Goal: Task Accomplishment & Management: Complete application form

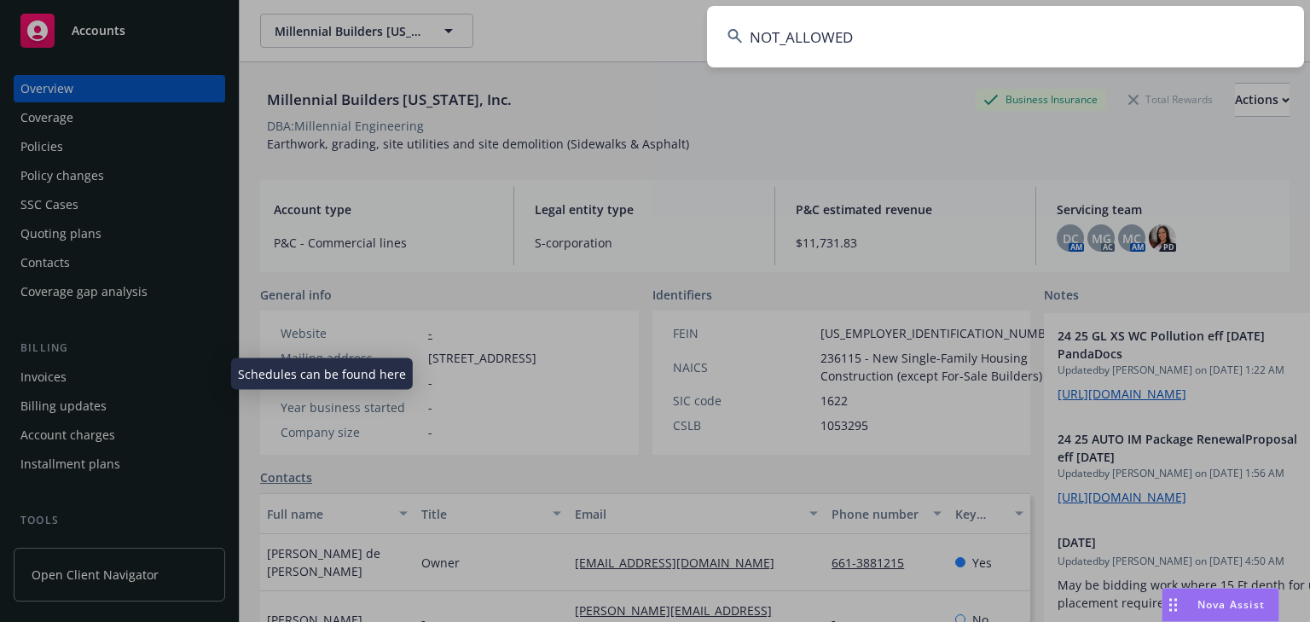
scroll to position [205, 0]
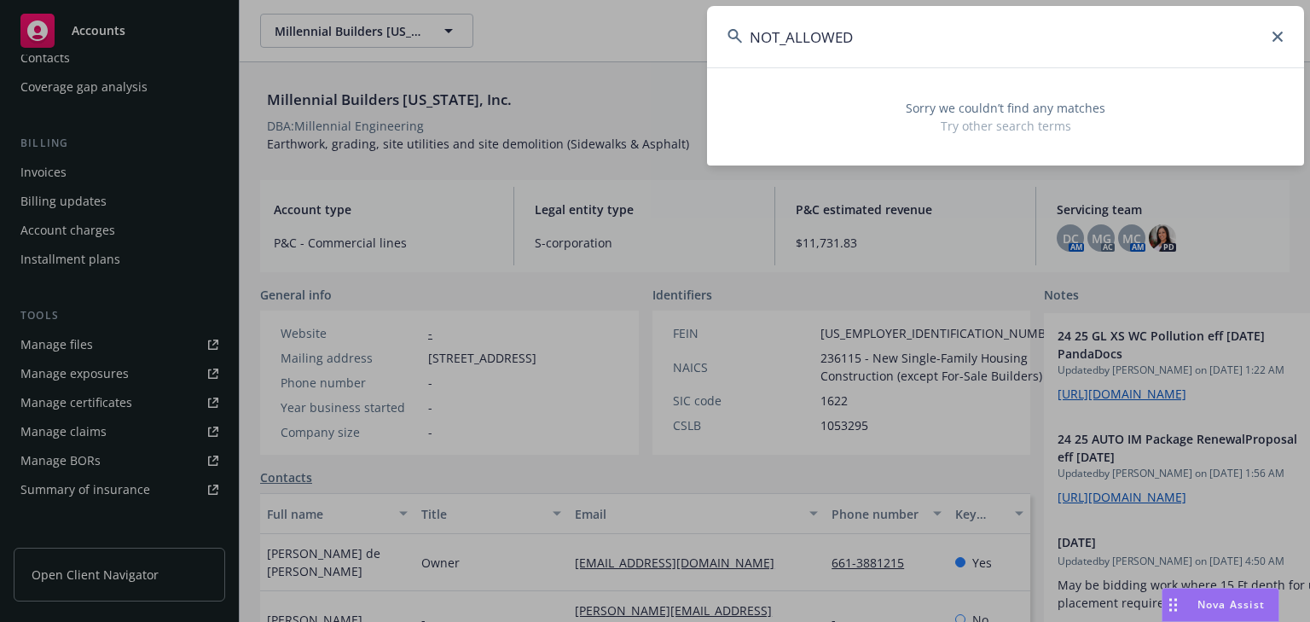
click at [882, 56] on input "NOT_ALLOWED" at bounding box center [1005, 36] width 597 height 61
paste input "57WECAU2M0"
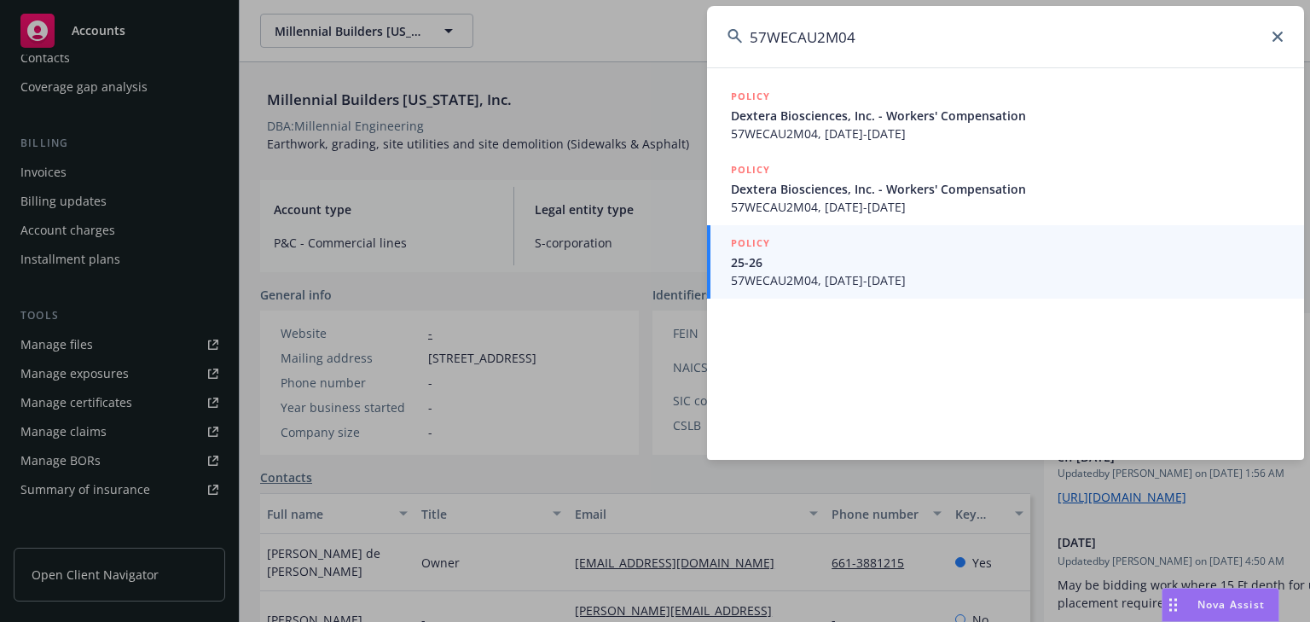
type input "57WECAU2M04"
click at [786, 284] on span "57WECAU2M04, [DATE]-[DATE]" at bounding box center [1007, 280] width 553 height 18
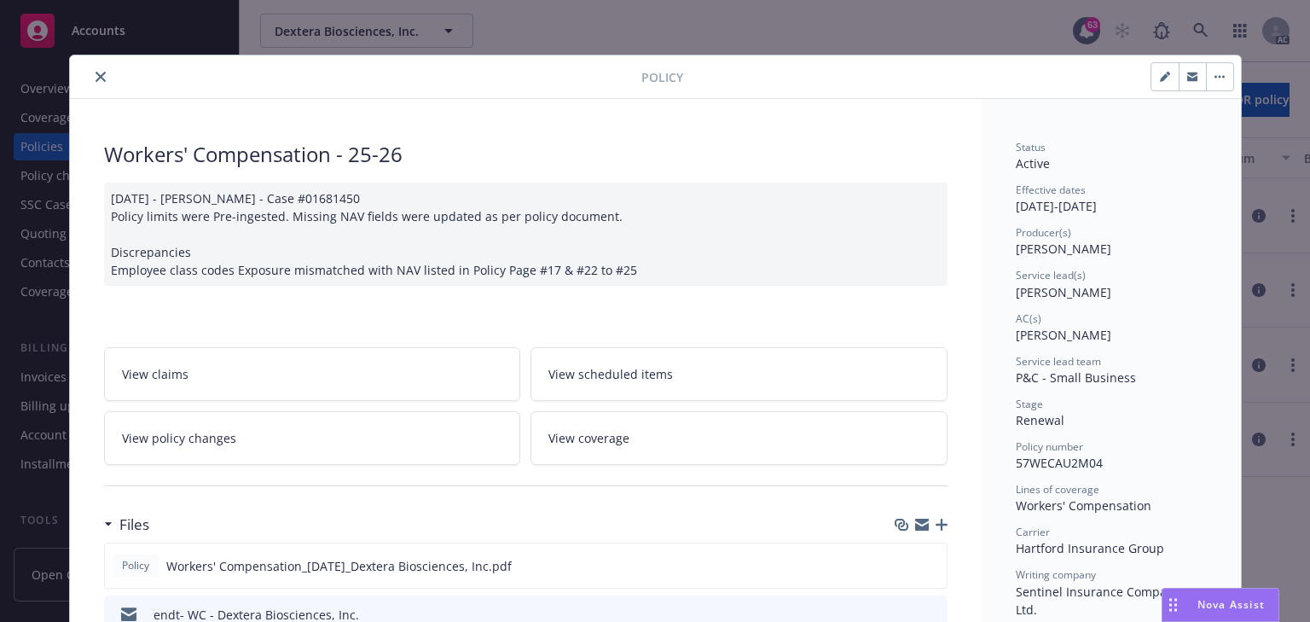
click at [298, 423] on link "View policy changes" at bounding box center [312, 438] width 417 height 54
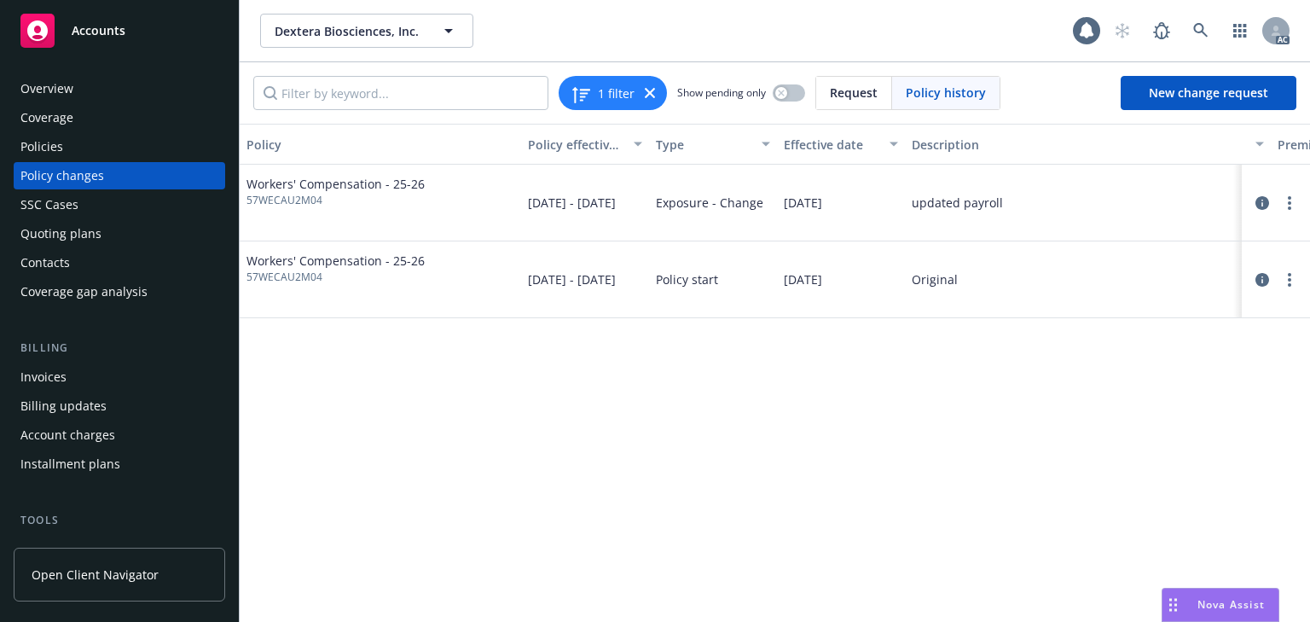
click at [788, 452] on div "Policy Policy effective dates Type Effective date Description Premium change An…" at bounding box center [775, 373] width 1070 height 498
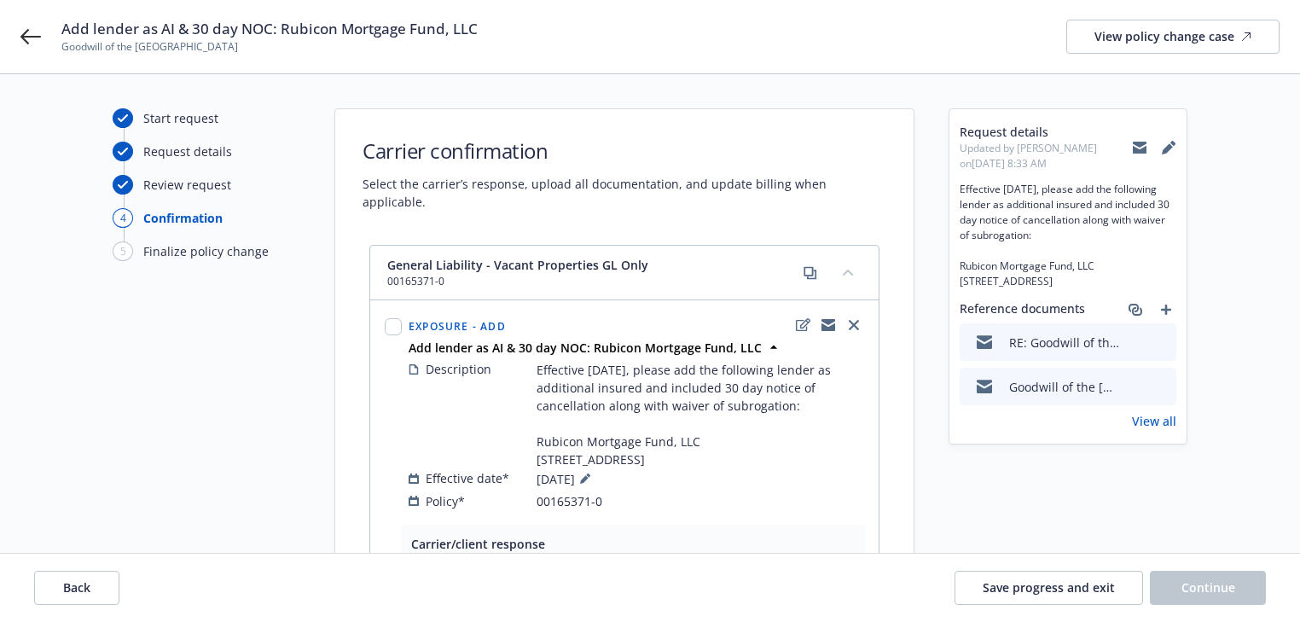
click at [1139, 430] on link "View all" at bounding box center [1154, 421] width 44 height 18
click at [269, 457] on div "Start request Request details Review request 4 Confirmation 5 Finalize policy c…" at bounding box center [207, 525] width 188 height 834
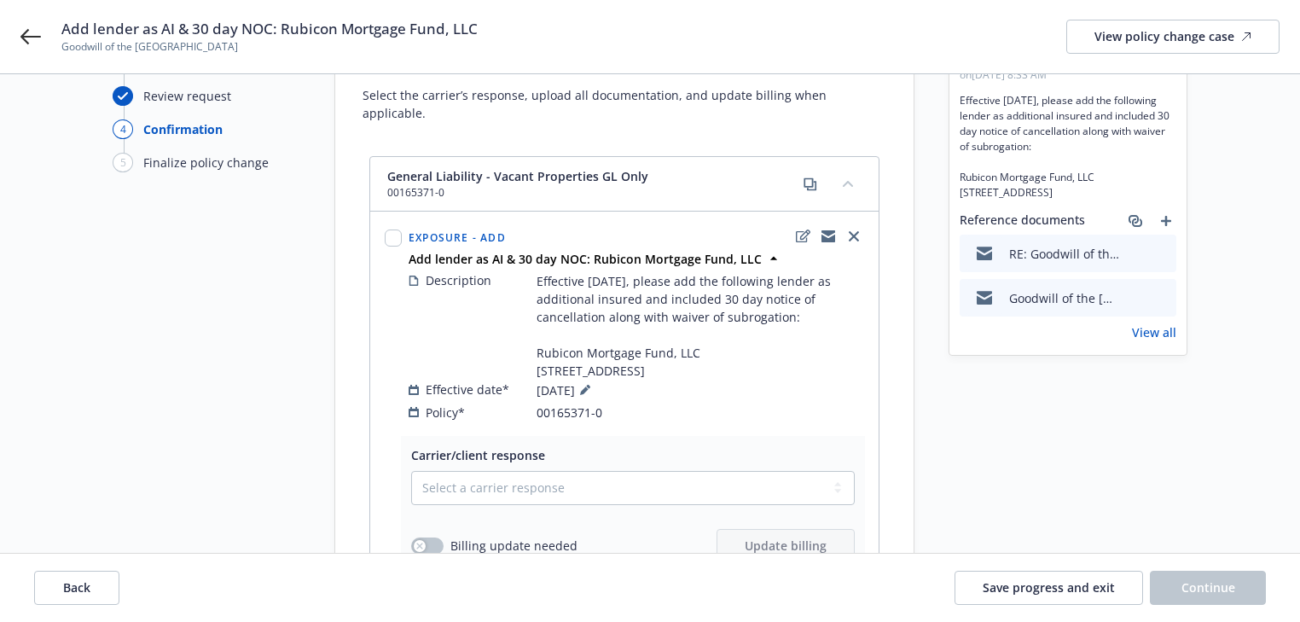
scroll to position [80, 0]
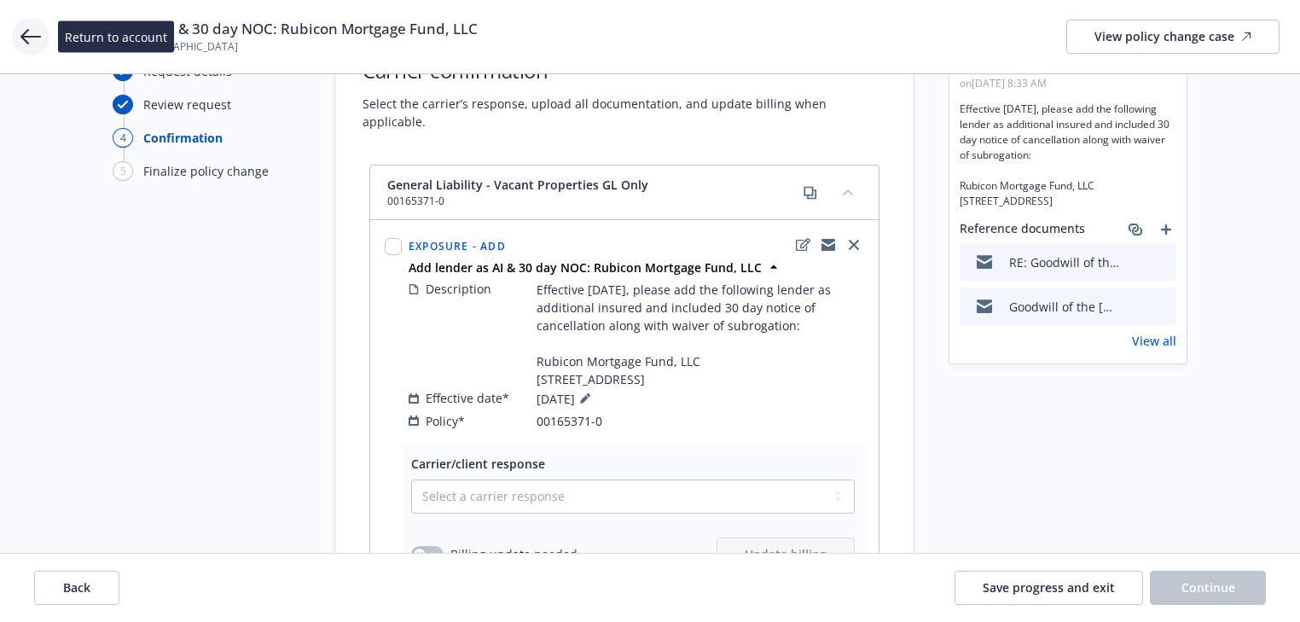
click at [38, 36] on icon at bounding box center [30, 36] width 20 height 15
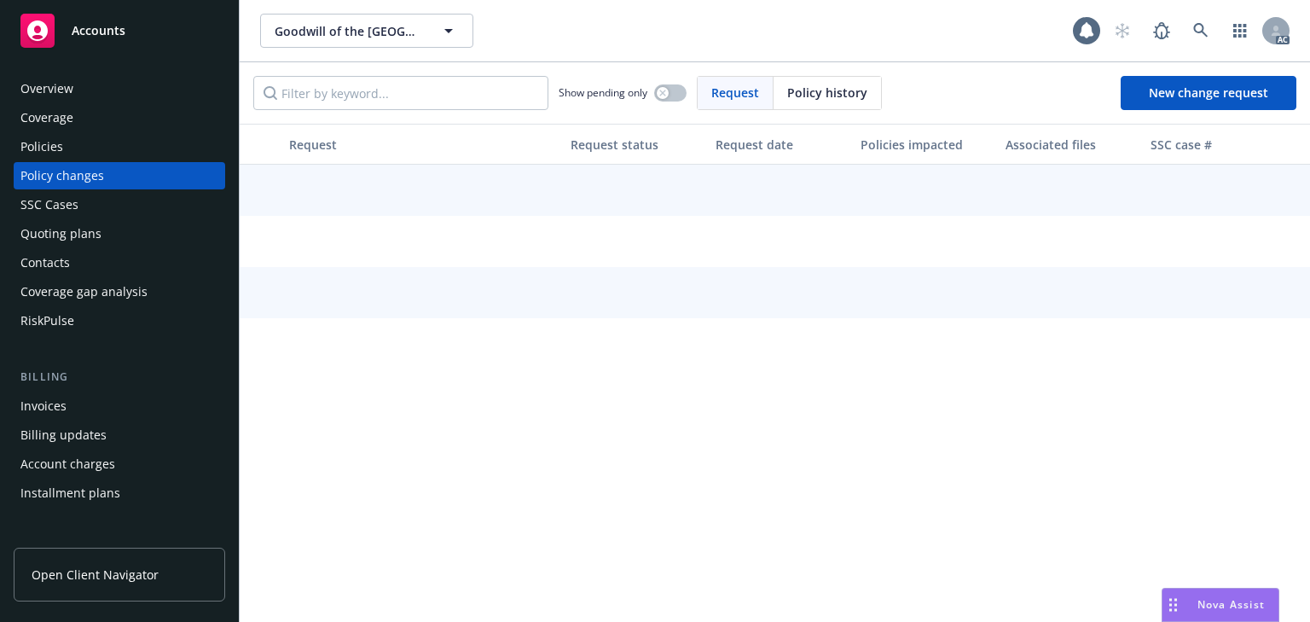
click at [106, 127] on div "Coverage" at bounding box center [119, 117] width 198 height 27
click at [85, 143] on div "Policies" at bounding box center [119, 146] width 198 height 27
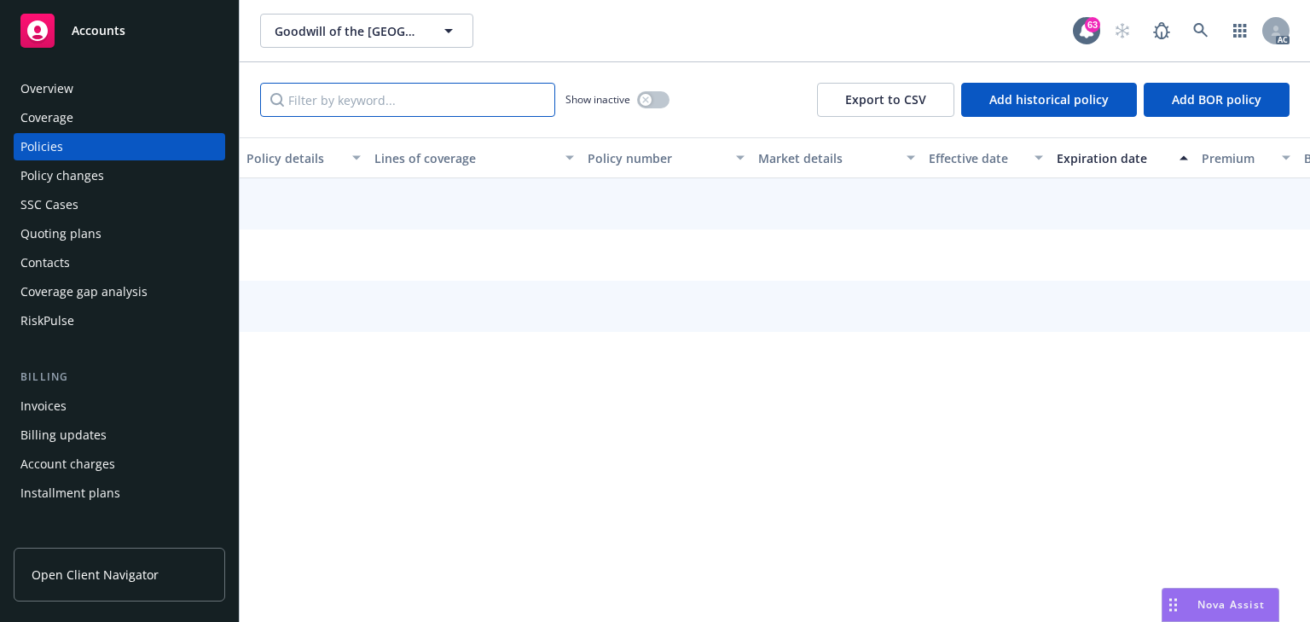
click at [368, 103] on input "Filter by keyword..." at bounding box center [407, 100] width 295 height 34
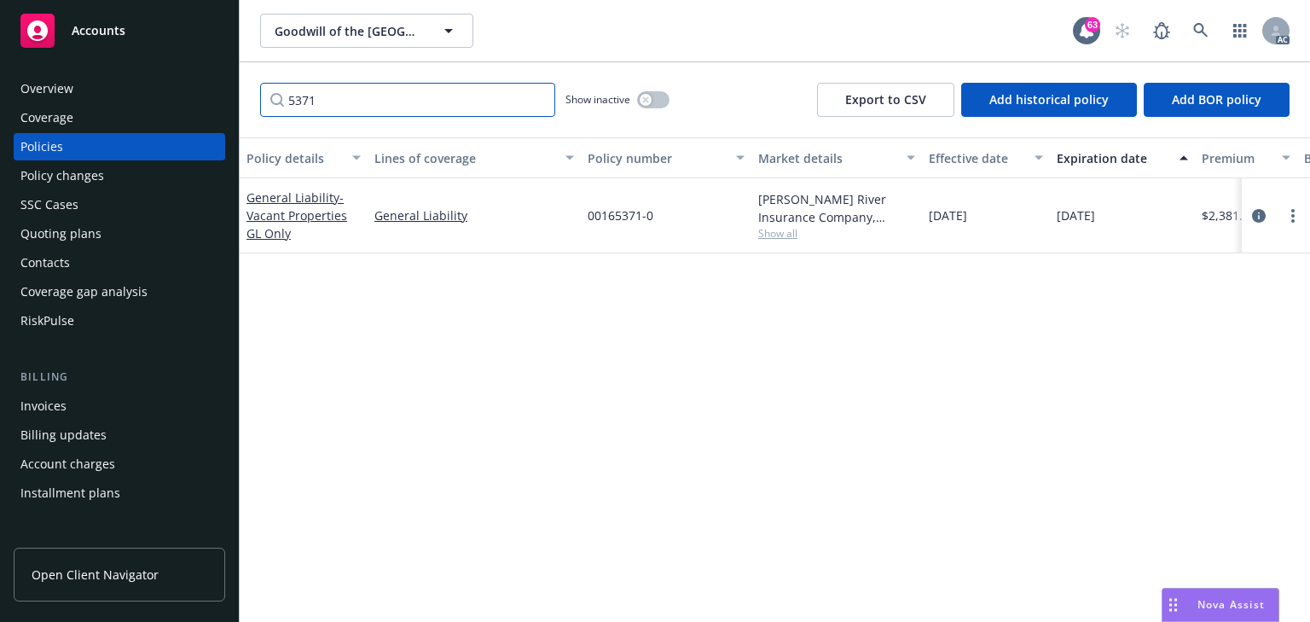
type input "5371"
click at [772, 234] on span "Show all" at bounding box center [836, 233] width 157 height 14
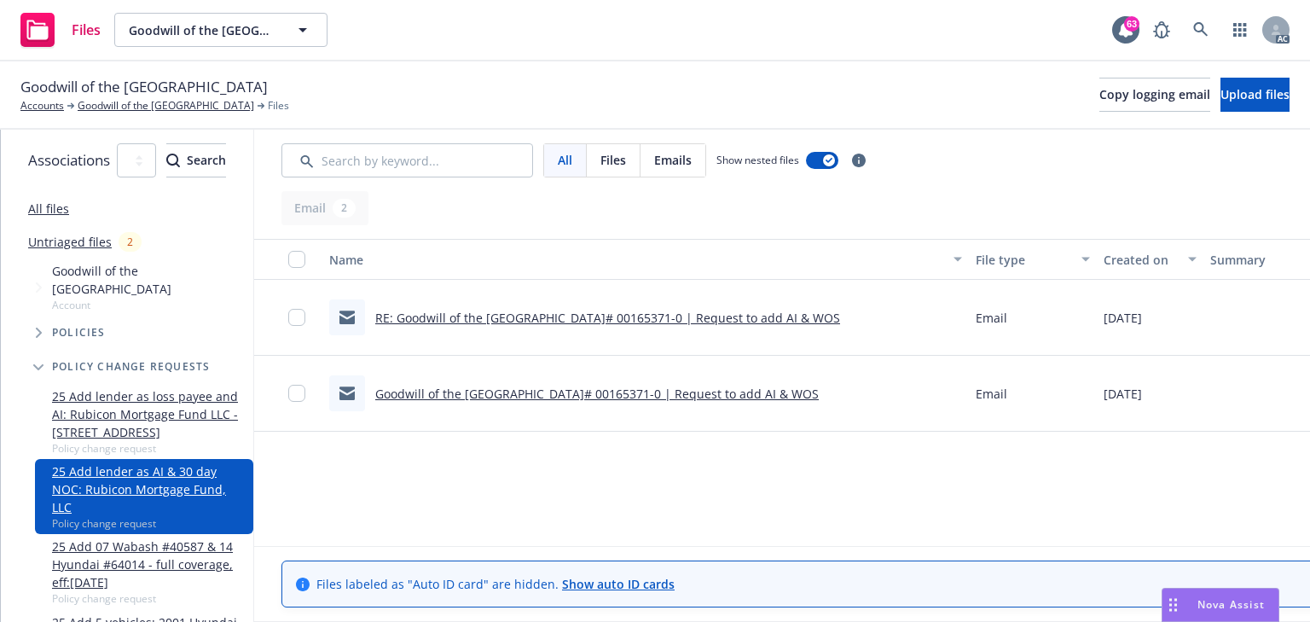
click at [646, 314] on link "RE: Goodwill of the San Francisco Bay Pol# 00165371-0 | Request to add AI & WOS" at bounding box center [607, 318] width 465 height 16
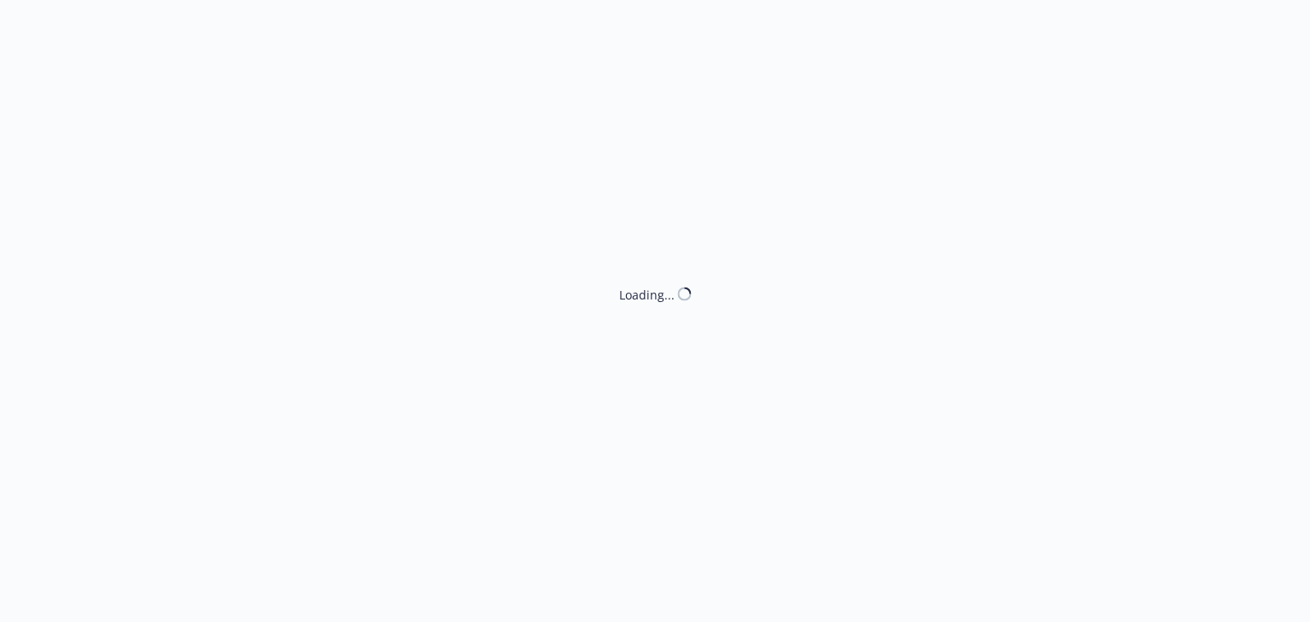
select select "ACCEPTED"
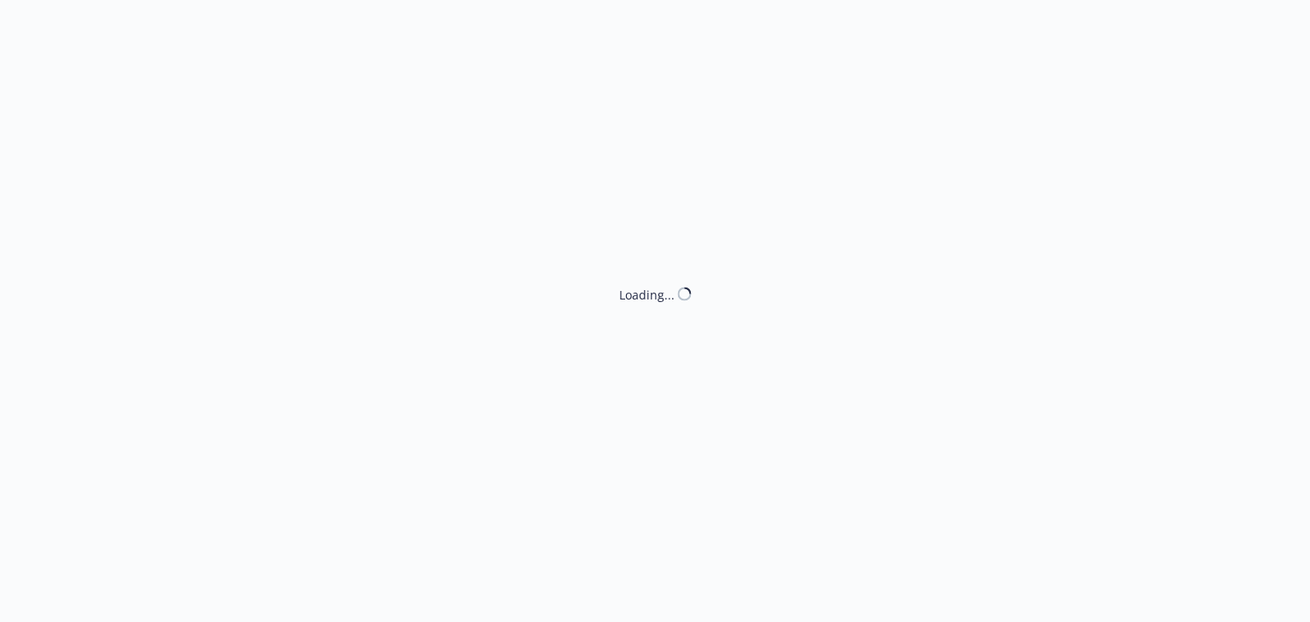
select select "ACCEPTED"
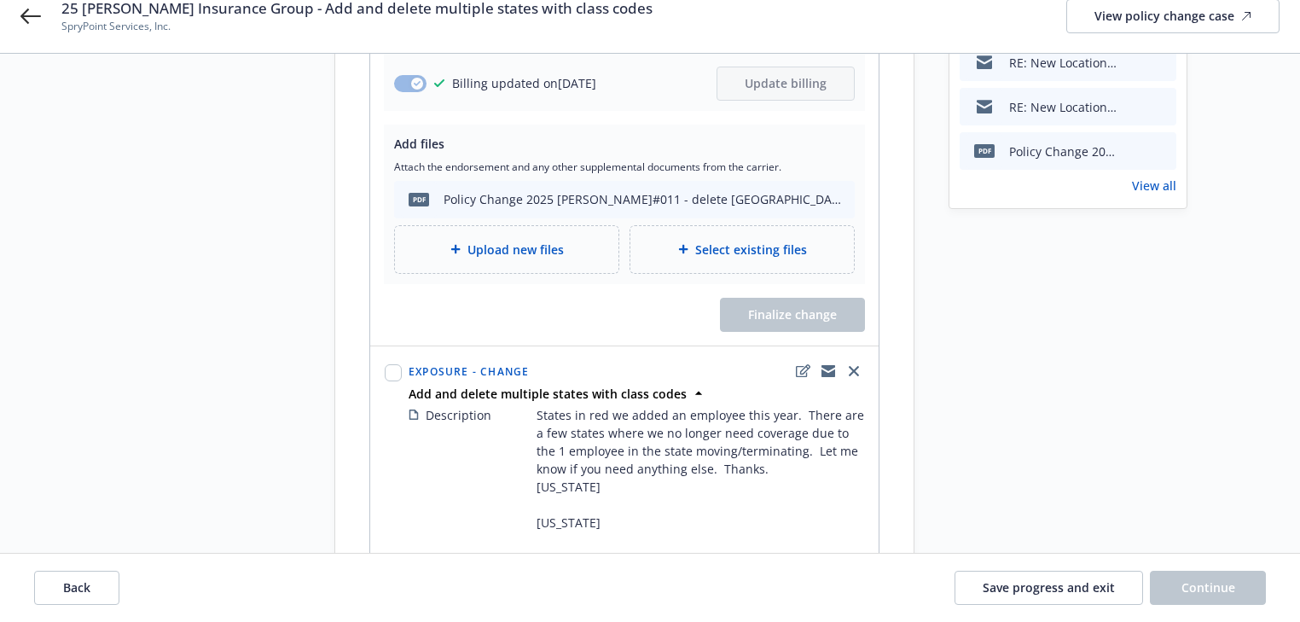
scroll to position [682, 0]
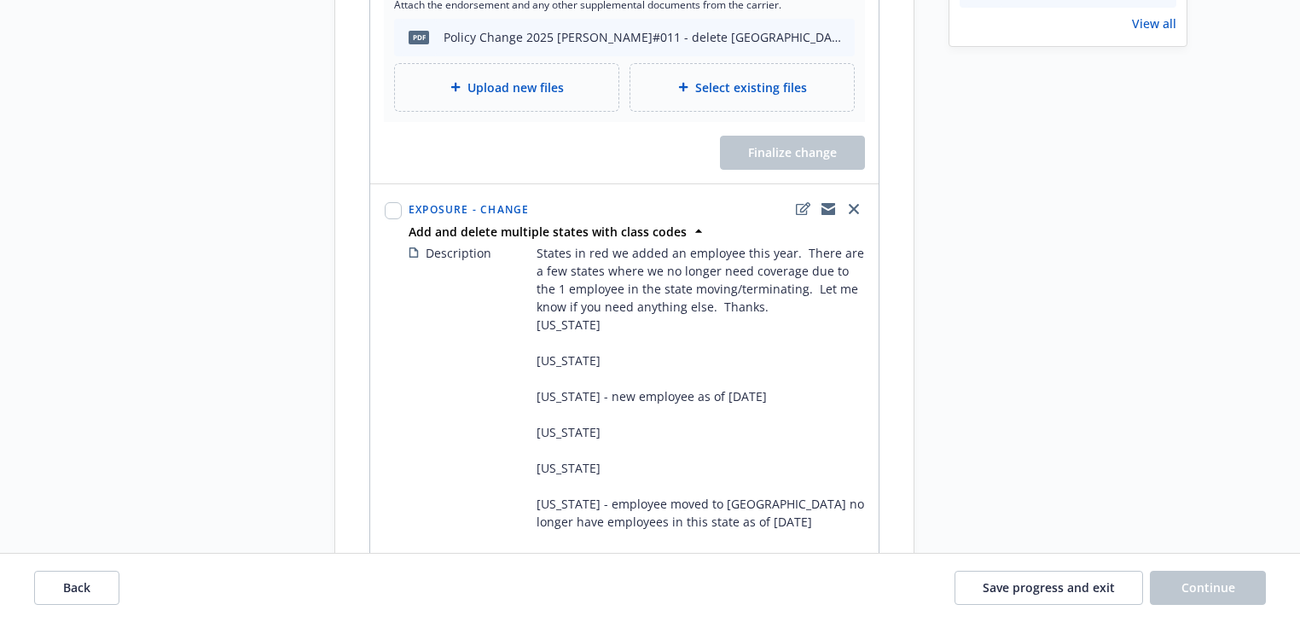
scroll to position [750, 0]
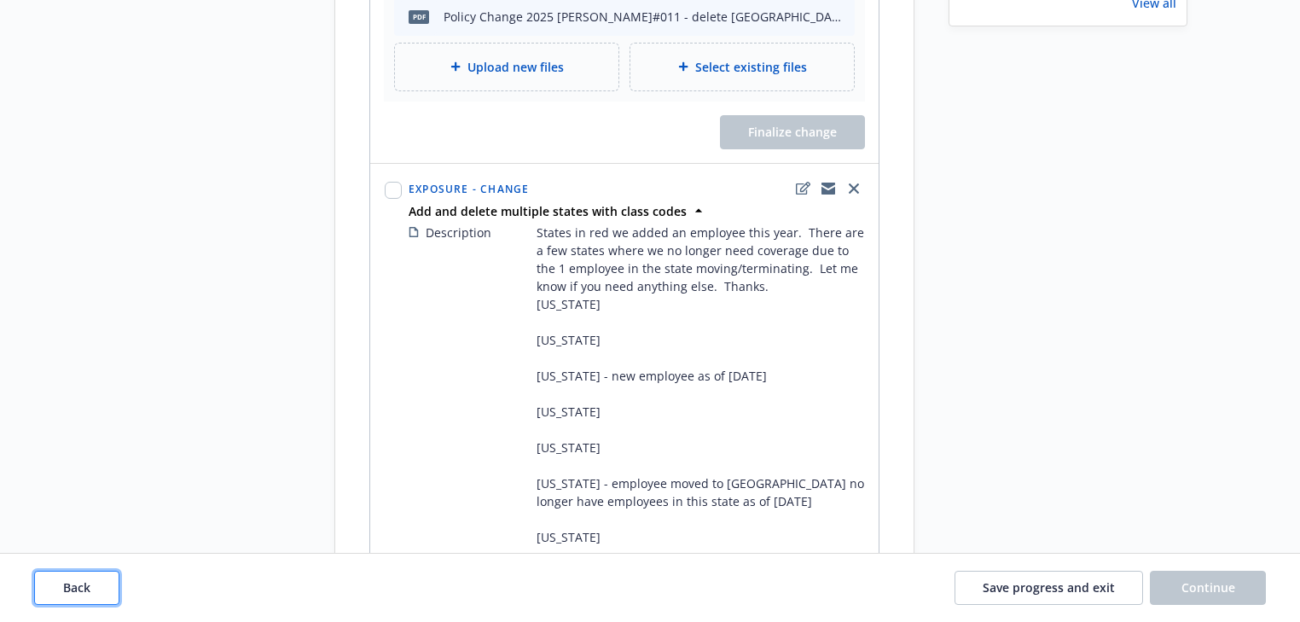
click at [99, 580] on button "Back" at bounding box center [76, 587] width 85 height 34
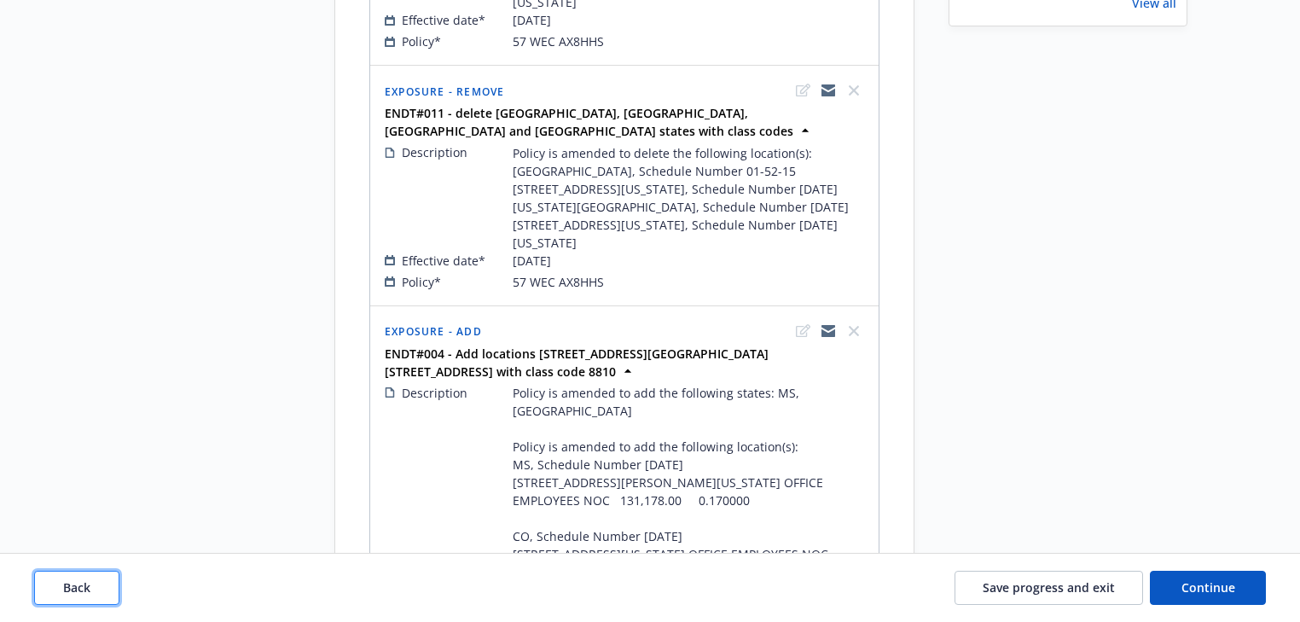
click at [99, 580] on button "Back" at bounding box center [76, 587] width 85 height 34
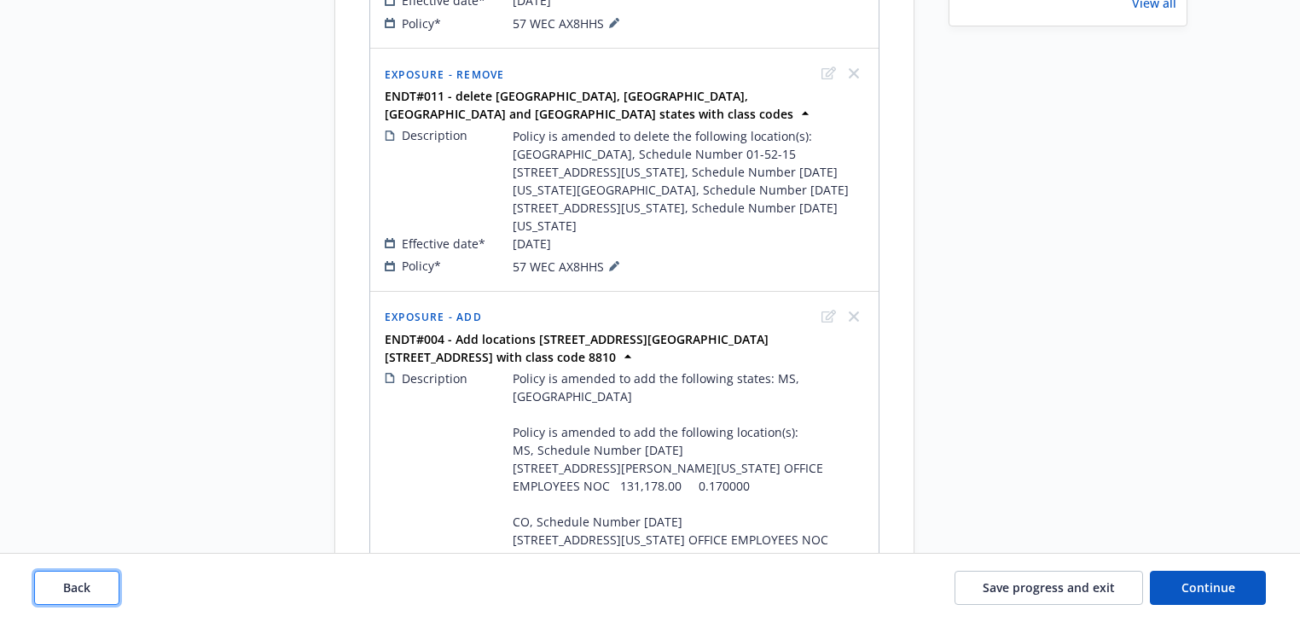
click at [99, 580] on button "Back" at bounding box center [76, 587] width 85 height 34
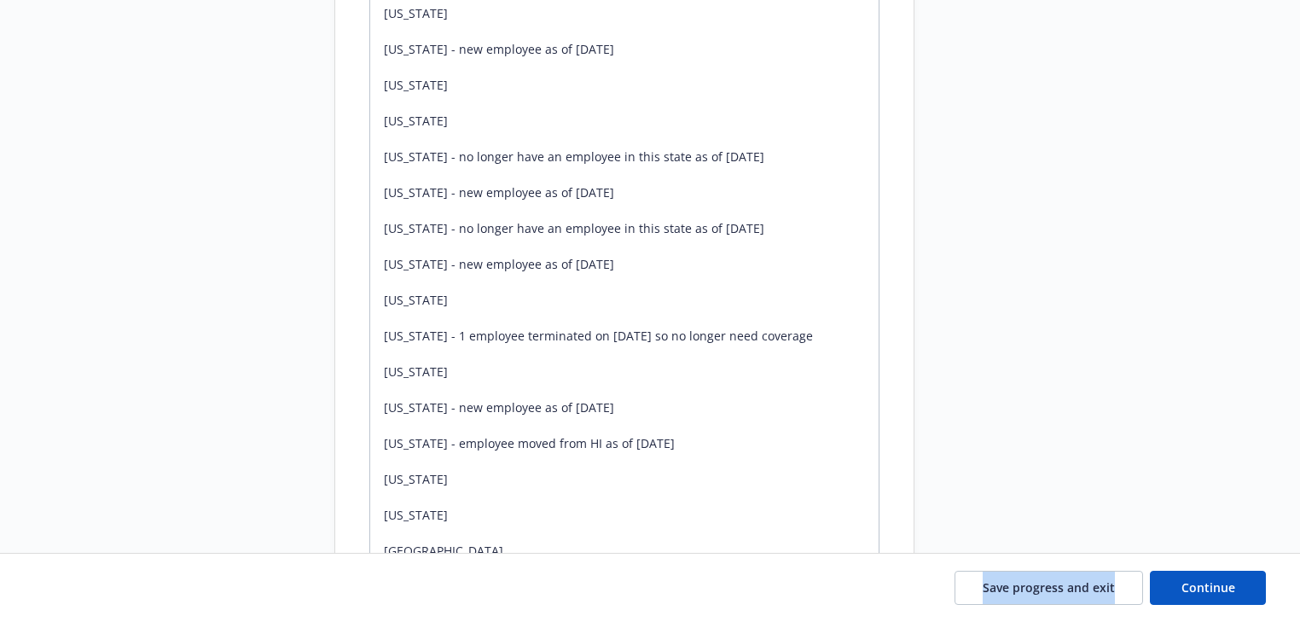
click at [99, 580] on div "Save progress and exit Continue" at bounding box center [649, 587] width 1231 height 34
click at [1203, 592] on span "Continue" at bounding box center [1208, 587] width 54 height 16
type textarea "x"
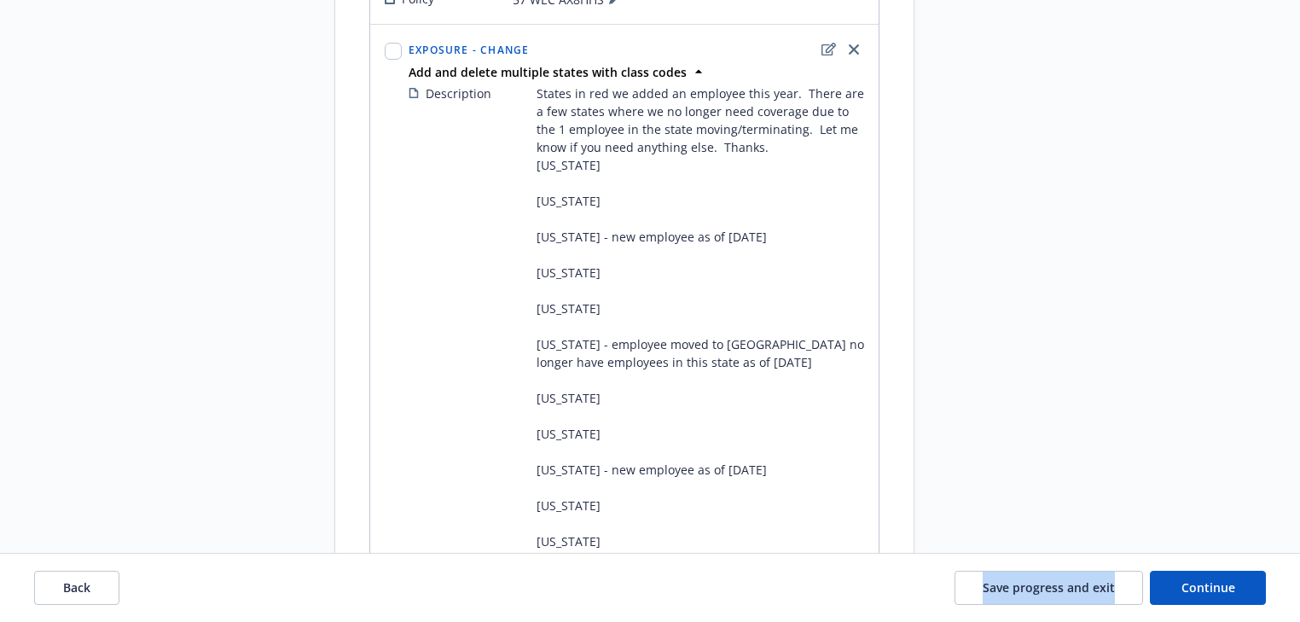
scroll to position [2480, 0]
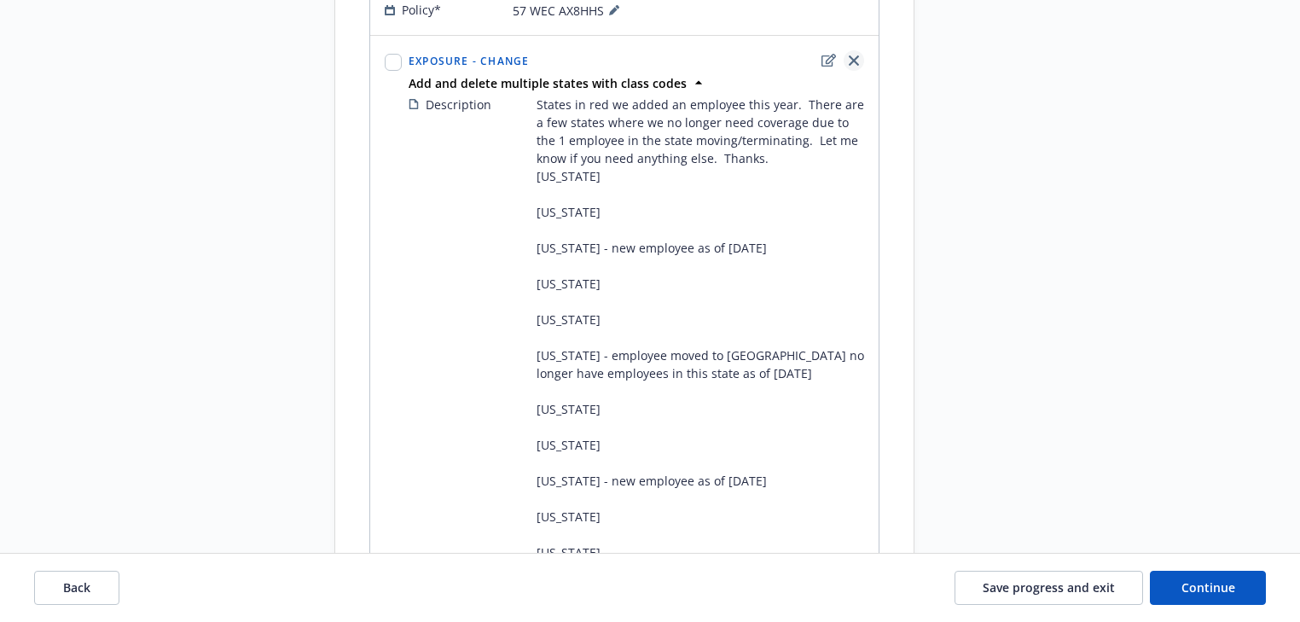
click at [855, 66] on icon "close" at bounding box center [853, 60] width 10 height 10
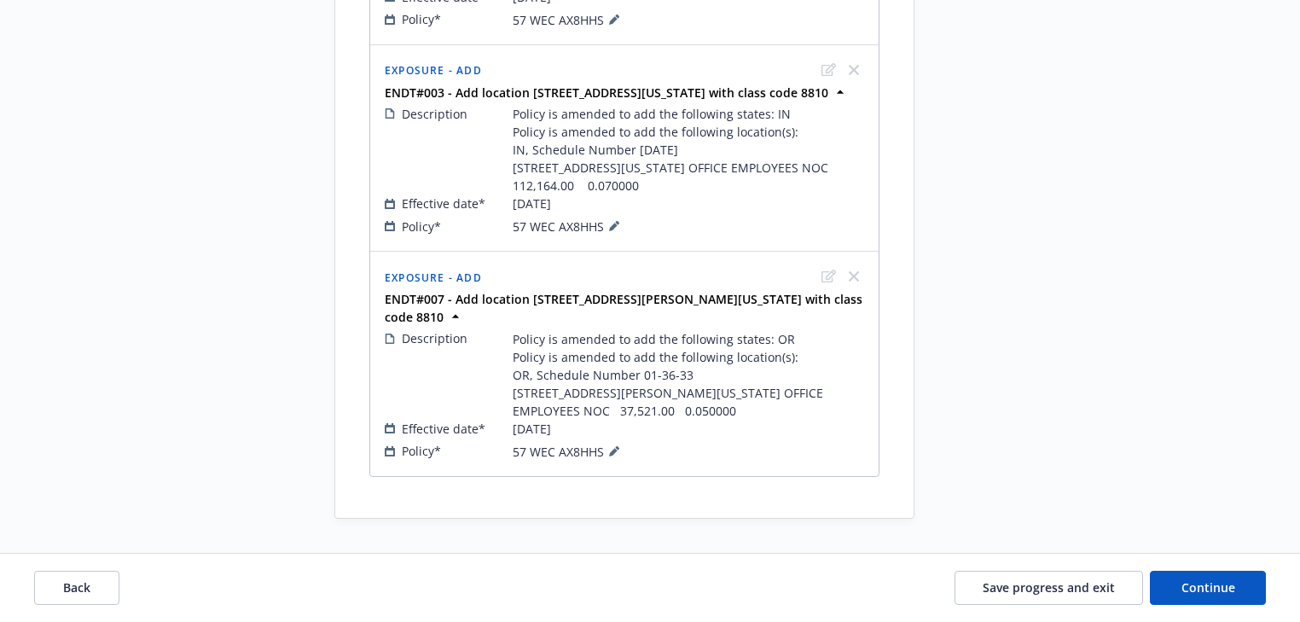
scroll to position [2193, 0]
click at [1232, 588] on span "Continue" at bounding box center [1208, 587] width 54 height 16
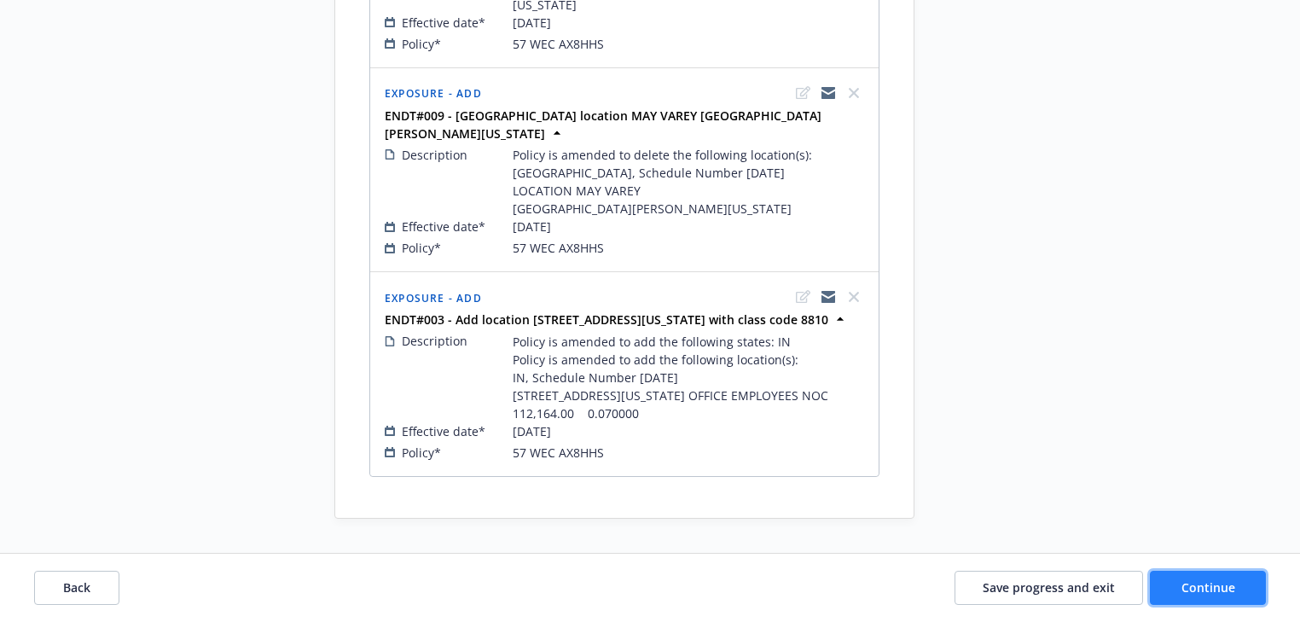
click at [1232, 588] on span "Continue" at bounding box center [1208, 587] width 54 height 16
select select "ACCEPTED"
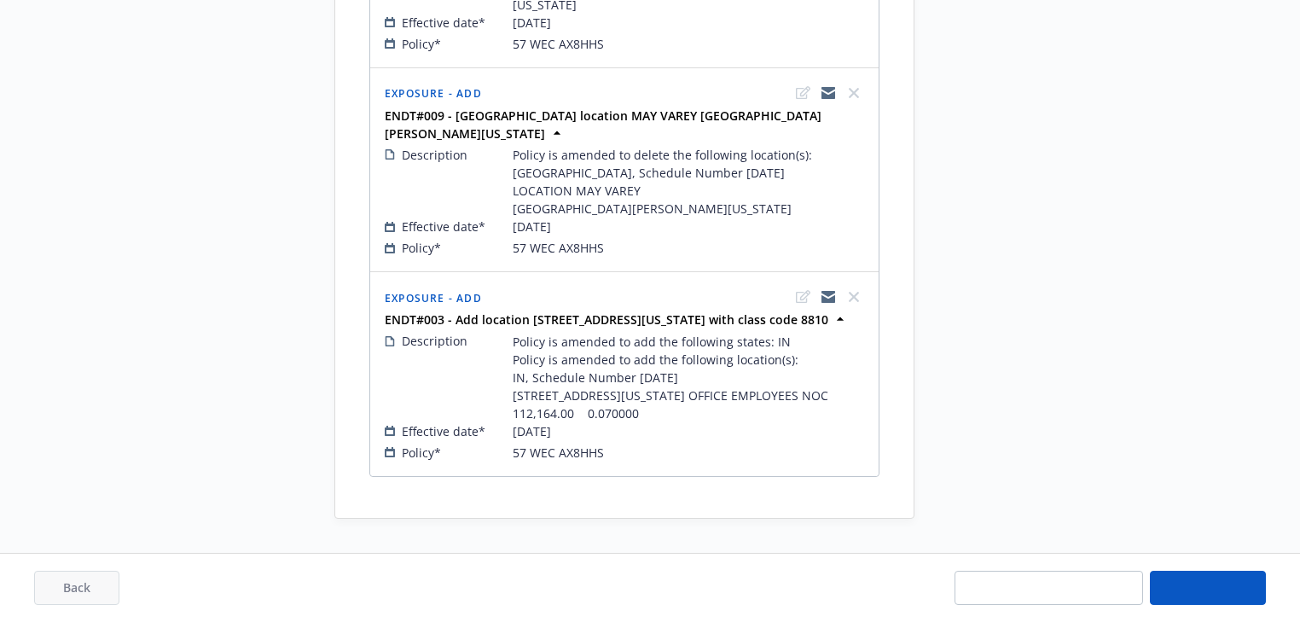
select select "ACCEPTED"
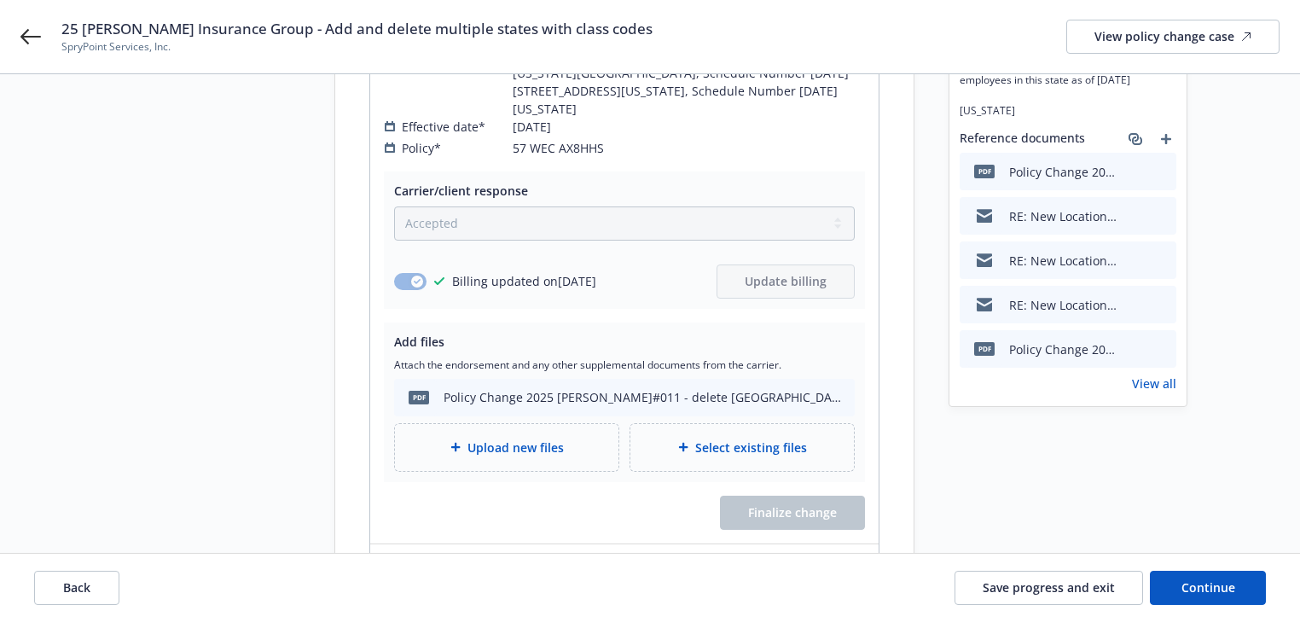
scroll to position [283, 0]
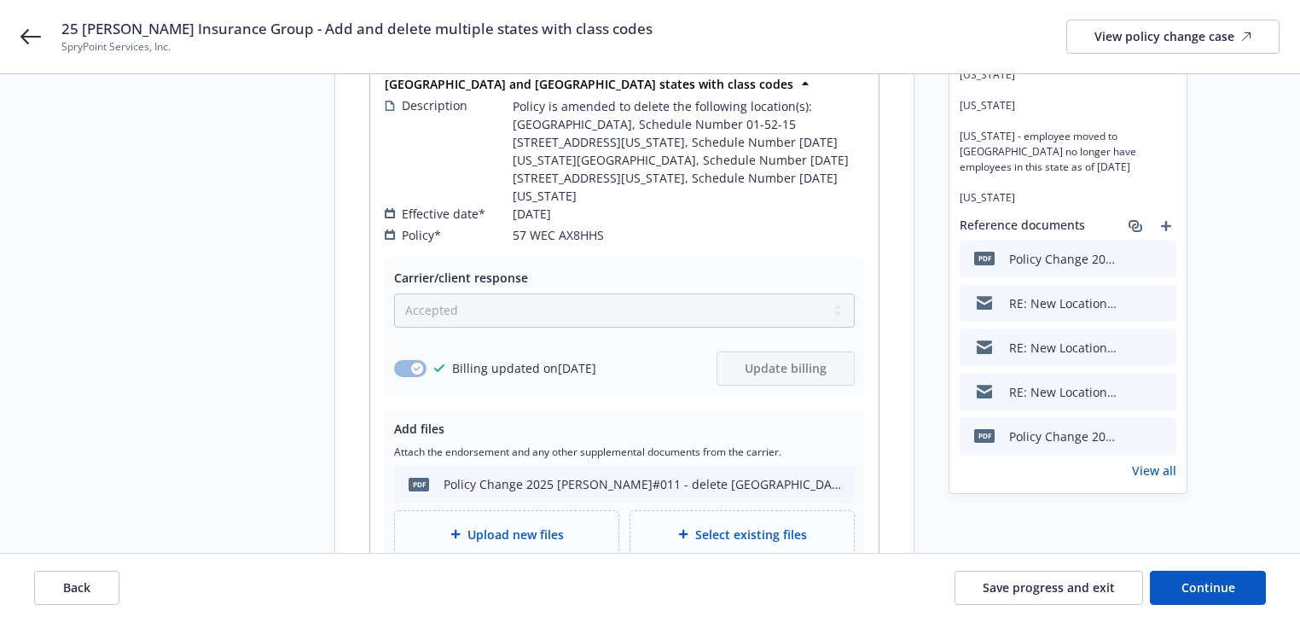
click at [1160, 461] on link "View all" at bounding box center [1154, 470] width 44 height 18
click at [1207, 584] on span "Continue" at bounding box center [1208, 587] width 54 height 16
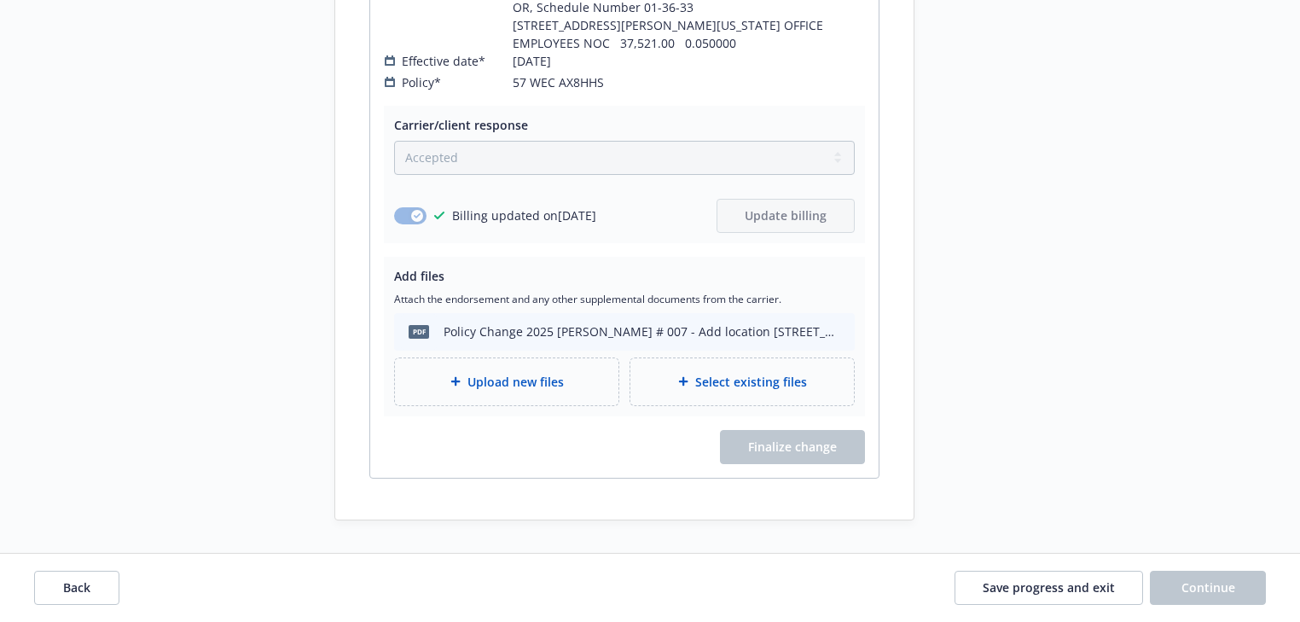
scroll to position [5534, 0]
click at [84, 591] on span "Back" at bounding box center [76, 587] width 27 height 16
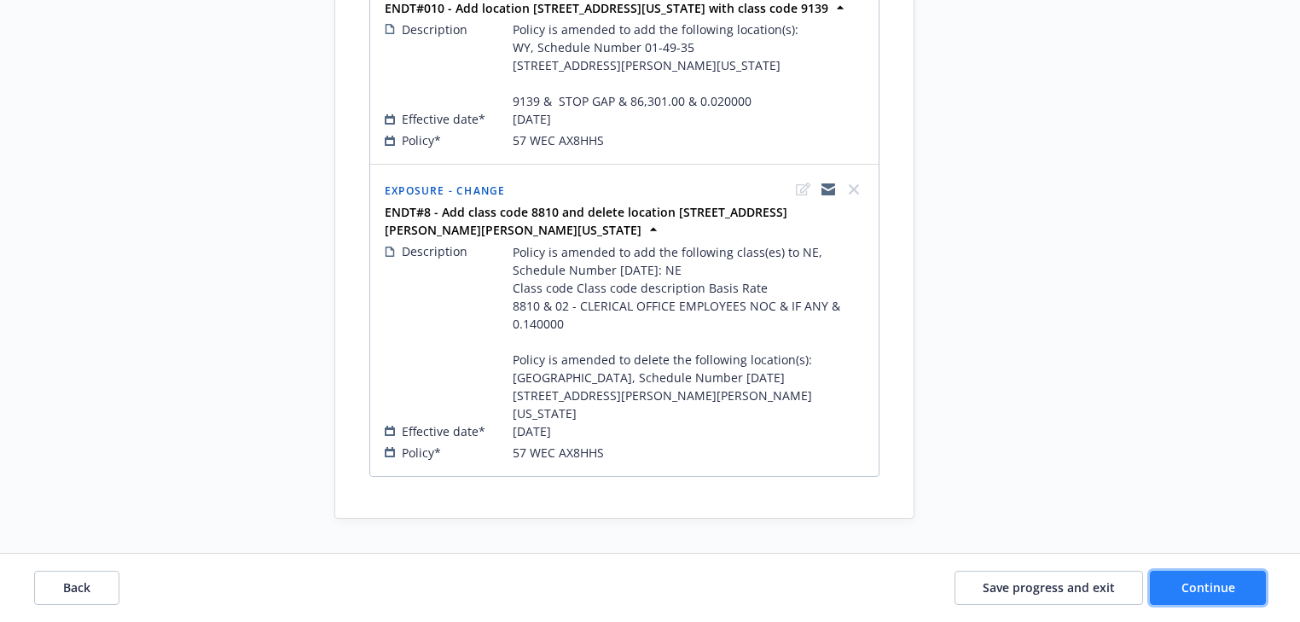
click at [1231, 599] on button "Continue" at bounding box center [1207, 587] width 116 height 34
select select "ACCEPTED"
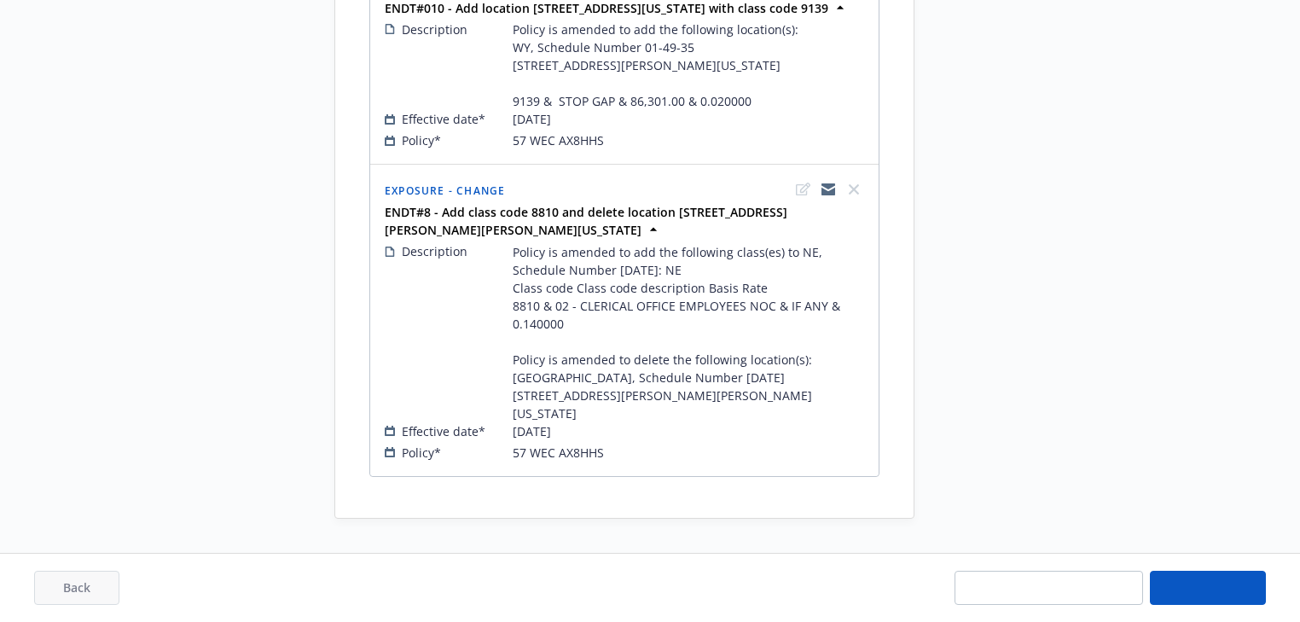
select select "ACCEPTED"
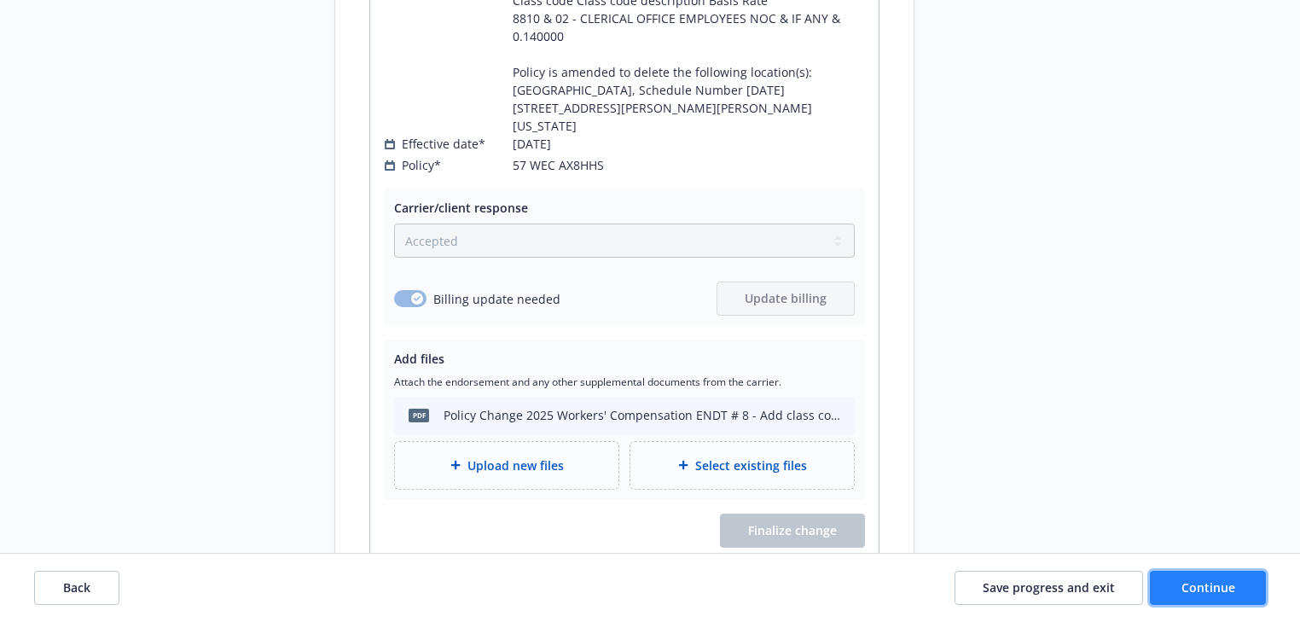
click at [1230, 598] on button "Continue" at bounding box center [1207, 587] width 116 height 34
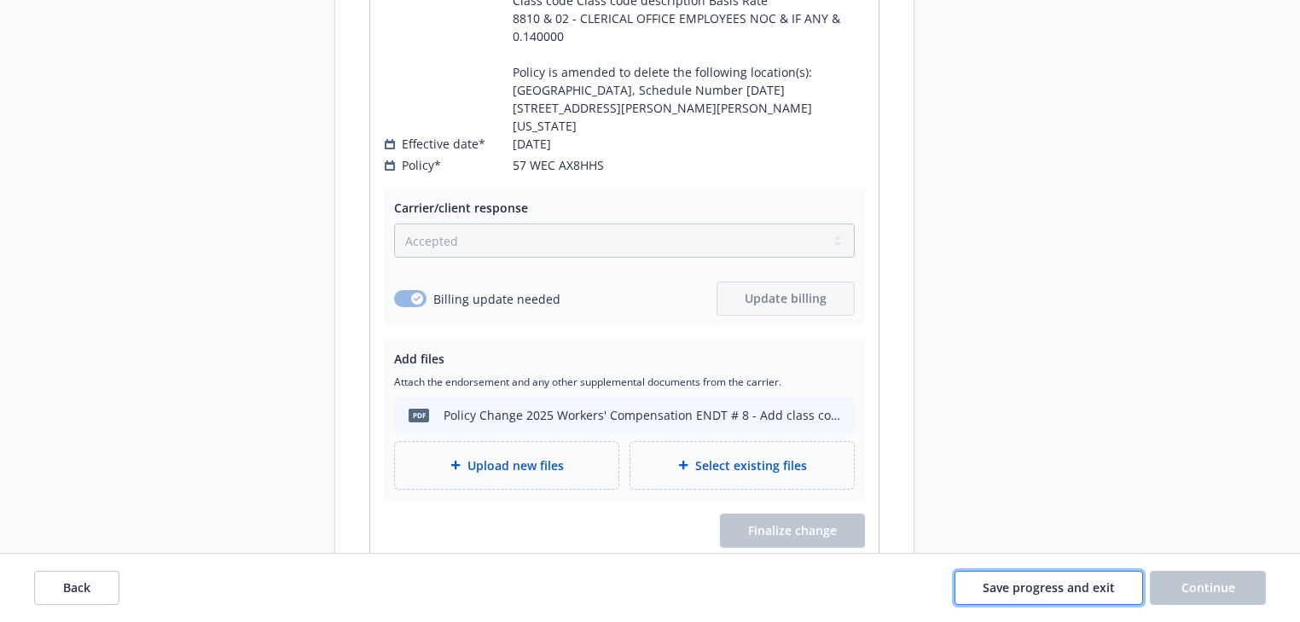
click at [1069, 600] on button "Save progress and exit" at bounding box center [1048, 587] width 188 height 34
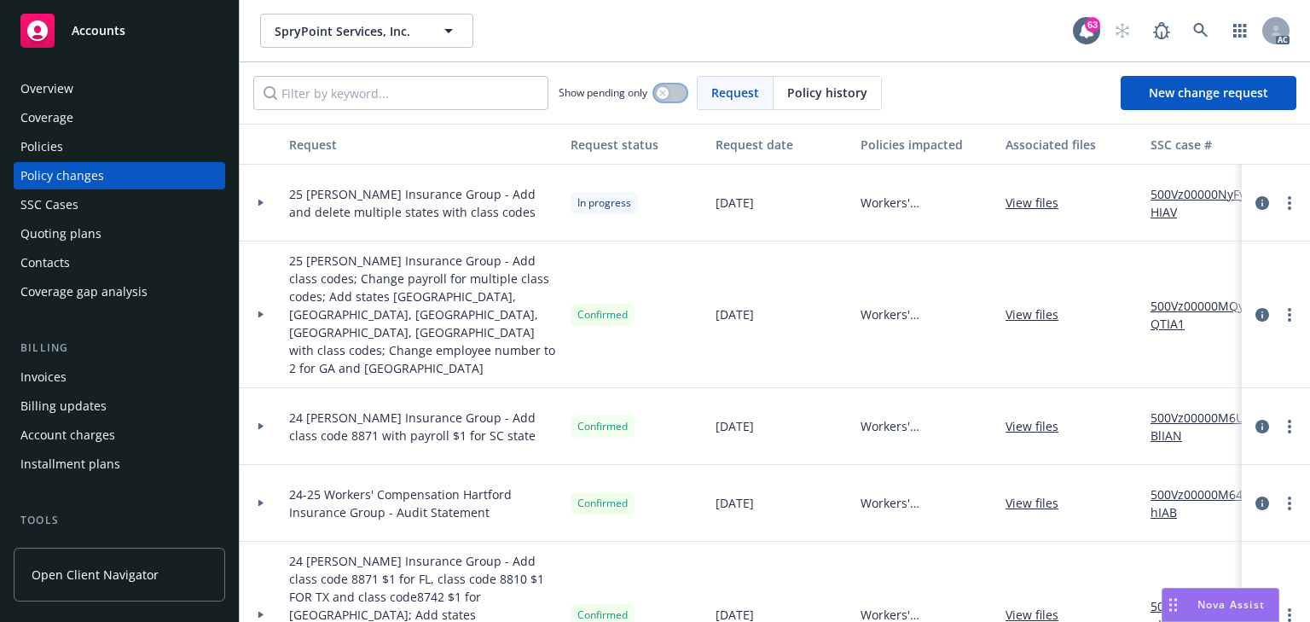
click at [678, 101] on button "button" at bounding box center [670, 92] width 32 height 17
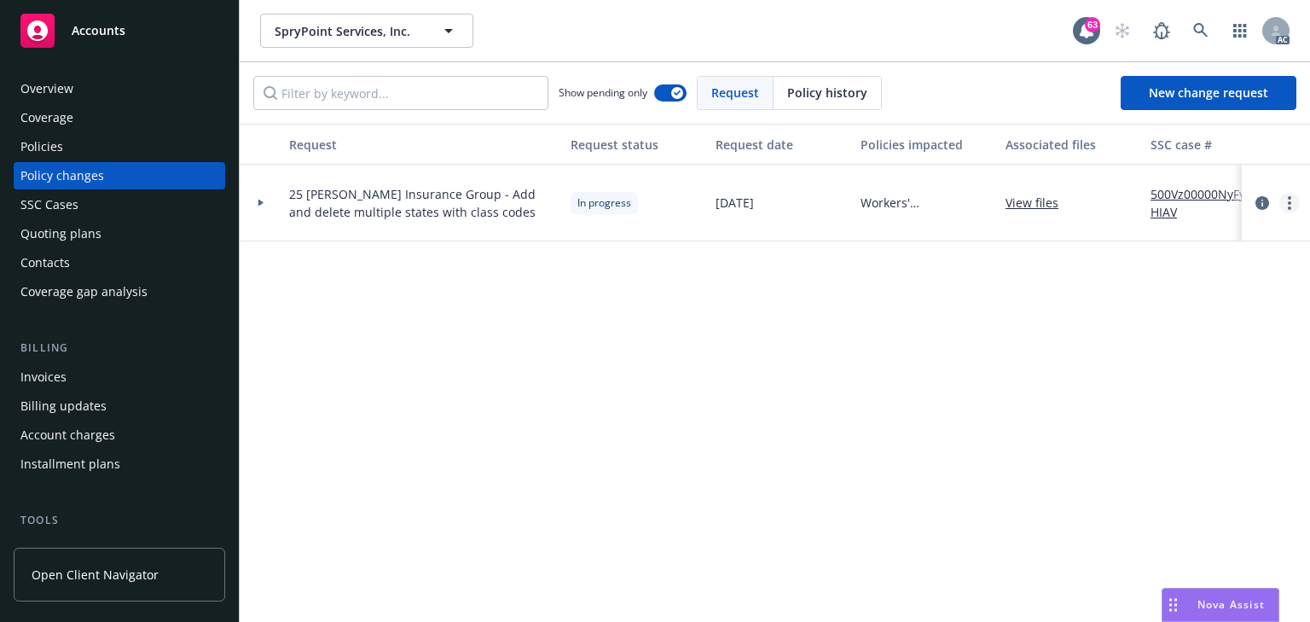
click at [1292, 201] on link "more" at bounding box center [1289, 203] width 20 height 20
click at [1063, 335] on link "Resume workflow" at bounding box center [1152, 340] width 292 height 34
select select "ACCEPTED"
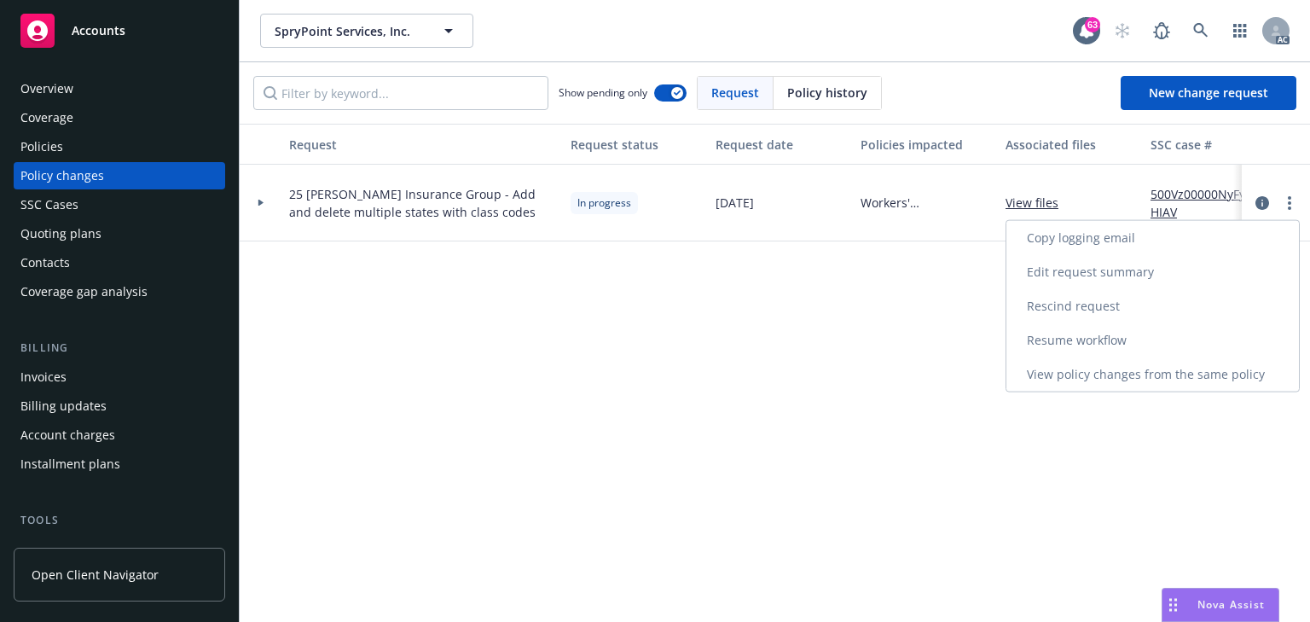
select select "ACCEPTED"
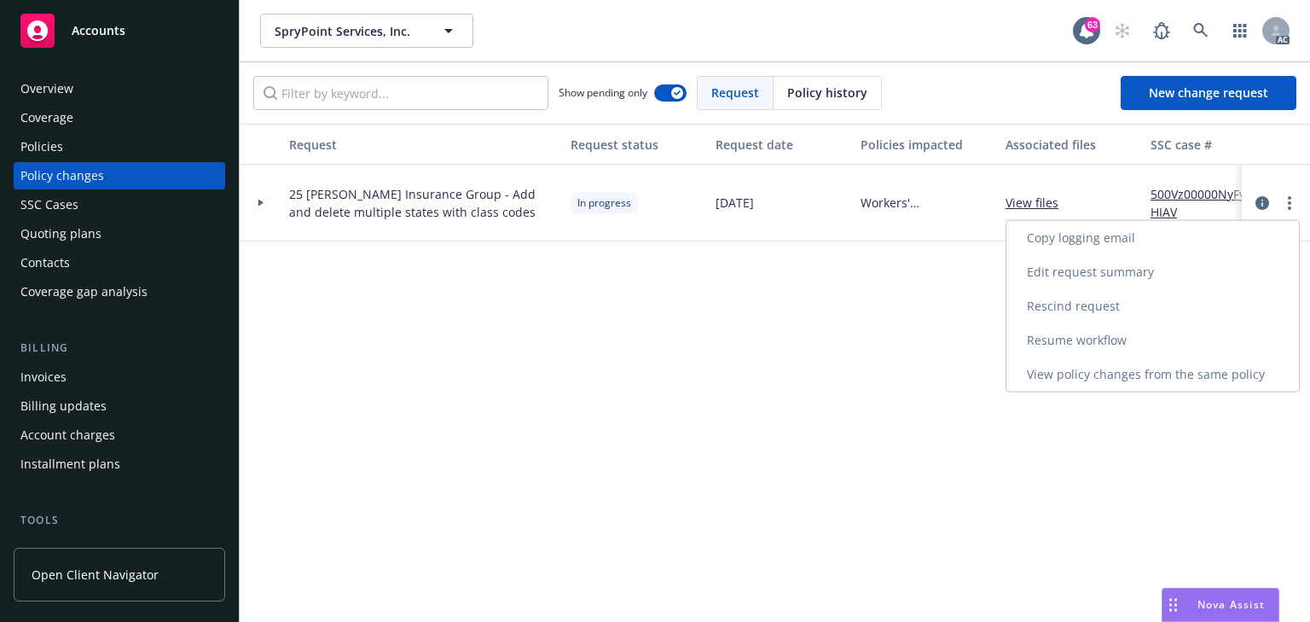
select select "ACCEPTED"
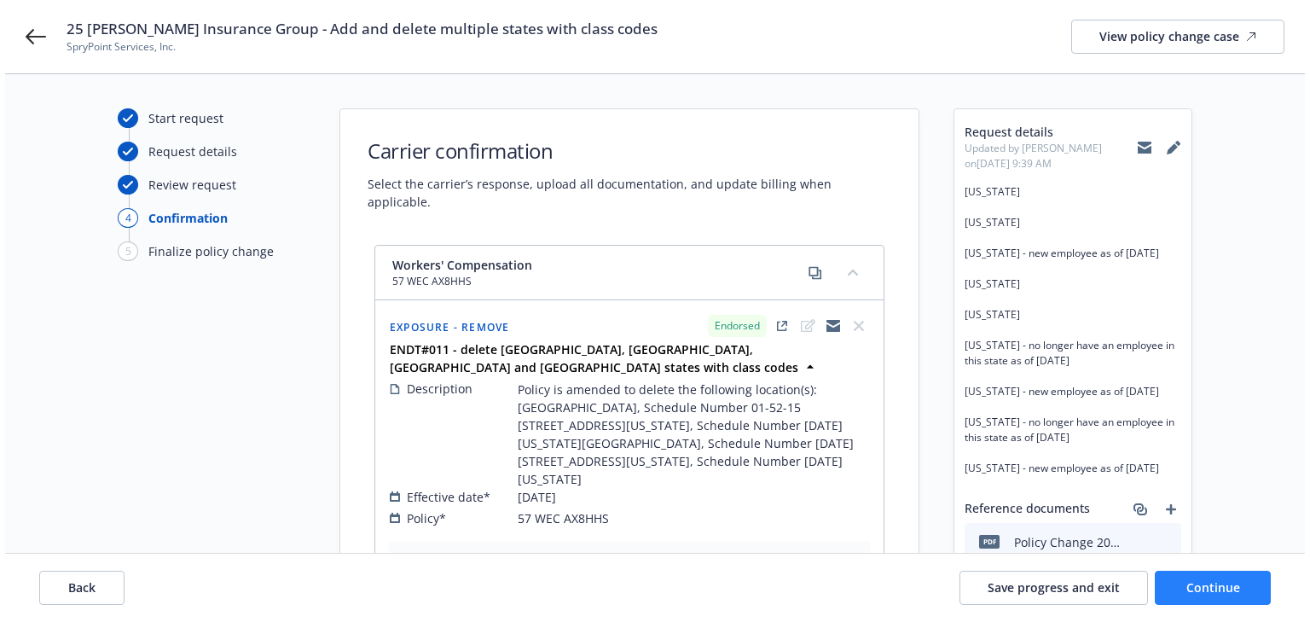
scroll to position [546, 0]
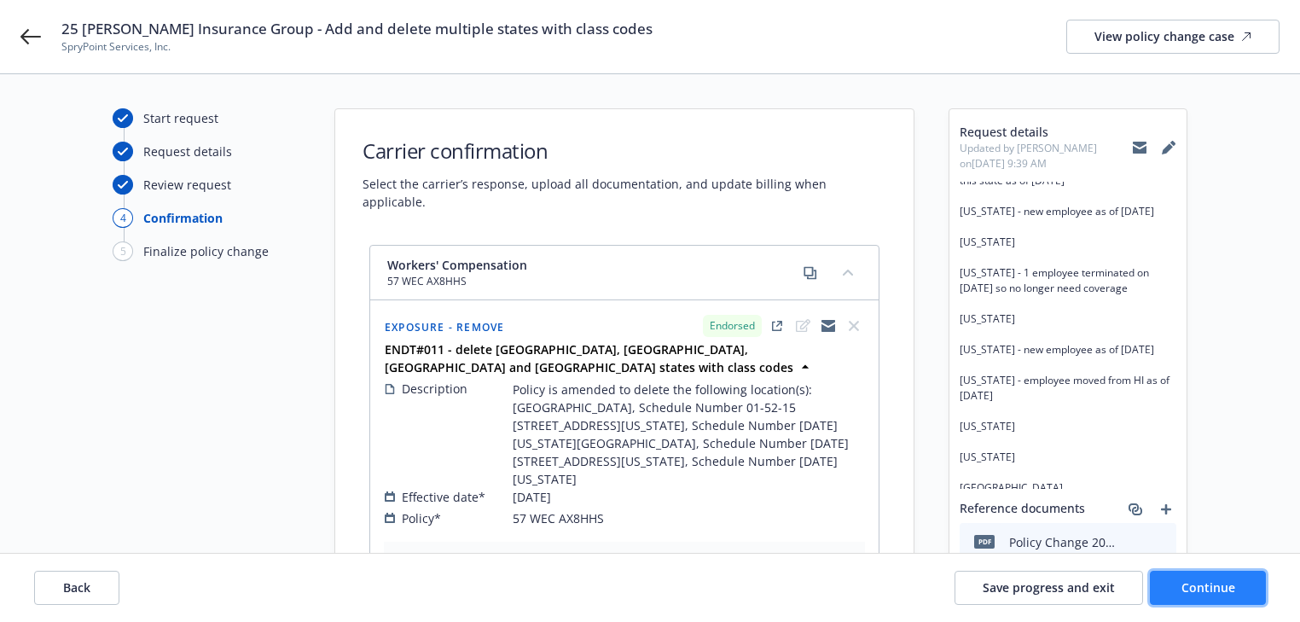
click at [1205, 588] on span "Continue" at bounding box center [1208, 587] width 54 height 16
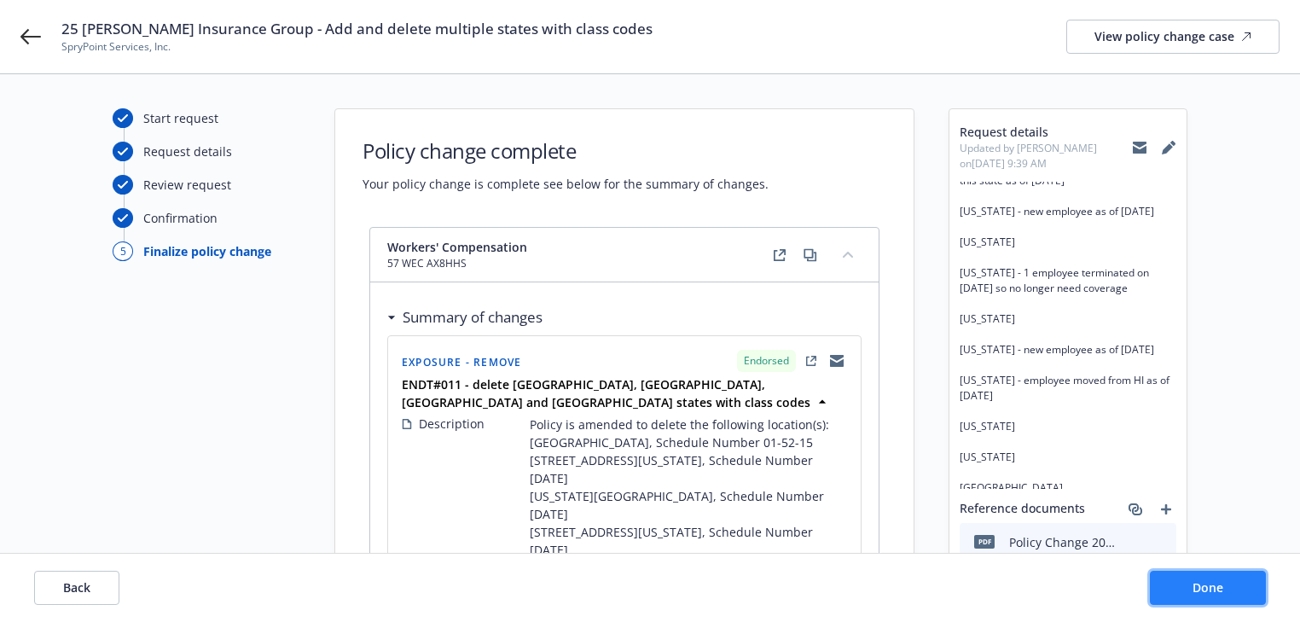
click at [1205, 588] on span "Done" at bounding box center [1207, 587] width 31 height 16
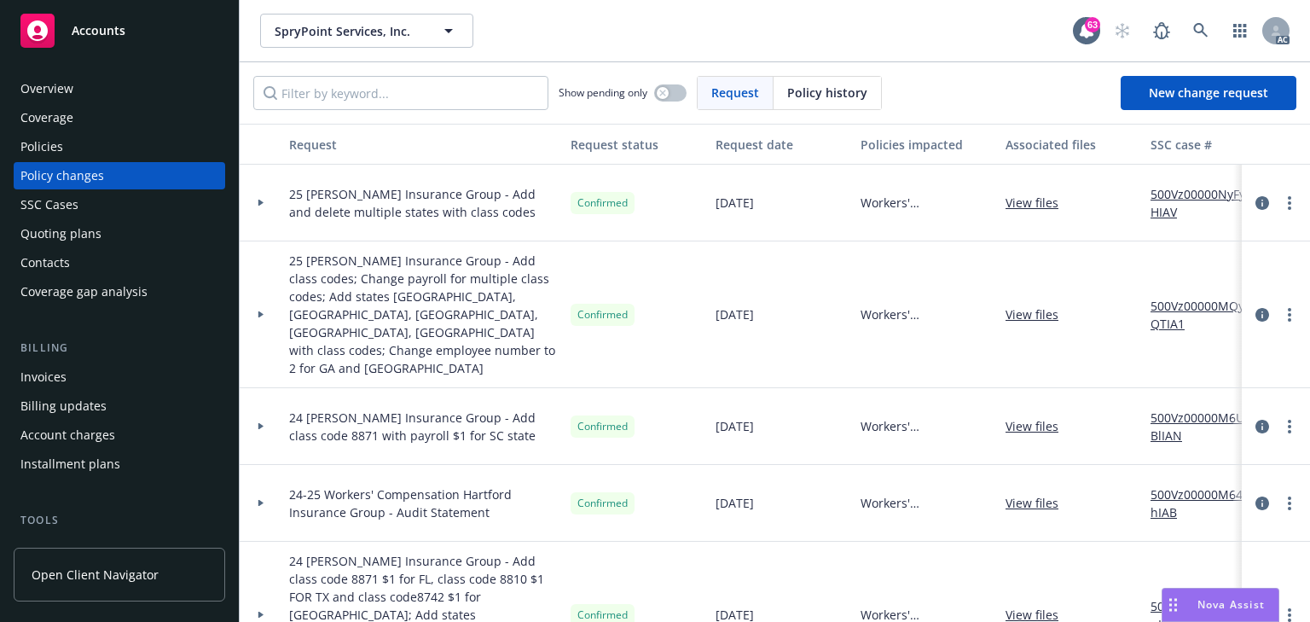
click at [132, 140] on div "Policies" at bounding box center [119, 146] width 198 height 27
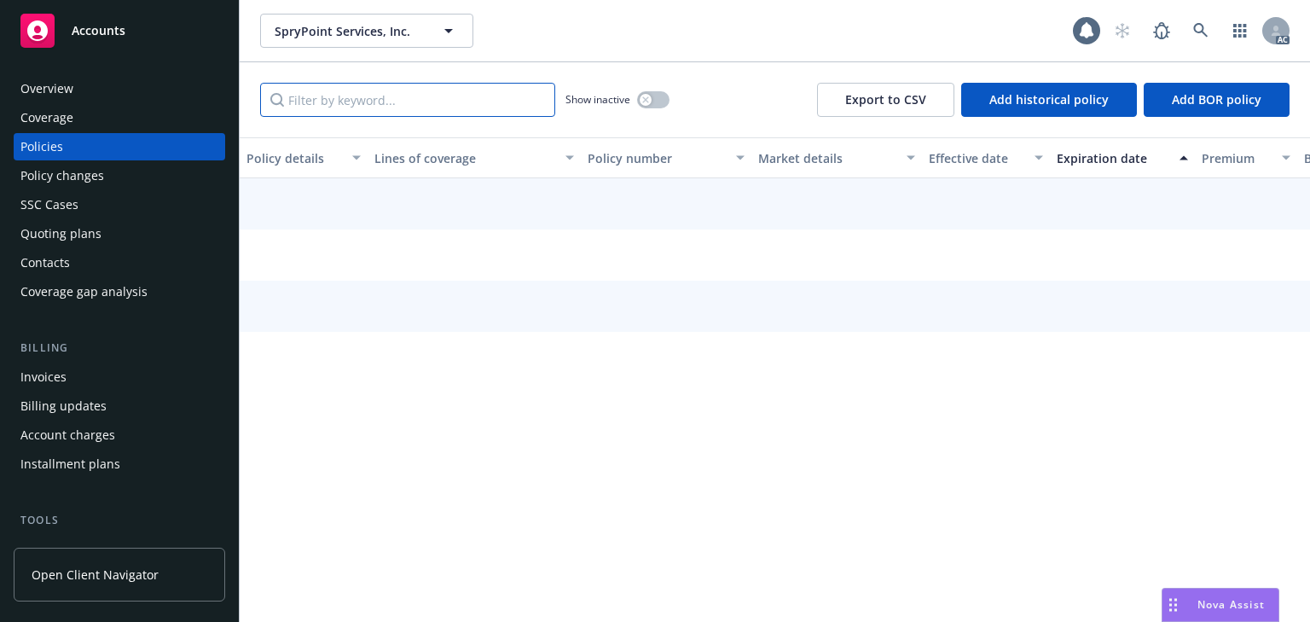
click at [332, 106] on input "Filter by keyword..." at bounding box center [407, 100] width 295 height 34
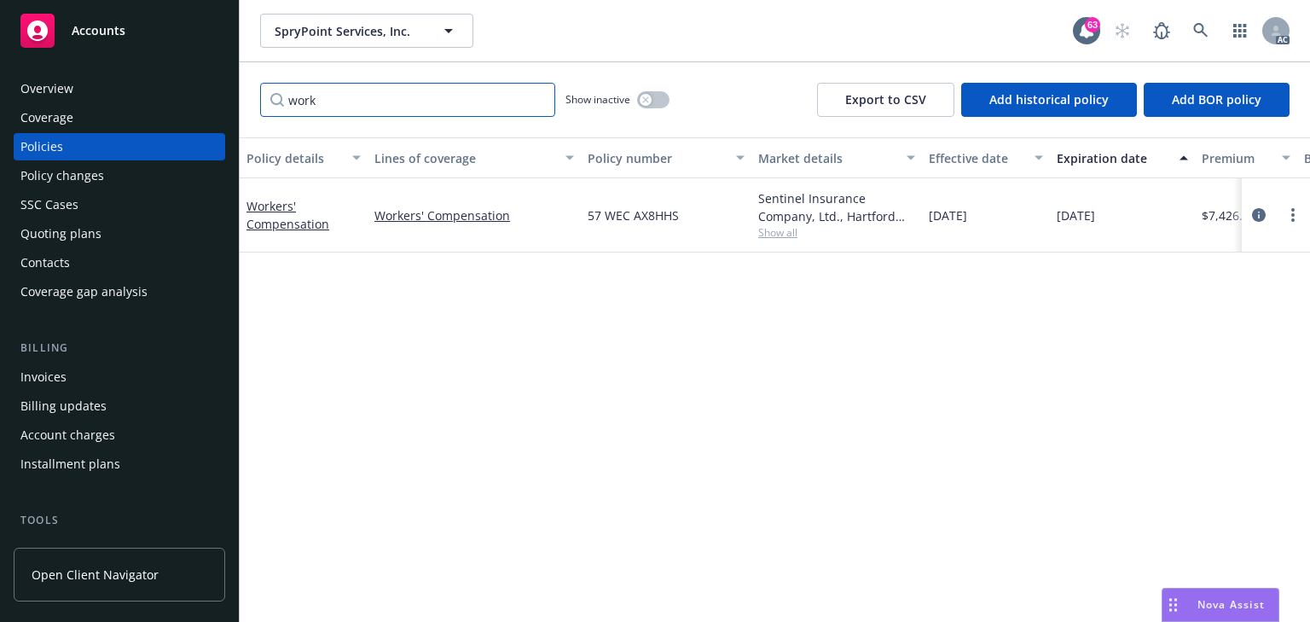
type input "work"
click at [772, 229] on span "Show all" at bounding box center [836, 232] width 157 height 14
drag, startPoint x: 1024, startPoint y: 385, endPoint x: 1103, endPoint y: 597, distance: 225.9
click at [1027, 390] on div "Policy details Lines of coverage Policy number Market details Effective date Ex…" at bounding box center [775, 379] width 1070 height 484
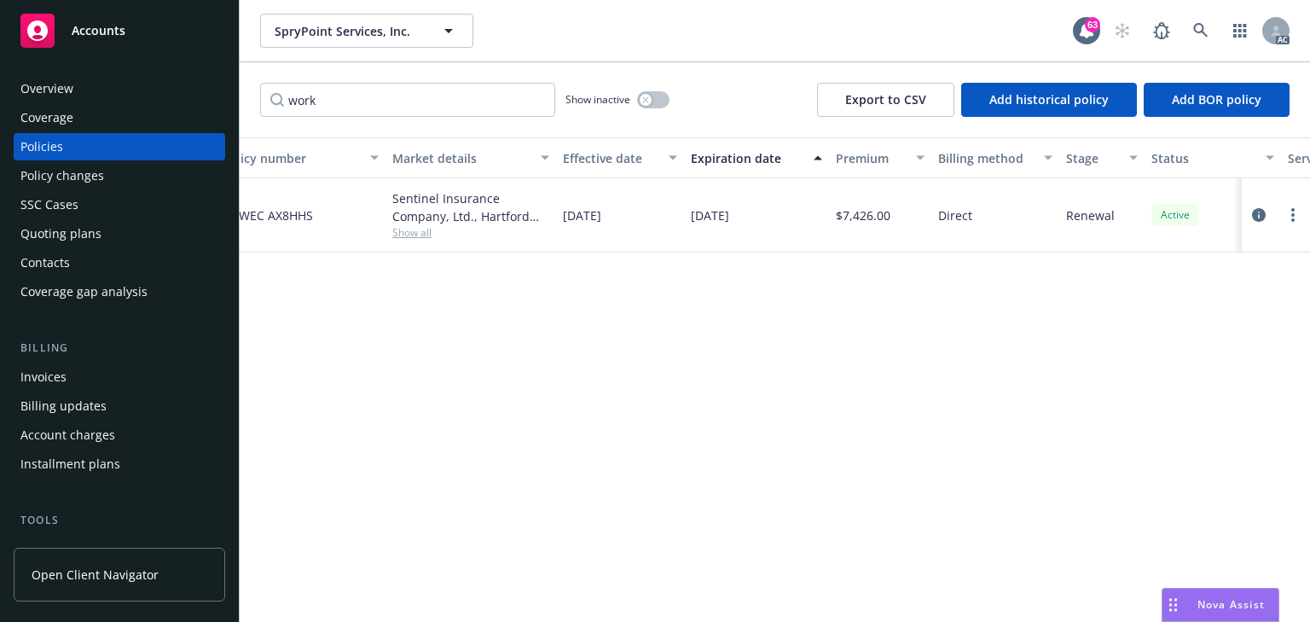
scroll to position [0, 382]
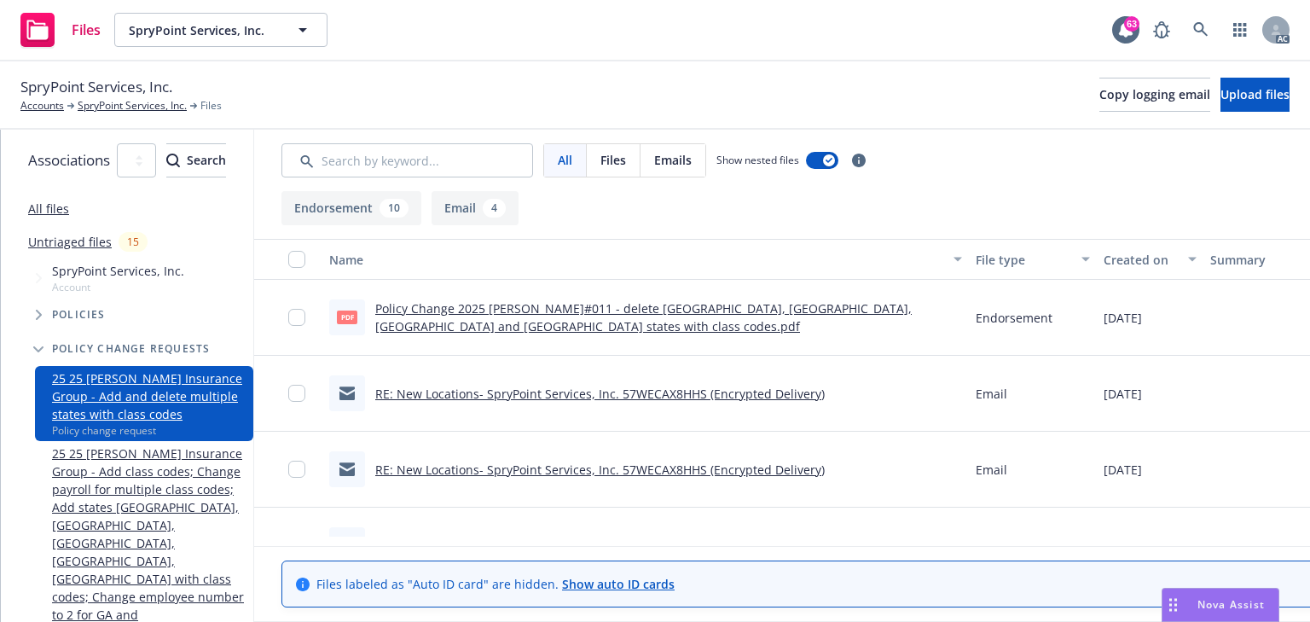
scroll to position [0, 321]
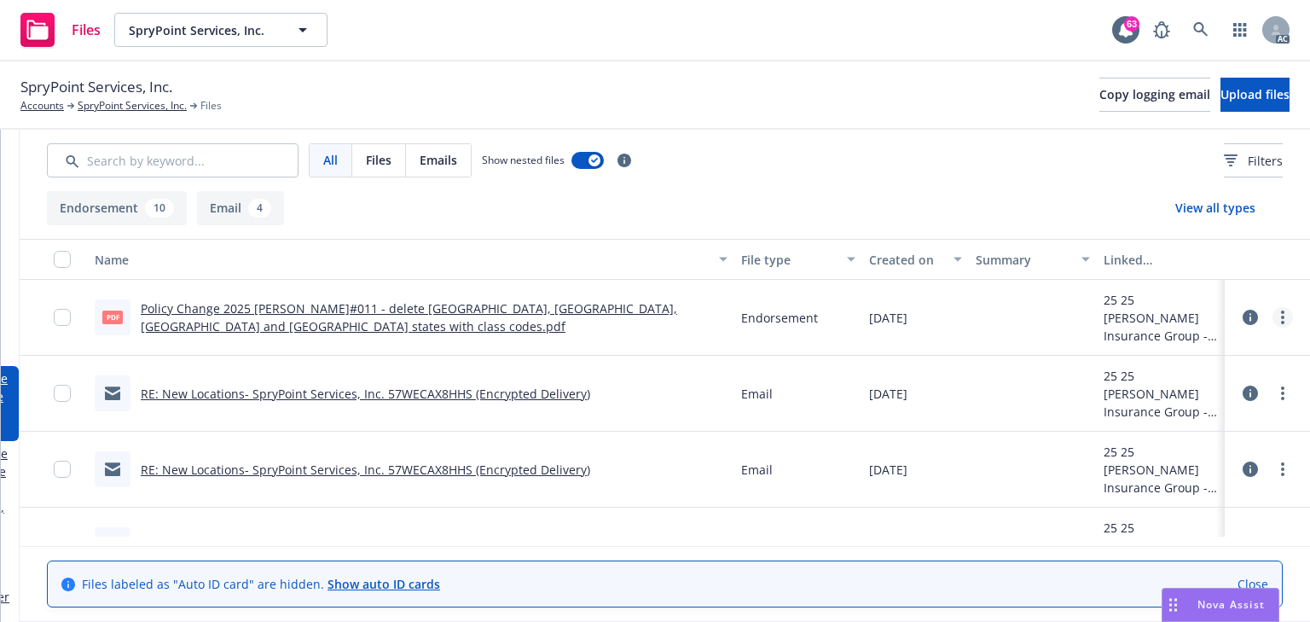
click at [1272, 316] on link "more" at bounding box center [1282, 317] width 20 height 20
click at [1187, 379] on link "Download" at bounding box center [1187, 386] width 170 height 34
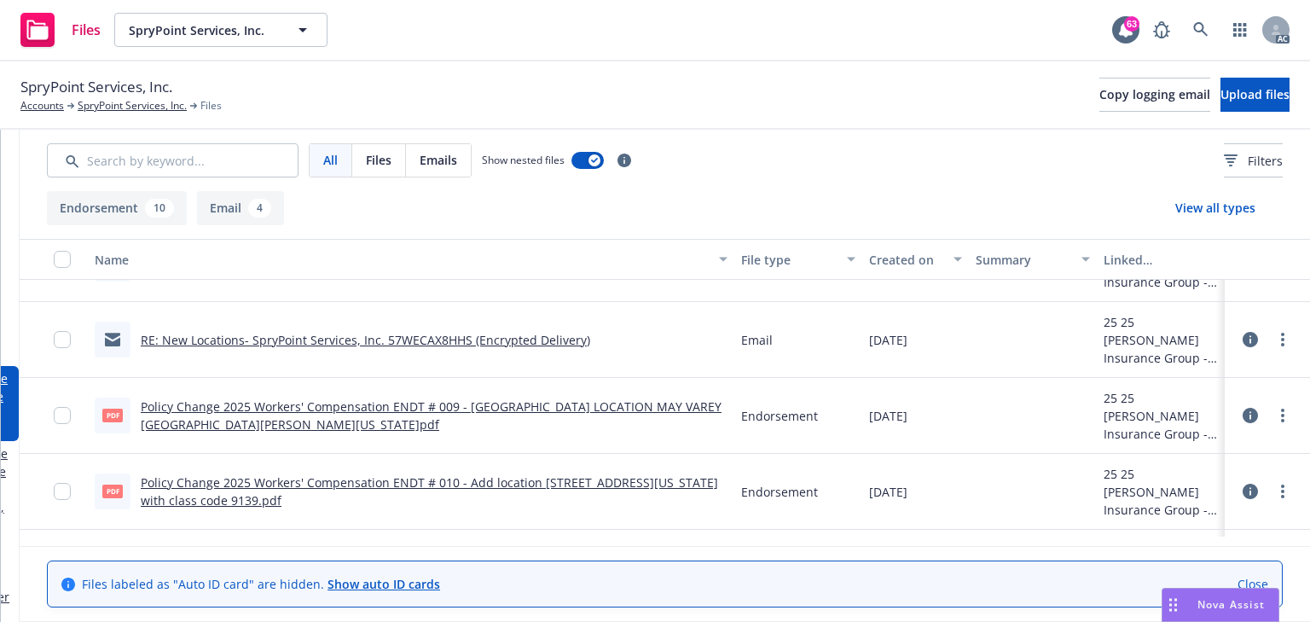
scroll to position [273, 0]
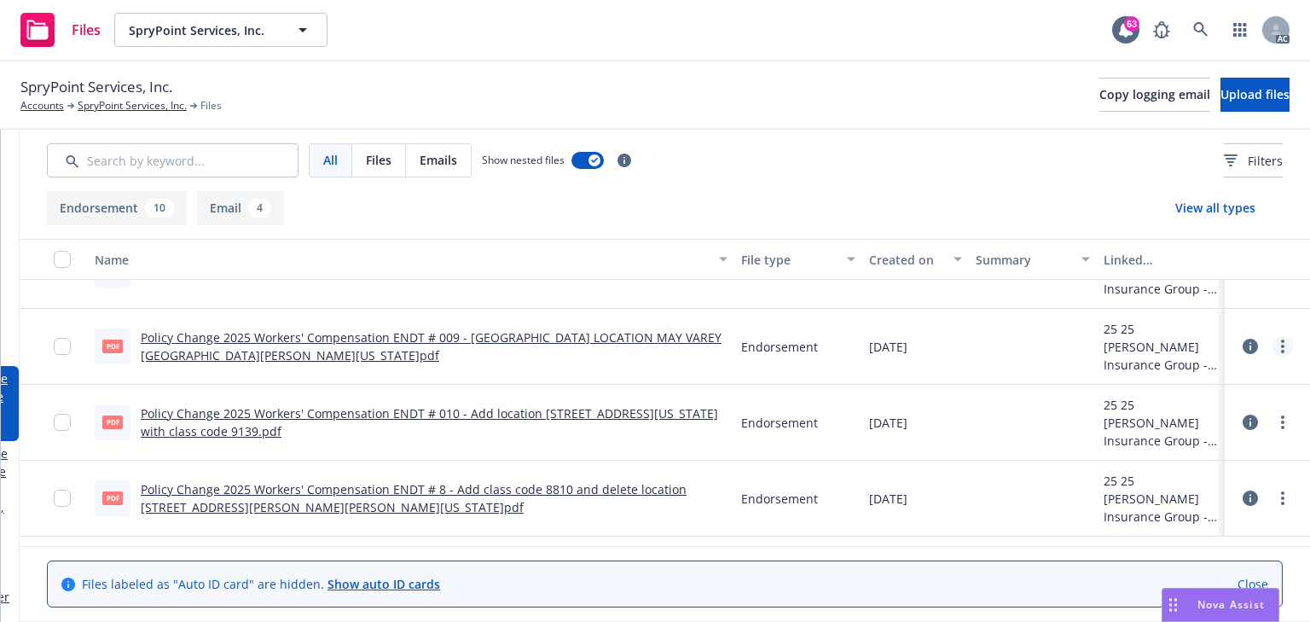
click at [1281, 348] on icon "more" at bounding box center [1282, 346] width 3 height 14
click at [1178, 412] on link "Download" at bounding box center [1187, 415] width 170 height 34
click at [1272, 420] on link "more" at bounding box center [1282, 422] width 20 height 20
click at [1153, 497] on link "Download" at bounding box center [1187, 490] width 170 height 34
click at [1272, 488] on link "more" at bounding box center [1282, 498] width 20 height 20
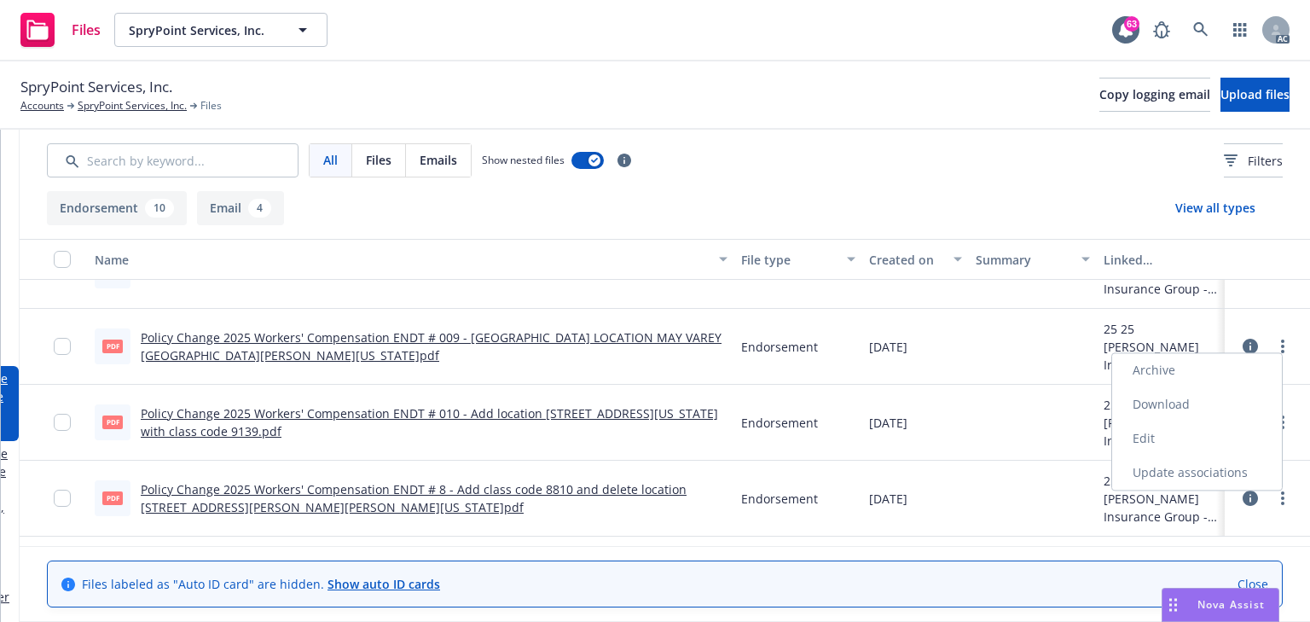
click at [1180, 402] on link "Download" at bounding box center [1197, 404] width 170 height 34
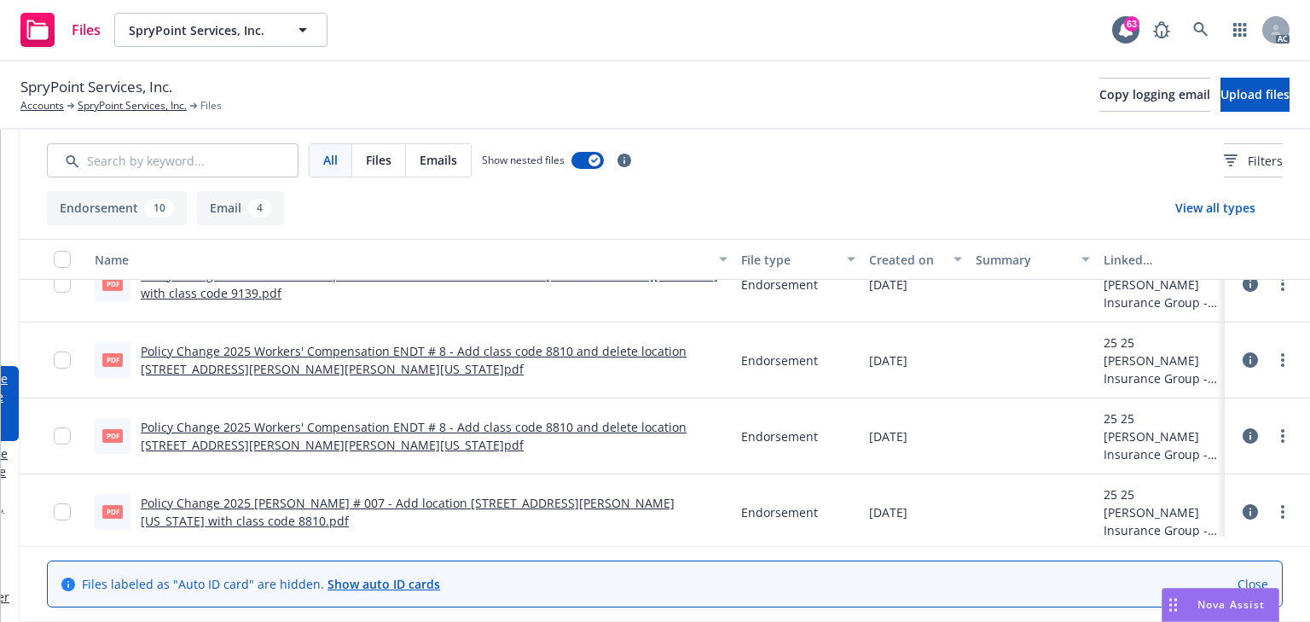
scroll to position [478, 0]
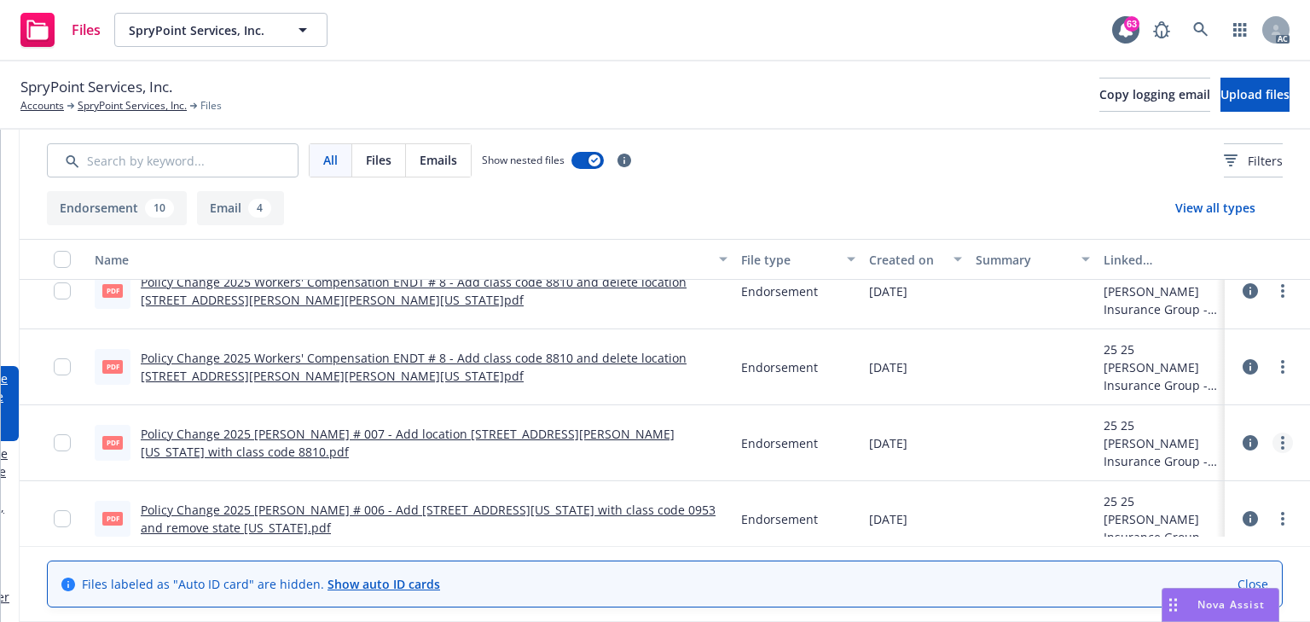
click at [1272, 440] on link "more" at bounding box center [1282, 442] width 20 height 20
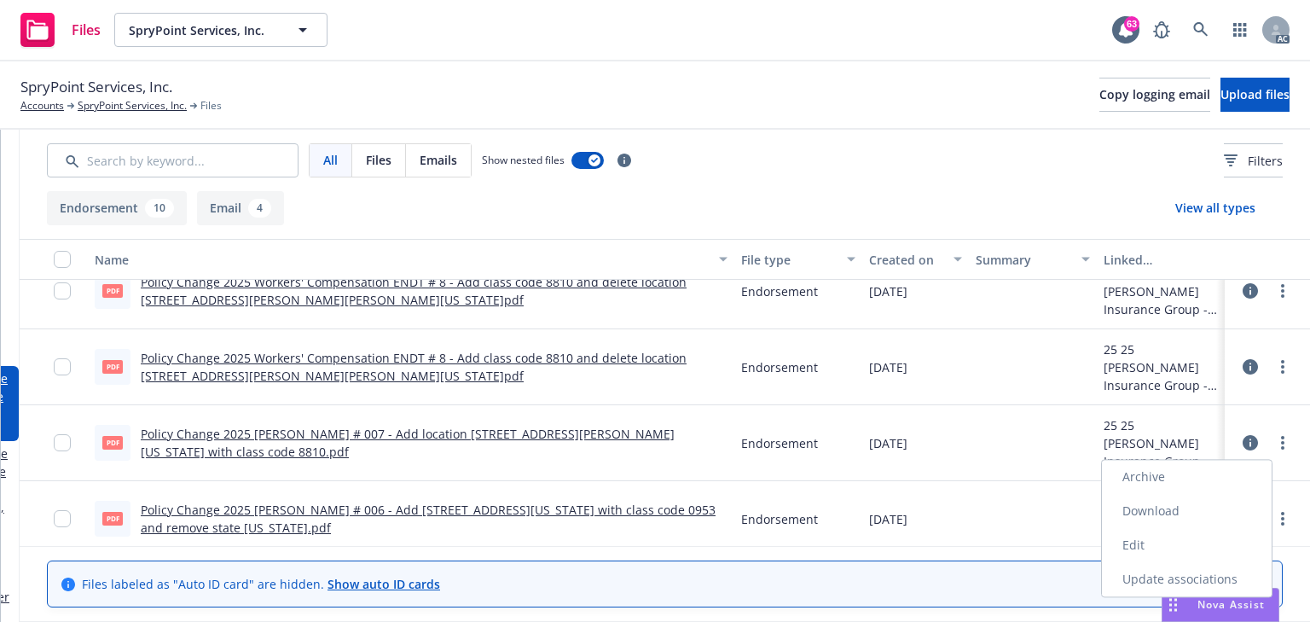
click at [1173, 512] on link "Download" at bounding box center [1187, 511] width 170 height 34
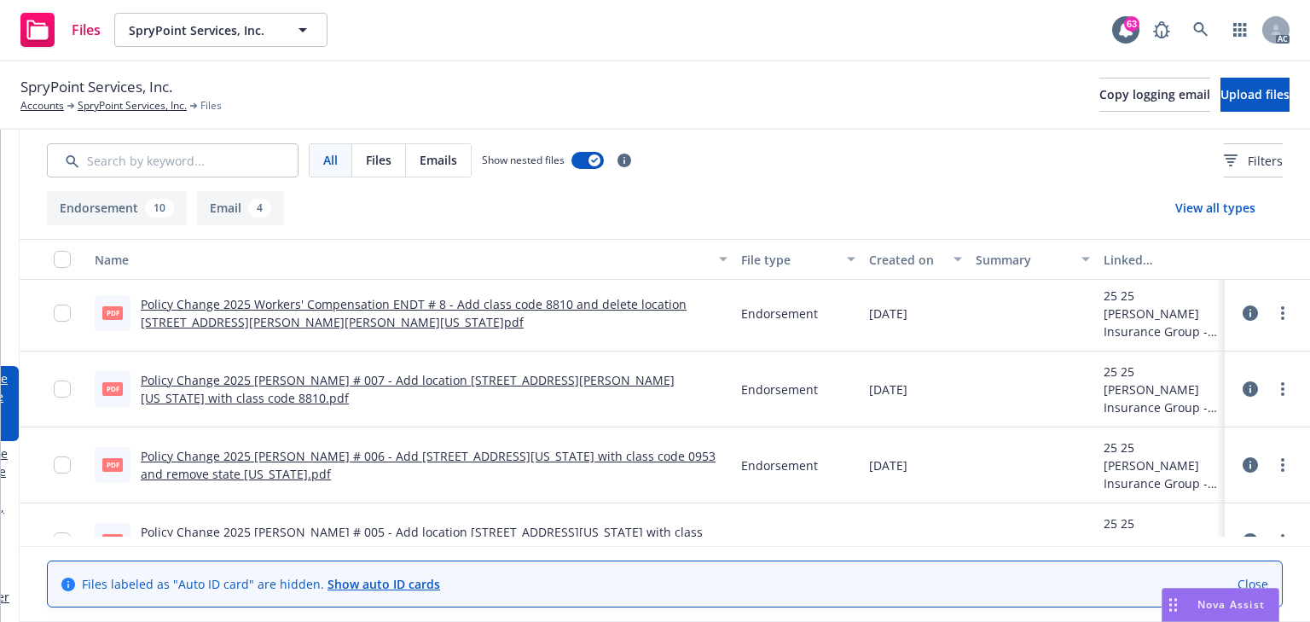
scroll to position [546, 0]
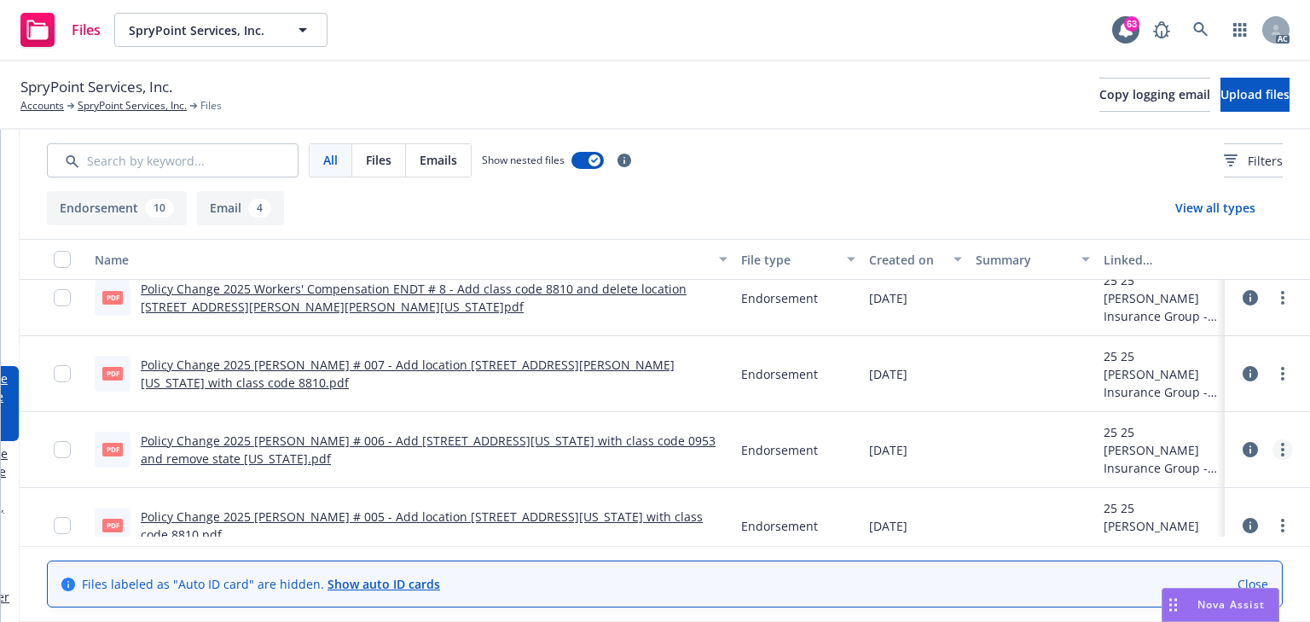
click at [1281, 449] on circle "more" at bounding box center [1282, 449] width 3 height 3
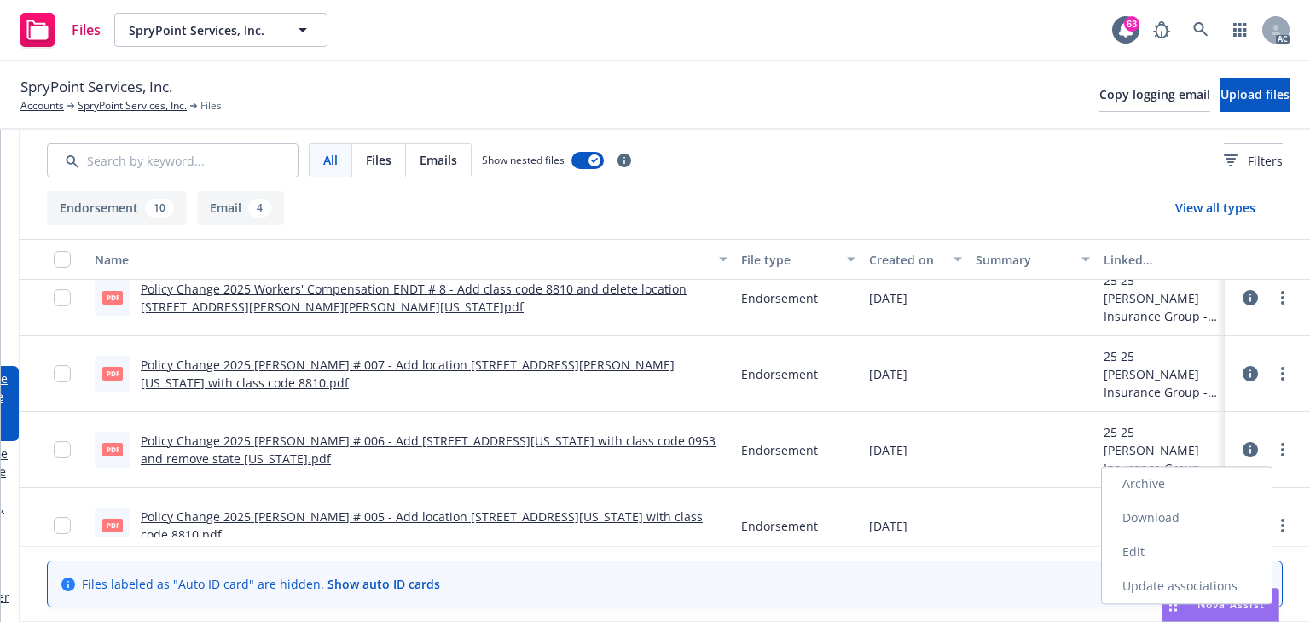
click at [1185, 522] on link "Download" at bounding box center [1187, 518] width 170 height 34
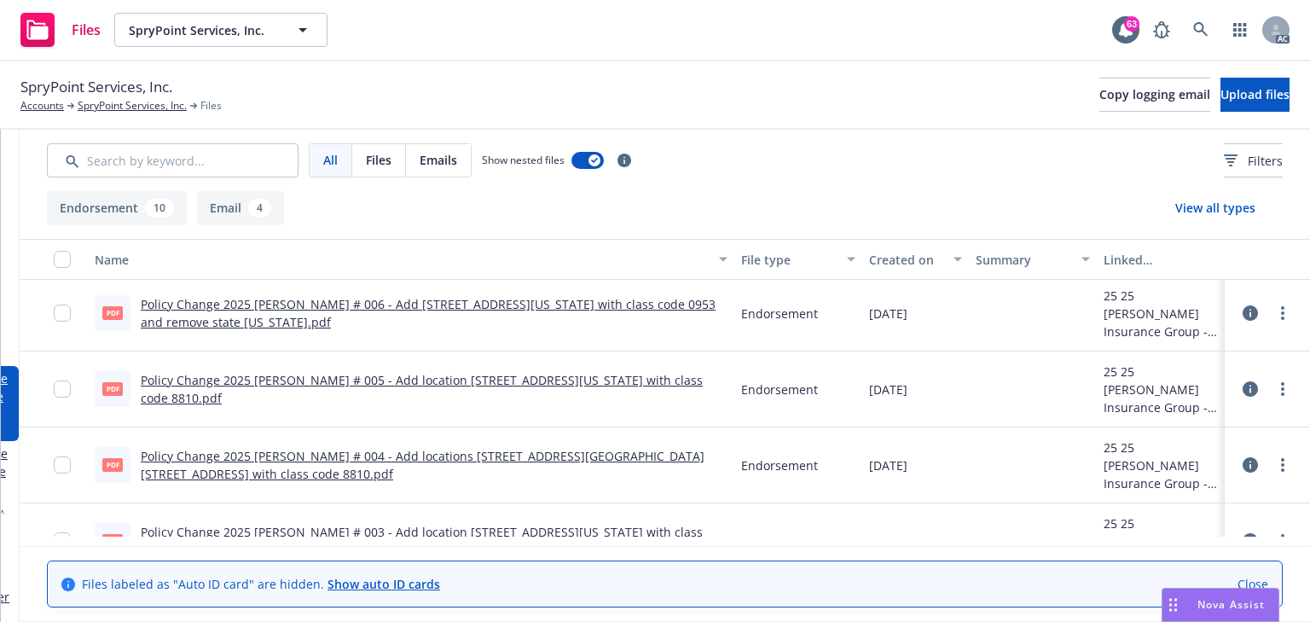
scroll to position [682, 0]
click at [1281, 385] on icon "more" at bounding box center [1282, 387] width 3 height 14
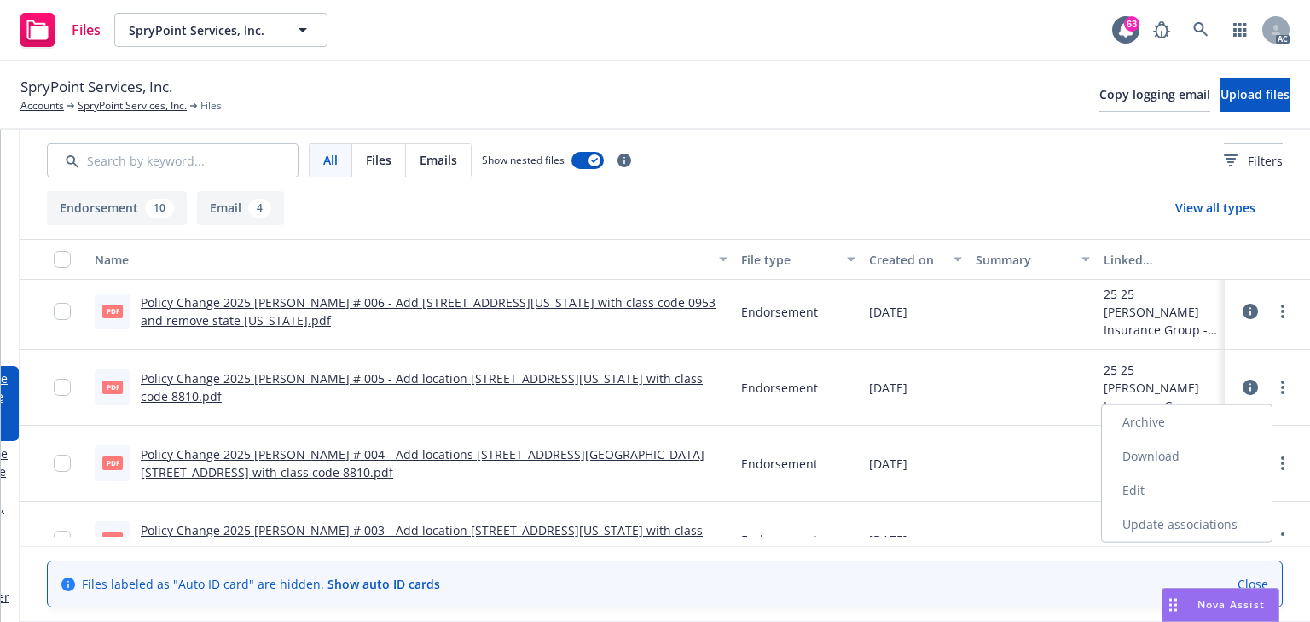
click at [1192, 452] on link "Download" at bounding box center [1187, 456] width 170 height 34
click at [1281, 461] on circle "more" at bounding box center [1282, 462] width 3 height 3
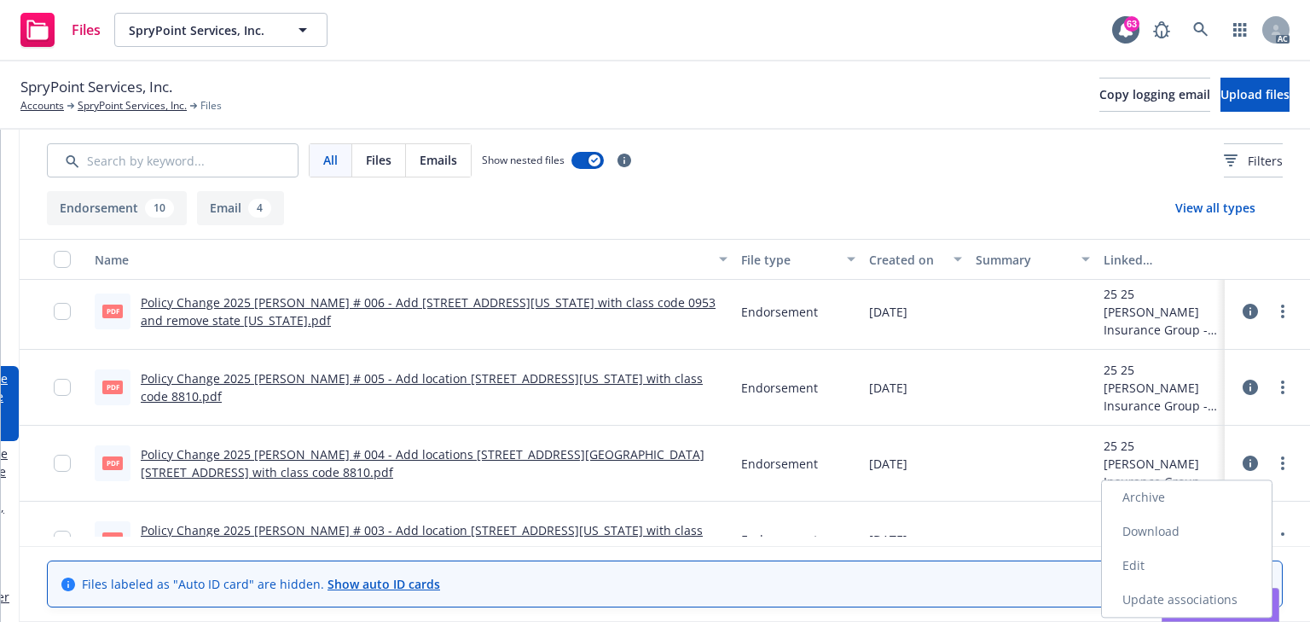
click at [1165, 533] on link "Download" at bounding box center [1187, 531] width 170 height 34
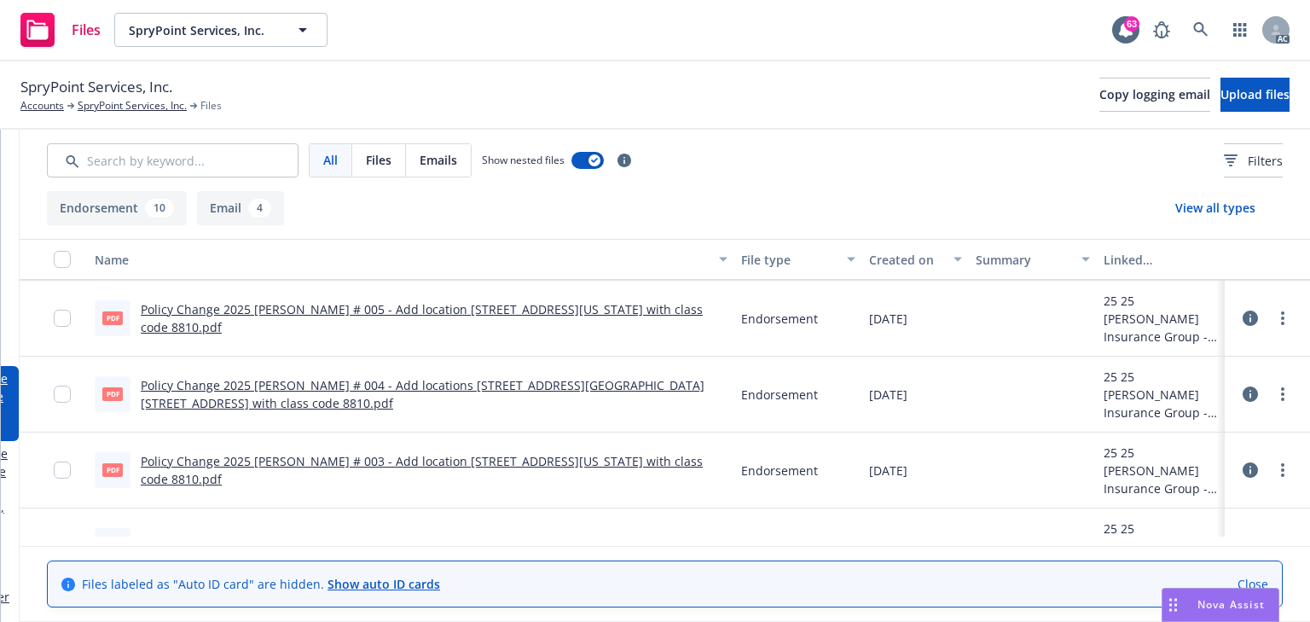
scroll to position [797, 0]
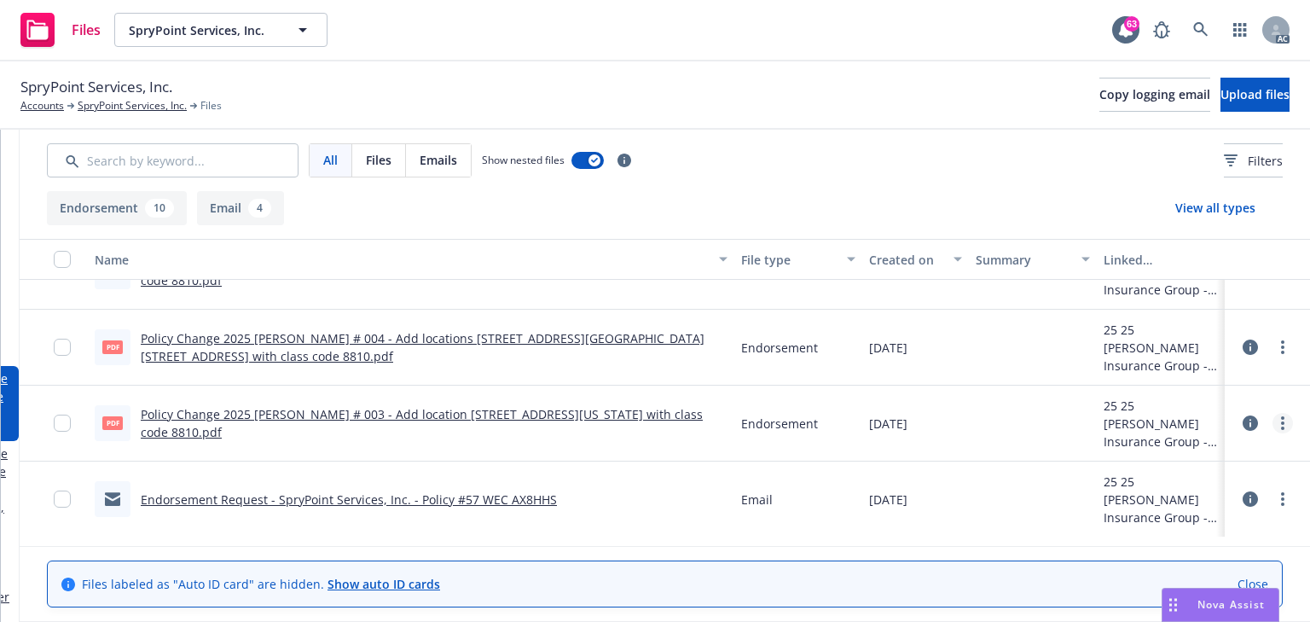
click at [1272, 428] on link "more" at bounding box center [1282, 423] width 20 height 20
click at [1159, 495] on link "Download" at bounding box center [1187, 491] width 170 height 34
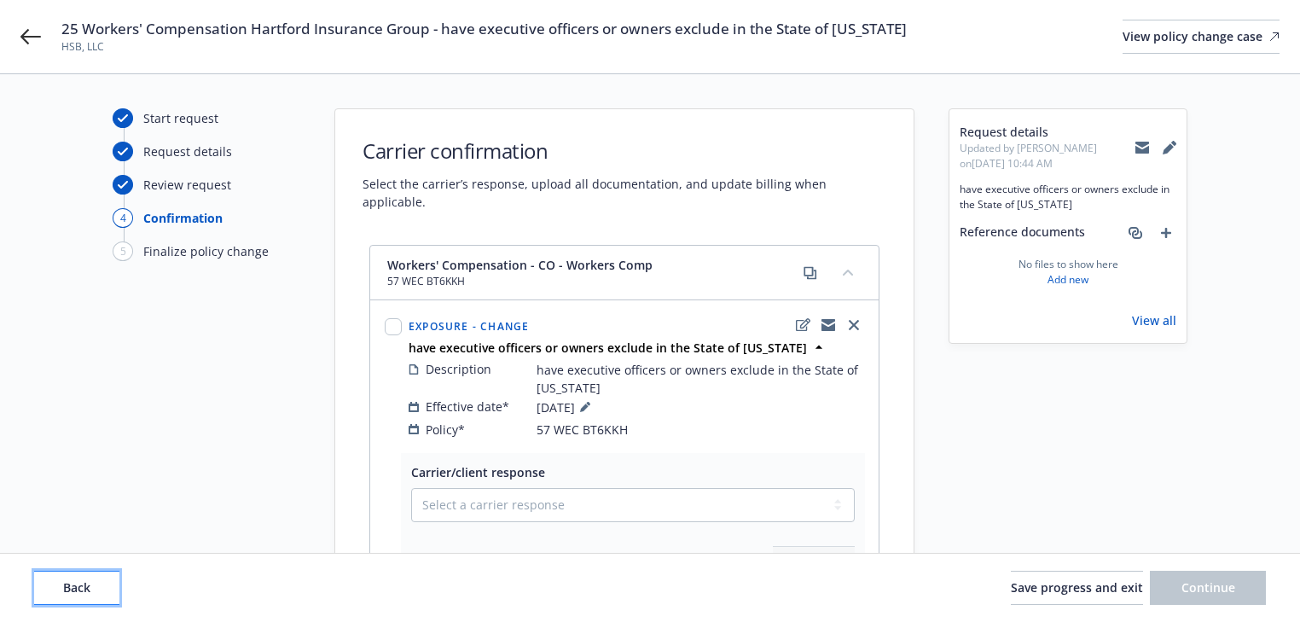
click at [97, 579] on button "Back" at bounding box center [76, 587] width 85 height 34
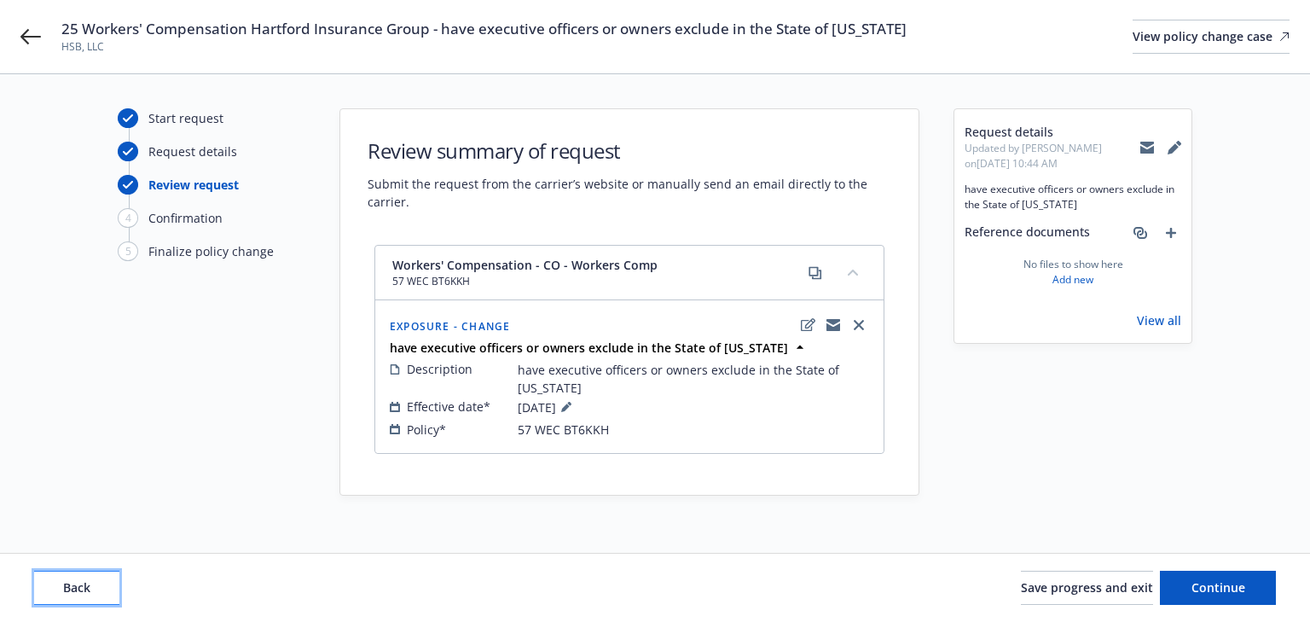
click at [97, 579] on button "Back" at bounding box center [76, 587] width 85 height 34
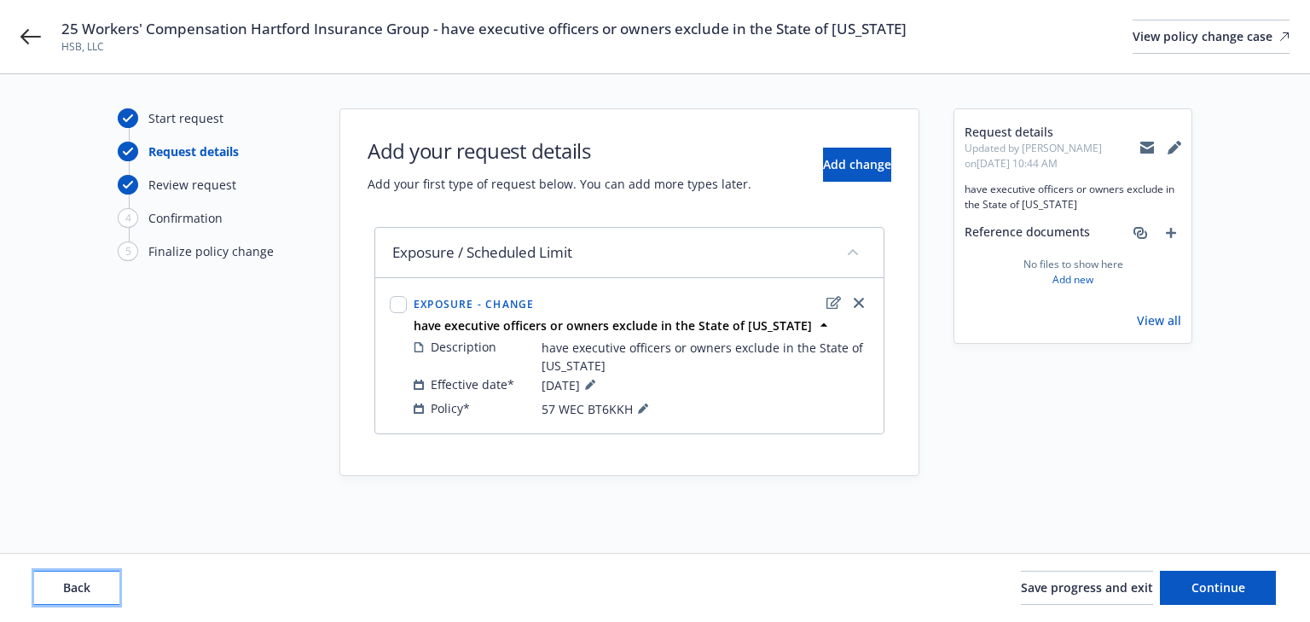
click at [96, 579] on button "Back" at bounding box center [76, 587] width 85 height 34
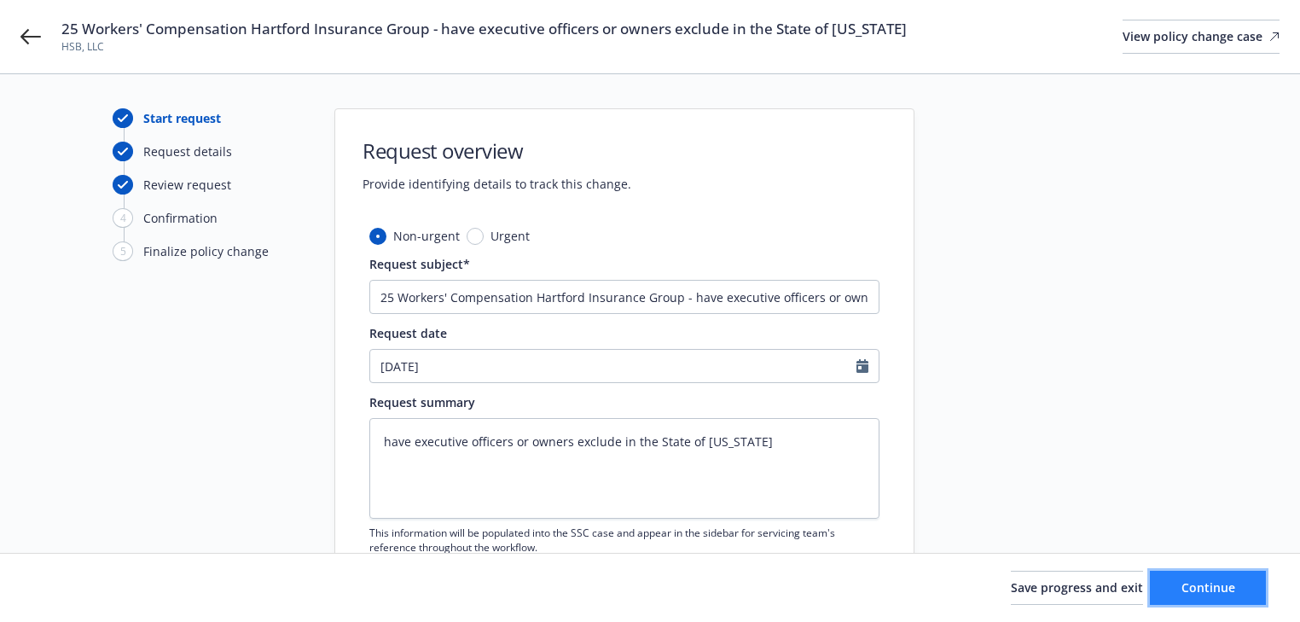
click at [1242, 585] on button "Continue" at bounding box center [1207, 587] width 116 height 34
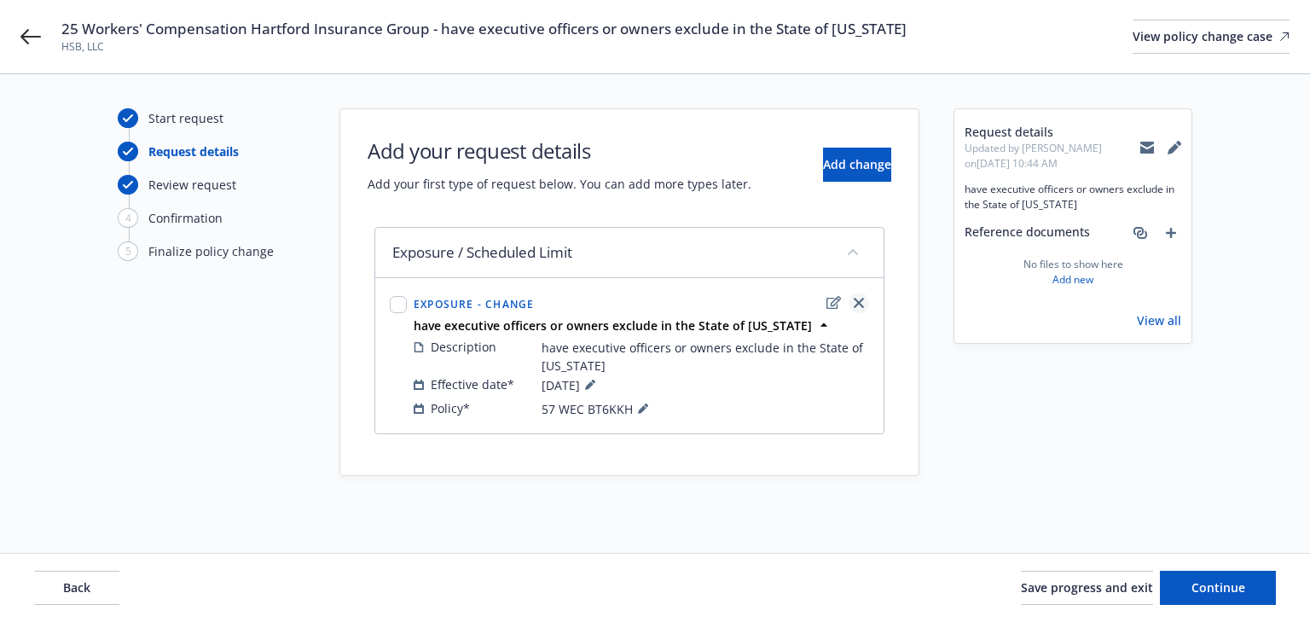
click at [862, 293] on link "close" at bounding box center [858, 302] width 20 height 20
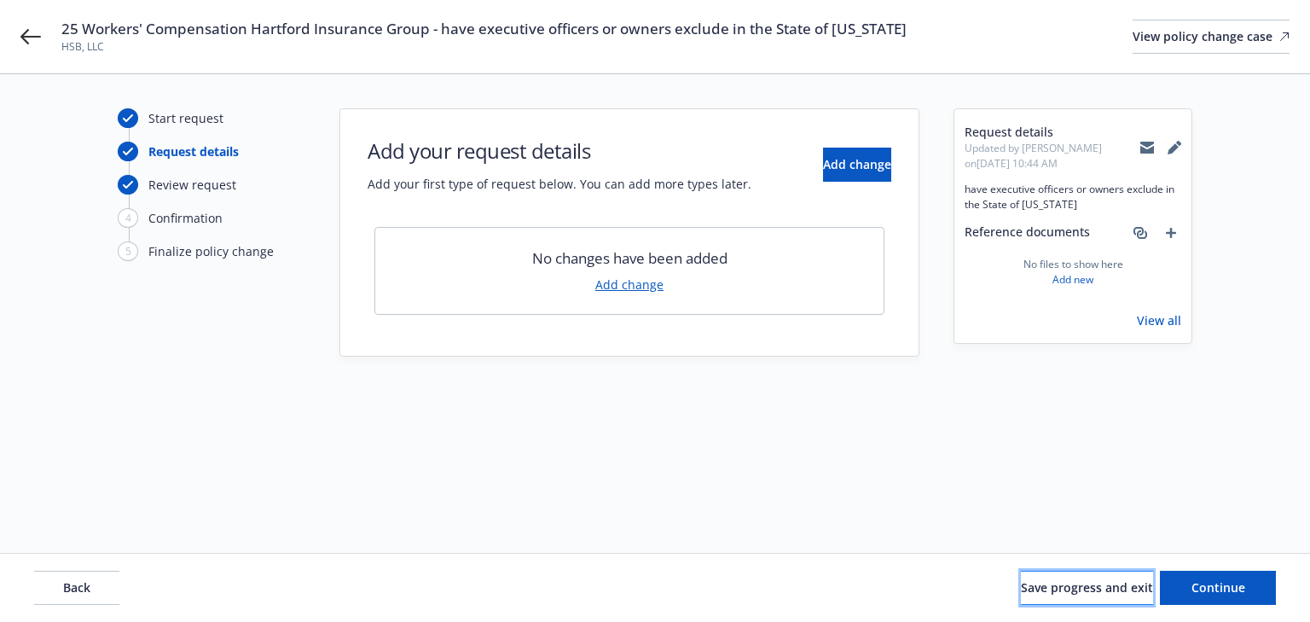
click at [1063, 583] on span "Save progress and exit" at bounding box center [1087, 587] width 132 height 16
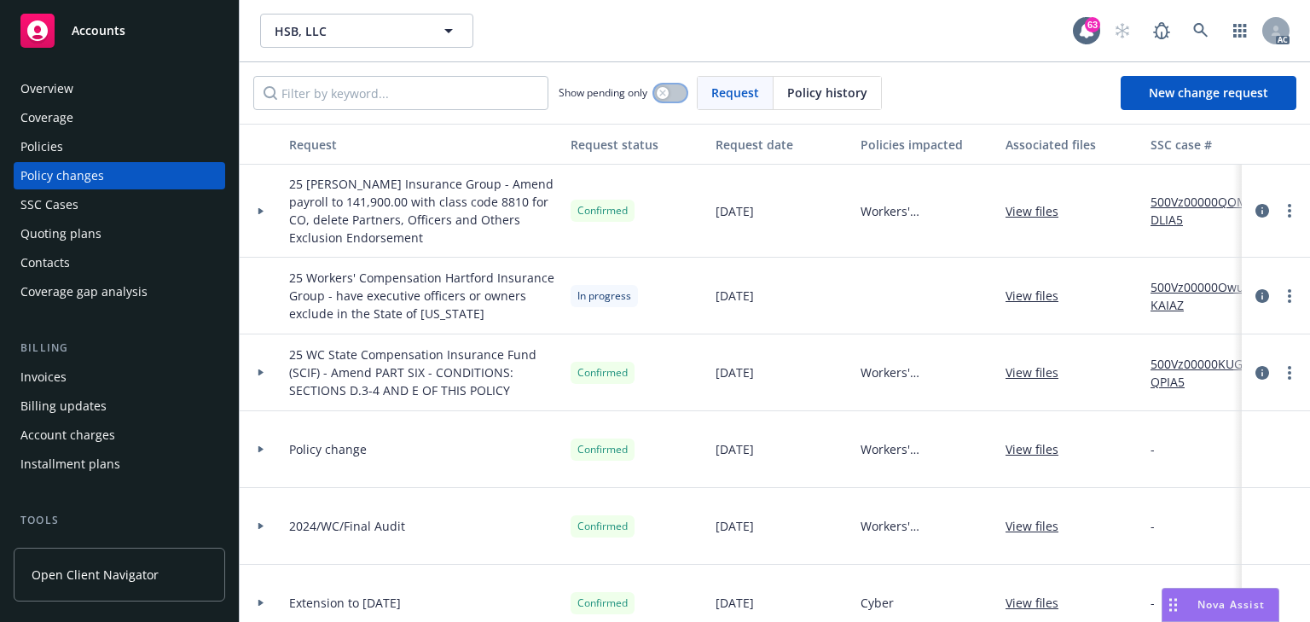
click at [670, 89] on button "button" at bounding box center [670, 92] width 32 height 17
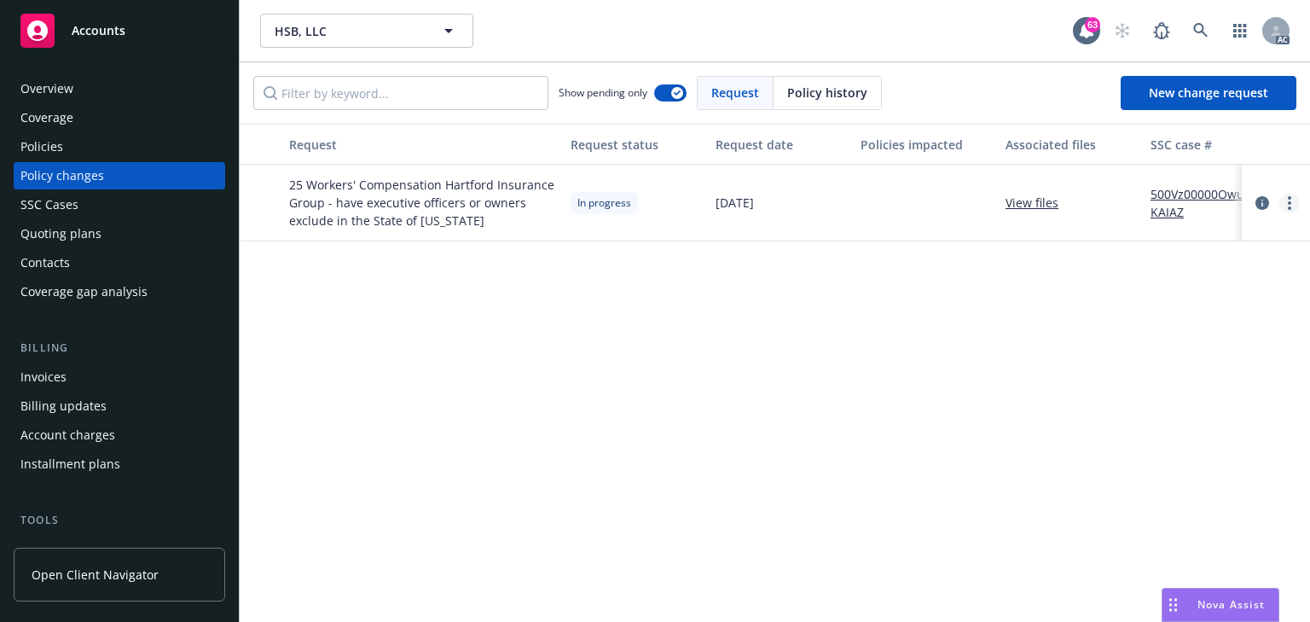
click at [1291, 201] on link "more" at bounding box center [1289, 203] width 20 height 20
click at [1126, 309] on link "Rescind request" at bounding box center [1152, 306] width 292 height 34
type textarea "x"
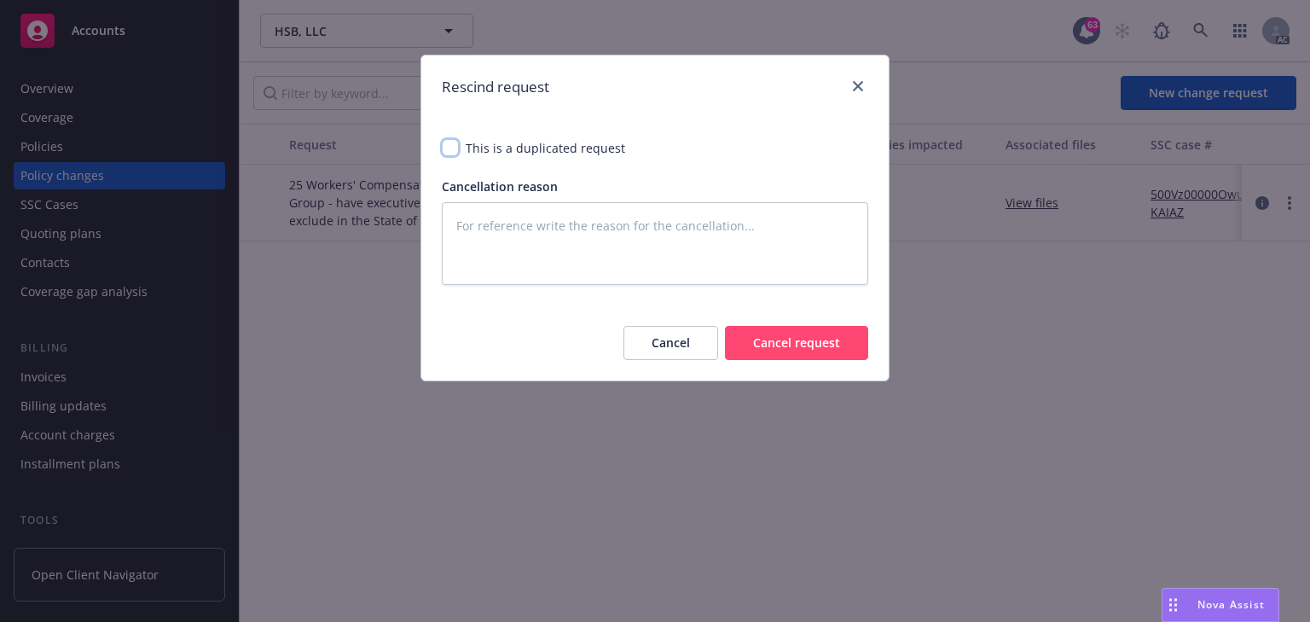
click at [447, 144] on input "checkbox" at bounding box center [450, 147] width 17 height 17
checkbox input "true"
type textarea "x"
click at [805, 345] on button "Cancel request" at bounding box center [796, 343] width 143 height 34
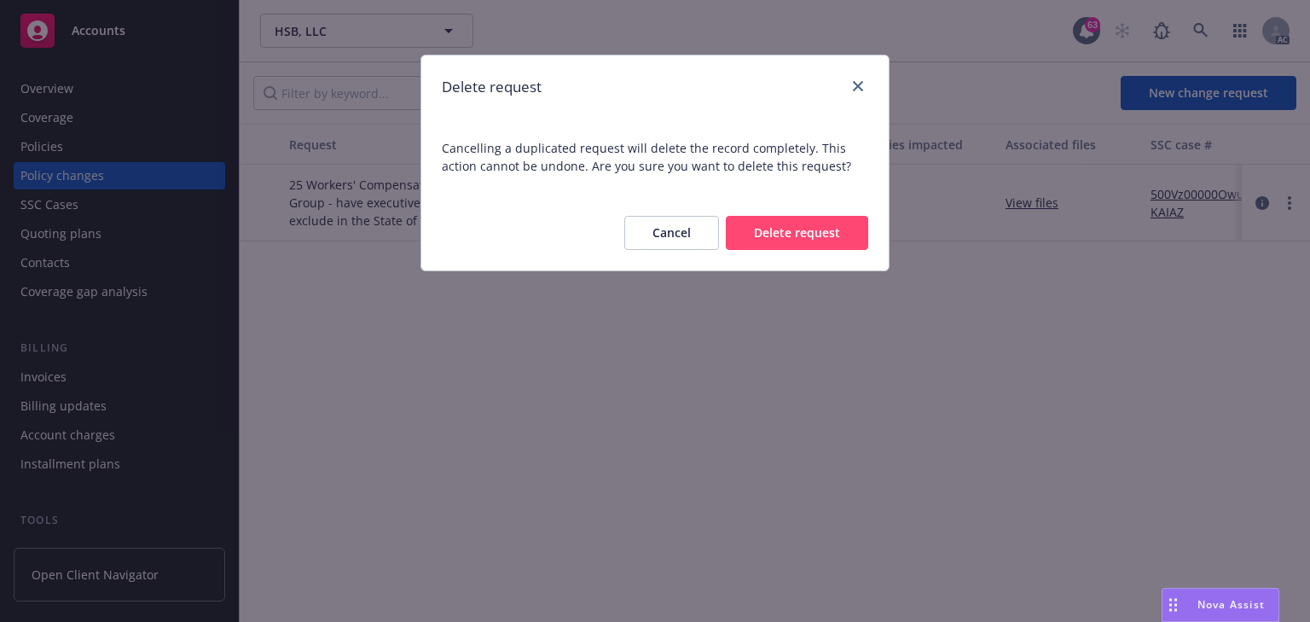
click at [823, 242] on button "Delete request" at bounding box center [797, 233] width 142 height 34
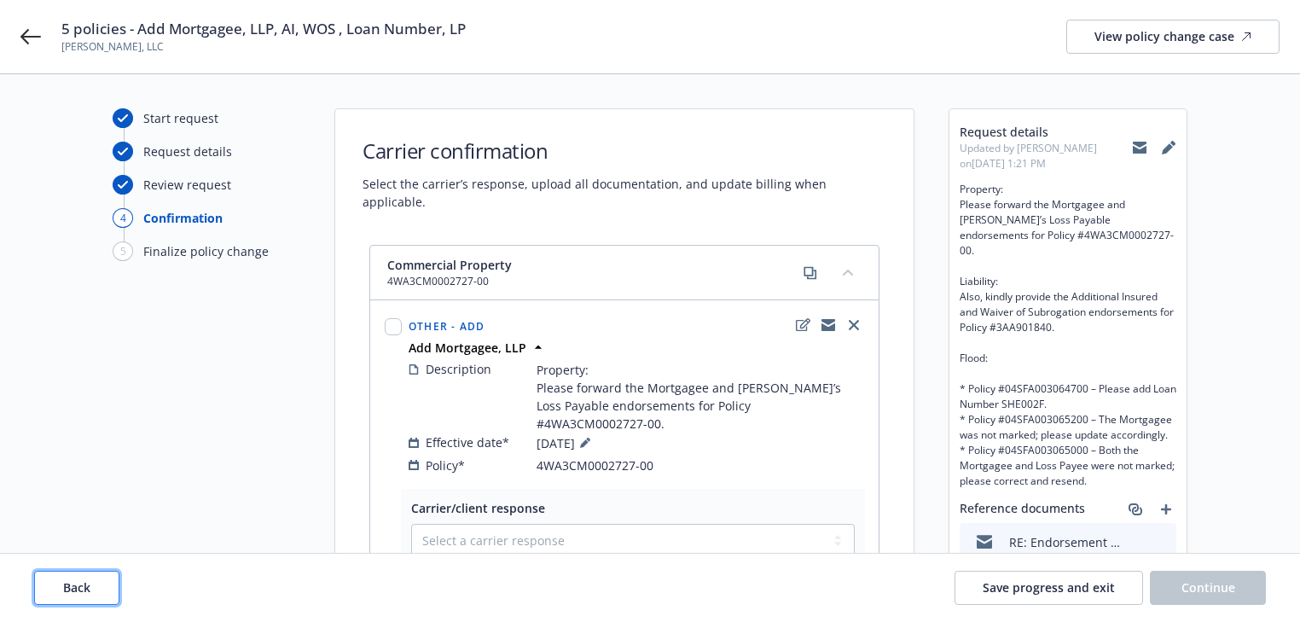
click at [90, 589] on button "Back" at bounding box center [76, 587] width 85 height 34
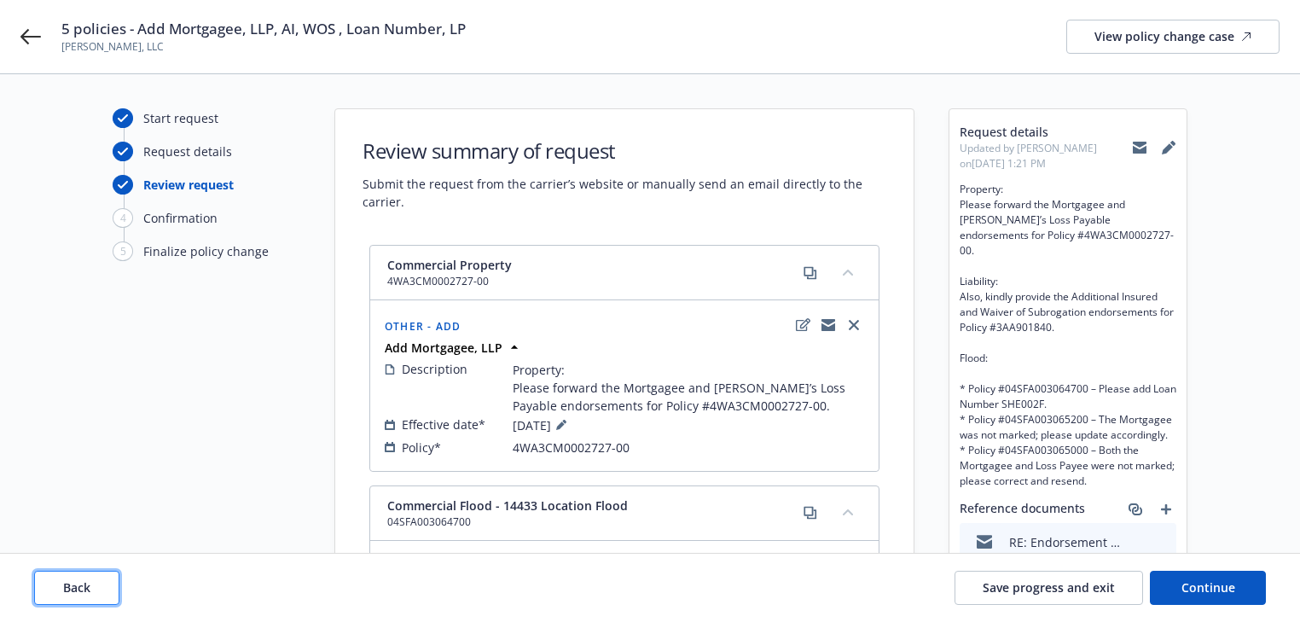
click at [90, 589] on button "Back" at bounding box center [76, 587] width 85 height 34
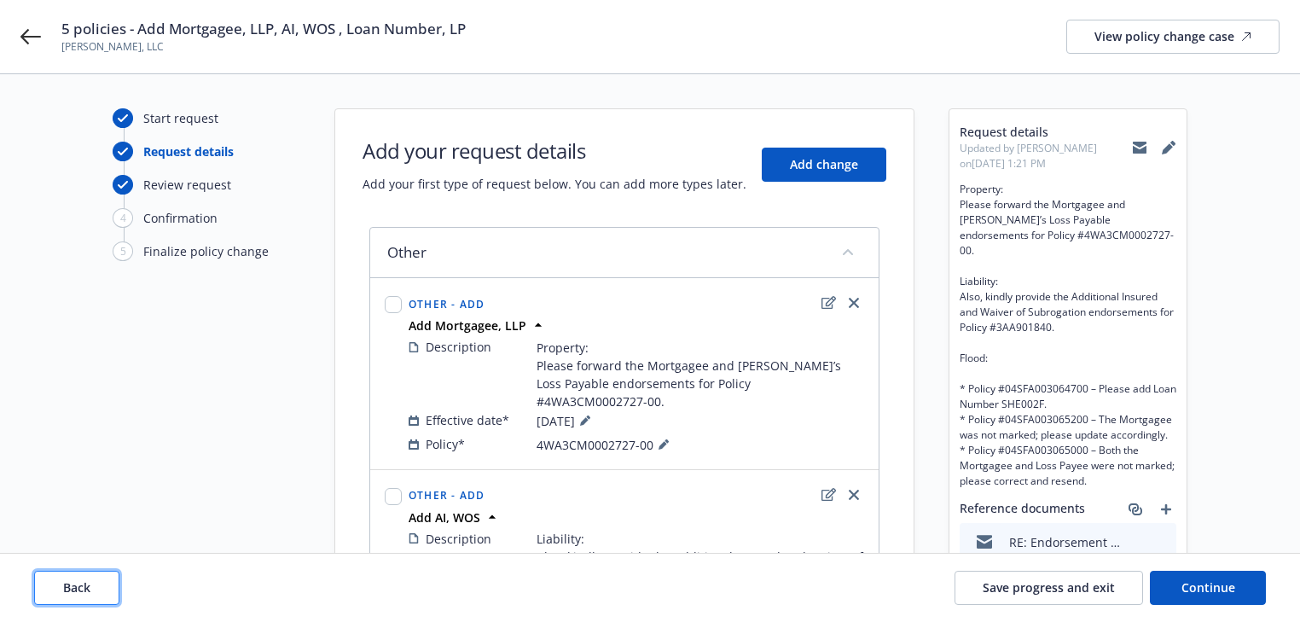
click at [90, 589] on button "Back" at bounding box center [76, 587] width 85 height 34
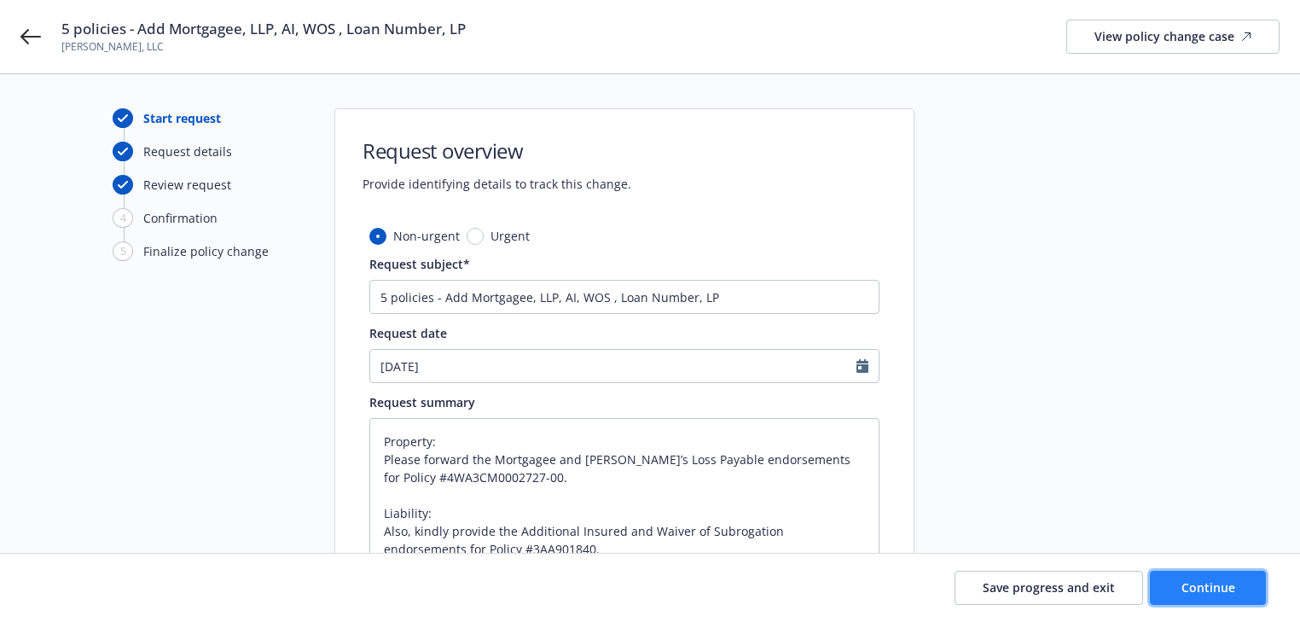
click at [1242, 599] on button "Continue" at bounding box center [1207, 587] width 116 height 34
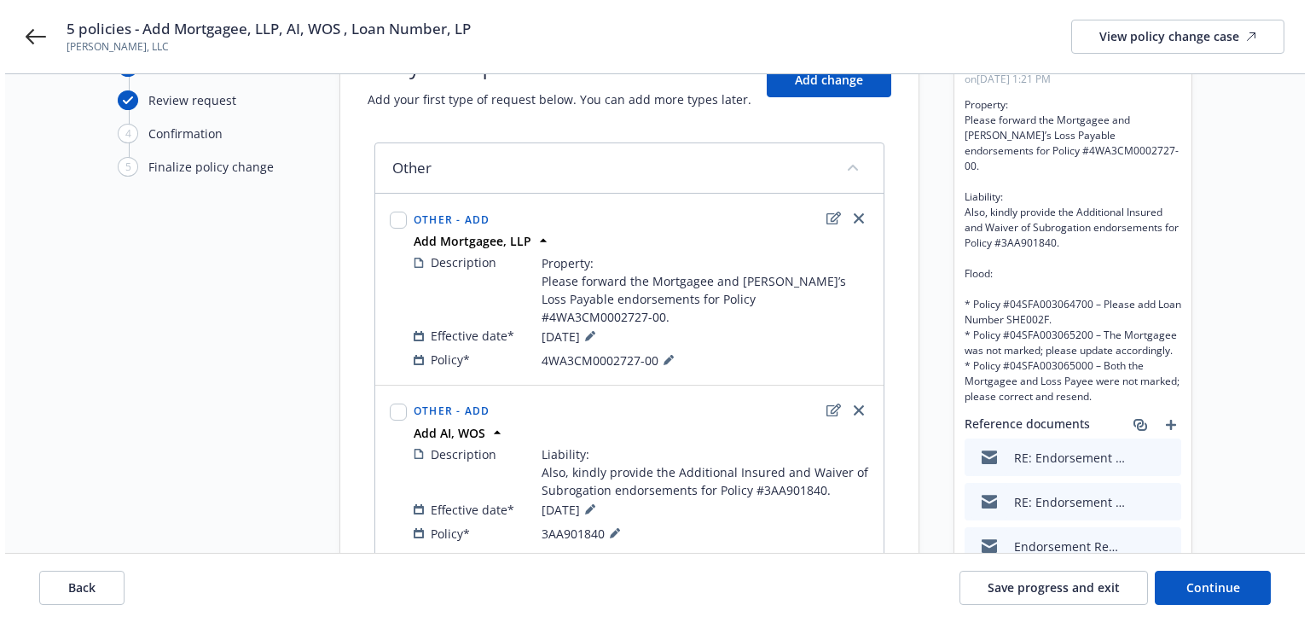
scroll to position [68, 0]
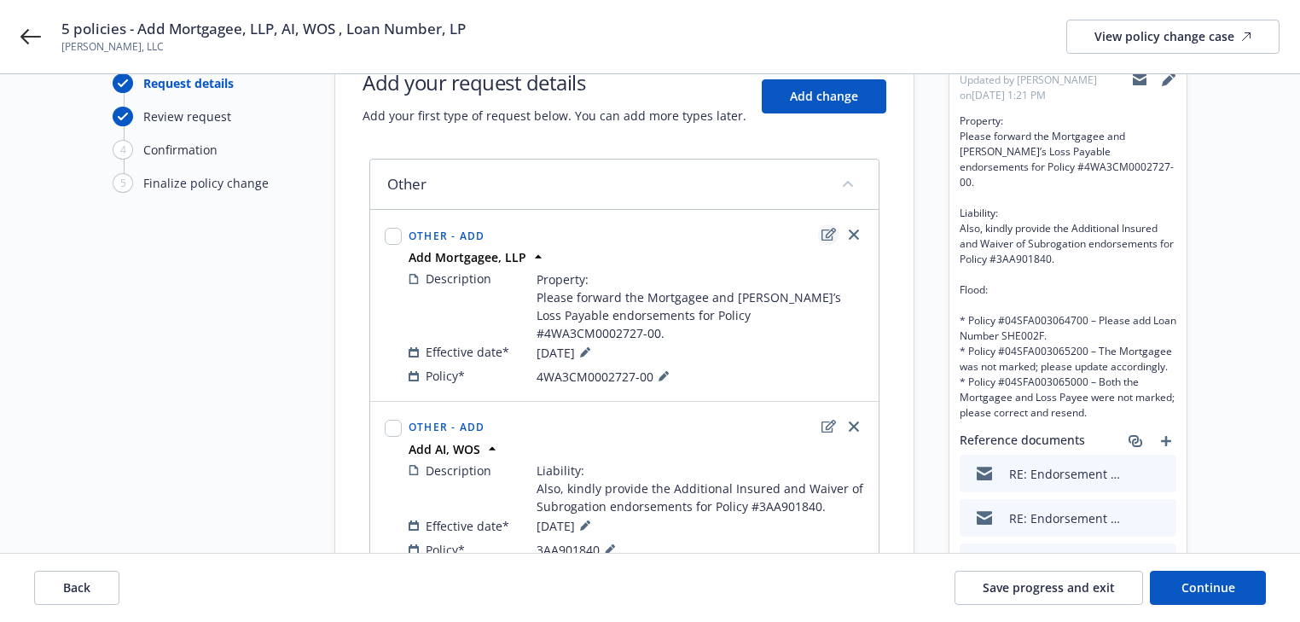
click at [828, 231] on icon "edit" at bounding box center [828, 234] width 14 height 13
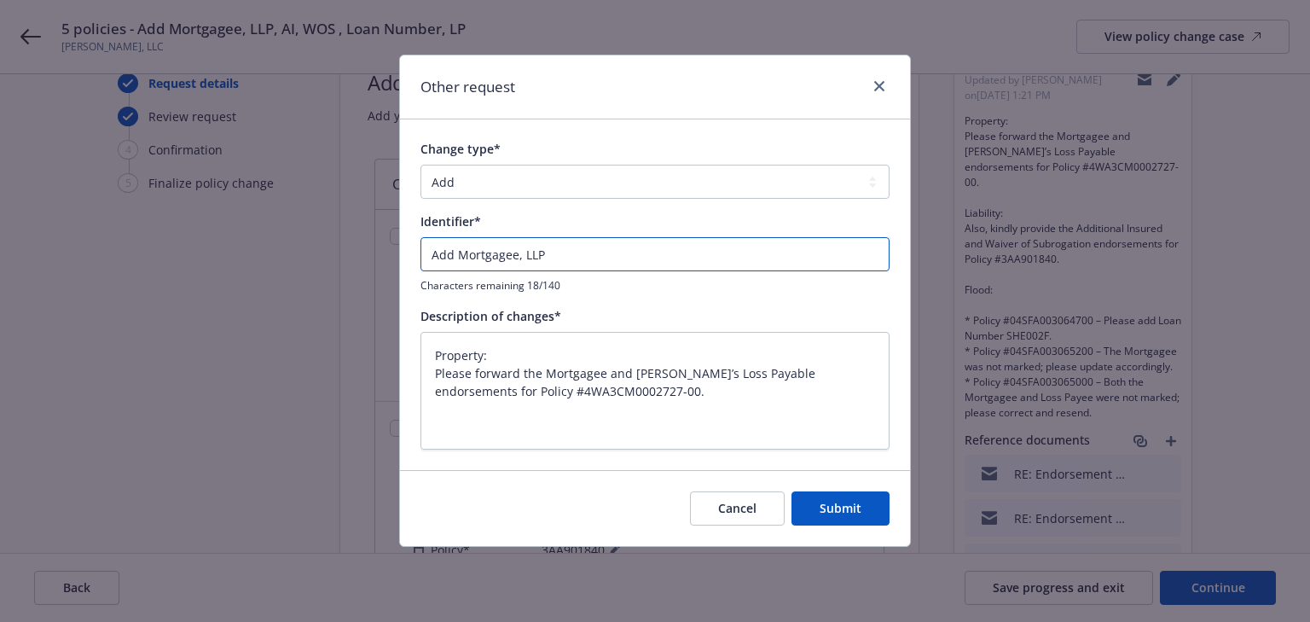
click at [431, 243] on input "Add Mortgagee, LLP" at bounding box center [654, 254] width 469 height 34
type textarea "x"
type input "EAdd Mortgagee, LLP"
type textarea "x"
type input "ENAdd Mortgagee, LLP"
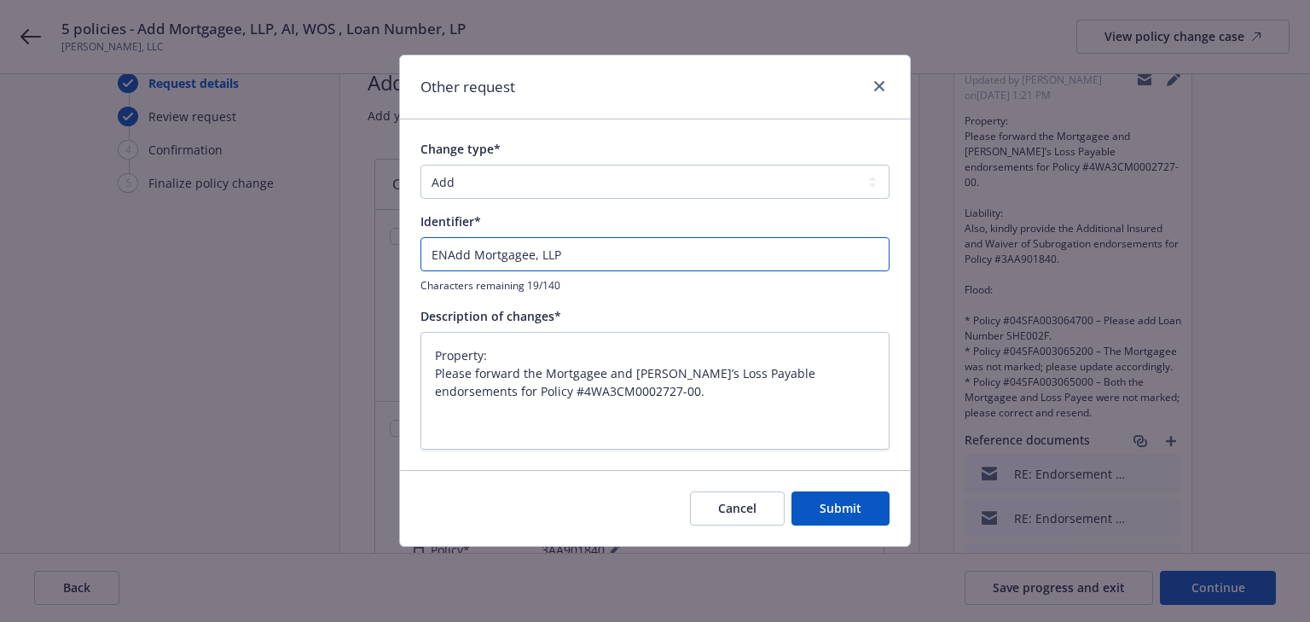
type textarea "x"
type input "ENDAdd Mortgagee, LLP"
type textarea "x"
type input "ENDTAdd Mortgagee, LLP"
type textarea "x"
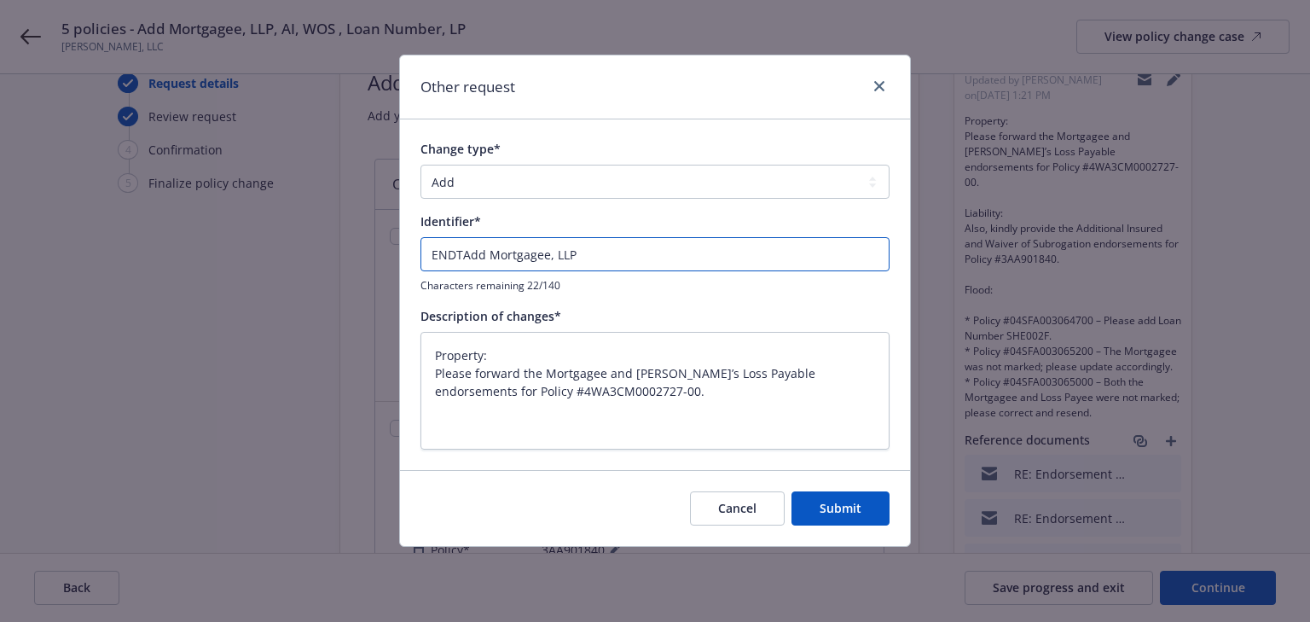
type input "ENDT#Add Mortgagee, LLP"
type textarea "x"
type input "ENDT#1Add Mortgagee, LLP"
type textarea "x"
type input "ENDT#1 Add Mortgagee, LLP"
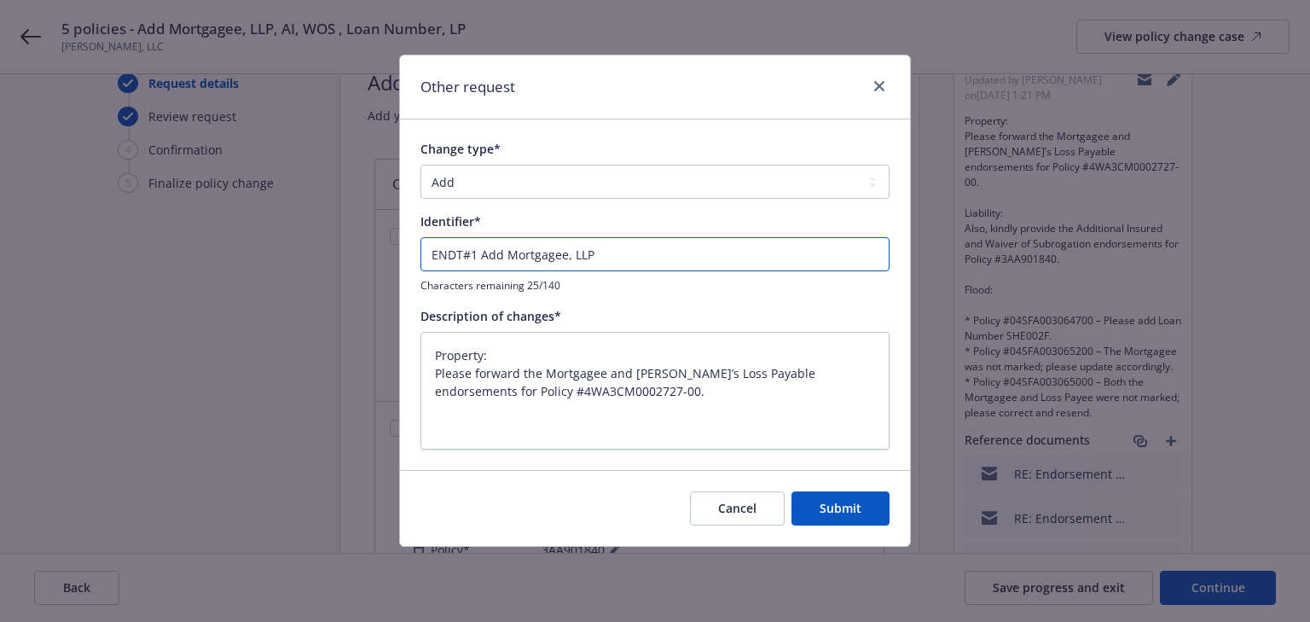
type textarea "x"
type input "ENDT#1 -Add Mortgagee, LLP"
type textarea "x"
type input "ENDT#1 - Add Mortgagee, LLP"
click at [646, 256] on input "ENDT#1 - Add Mortgagee, LLP" at bounding box center [654, 254] width 469 height 34
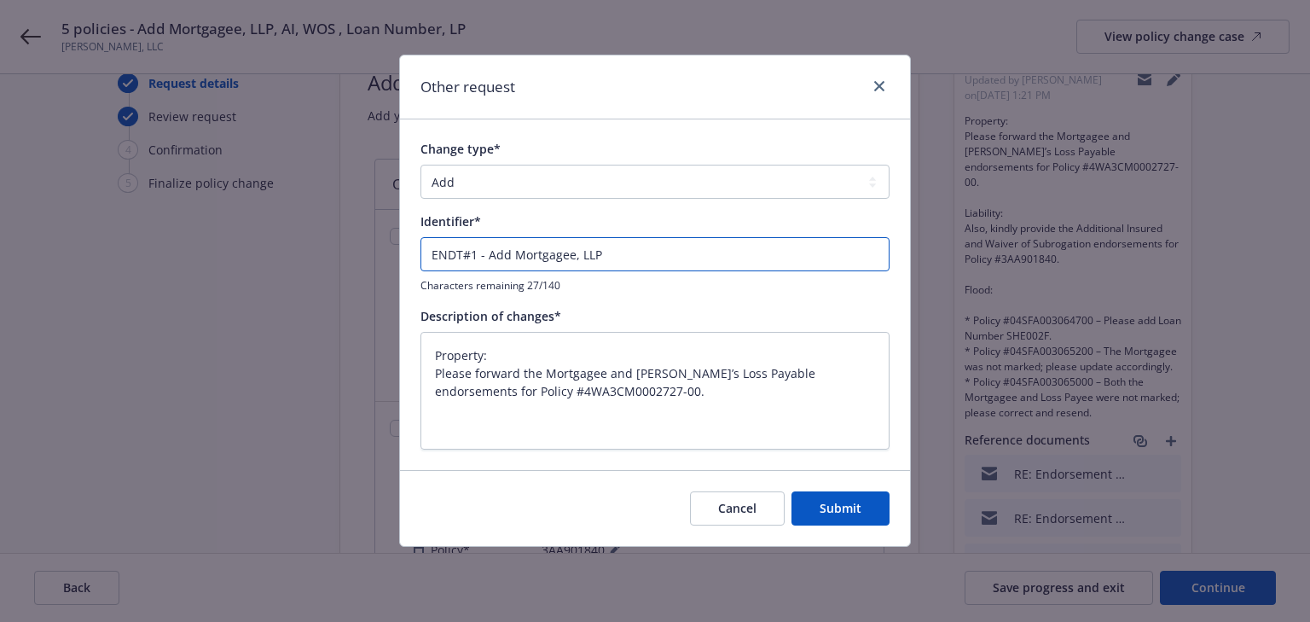
paste input "Rubicon Realty Advisors Inc Manager to Rubicon Mortgage Fund, LLC"
type textarea "x"
type input "ENDT#1 - Add Mortgagee, LLPRubicon Realty Advisors Inc Manager to Rubicon Mortg…"
click at [495, 252] on input "ENDT#1 - Add Mortgagee, LLPRubicon Realty Advisors Inc Manager to Rubicon Mortg…" at bounding box center [654, 254] width 469 height 34
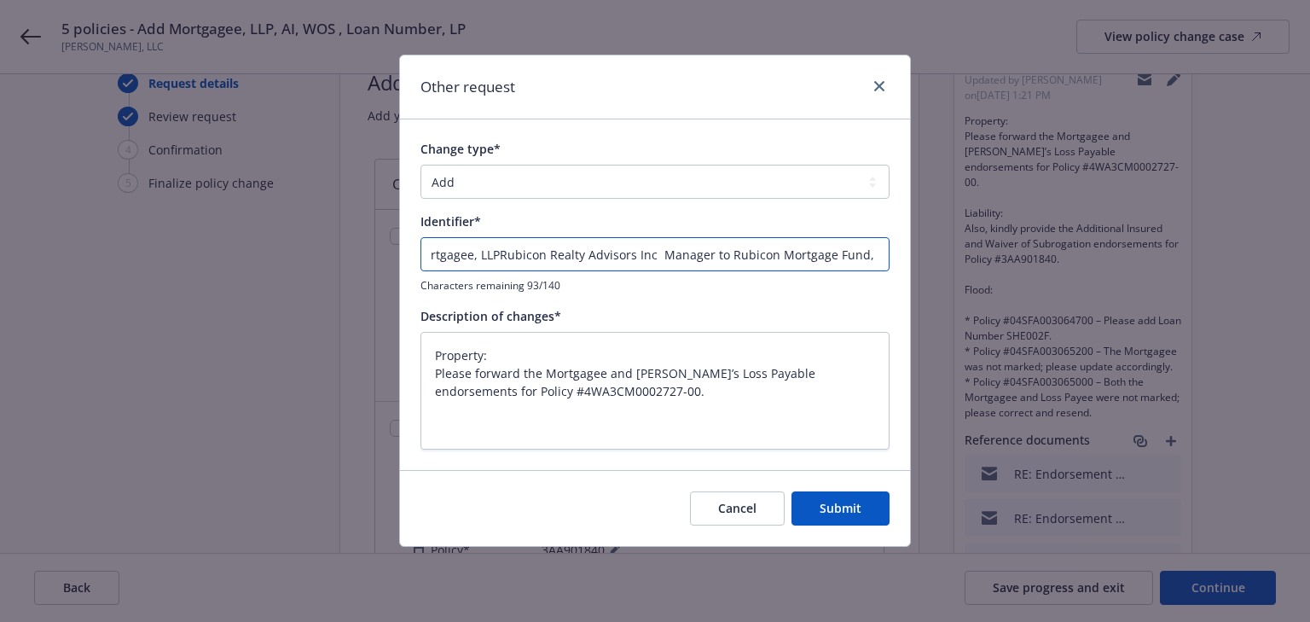
type textarea "x"
type input "ENDT#1 - Add Mortgagee, LLP Rubicon Realty Advisors Inc Manager to Rubicon Mort…"
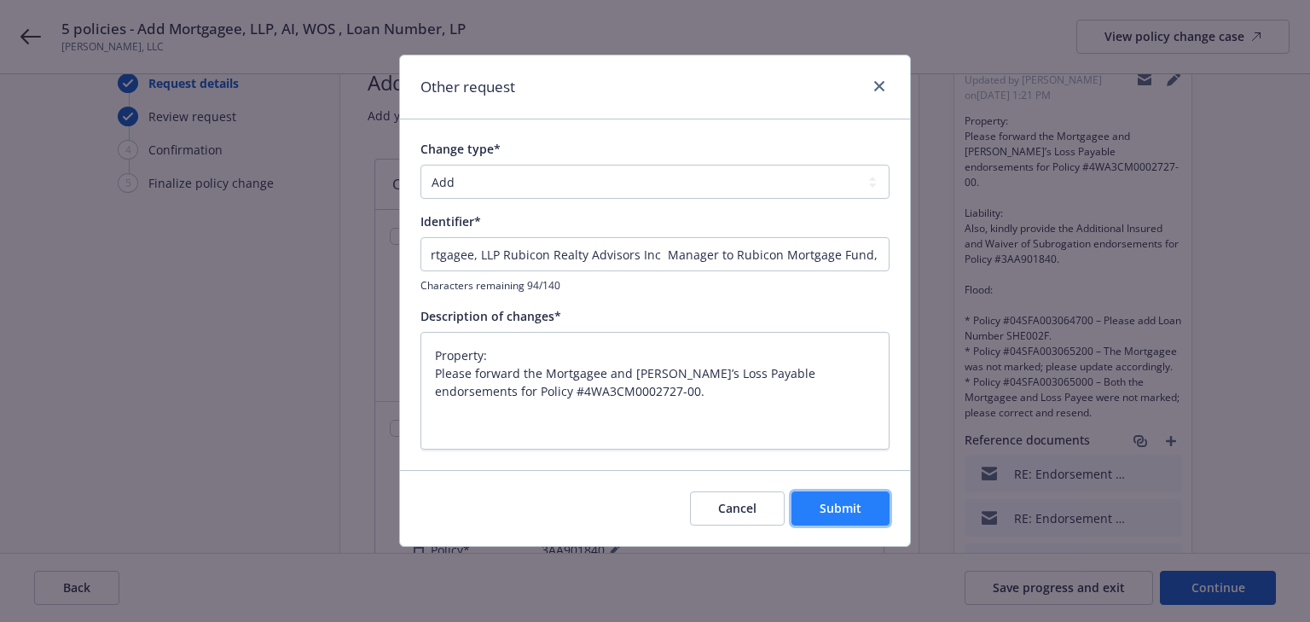
scroll to position [0, 0]
click at [851, 512] on span "Submit" at bounding box center [840, 508] width 42 height 16
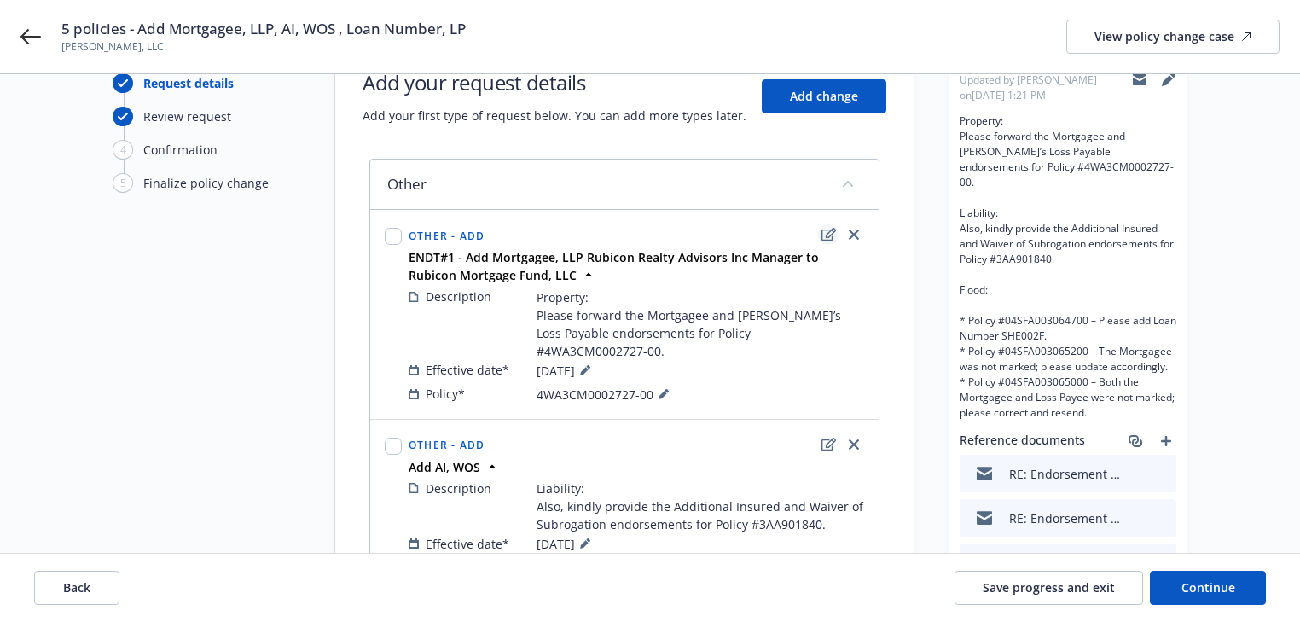
click at [831, 237] on icon "edit" at bounding box center [828, 234] width 14 height 13
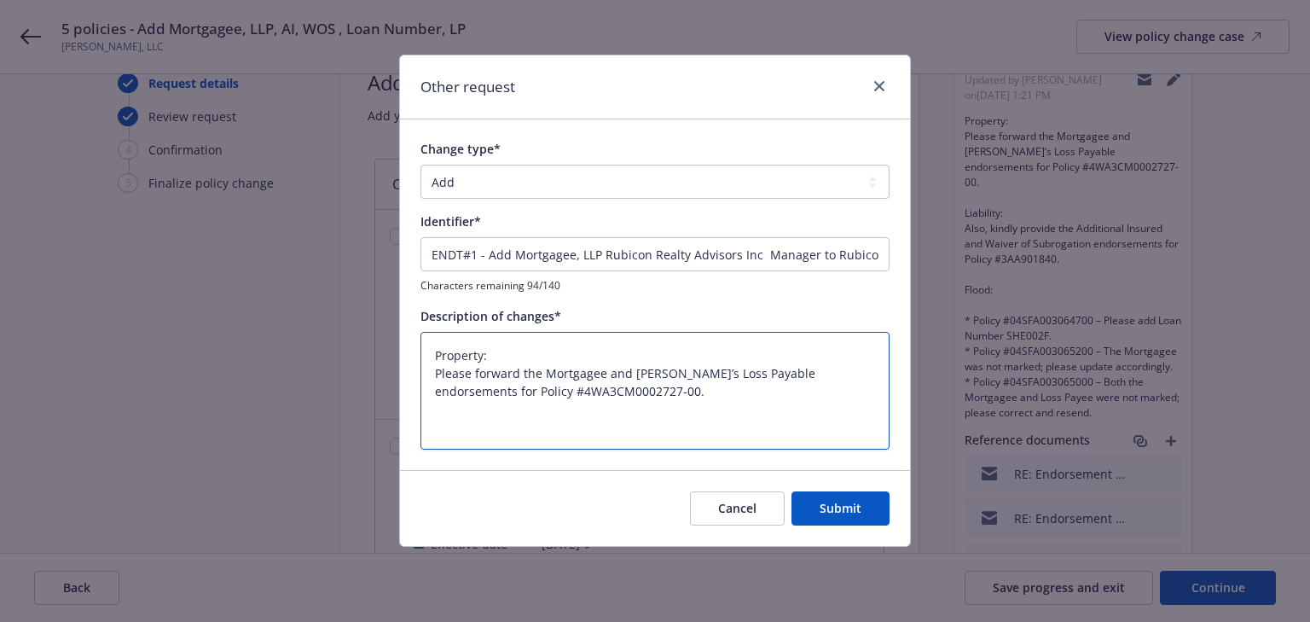
click at [628, 402] on textarea "Property: Please forward the Mortgagee and Lender’s Loss Payable endorsements f…" at bounding box center [654, 391] width 469 height 119
type textarea "x"
type textarea "Property: Please forward the Mortgagee and Lender’s Loss Payable endorsements f…"
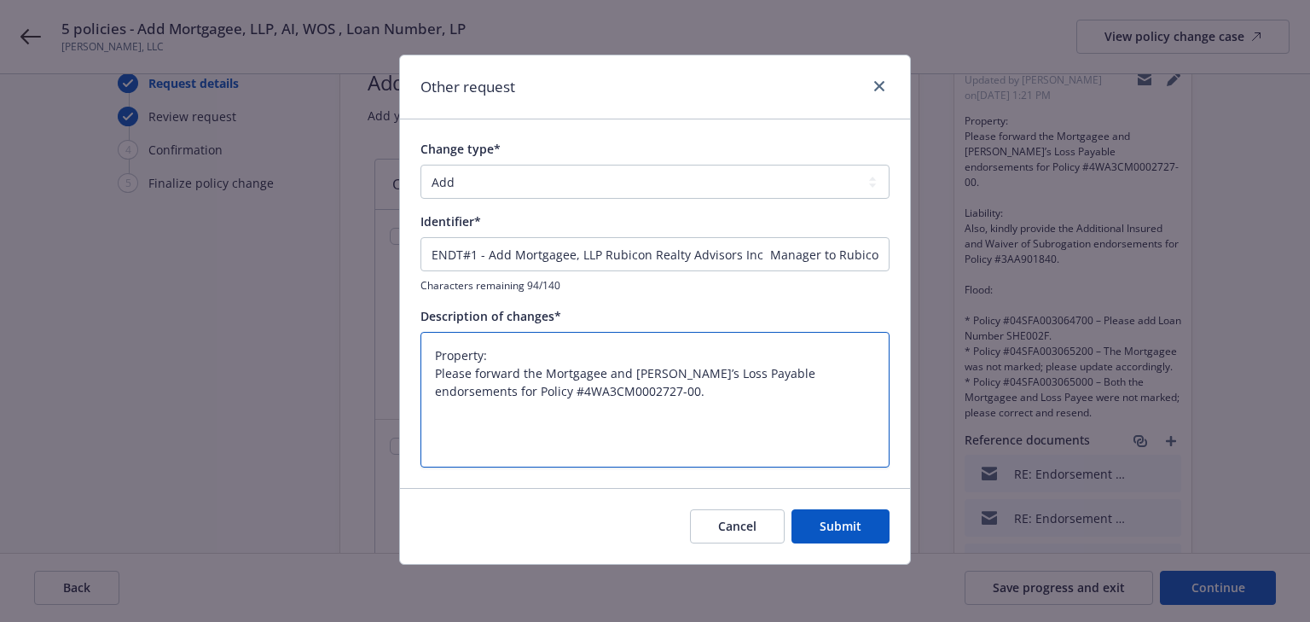
paste textarea "Please add below; Rubicon Realty Advisors Inc Manager to Rubicon Mortgage Fund,…"
type textarea "x"
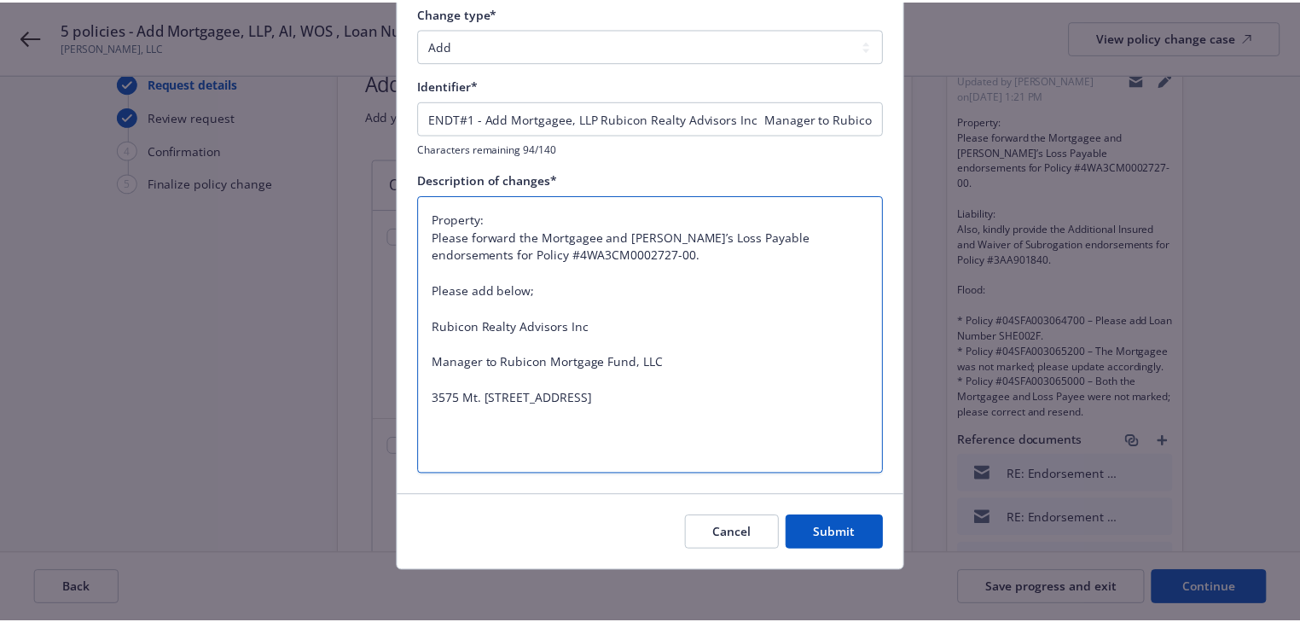
scroll to position [140, 0]
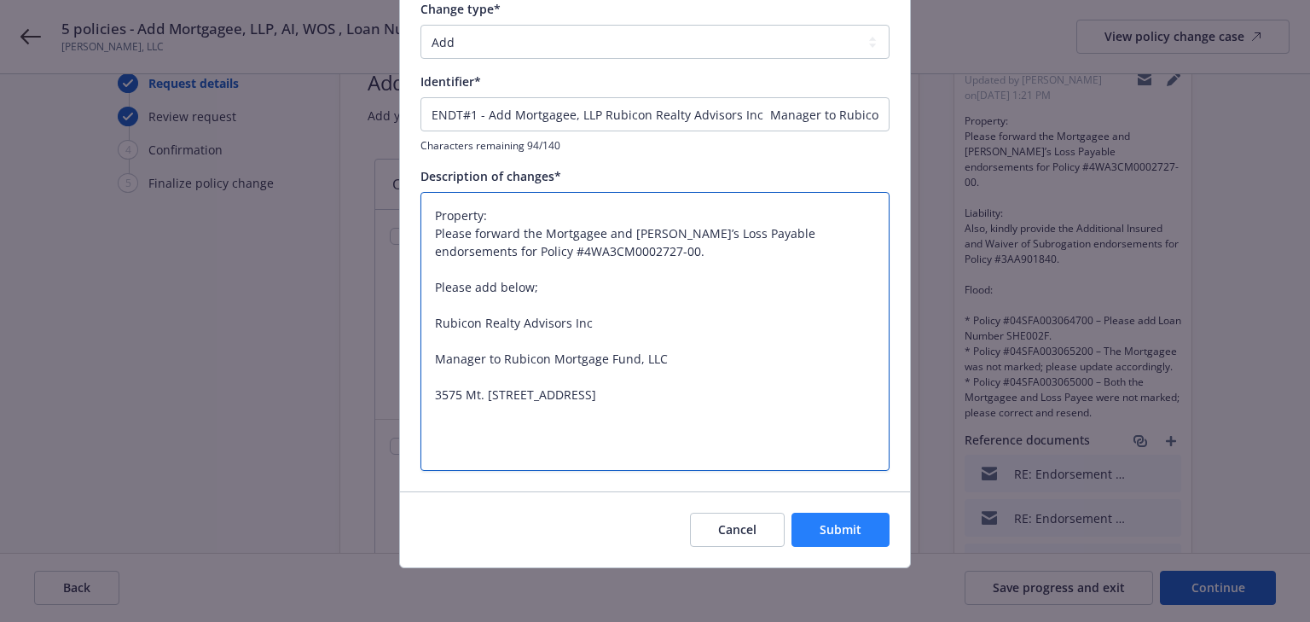
type textarea "Property: Please forward the Mortgagee and Lender’s Loss Payable endorsements f…"
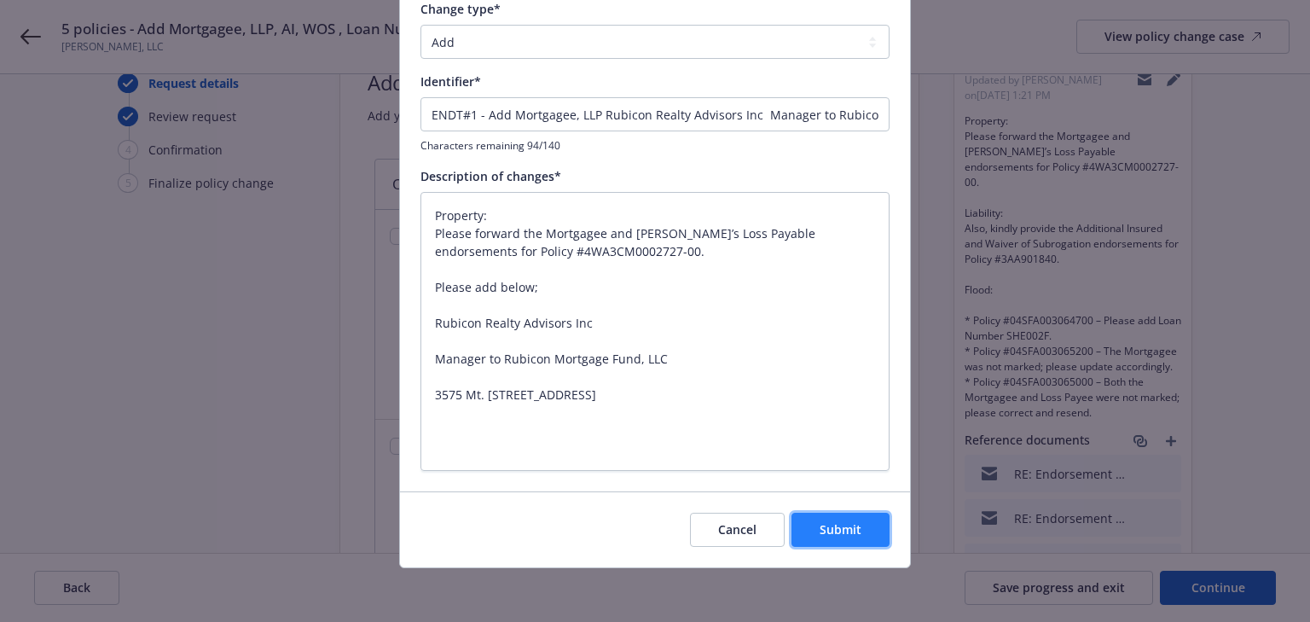
click at [826, 521] on span "Submit" at bounding box center [840, 529] width 42 height 16
type textarea "x"
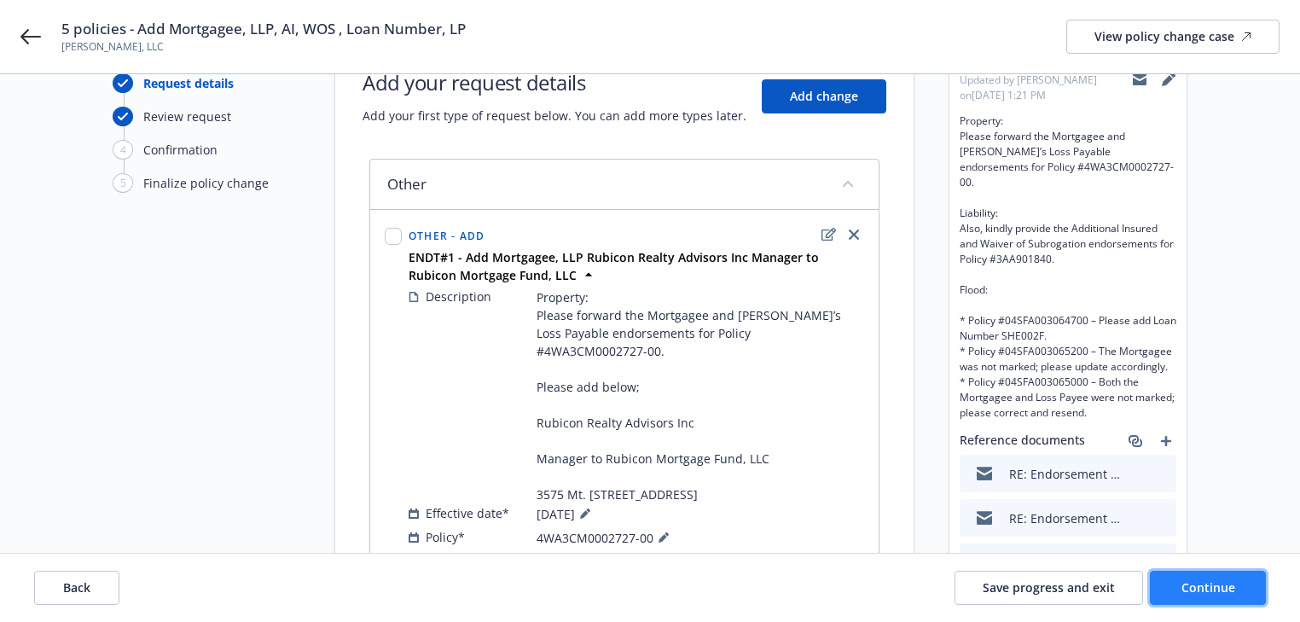
click at [1189, 587] on span "Continue" at bounding box center [1208, 587] width 54 height 16
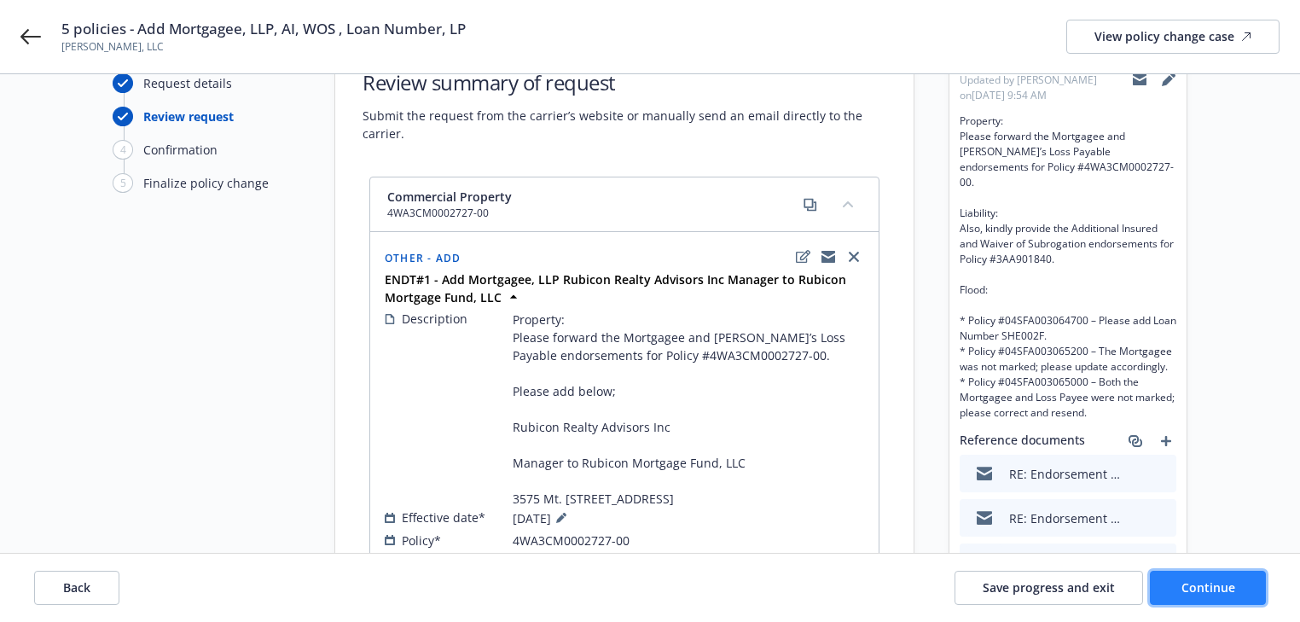
click at [1189, 587] on span "Continue" at bounding box center [1208, 587] width 54 height 16
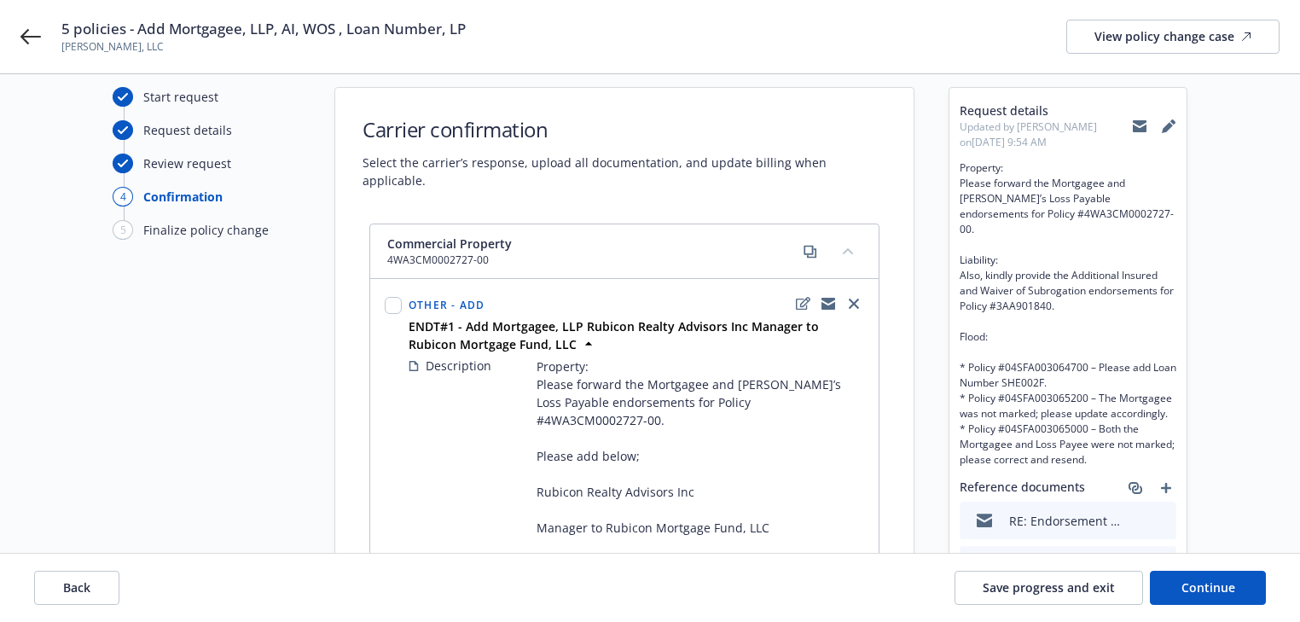
scroll to position [0, 0]
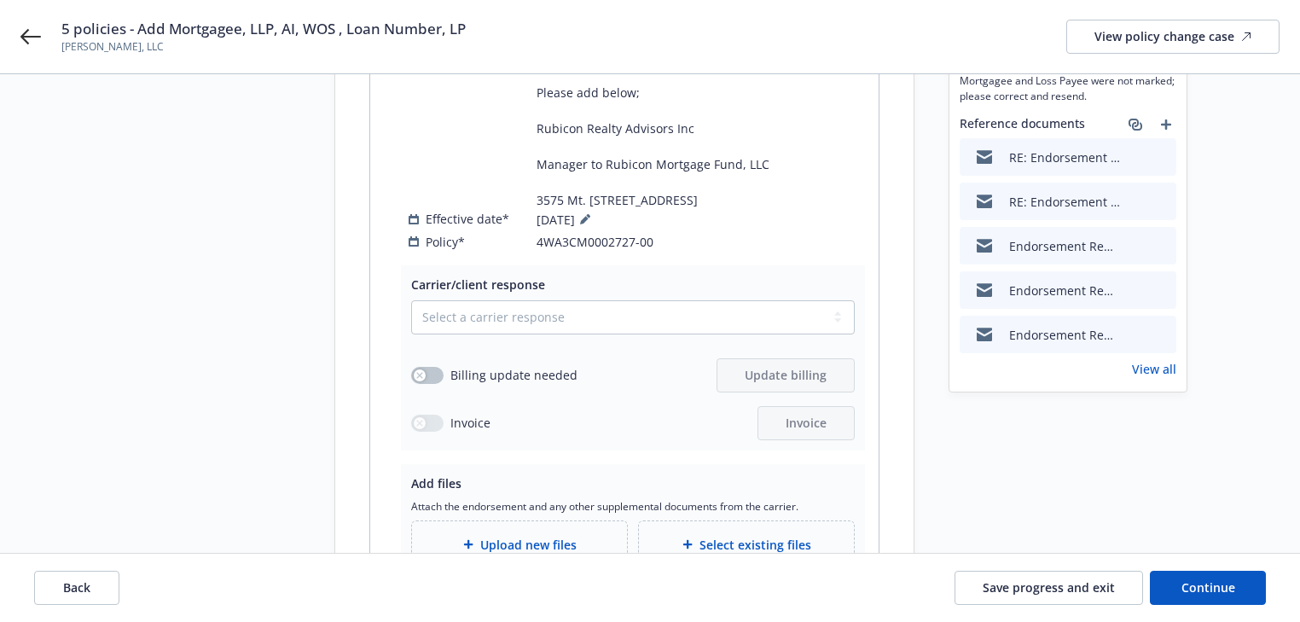
scroll to position [409, 0]
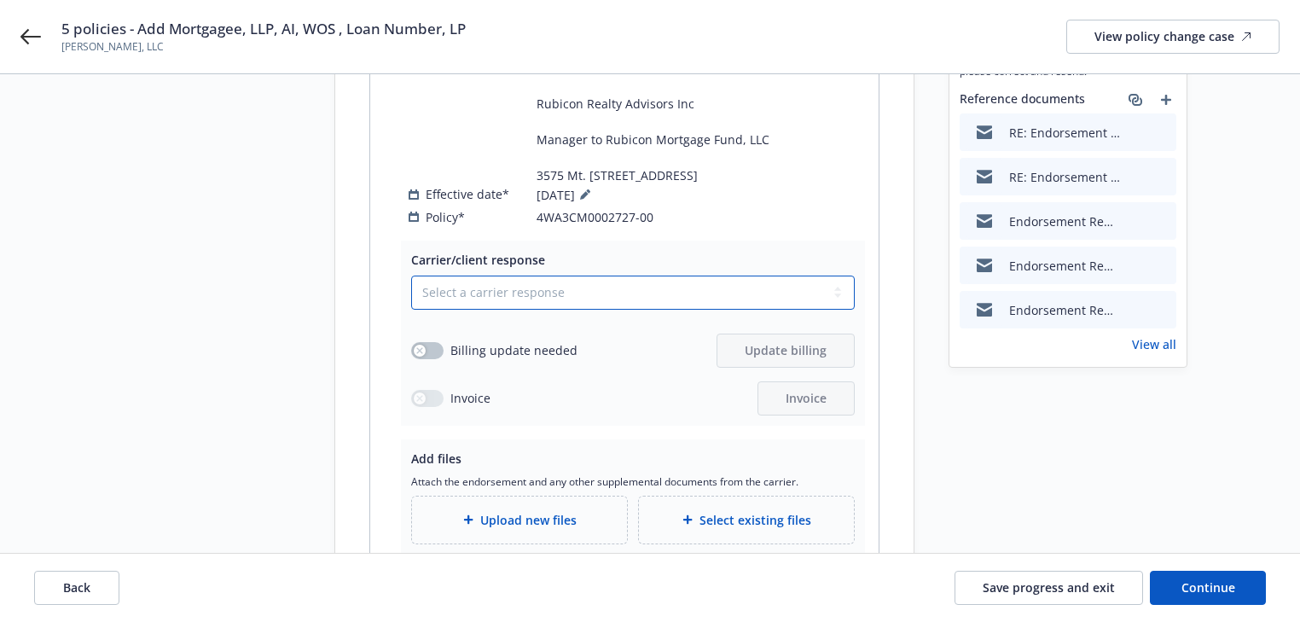
drag, startPoint x: 533, startPoint y: 289, endPoint x: 530, endPoint y: 307, distance: 18.1
click at [533, 289] on select "Select a carrier response Accepted Accepted with revision No endorsement needed…" at bounding box center [632, 292] width 443 height 34
select select "ACCEPTED"
click at [411, 275] on select "Select a carrier response Accepted Accepted with revision No endorsement needed…" at bounding box center [632, 292] width 443 height 34
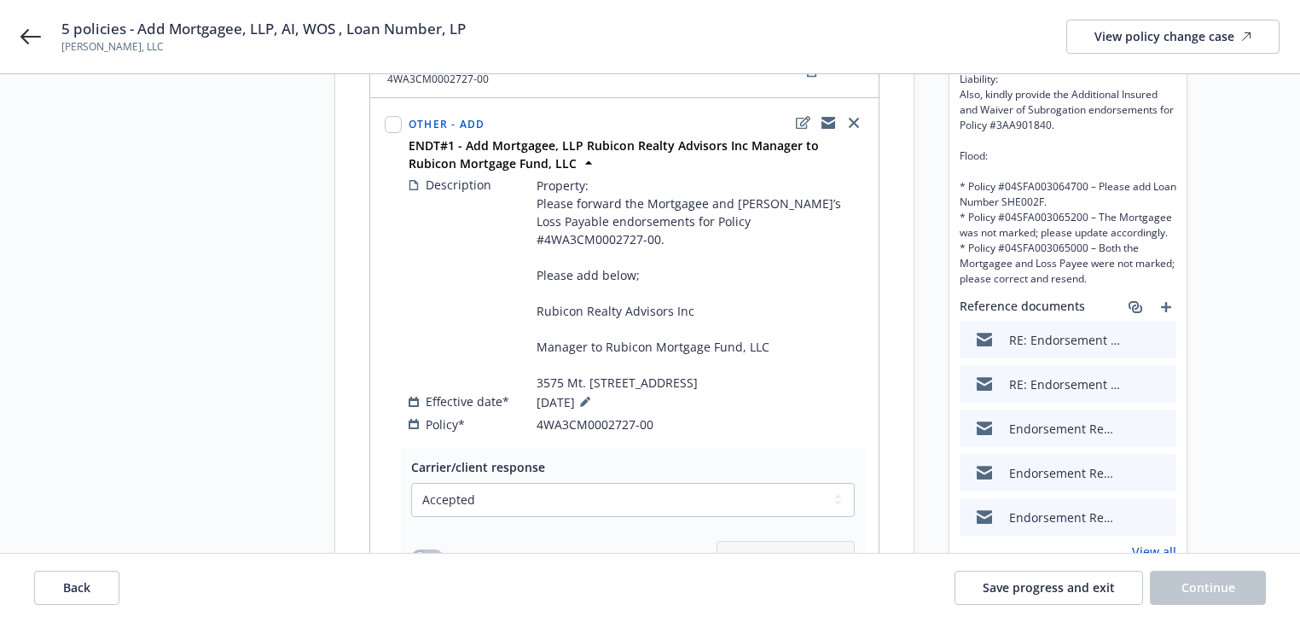
scroll to position [205, 0]
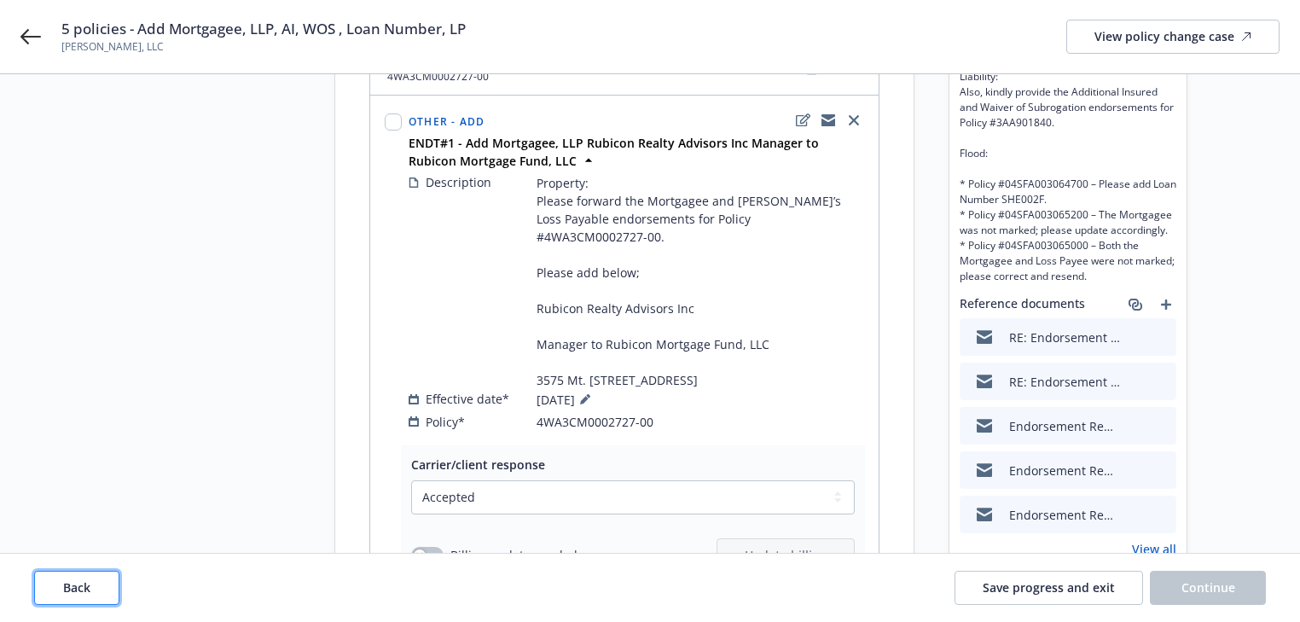
click at [90, 591] on button "Back" at bounding box center [76, 587] width 85 height 34
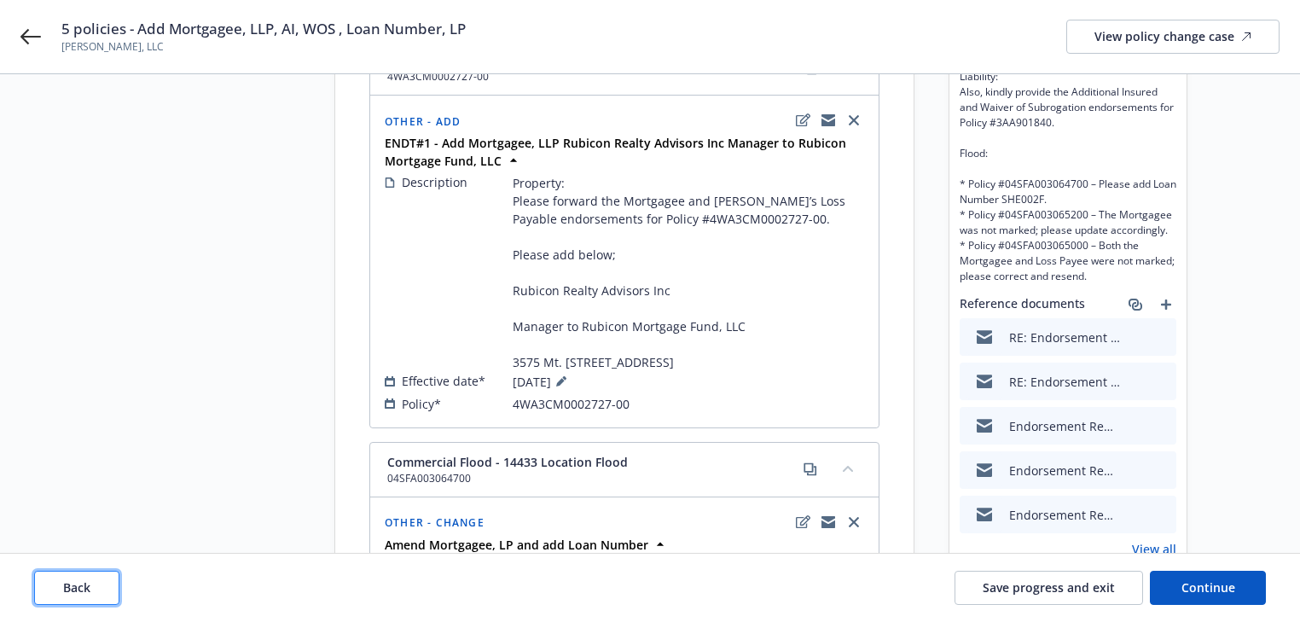
click at [92, 590] on button "Back" at bounding box center [76, 587] width 85 height 34
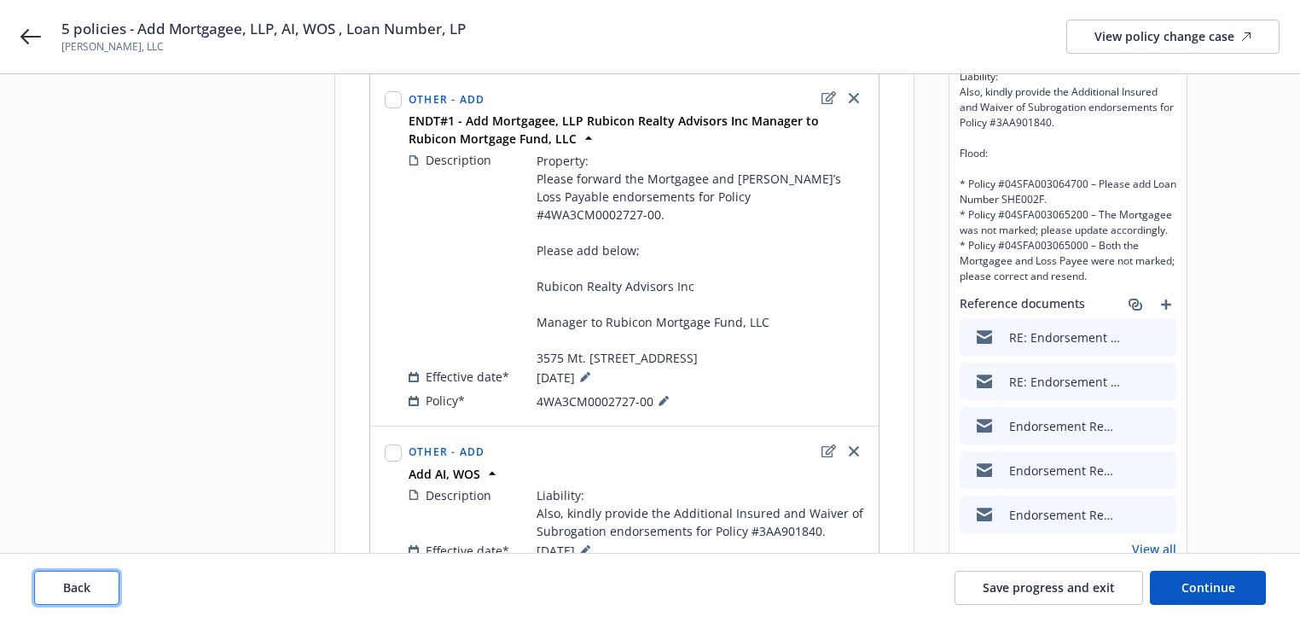
click at [92, 590] on button "Back" at bounding box center [76, 587] width 85 height 34
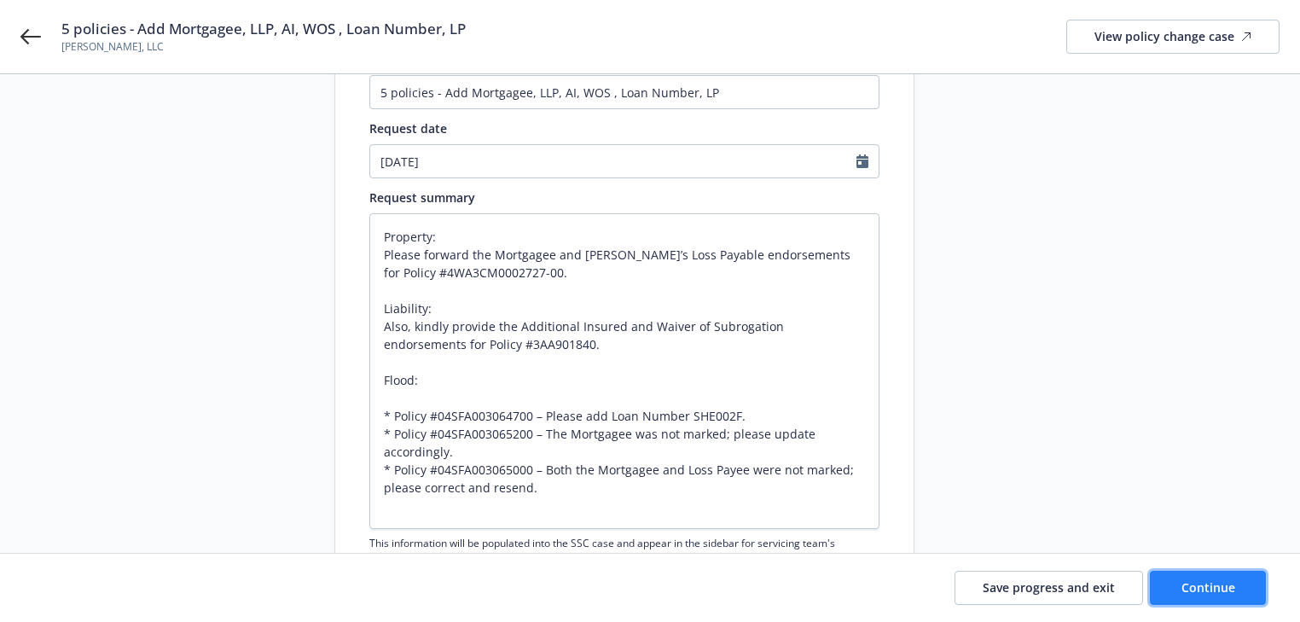
click at [1221, 590] on span "Continue" at bounding box center [1208, 587] width 54 height 16
type textarea "x"
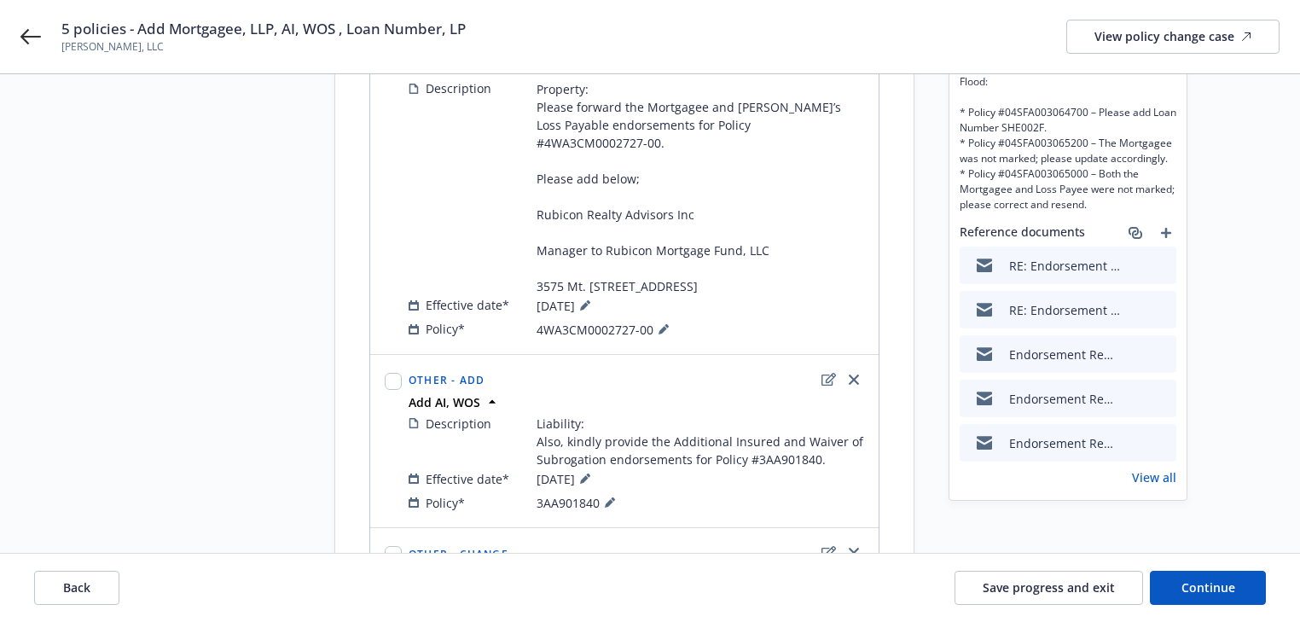
scroll to position [341, 0]
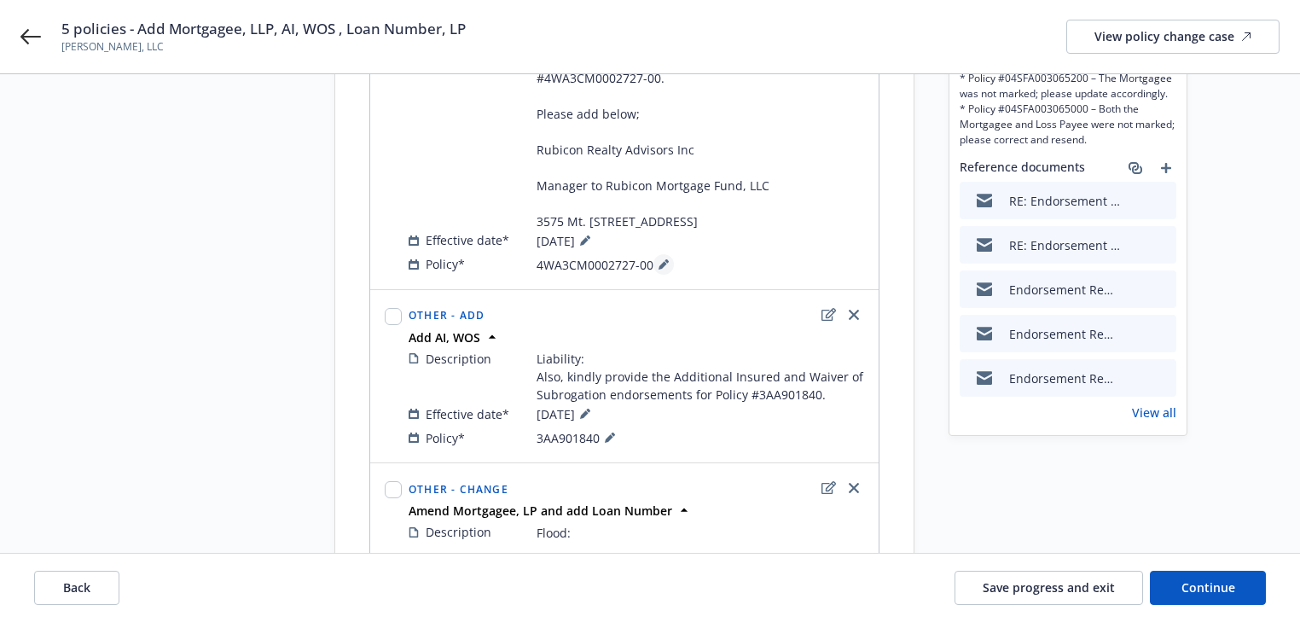
click at [658, 269] on icon at bounding box center [662, 265] width 9 height 9
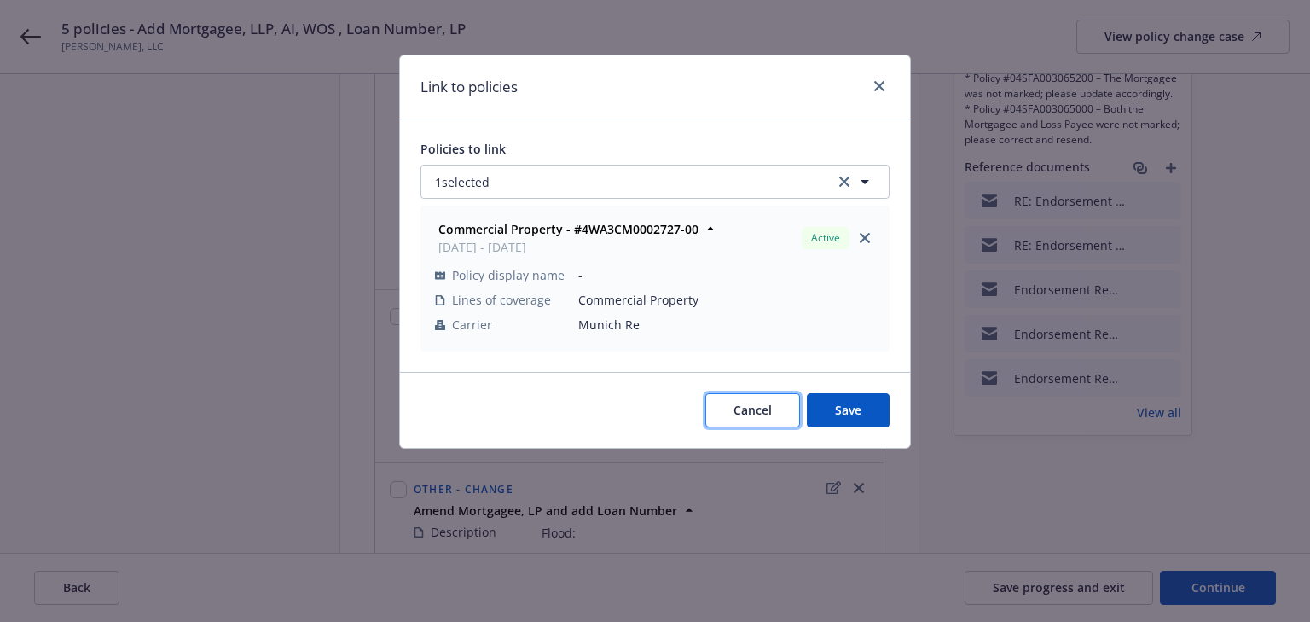
click at [740, 404] on span "Cancel" at bounding box center [752, 410] width 38 height 16
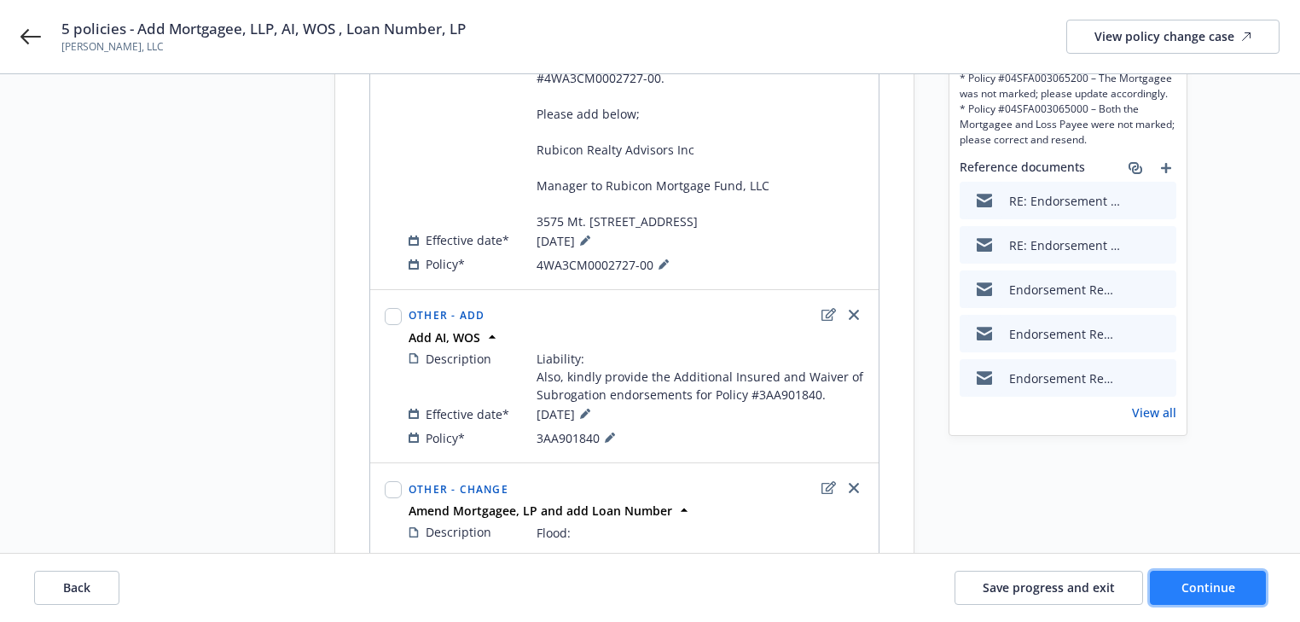
click at [1220, 589] on span "Continue" at bounding box center [1208, 587] width 54 height 16
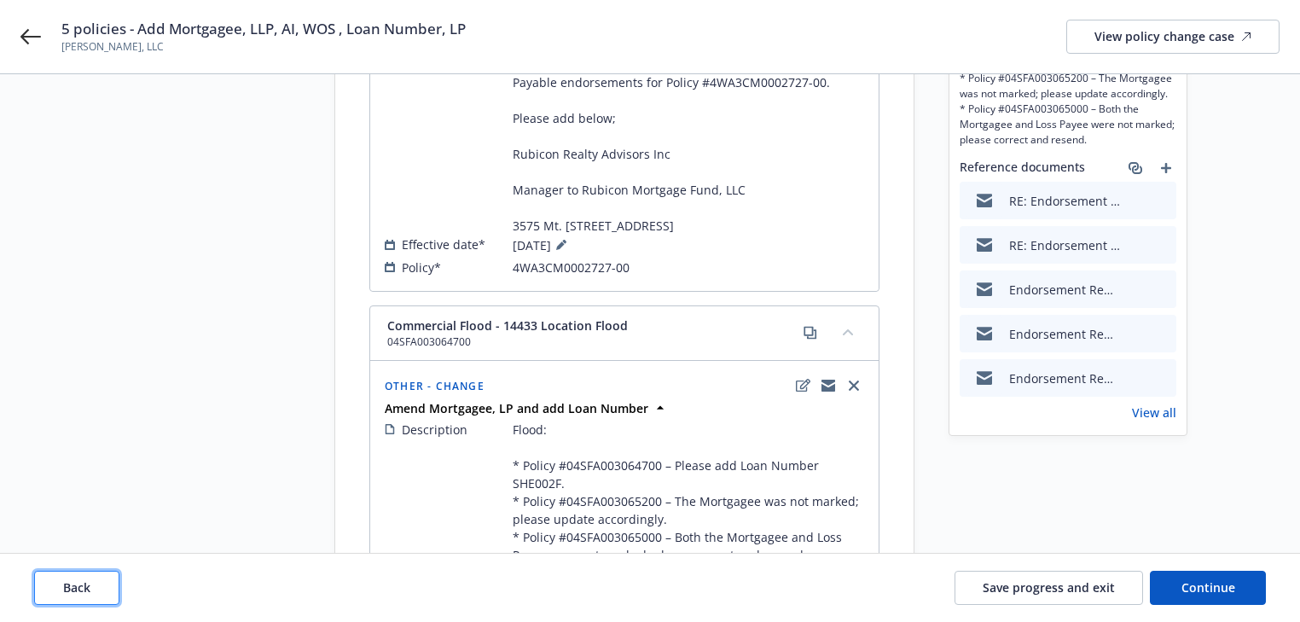
click at [95, 585] on button "Back" at bounding box center [76, 587] width 85 height 34
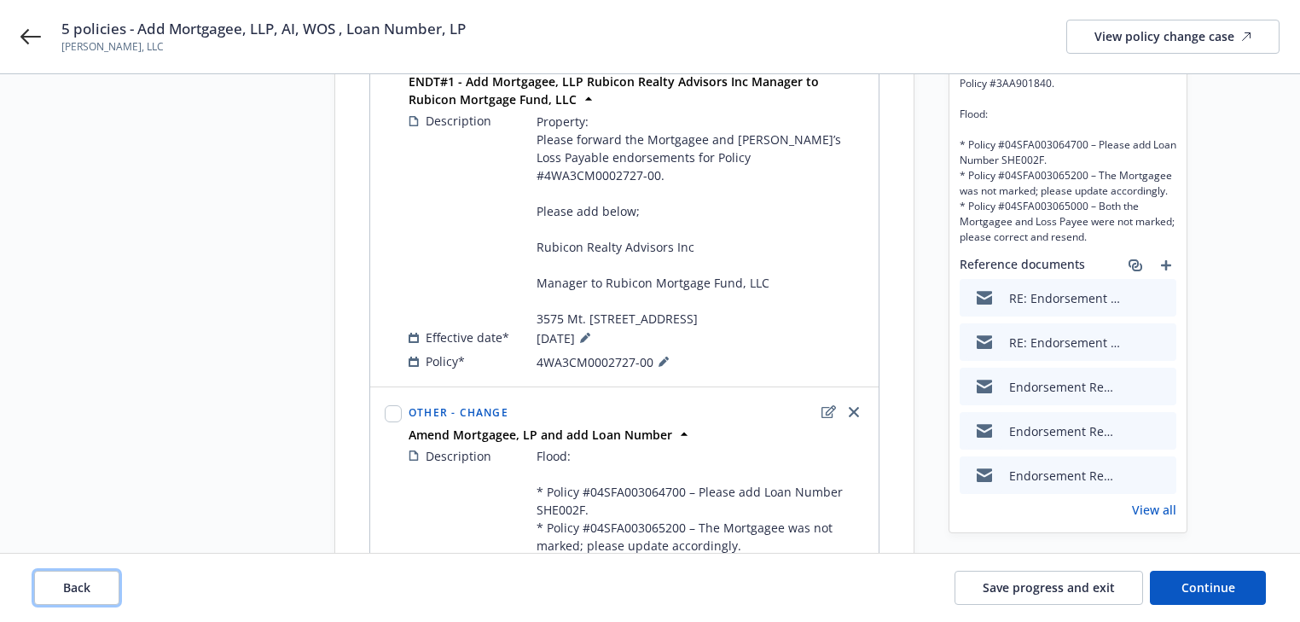
scroll to position [273, 0]
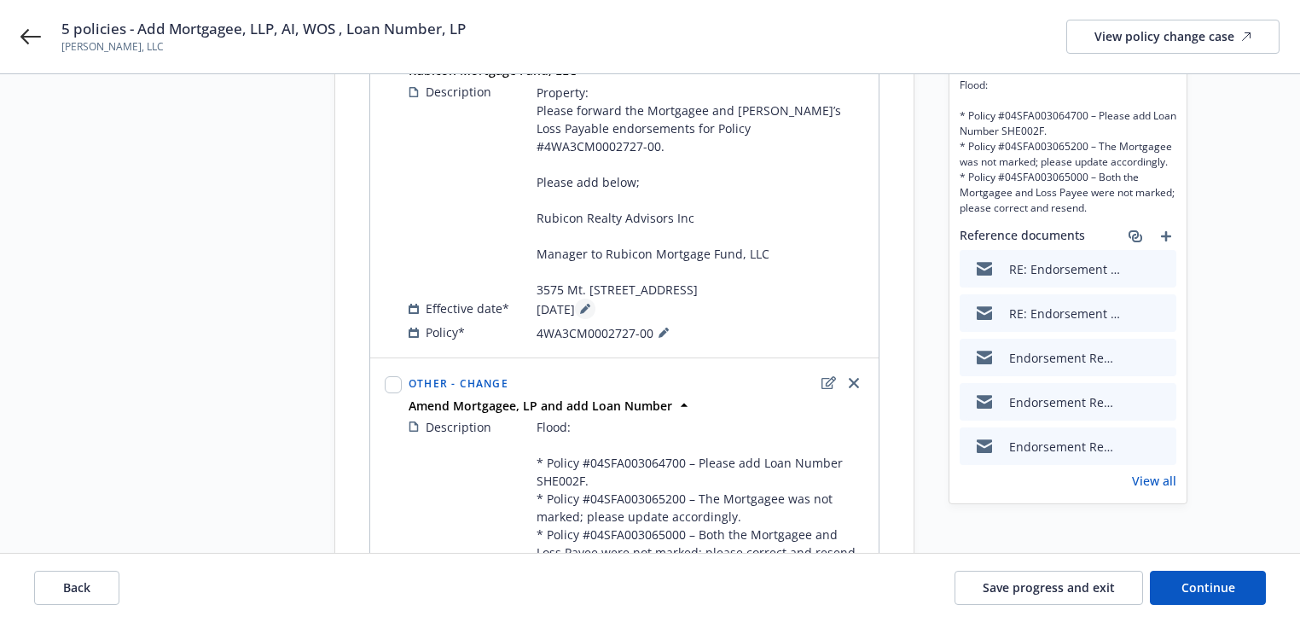
click at [595, 317] on button at bounding box center [585, 308] width 20 height 20
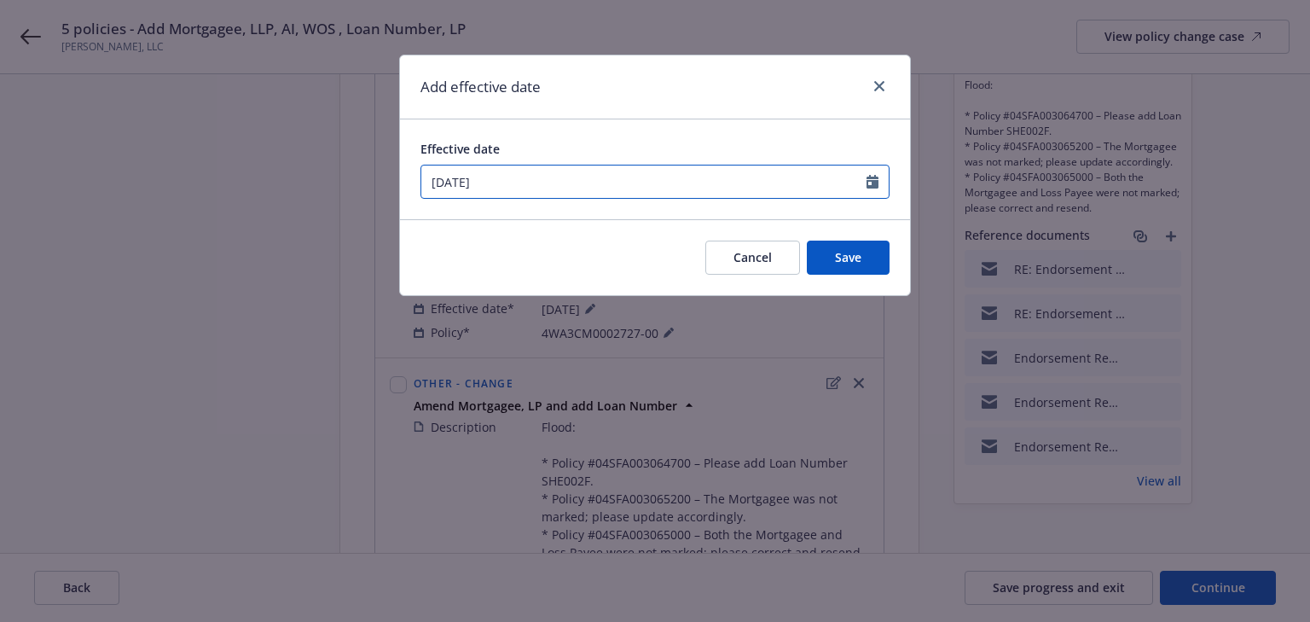
click at [570, 181] on input "08/01/2025" at bounding box center [643, 181] width 445 height 32
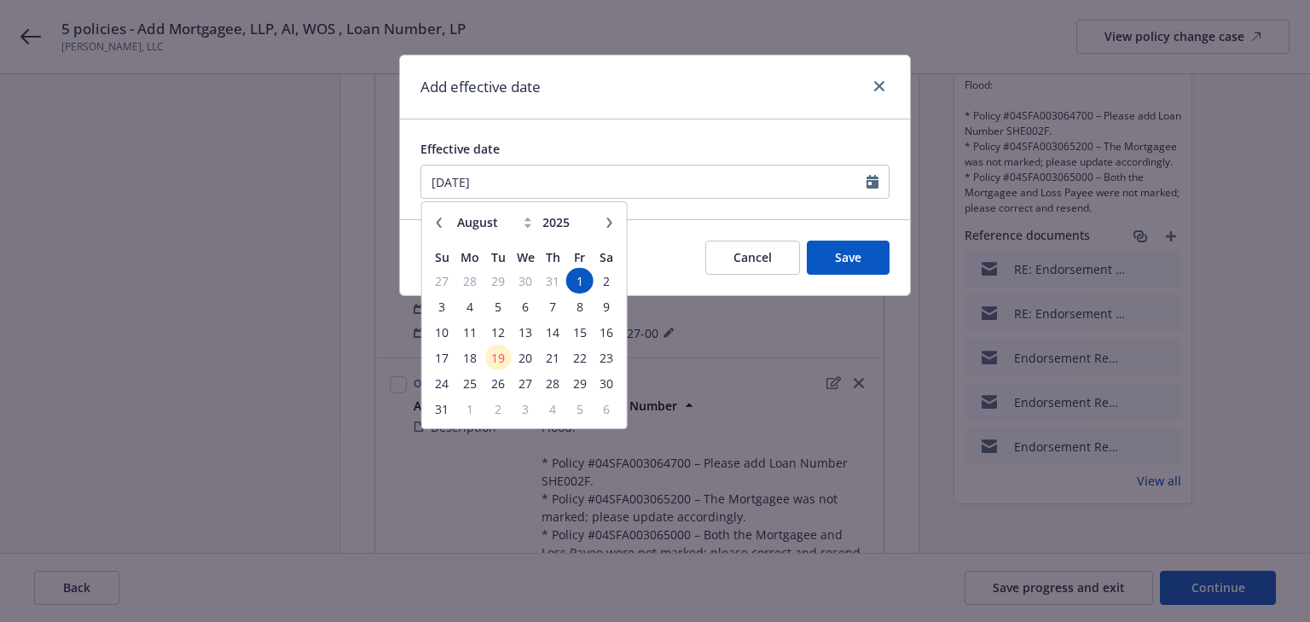
click at [440, 224] on icon "button" at bounding box center [439, 222] width 5 height 10
select select "7"
click at [557, 384] on span "31" at bounding box center [552, 383] width 23 height 21
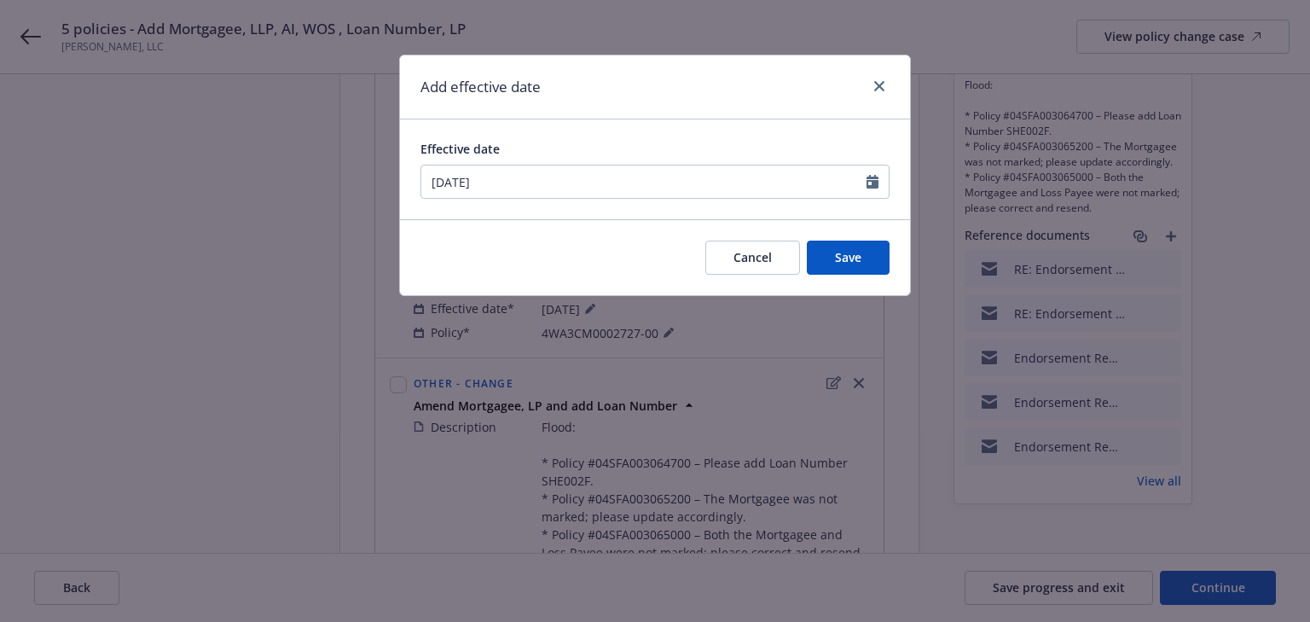
type input "[DATE]"
click at [848, 249] on span "Save" at bounding box center [848, 257] width 26 height 16
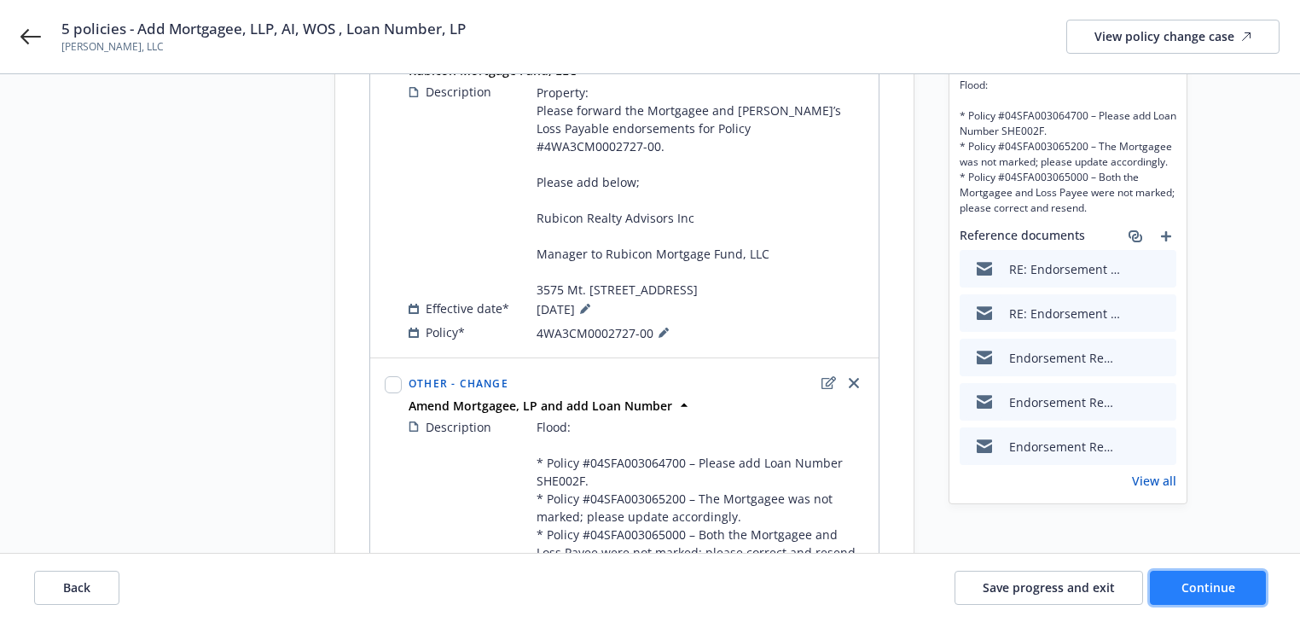
click at [1205, 579] on span "Continue" at bounding box center [1208, 587] width 54 height 16
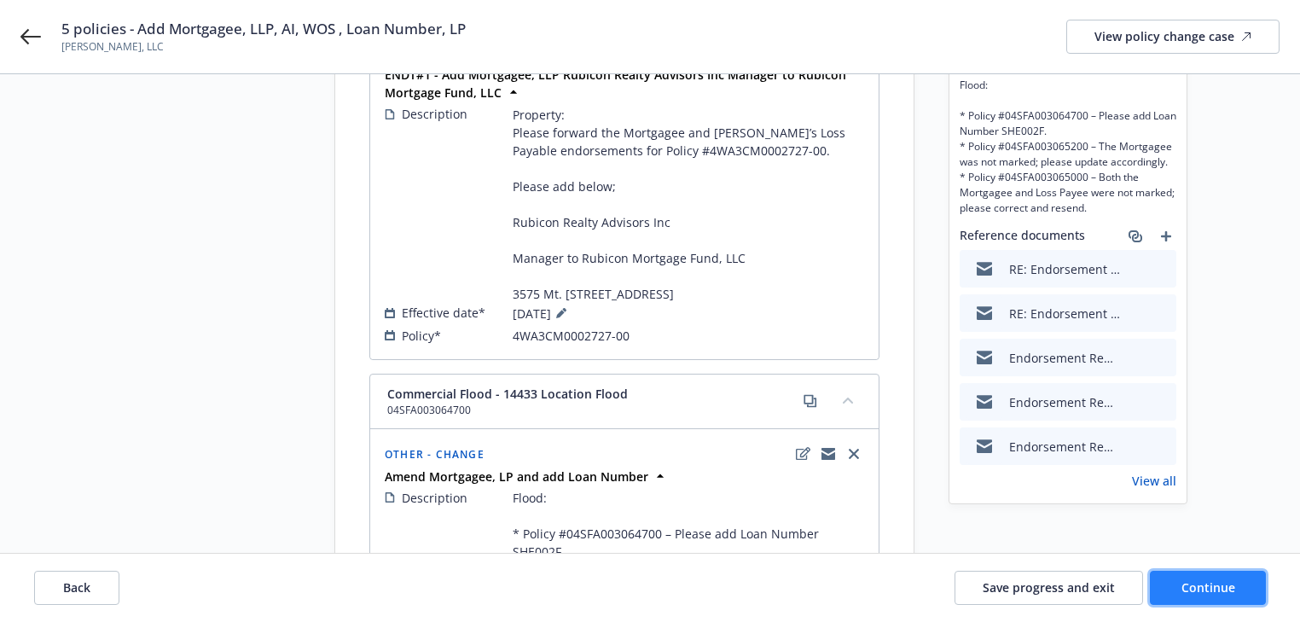
click at [1205, 579] on span "Continue" at bounding box center [1208, 587] width 54 height 16
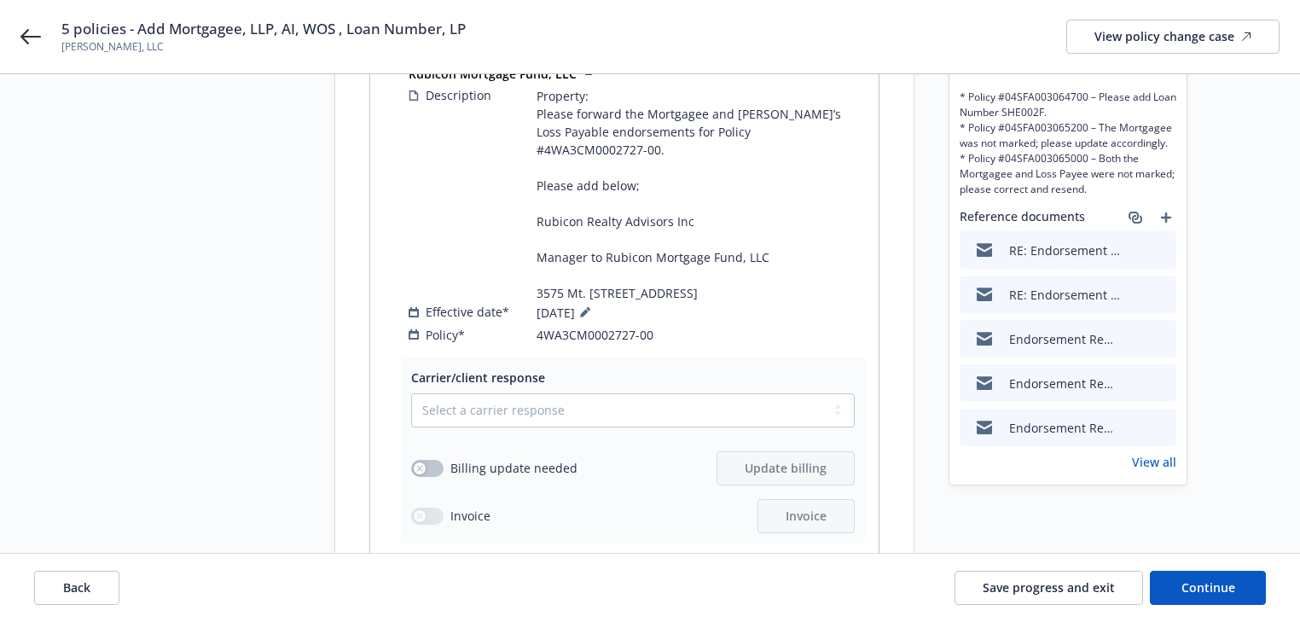
scroll to position [409, 0]
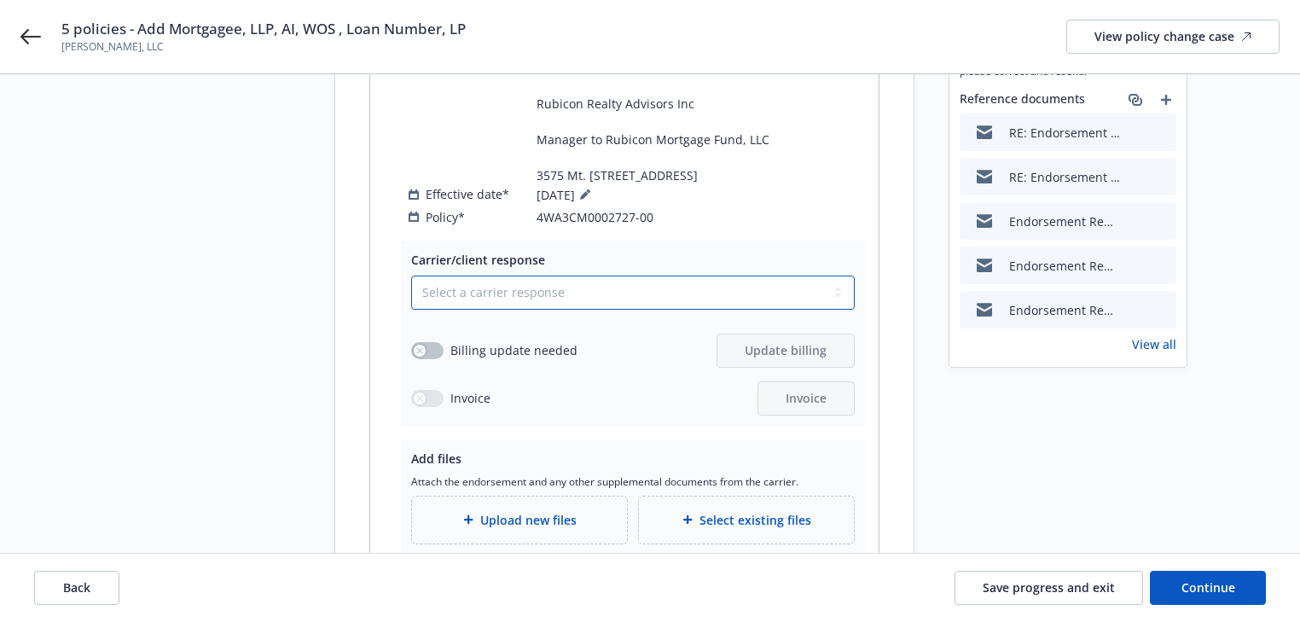
click at [550, 294] on select "Select a carrier response Accepted Accepted with revision No endorsement needed…" at bounding box center [632, 292] width 443 height 34
select select "ACCEPTED"
click at [411, 275] on select "Select a carrier response Accepted Accepted with revision No endorsement needed…" at bounding box center [632, 292] width 443 height 34
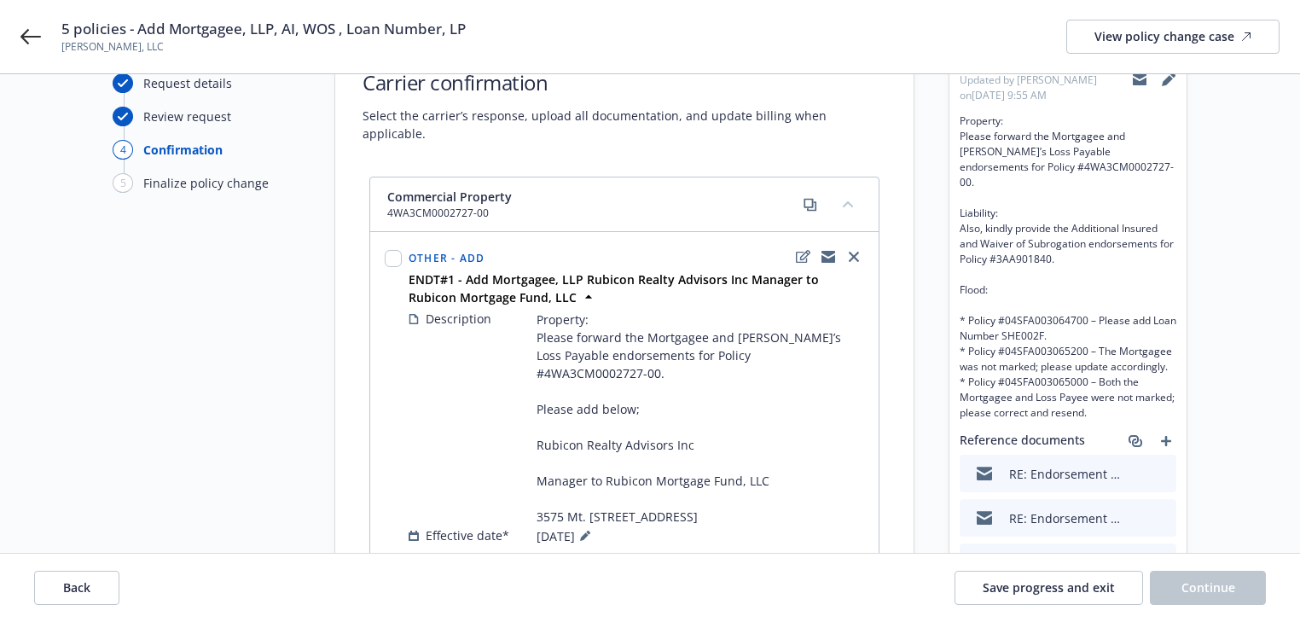
scroll to position [68, 0]
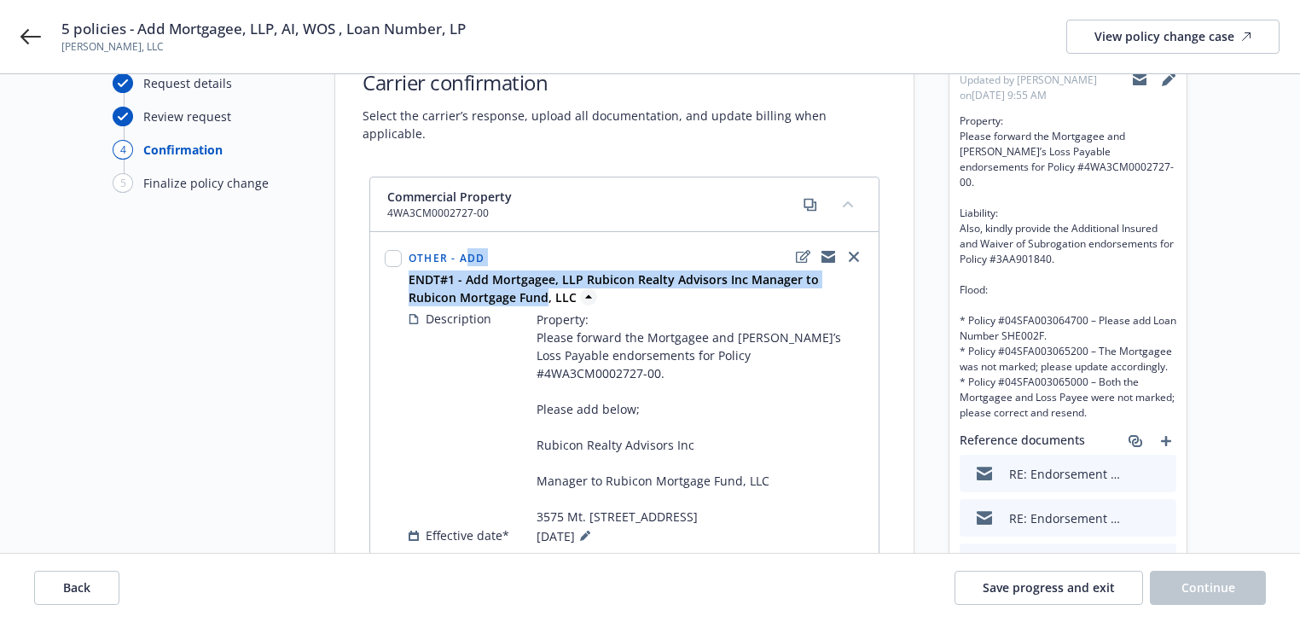
drag, startPoint x: 464, startPoint y: 247, endPoint x: 495, endPoint y: 273, distance: 40.0
click at [495, 273] on div "Other - Add ENDT#1 - Add Mortgagee, LLP Rubicon Realty Advisors Inc Manager to …" at bounding box center [636, 274] width 462 height 63
click at [522, 233] on div "Other - Add ENDT#1 - Add Mortgagee, LLP Rubicon Realty Advisors Inc Manager to …" at bounding box center [624, 407] width 507 height 348
drag, startPoint x: 466, startPoint y: 250, endPoint x: 512, endPoint y: 283, distance: 57.5
click at [512, 283] on div "Other - Add ENDT#1 - Add Mortgagee, LLP Rubicon Realty Advisors Inc Manager to …" at bounding box center [636, 274] width 462 height 63
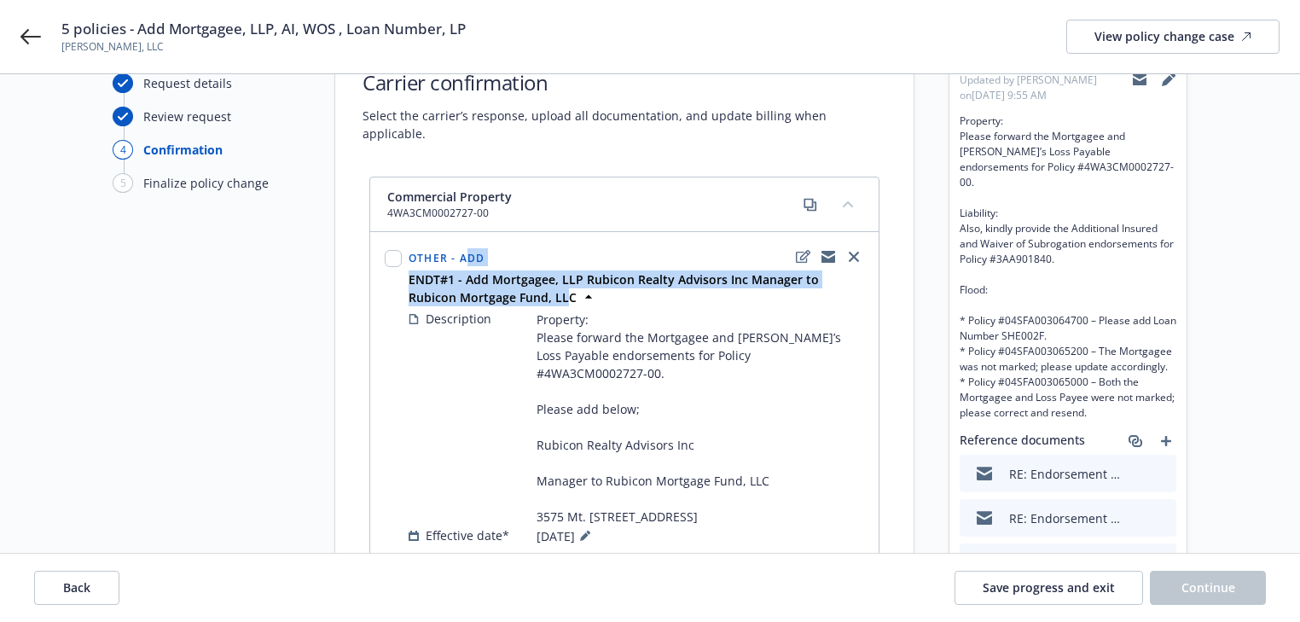
click at [524, 243] on div "Other - Add" at bounding box center [636, 256] width 462 height 27
drag, startPoint x: 467, startPoint y: 256, endPoint x: 517, endPoint y: 281, distance: 55.3
click at [518, 281] on strong "ENDT#1 - Add Mortgagee, LLP Rubicon Realty Advisors Inc Manager to Rubicon Mort…" at bounding box center [613, 288] width 410 height 34
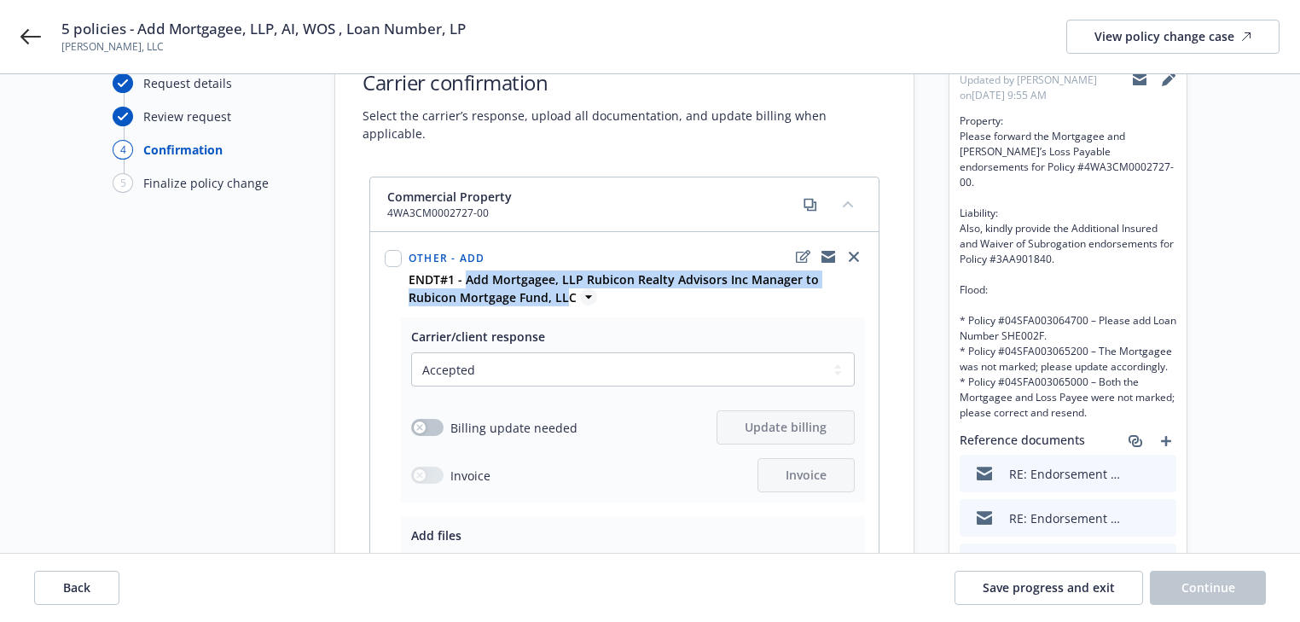
copy strong "Add Mortgagee, LLP Rubicon Realty Advisors Inc Manager to Rubicon Mortgage Fund…"
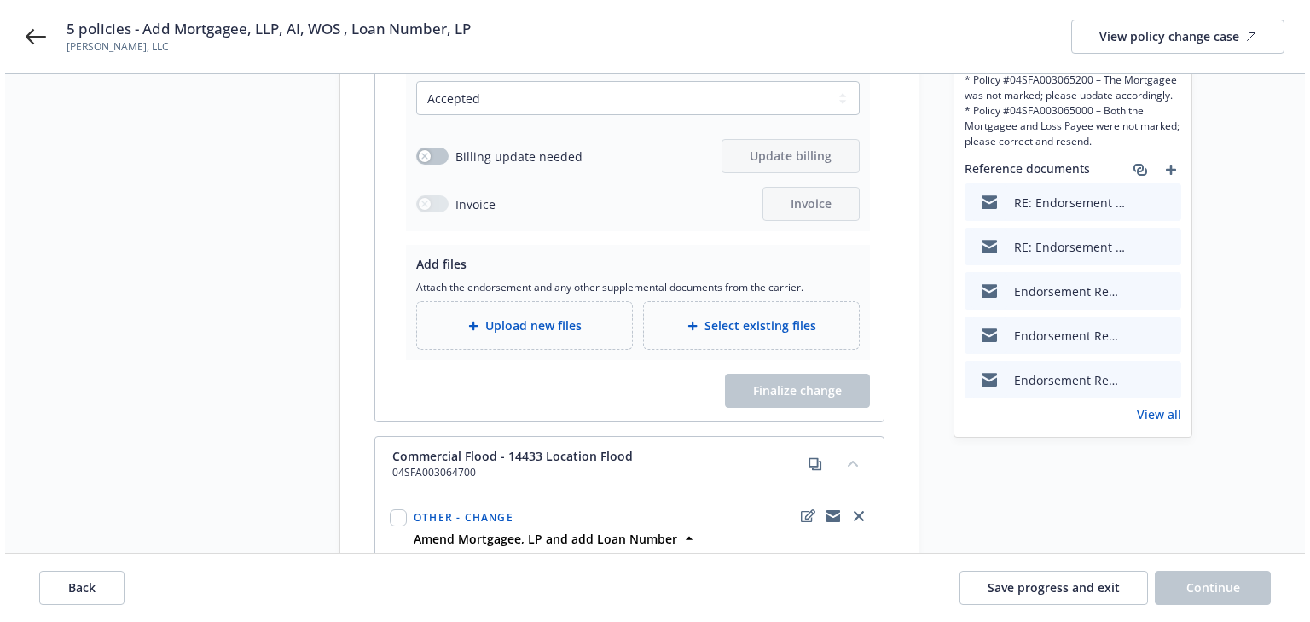
scroll to position [341, 0]
click at [504, 315] on span "Upload new files" at bounding box center [528, 324] width 96 height 18
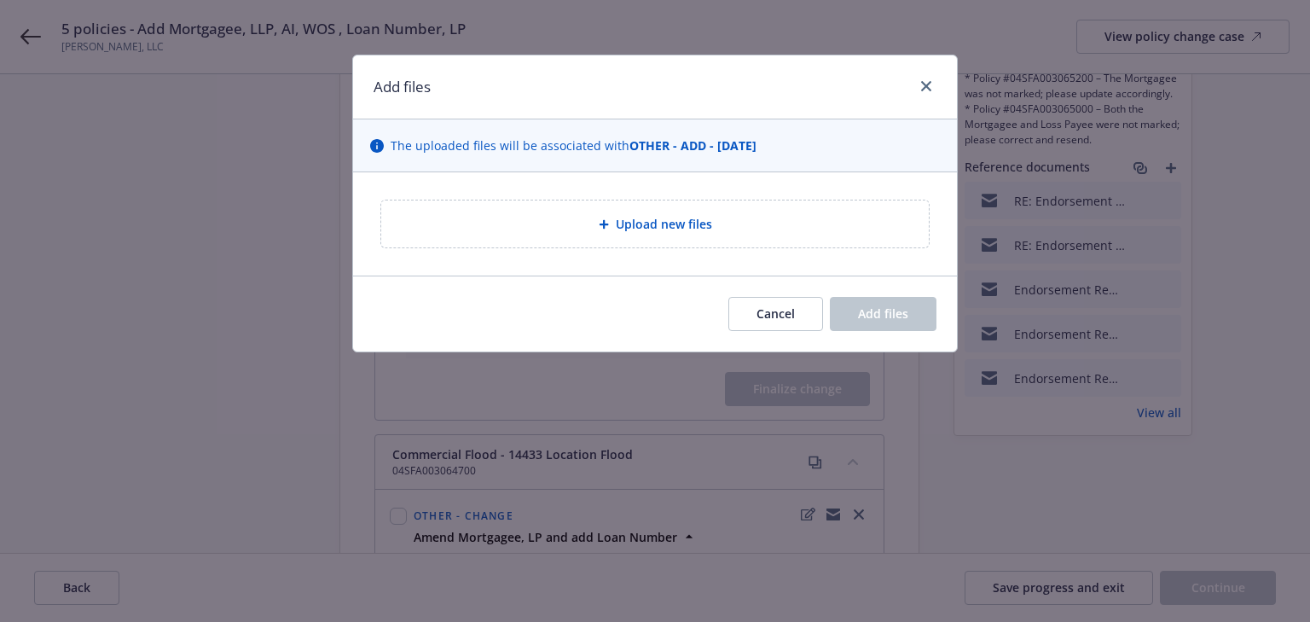
click at [676, 237] on div "Upload new files" at bounding box center [654, 223] width 547 height 47
click at [696, 232] on span "Upload new files" at bounding box center [664, 224] width 96 height 18
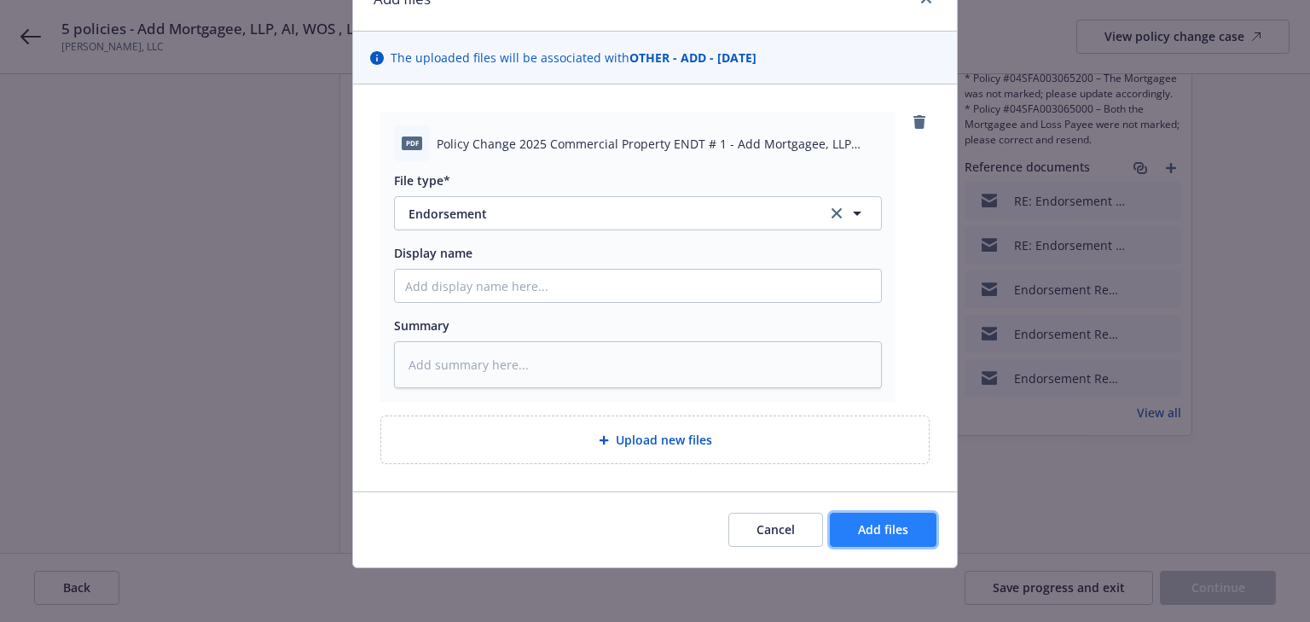
click at [889, 521] on span "Add files" at bounding box center [883, 529] width 50 height 16
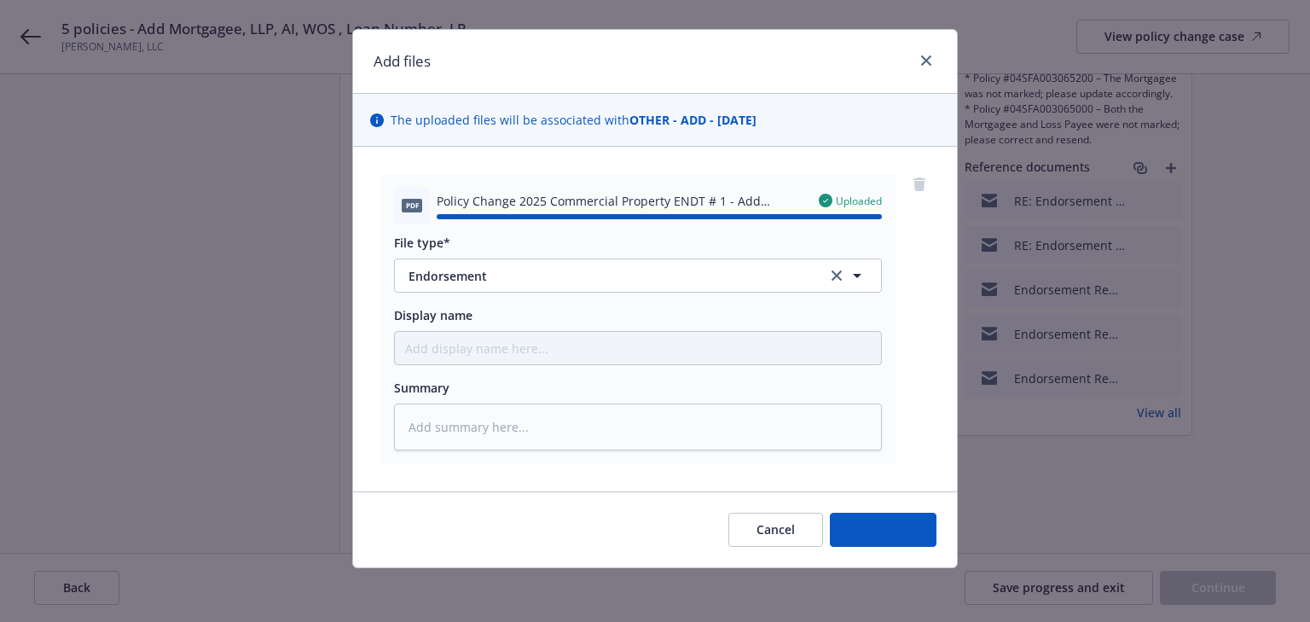
type textarea "x"
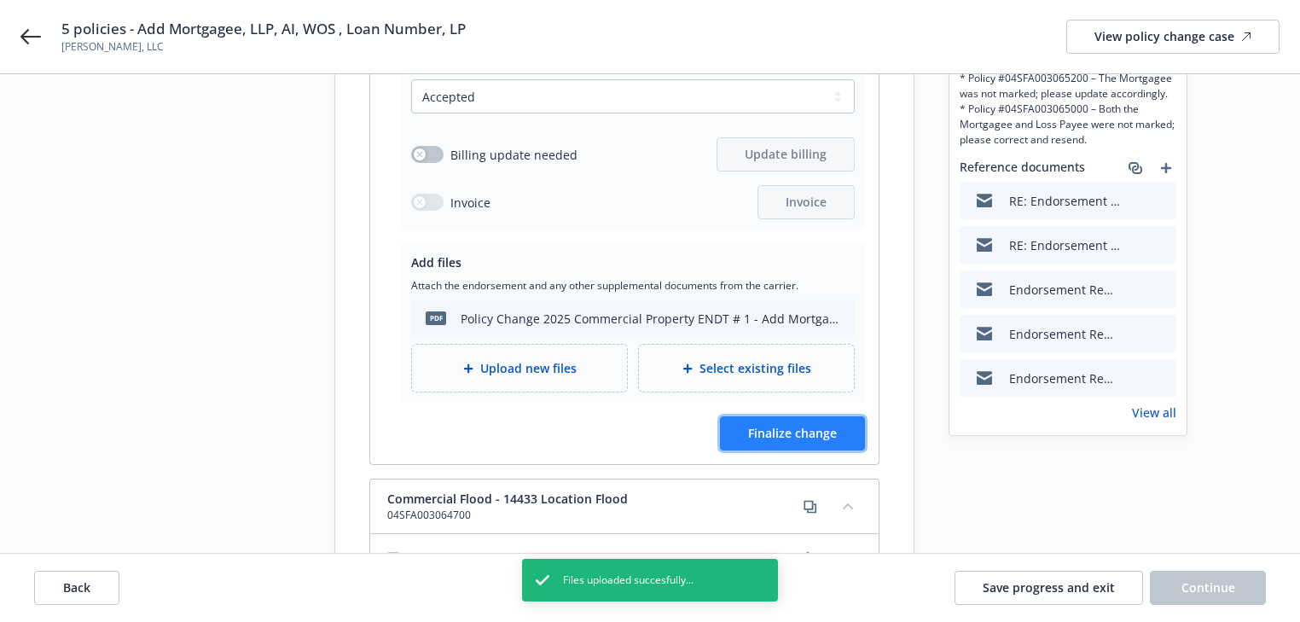
click at [825, 422] on button "Finalize change" at bounding box center [792, 433] width 145 height 34
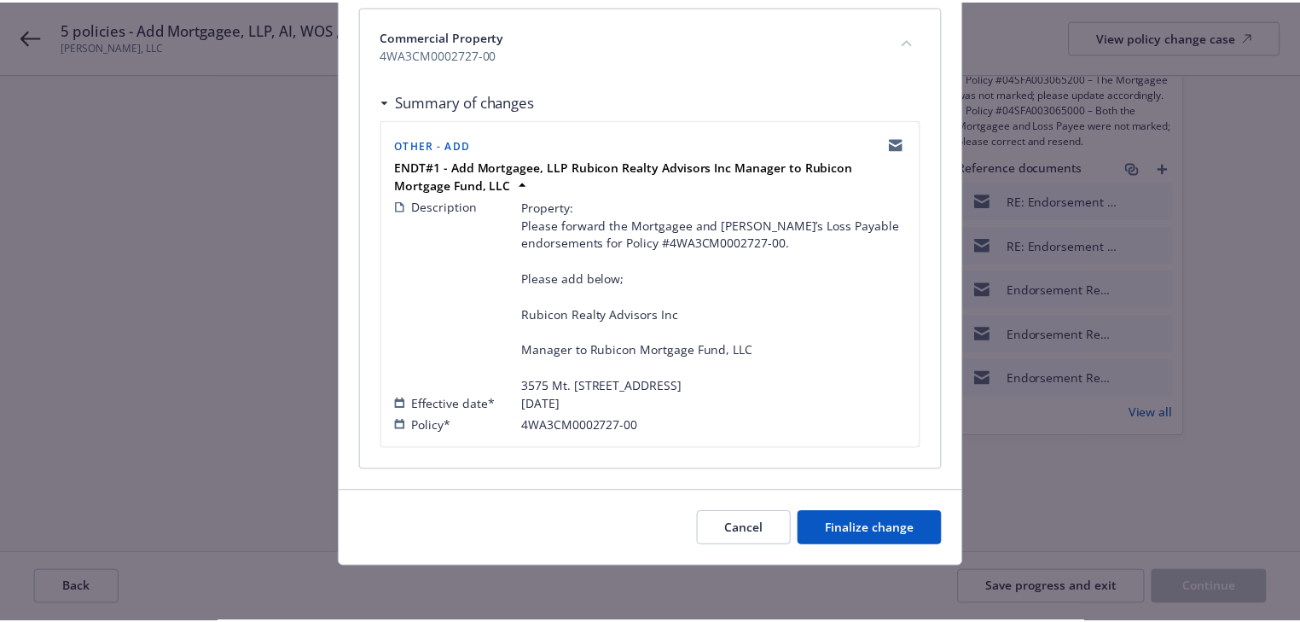
scroll to position [283, 0]
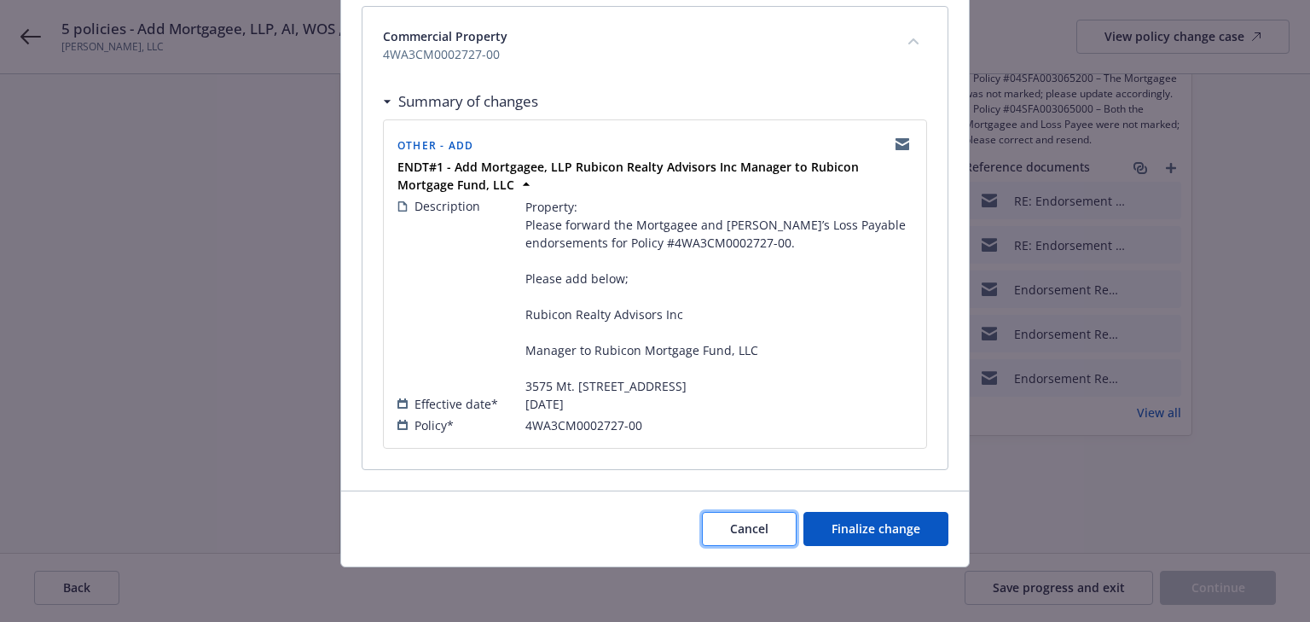
click at [767, 527] on button "Cancel" at bounding box center [749, 529] width 95 height 34
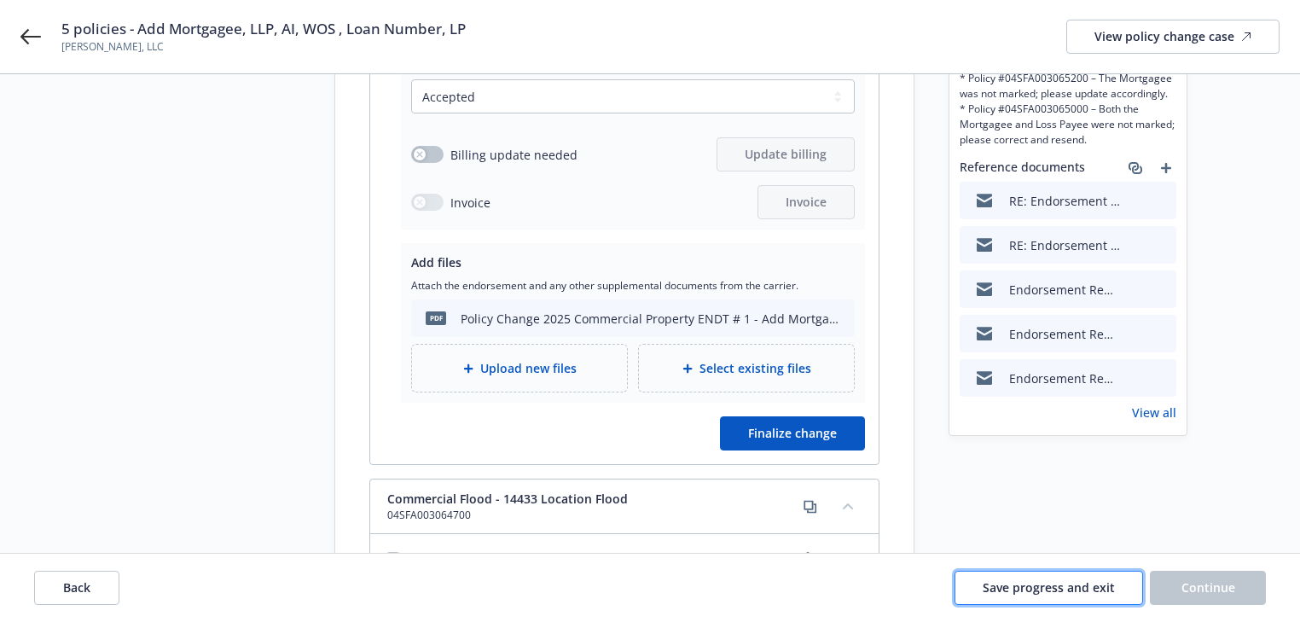
click at [1045, 588] on span "Save progress and exit" at bounding box center [1048, 587] width 132 height 16
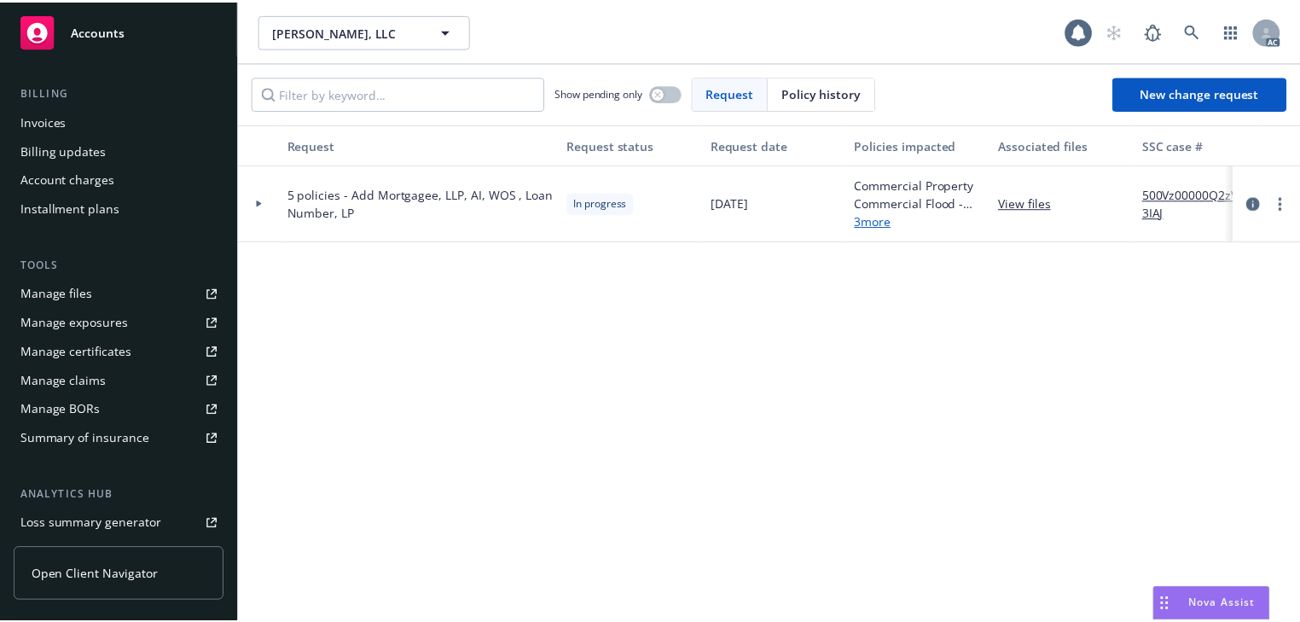
scroll to position [273, 0]
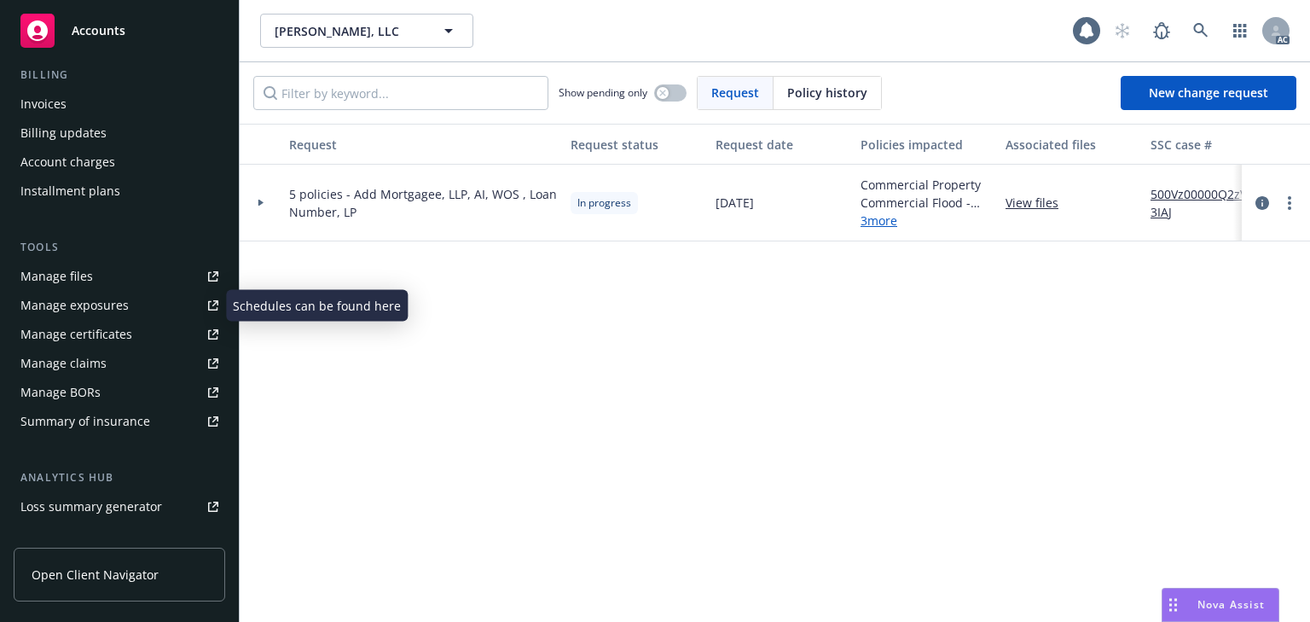
click at [69, 313] on div "Manage exposures" at bounding box center [74, 305] width 108 height 27
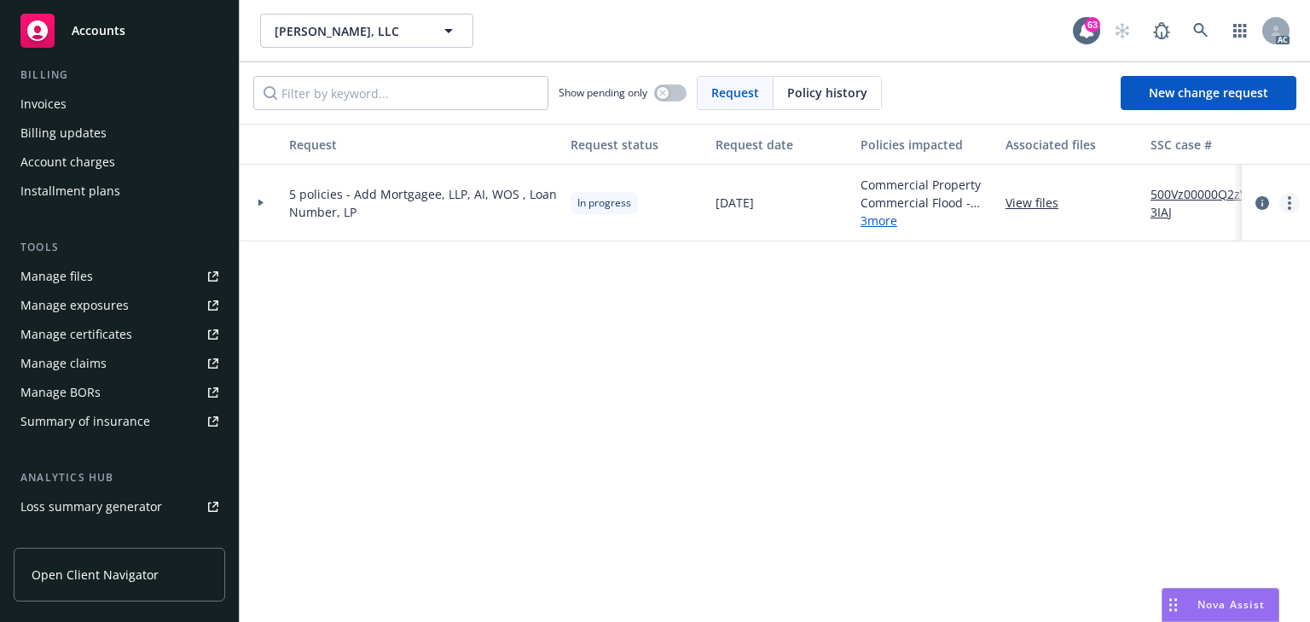
click at [1283, 205] on link "more" at bounding box center [1289, 203] width 20 height 20
click at [1070, 327] on link "Resume workflow" at bounding box center [1152, 340] width 292 height 34
select select "ACCEPTED"
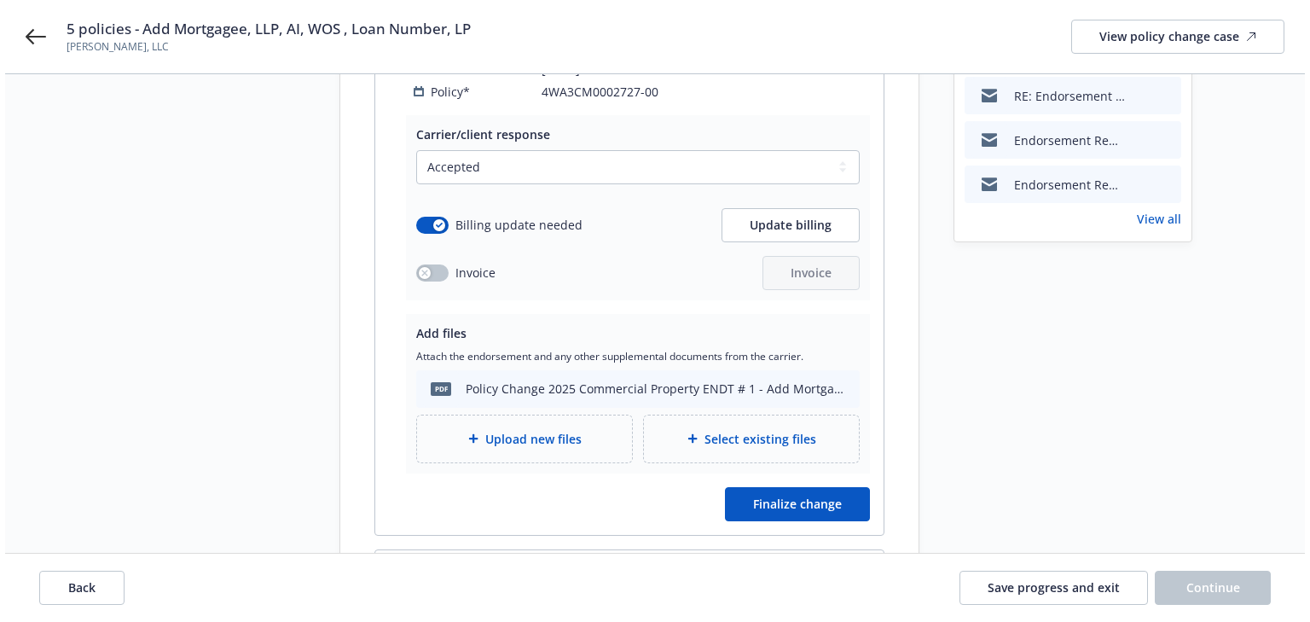
scroll to position [546, 0]
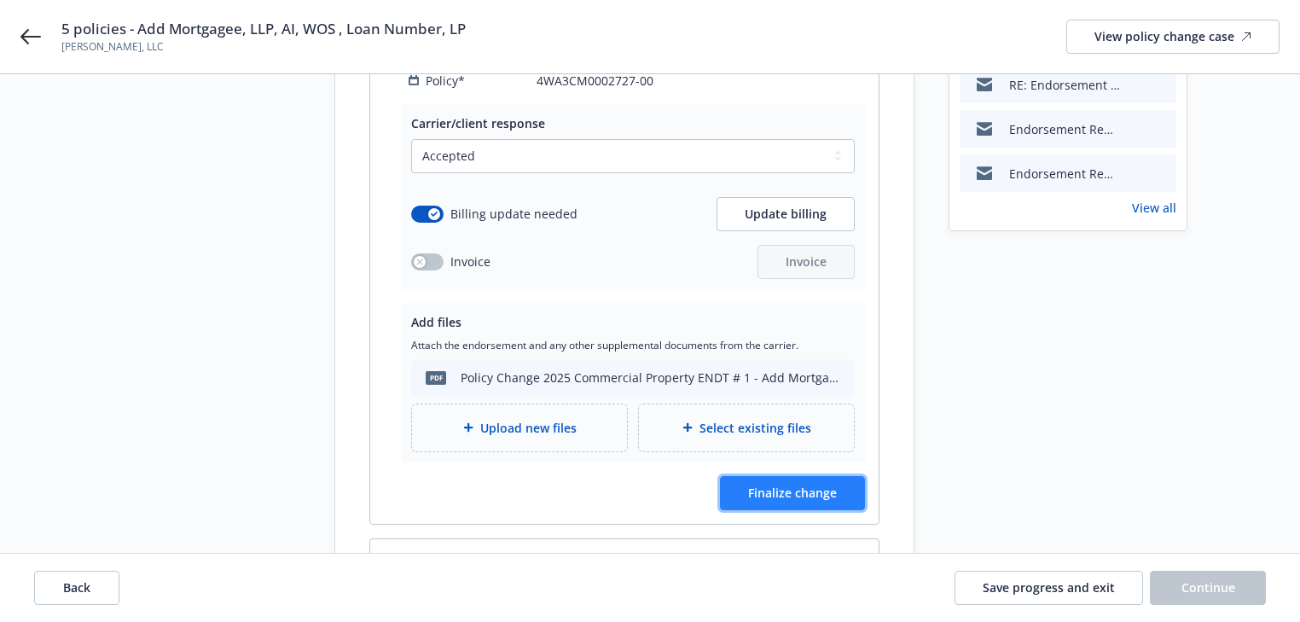
click at [823, 495] on span "Finalize change" at bounding box center [792, 492] width 89 height 16
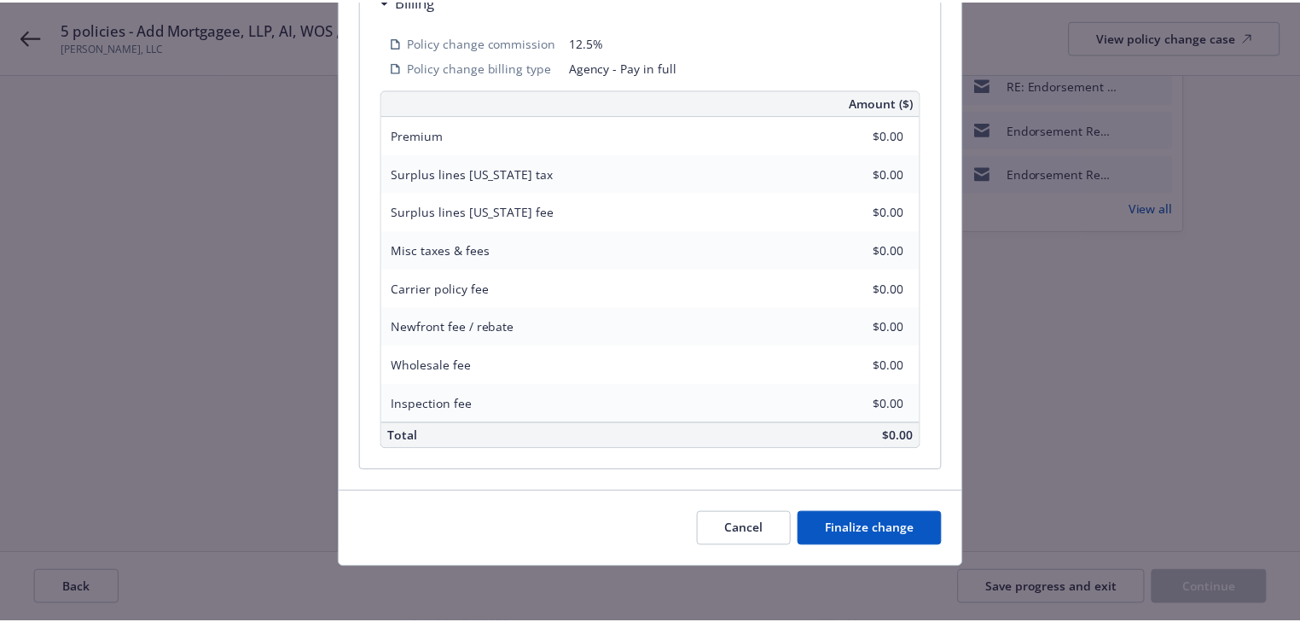
scroll to position [761, 0]
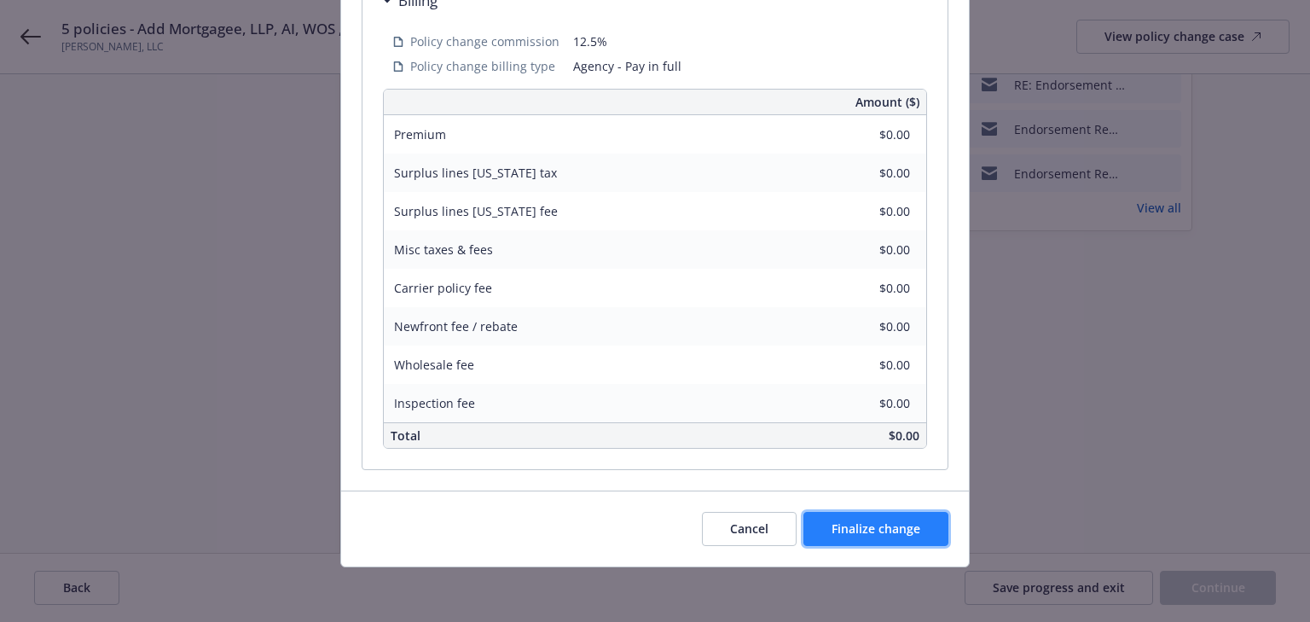
click at [862, 526] on span "Finalize change" at bounding box center [875, 528] width 89 height 16
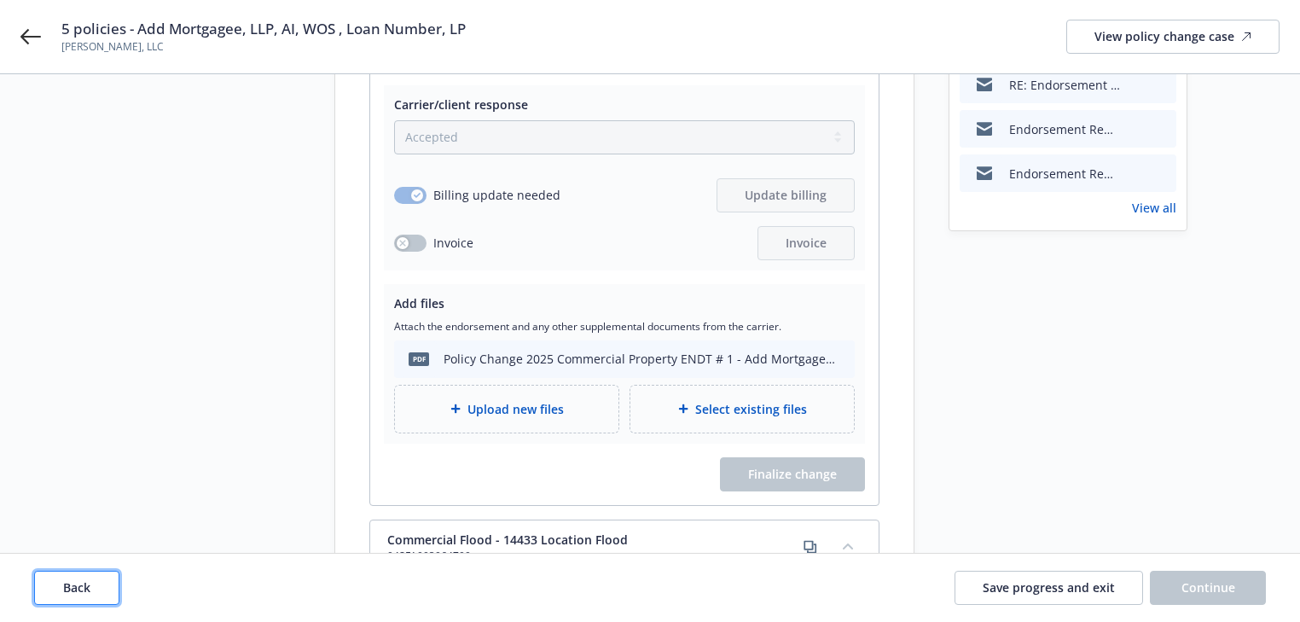
click at [72, 597] on button "Back" at bounding box center [76, 587] width 85 height 34
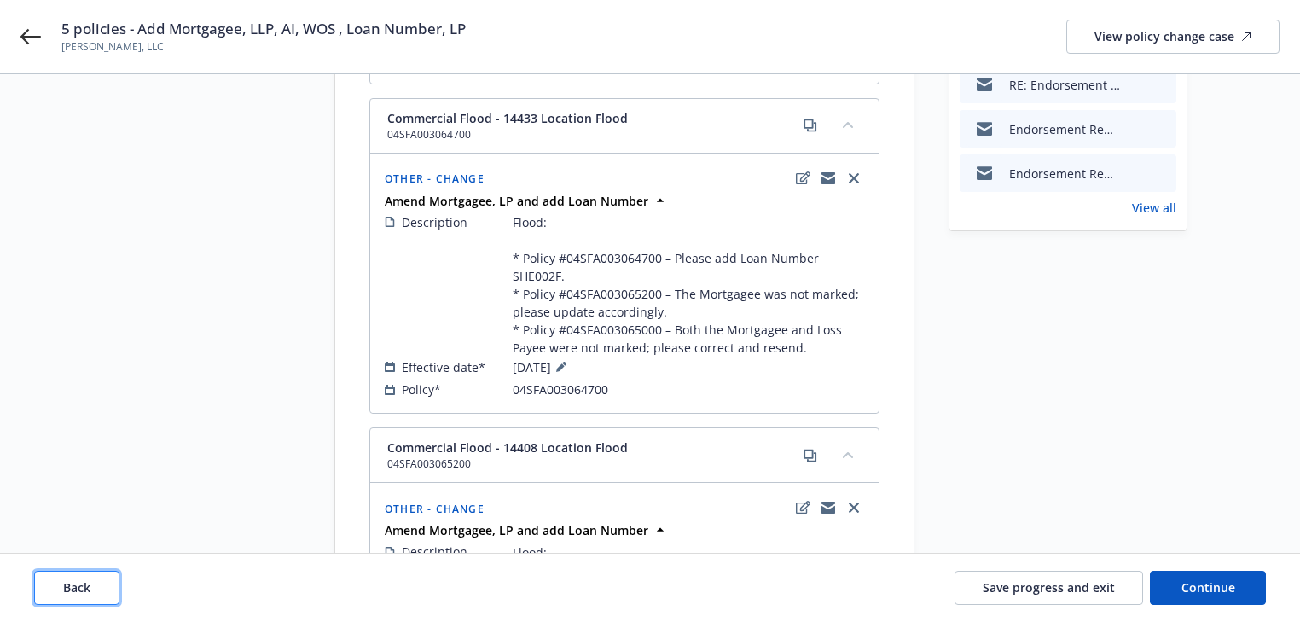
click at [72, 597] on button "Back" at bounding box center [76, 587] width 85 height 34
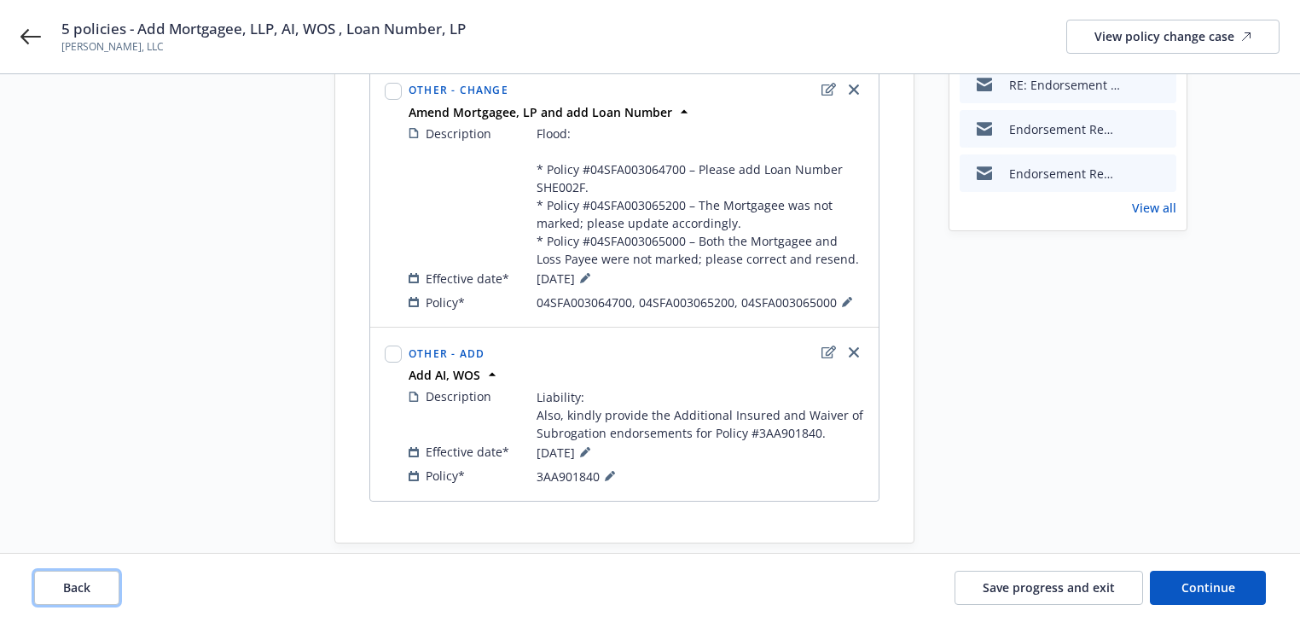
click at [72, 597] on button "Back" at bounding box center [76, 587] width 85 height 34
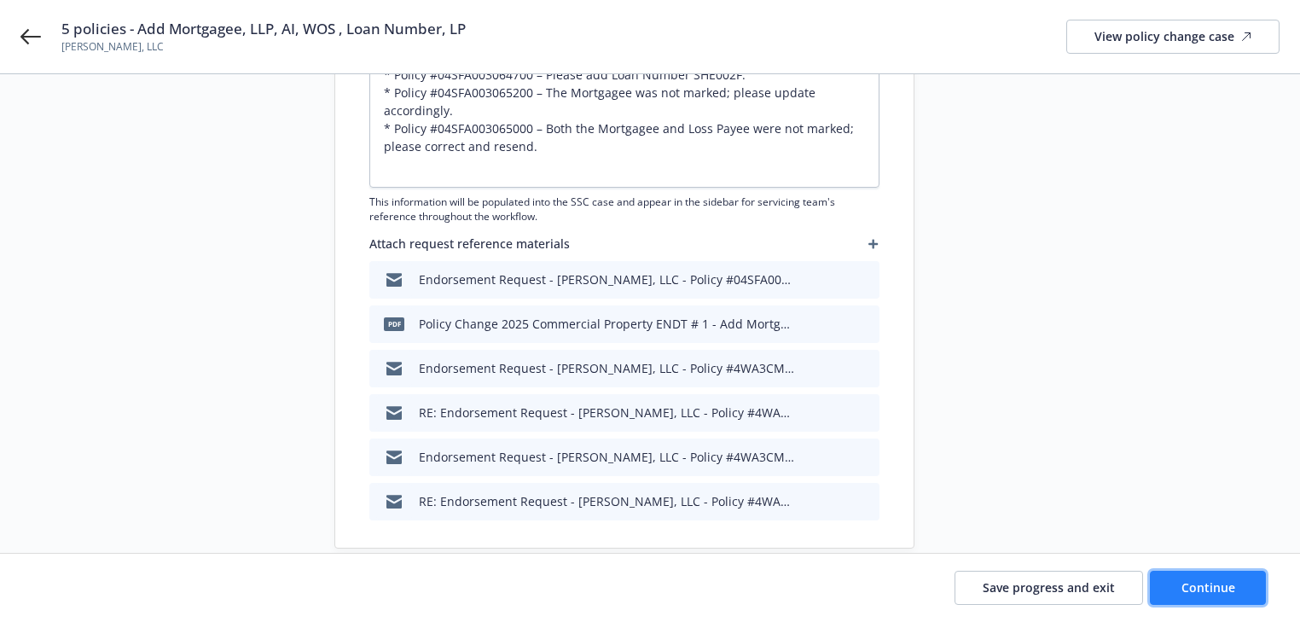
click at [1201, 593] on span "Continue" at bounding box center [1208, 587] width 54 height 16
type textarea "x"
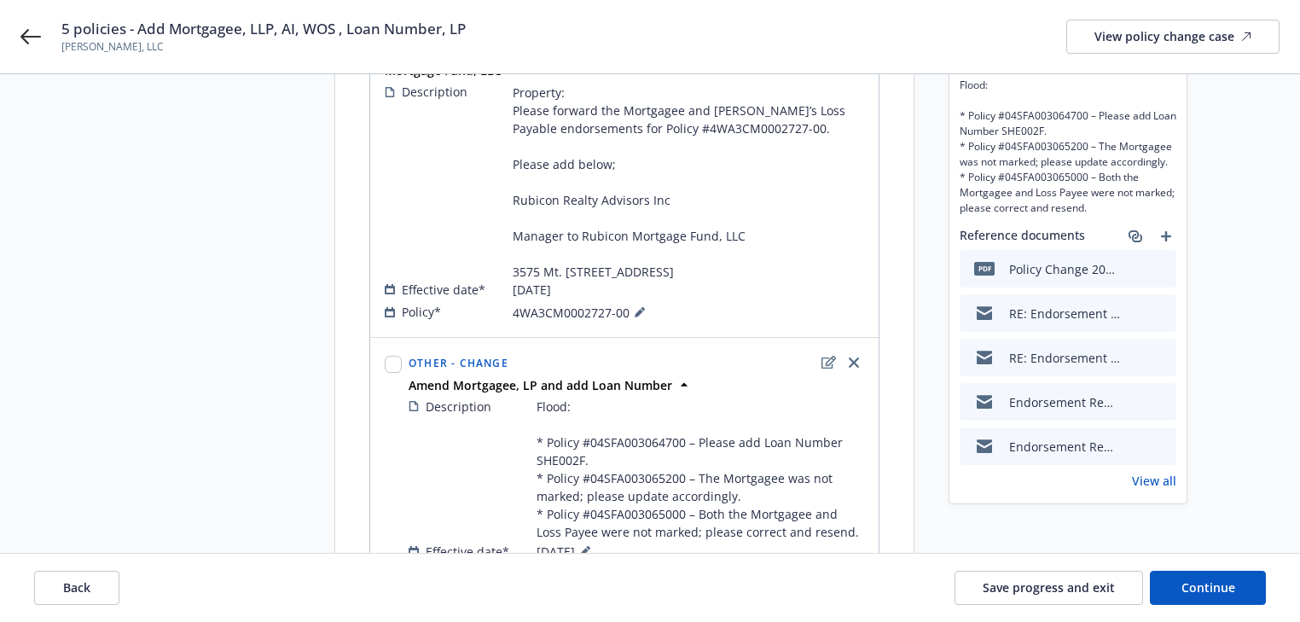
scroll to position [614, 0]
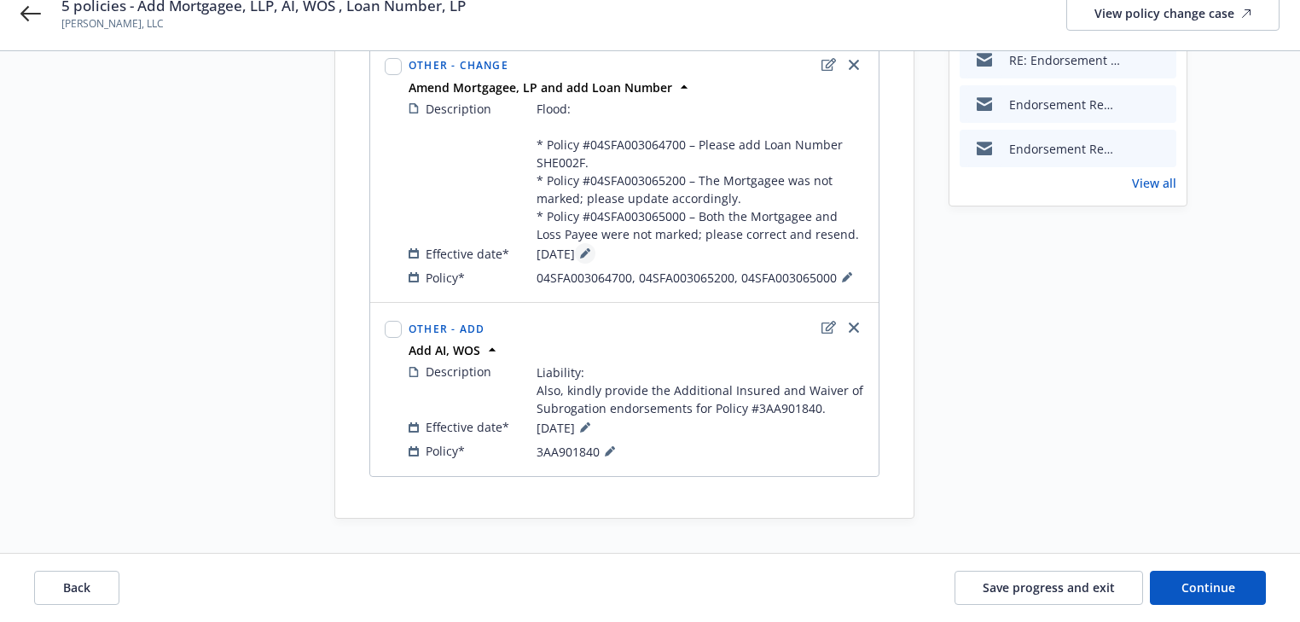
click at [595, 251] on button at bounding box center [585, 253] width 20 height 20
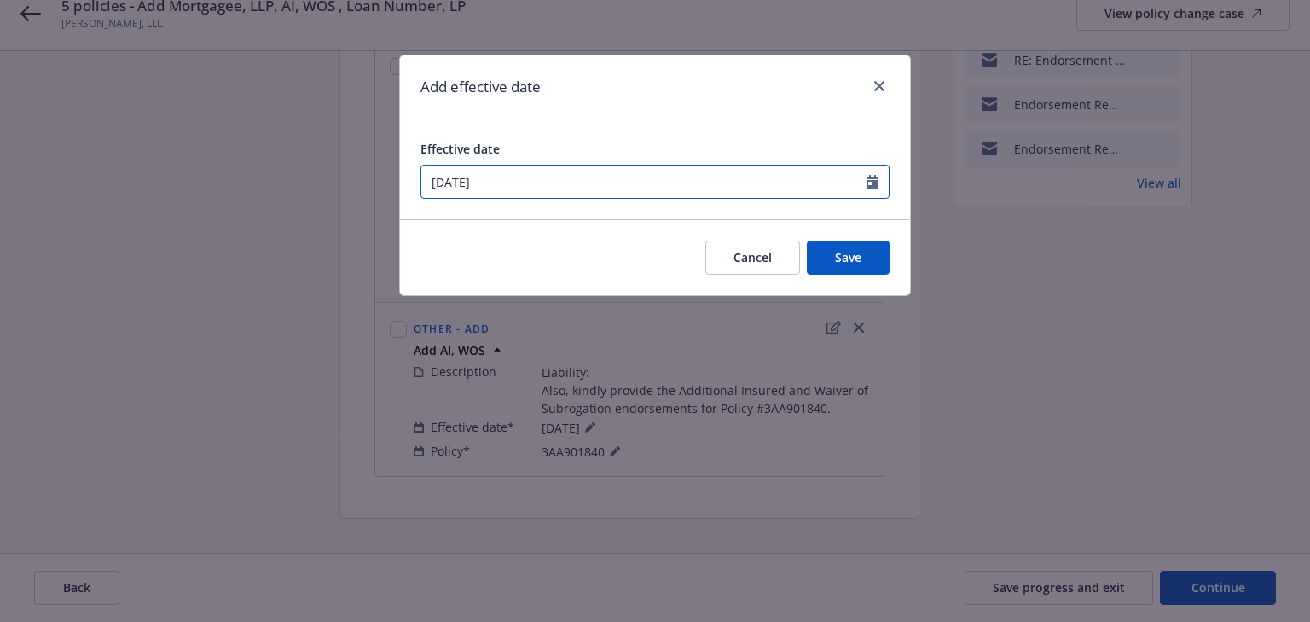
click at [571, 198] on div "08/01/2025" at bounding box center [654, 182] width 469 height 34
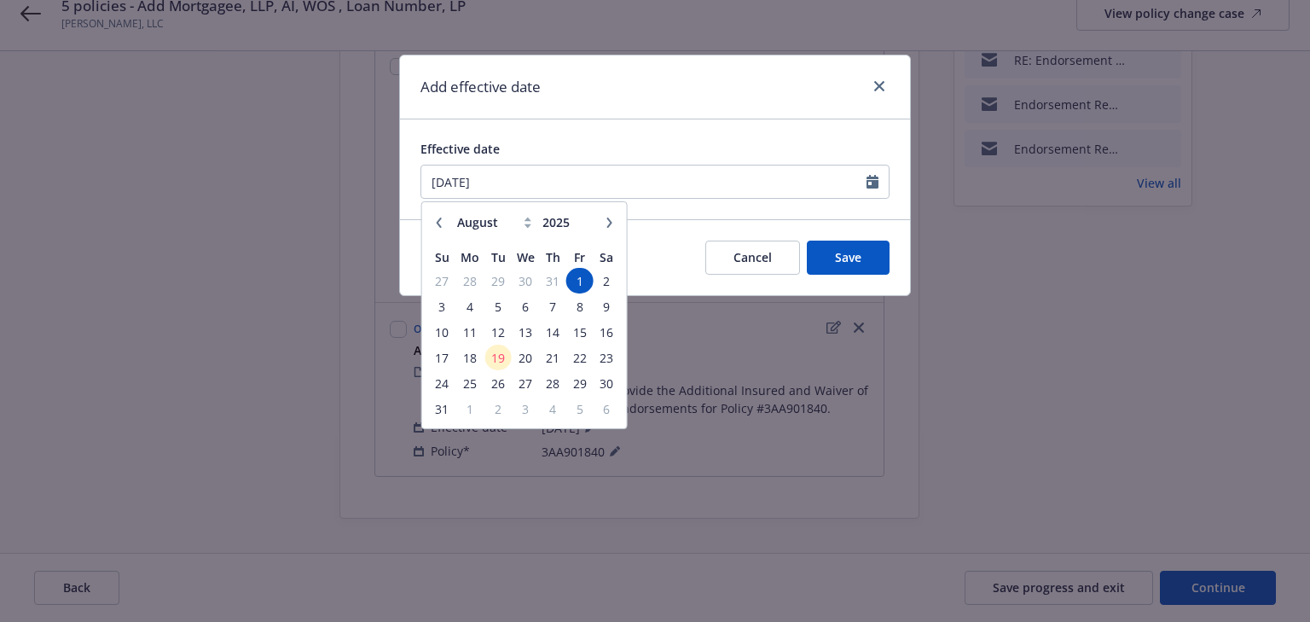
click at [439, 225] on icon "button" at bounding box center [439, 222] width 5 height 10
select select "7"
click at [545, 380] on span "31" at bounding box center [552, 383] width 23 height 21
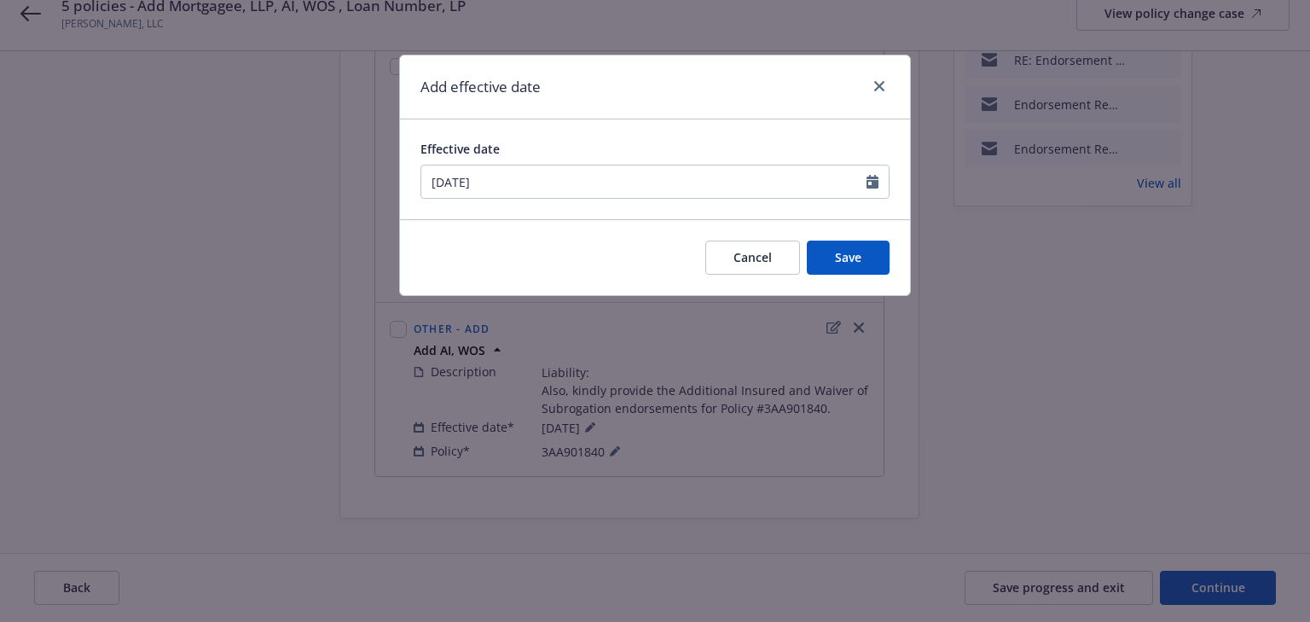
type input "[DATE]"
click at [860, 267] on button "Save" at bounding box center [848, 257] width 83 height 34
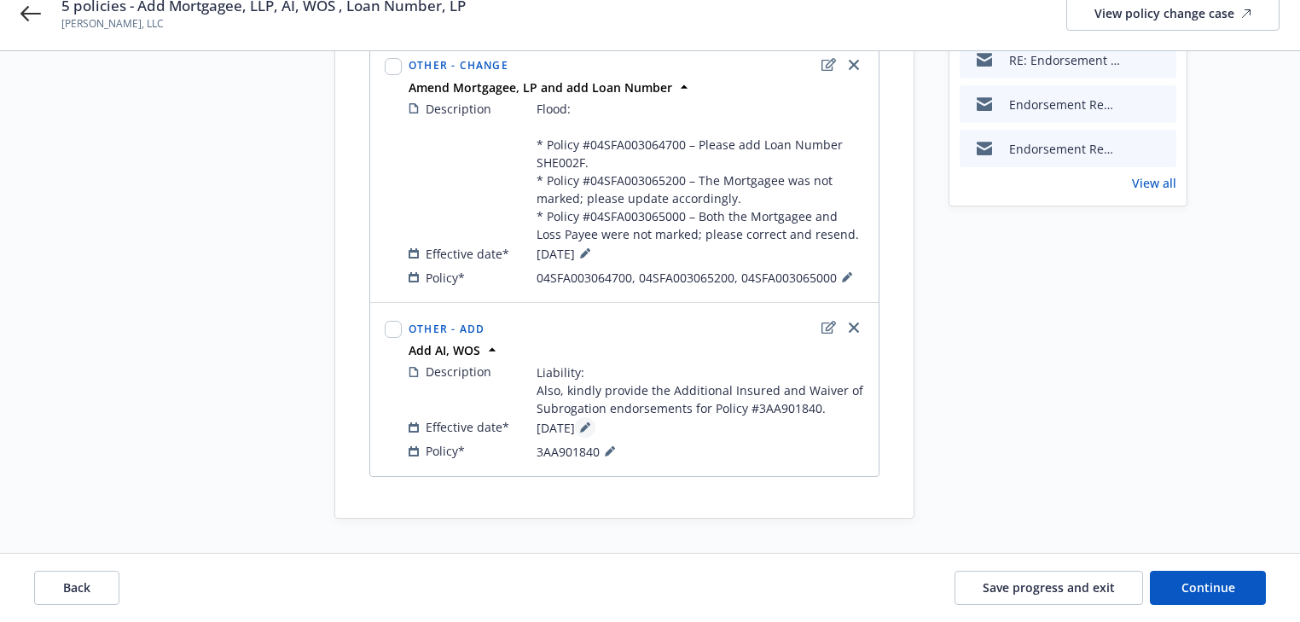
click at [595, 437] on button at bounding box center [585, 427] width 20 height 20
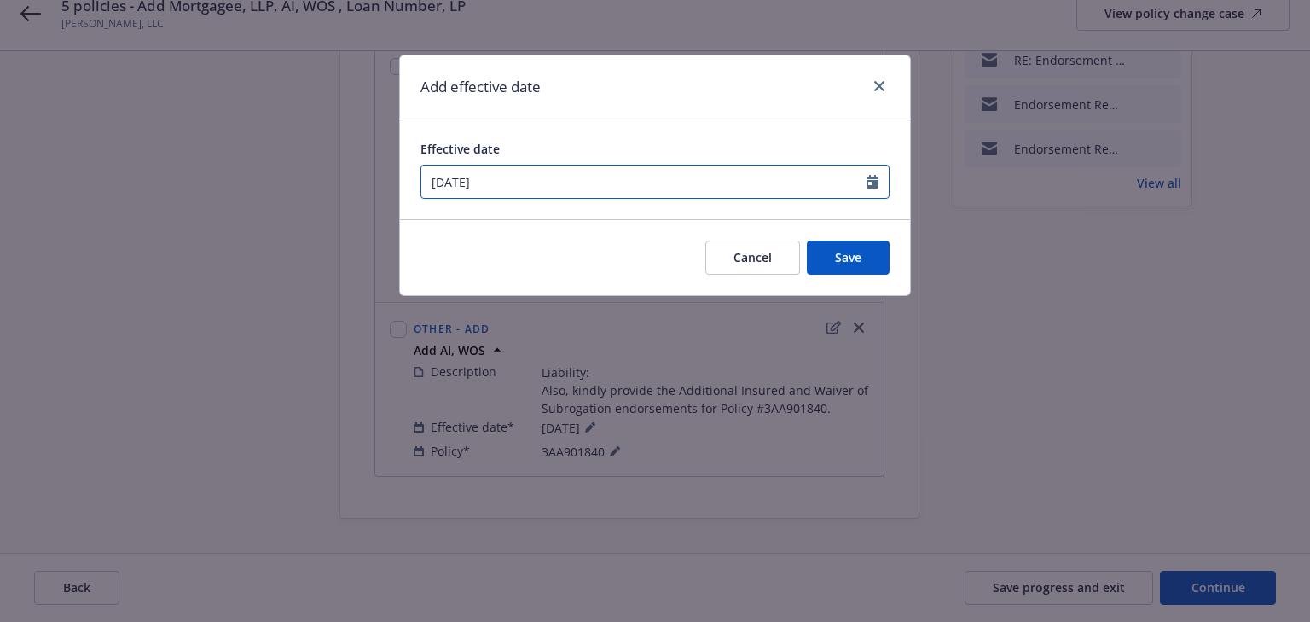
click at [515, 180] on input "08/01/2025" at bounding box center [643, 181] width 445 height 32
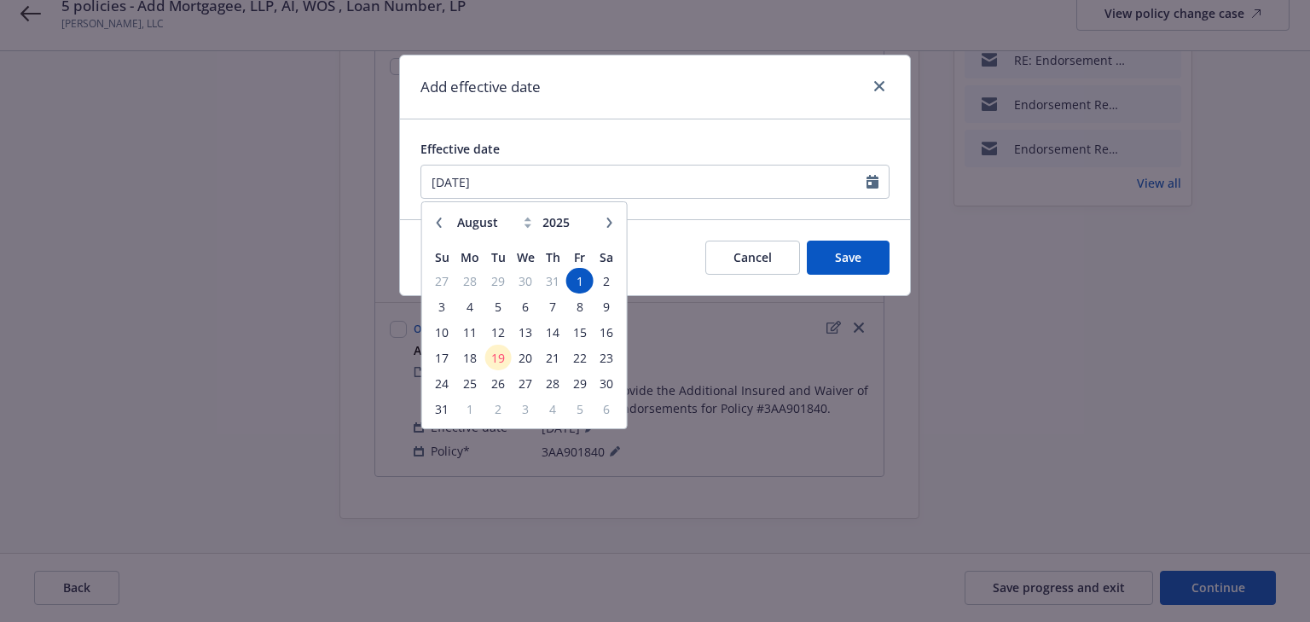
click at [442, 218] on icon "button" at bounding box center [439, 222] width 10 height 10
select select "7"
click at [561, 383] on span "31" at bounding box center [552, 383] width 23 height 21
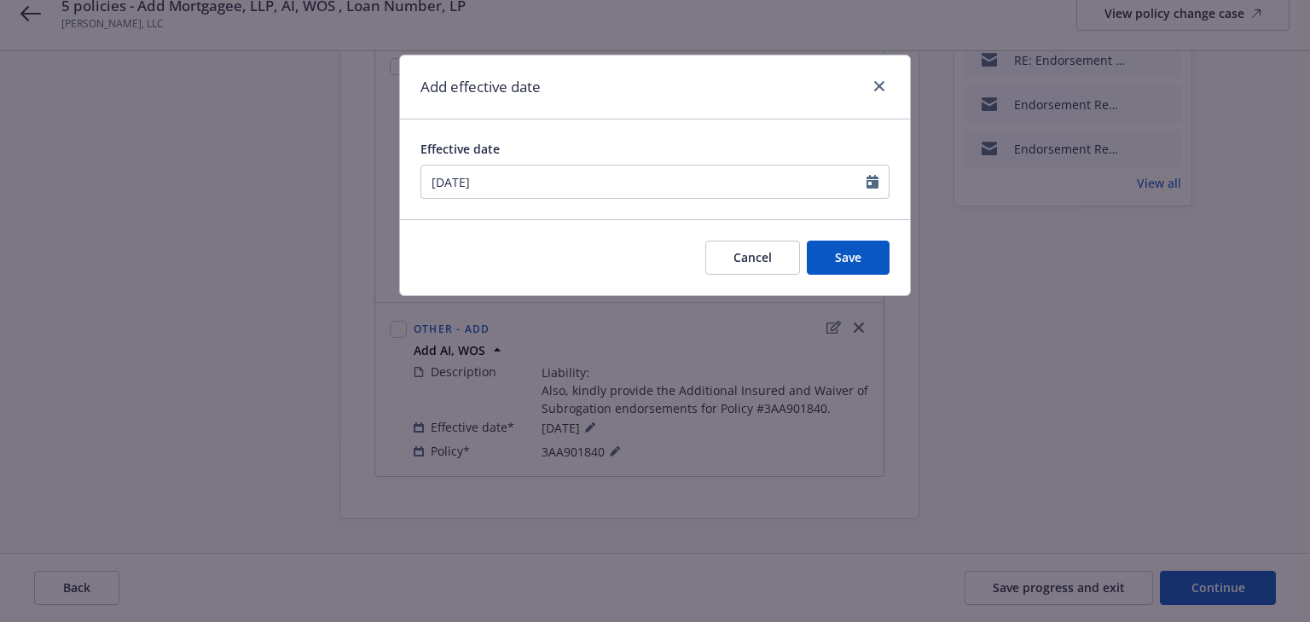
type input "[DATE]"
click at [825, 253] on button "Save" at bounding box center [848, 257] width 83 height 34
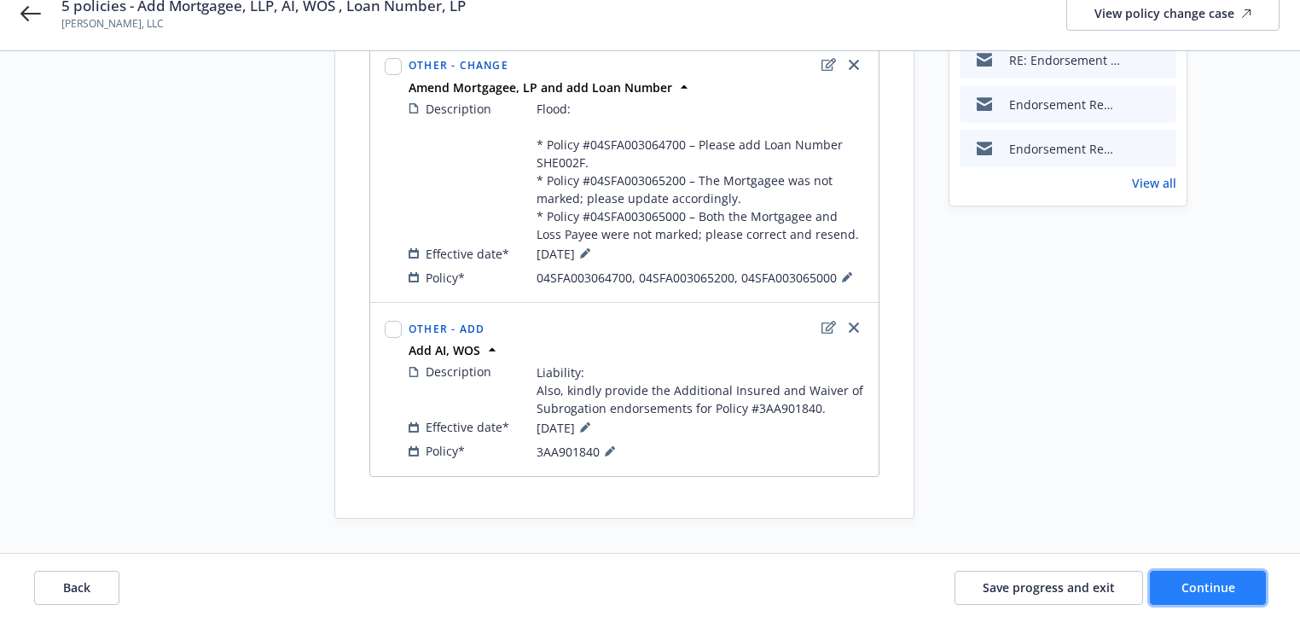
click at [1201, 588] on span "Continue" at bounding box center [1208, 587] width 54 height 16
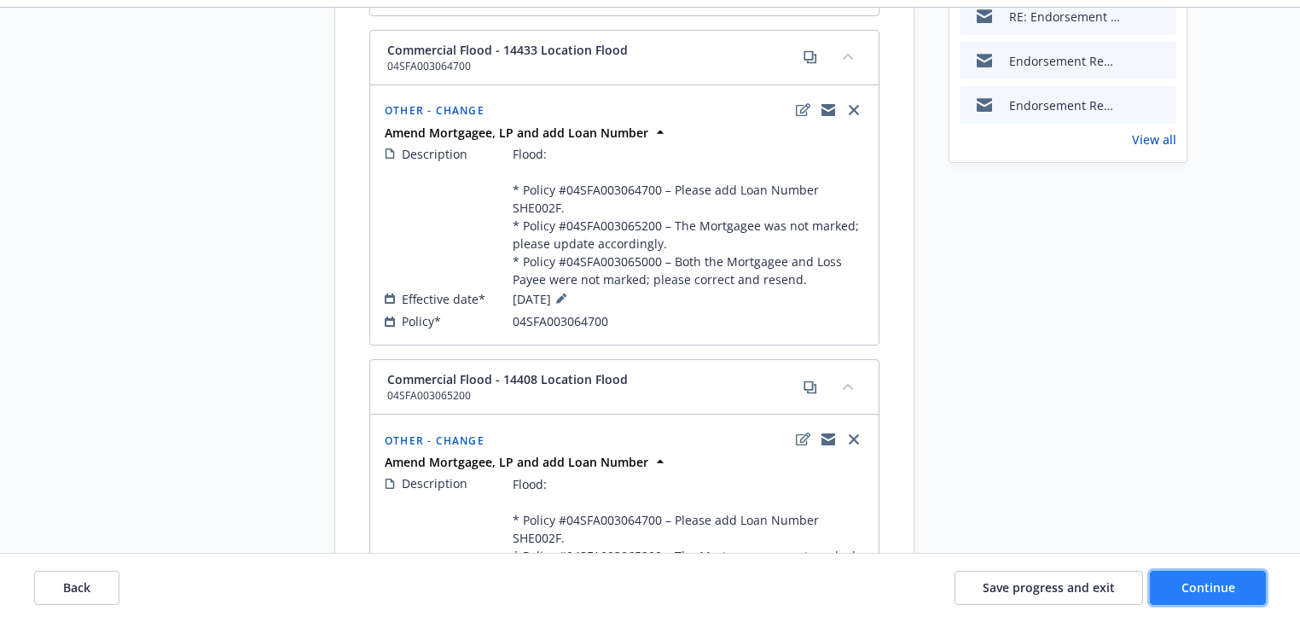
click at [1201, 588] on span "Continue" at bounding box center [1208, 587] width 54 height 16
select select "ACCEPTED"
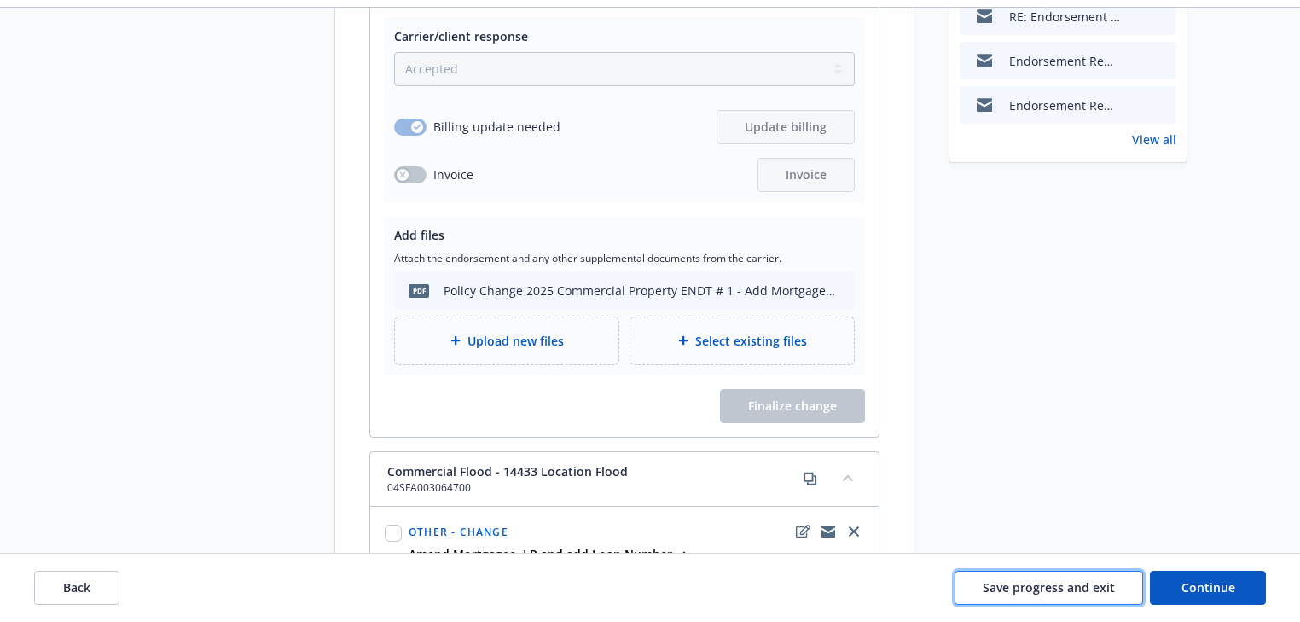
click at [1043, 591] on span "Save progress and exit" at bounding box center [1048, 587] width 132 height 16
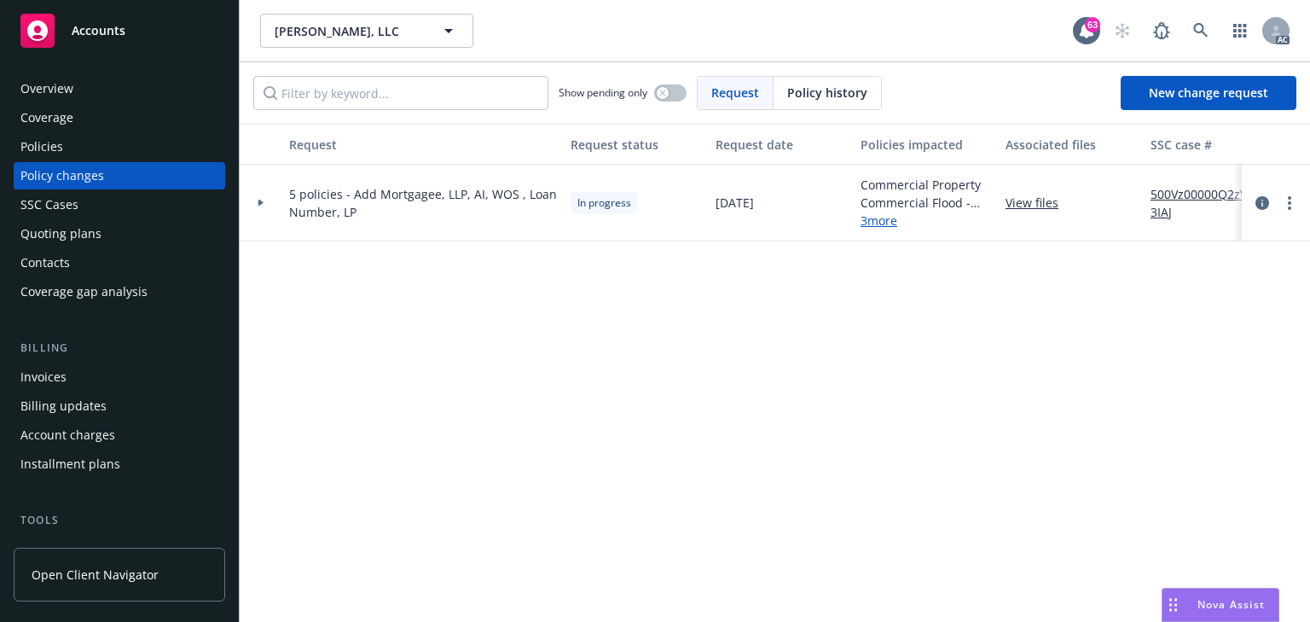
click at [260, 206] on div at bounding box center [261, 203] width 43 height 77
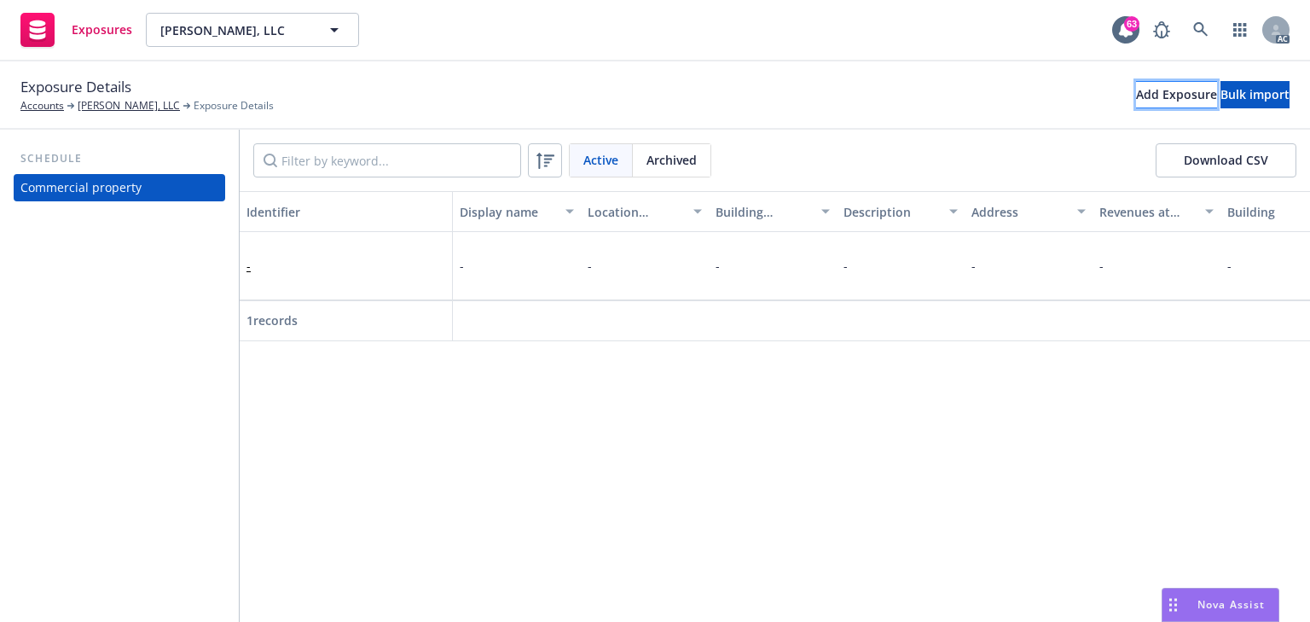
click at [1136, 98] on div "Add Exposure" at bounding box center [1176, 95] width 81 height 26
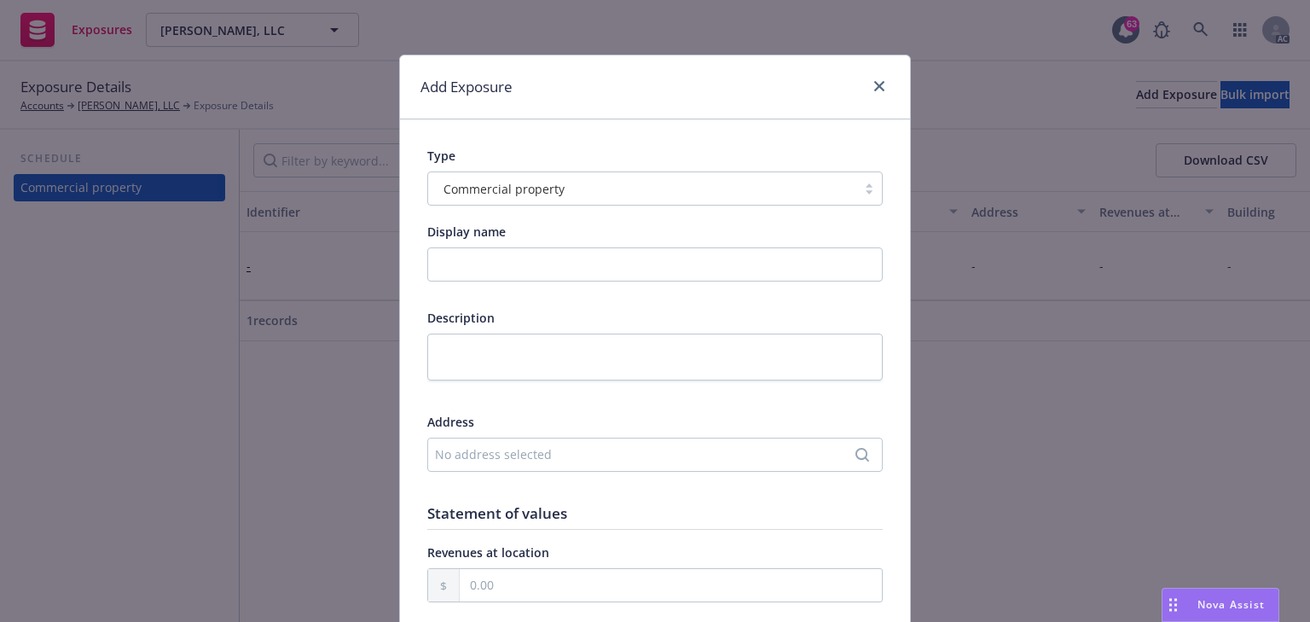
click at [554, 198] on div at bounding box center [642, 188] width 411 height 20
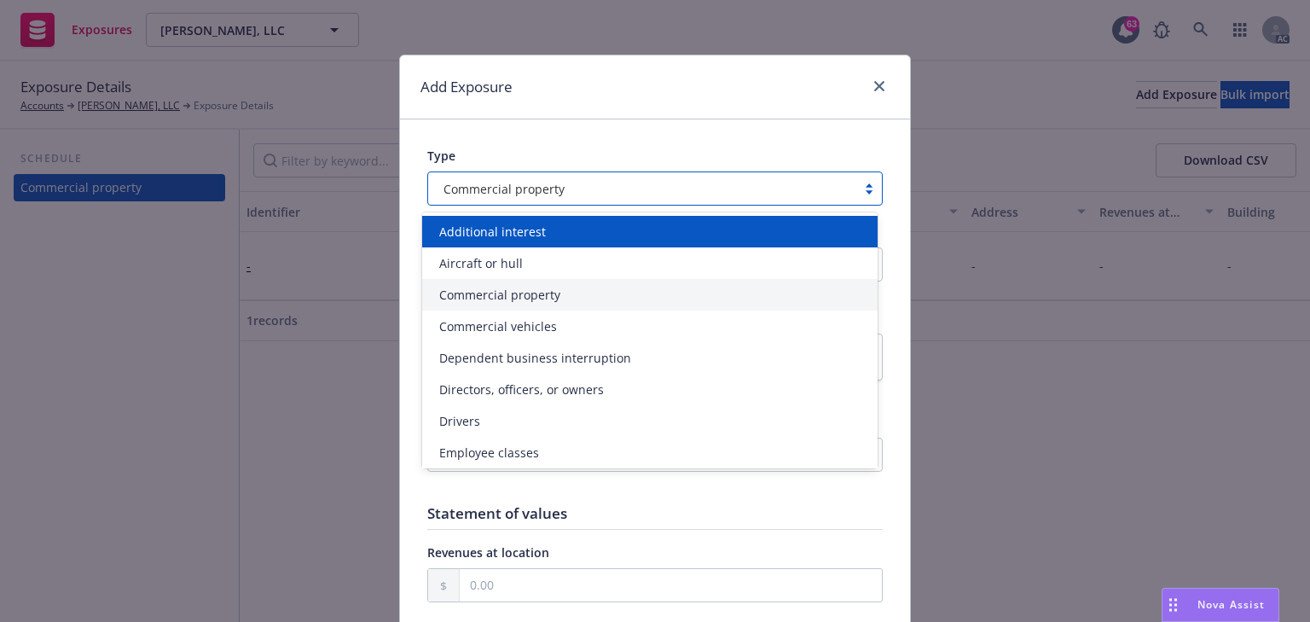
click at [535, 233] on span "Additional interest" at bounding box center [492, 232] width 107 height 18
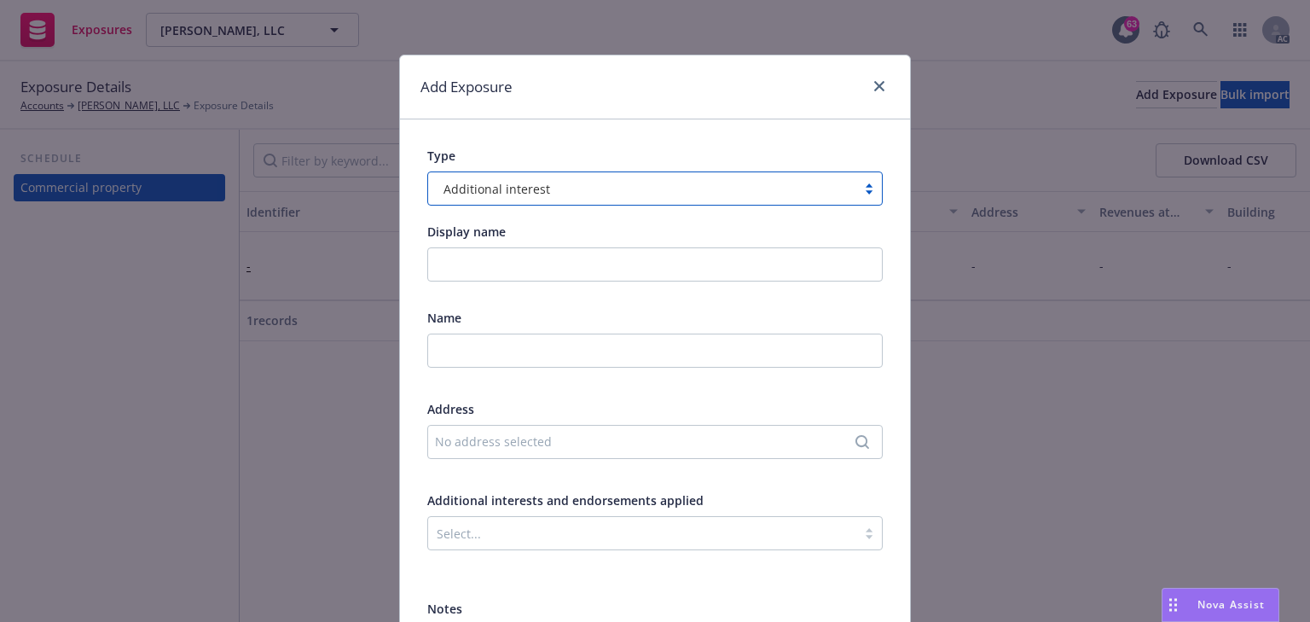
scroll to position [136, 0]
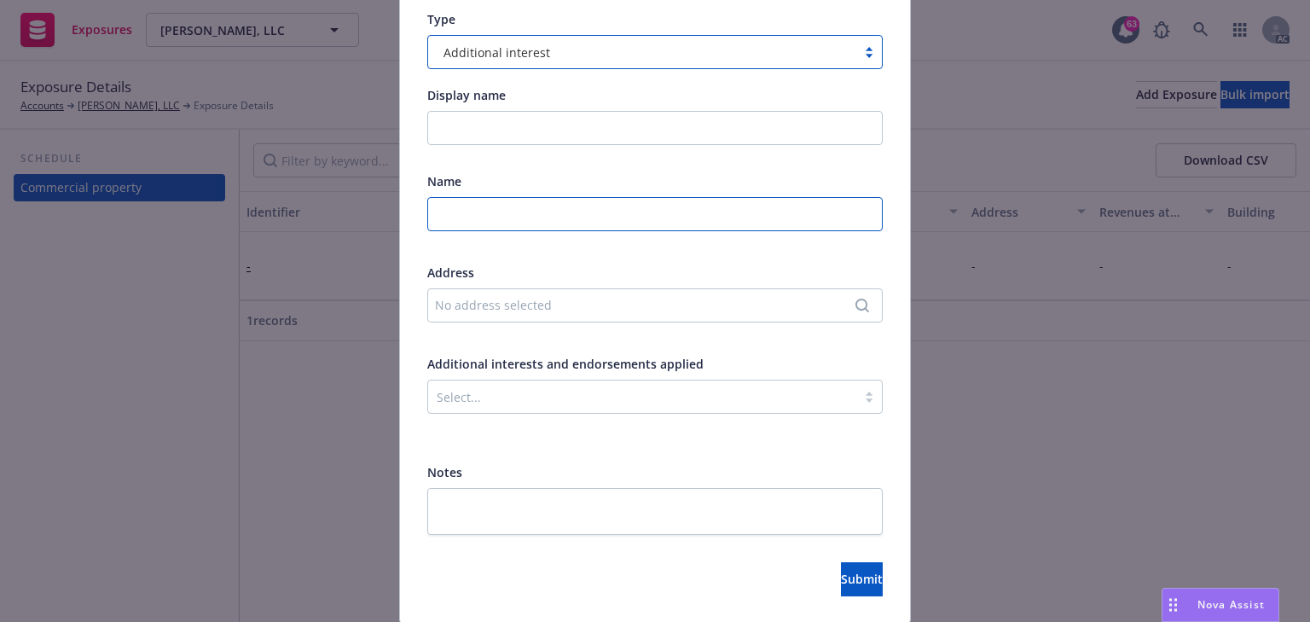
click at [491, 220] on input "text" at bounding box center [654, 214] width 455 height 34
paste input "Rubicon Realty Advisors Inc Manager to Rubicon Mortgage Fund, LLC"
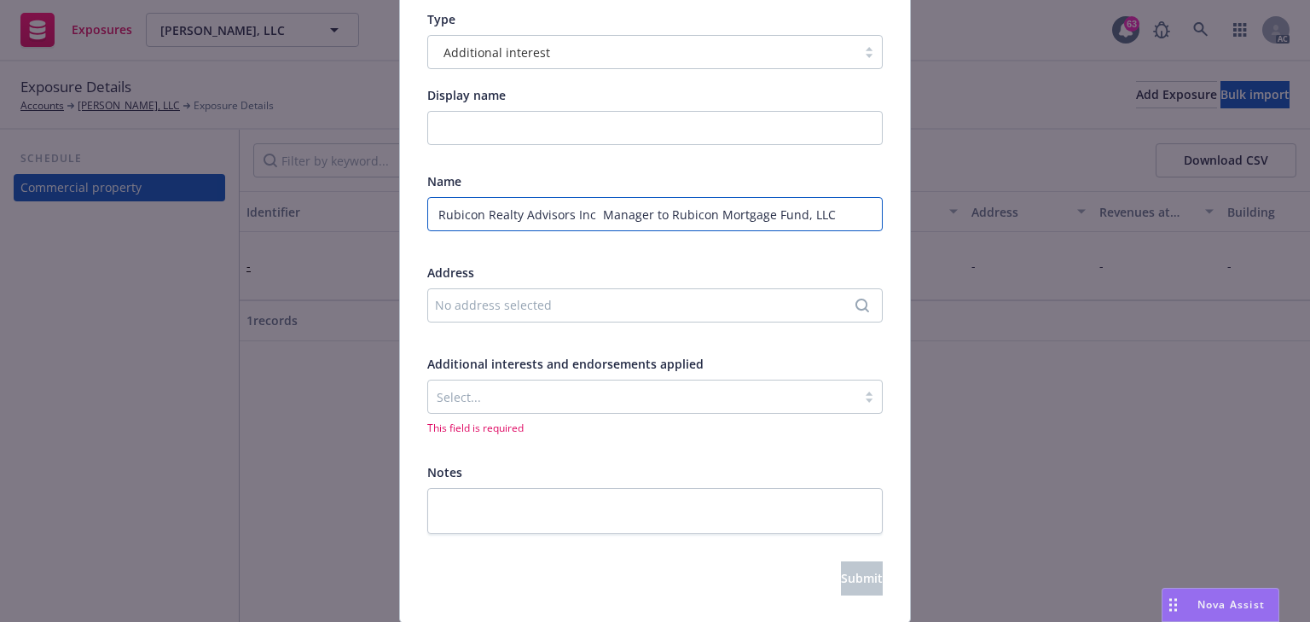
type input "Rubicon Realty Advisors Inc Manager to Rubicon Mortgage Fund, LLC"
click at [596, 292] on div "No address selected" at bounding box center [654, 305] width 455 height 34
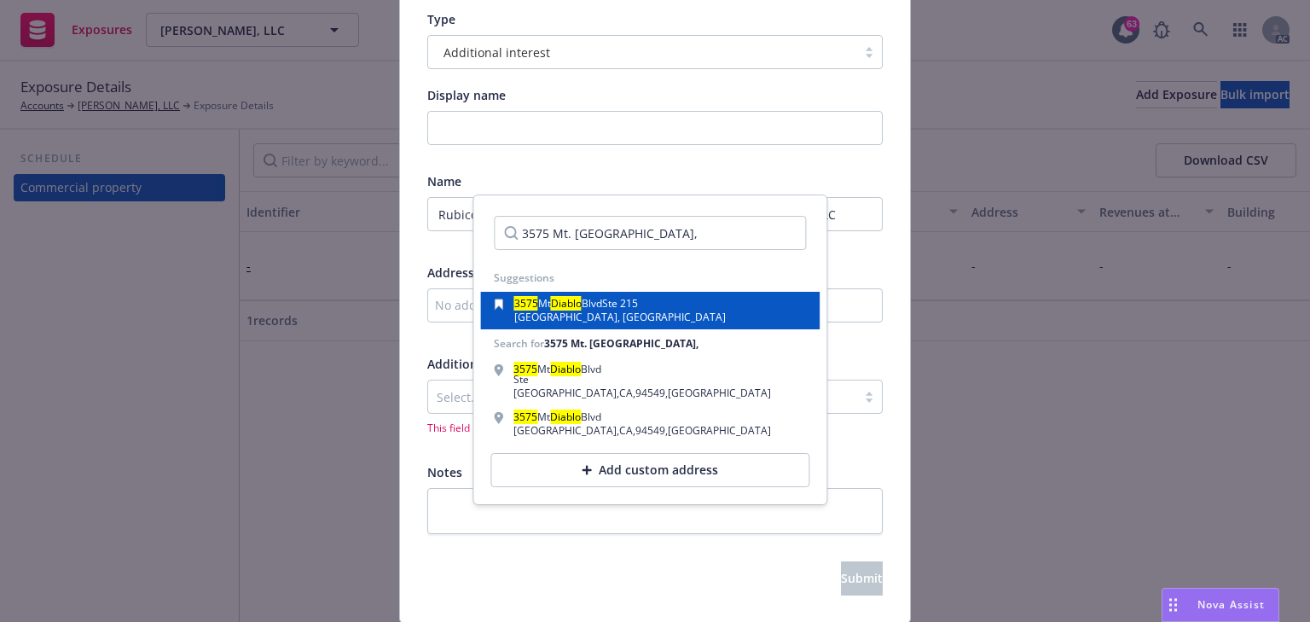
type input "3575 Mt. [GEOGRAPHIC_DATA],"
click at [554, 319] on span "[GEOGRAPHIC_DATA], [GEOGRAPHIC_DATA]" at bounding box center [619, 317] width 211 height 14
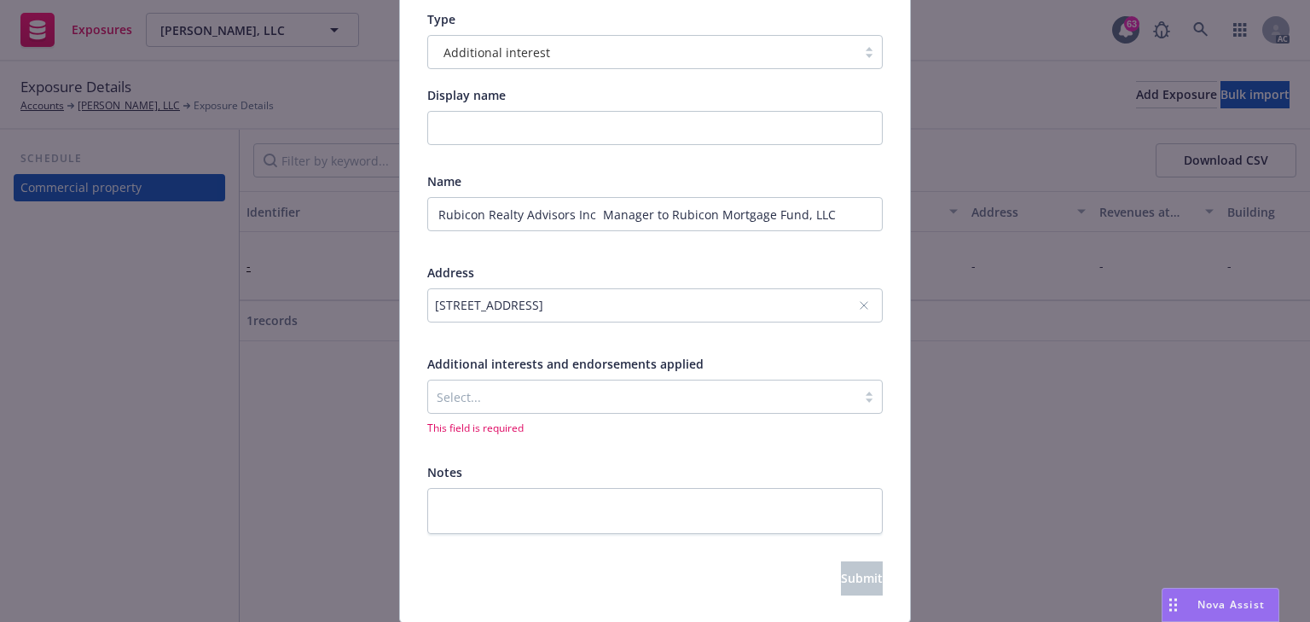
click at [539, 411] on div "Select..." at bounding box center [654, 396] width 455 height 34
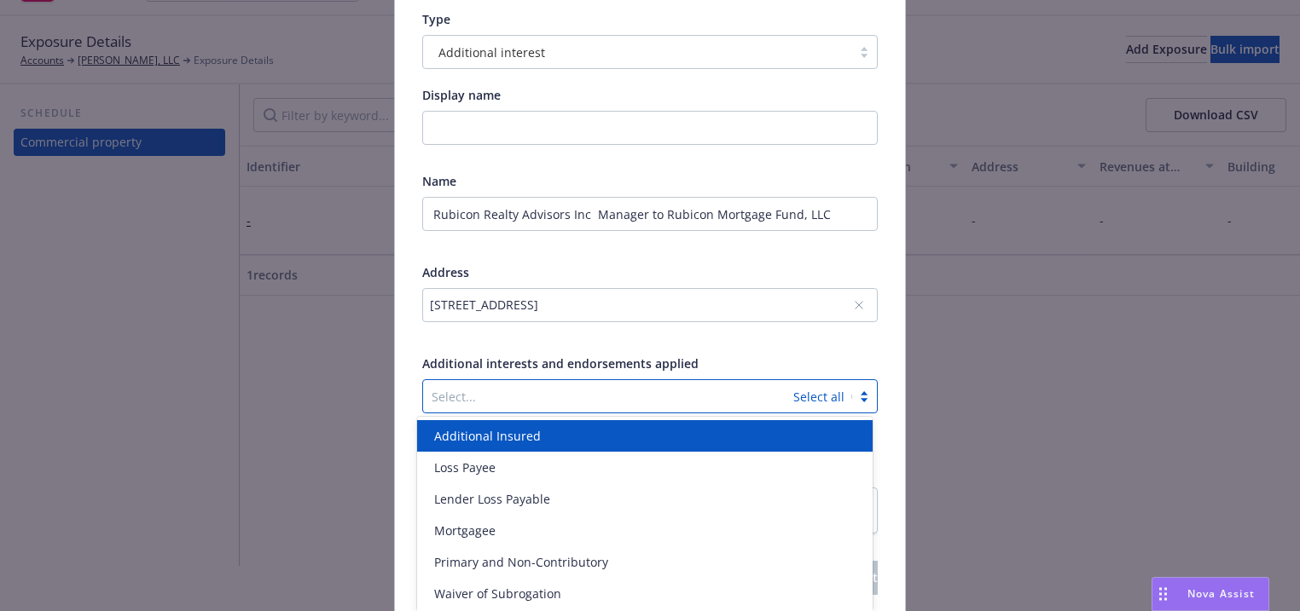
scroll to position [55, 0]
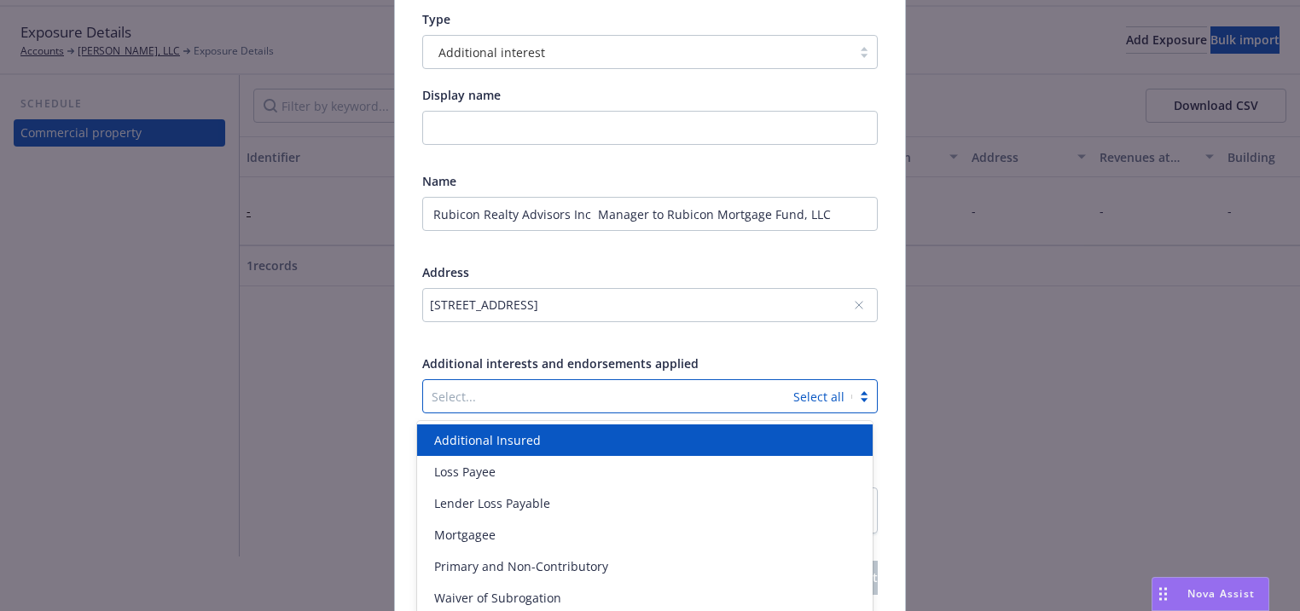
click at [526, 437] on span "Additional Insured" at bounding box center [487, 440] width 107 height 18
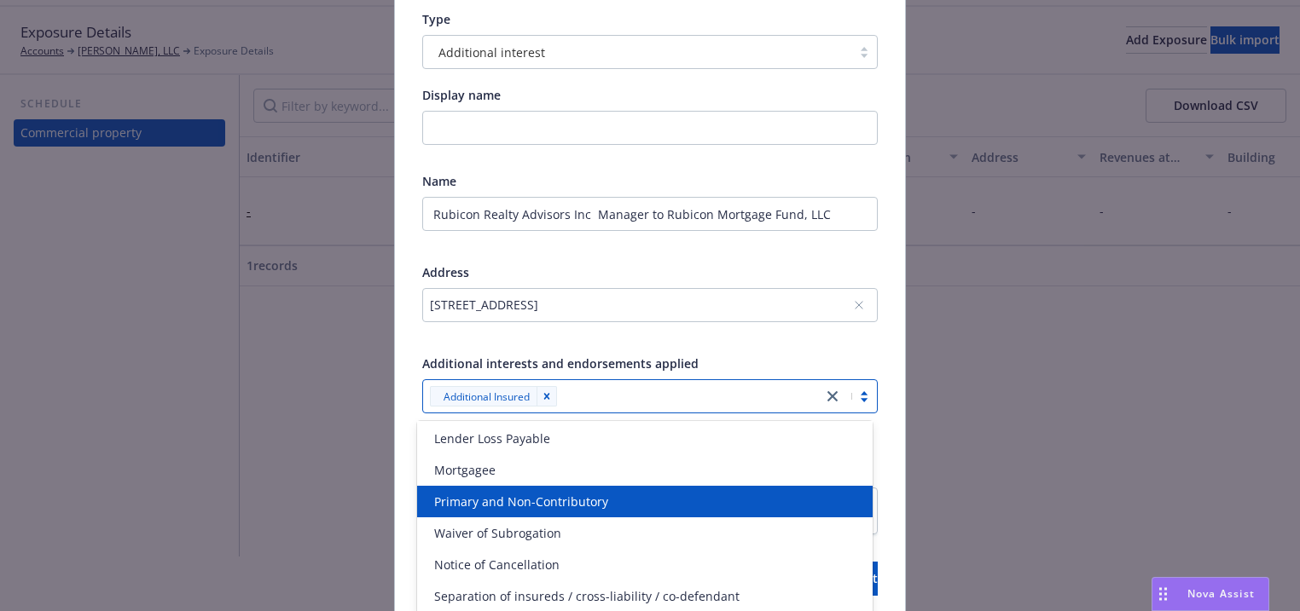
scroll to position [0, 0]
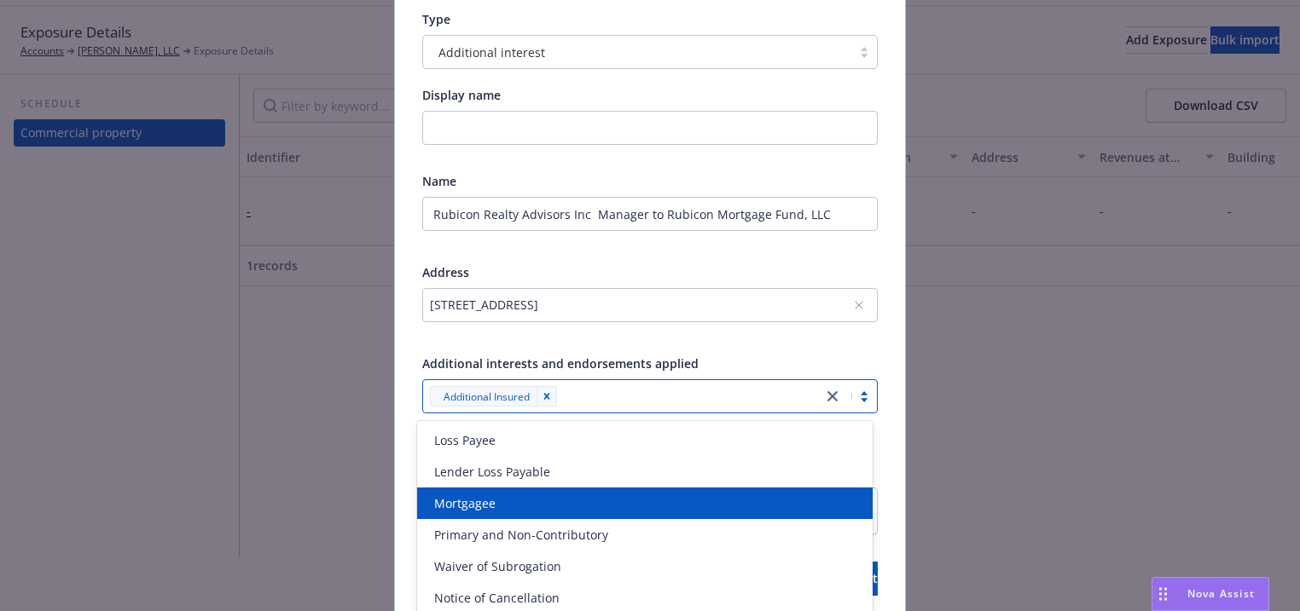
click at [530, 488] on div "Mortgagee" at bounding box center [644, 504] width 455 height 32
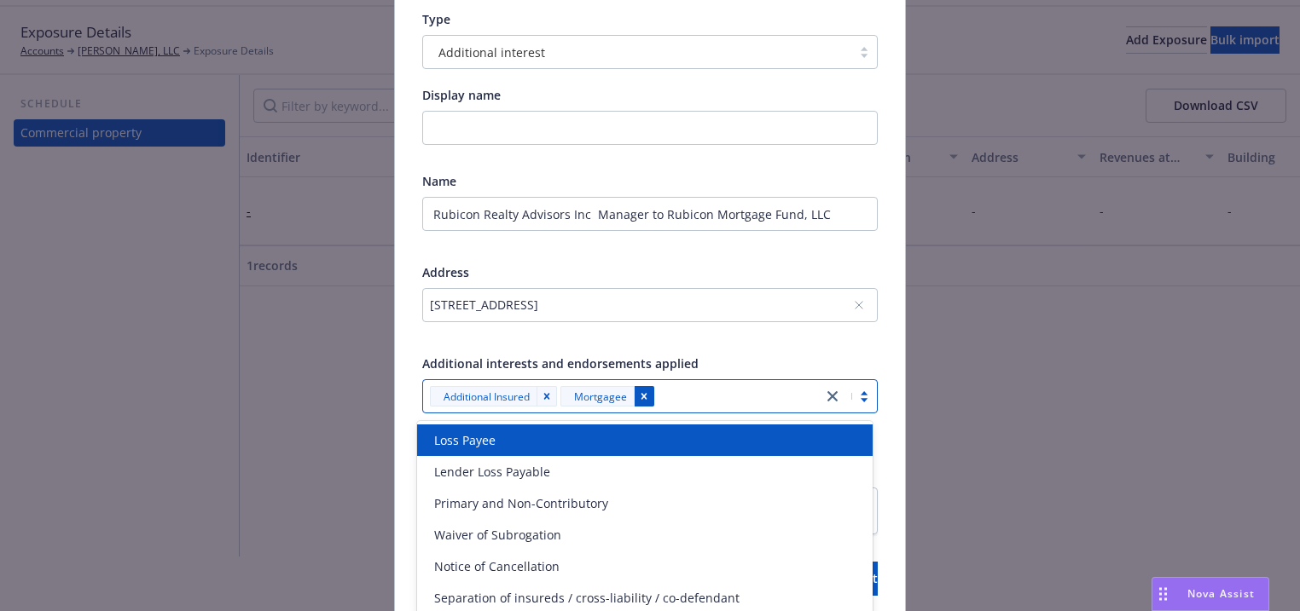
click at [641, 396] on icon "Remove [object Object]" at bounding box center [644, 397] width 6 height 6
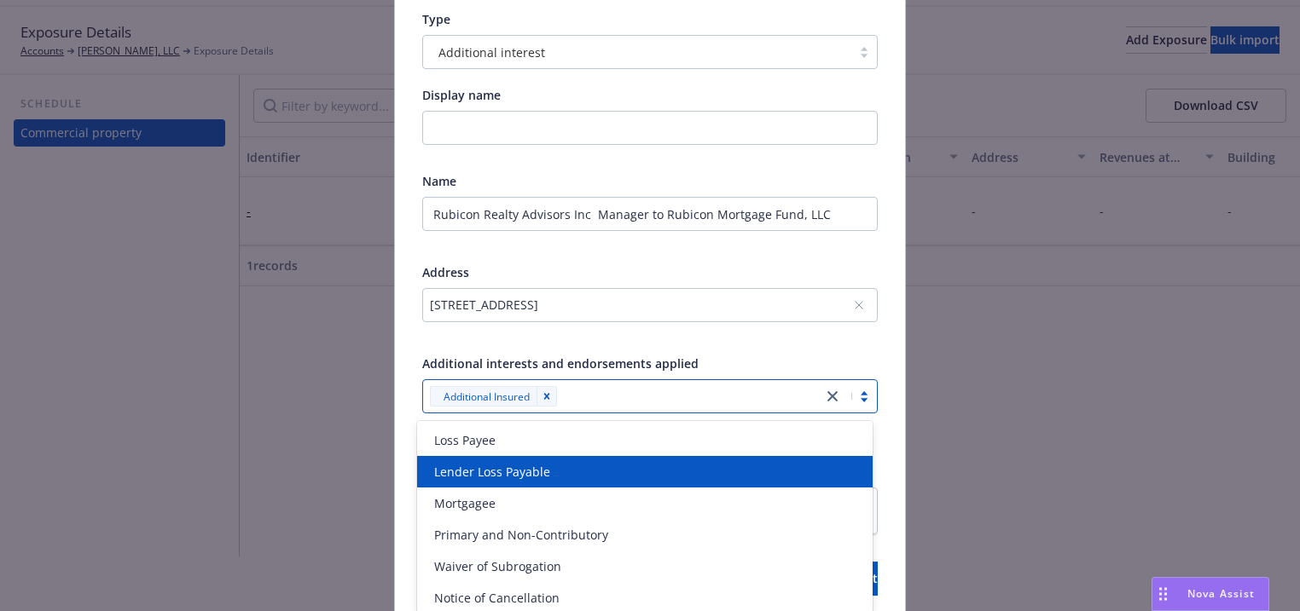
click at [560, 467] on div "Lender Loss Payable" at bounding box center [644, 472] width 435 height 18
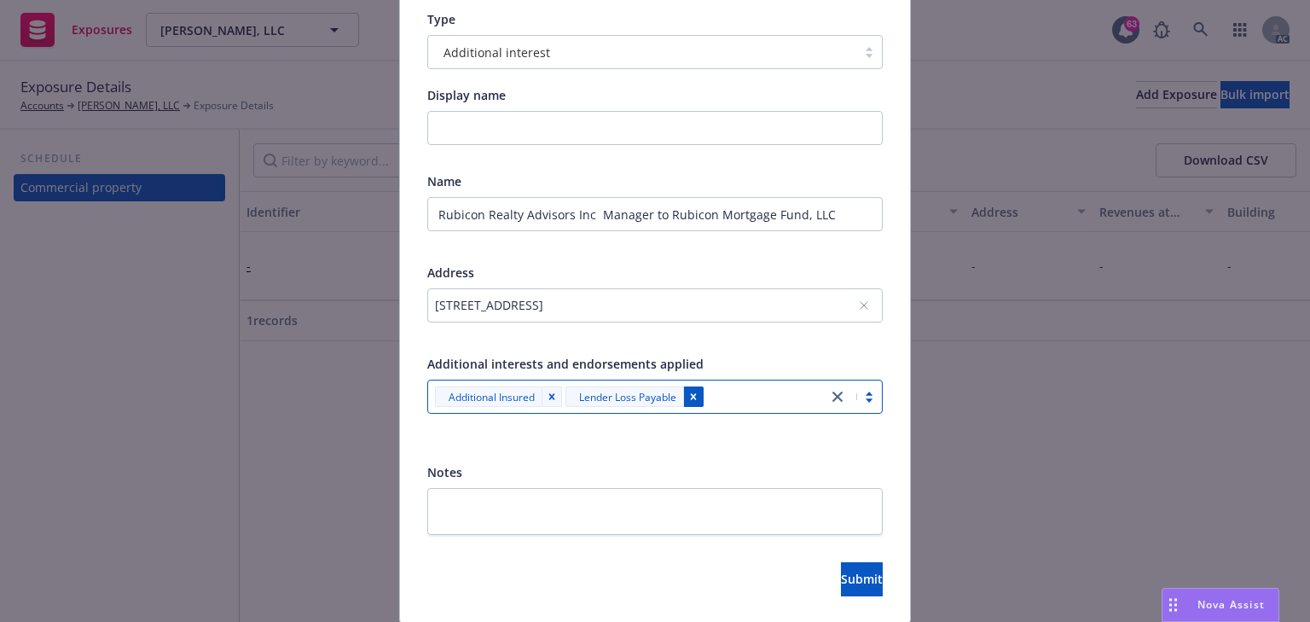
click at [547, 391] on icon "Remove [object Object]" at bounding box center [552, 397] width 12 height 12
click at [629, 401] on div at bounding box center [698, 396] width 240 height 20
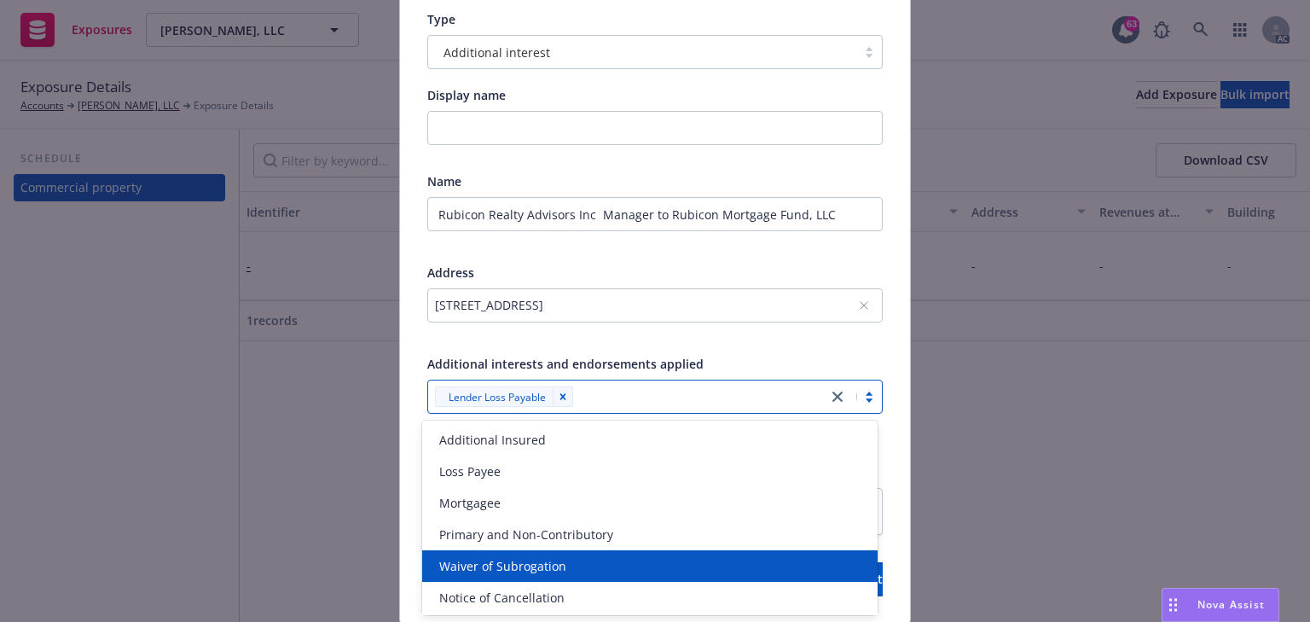
scroll to position [33, 0]
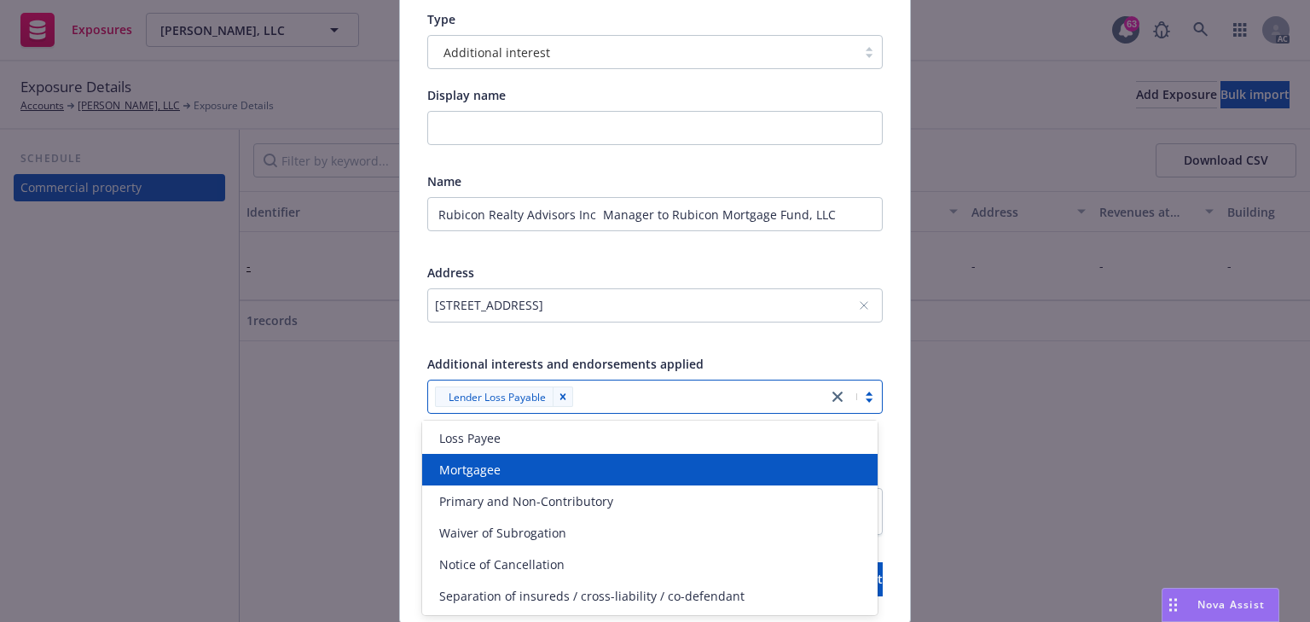
click at [541, 474] on div "Mortgagee" at bounding box center [649, 469] width 435 height 18
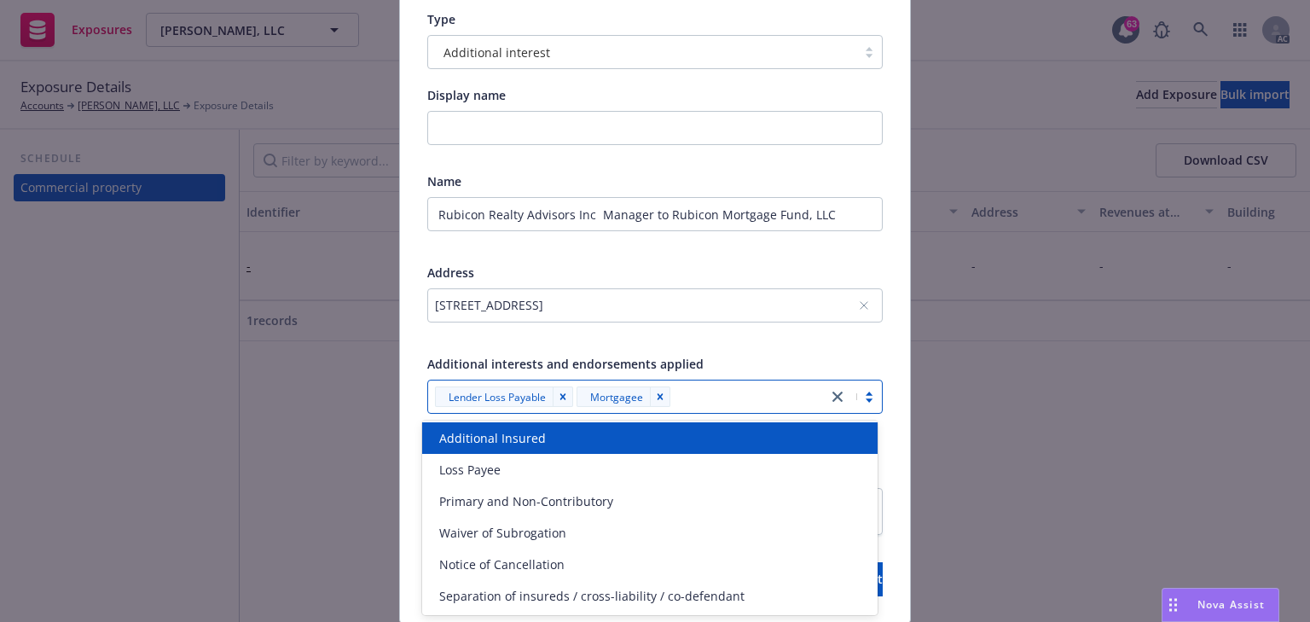
click at [780, 338] on div at bounding box center [654, 336] width 455 height 15
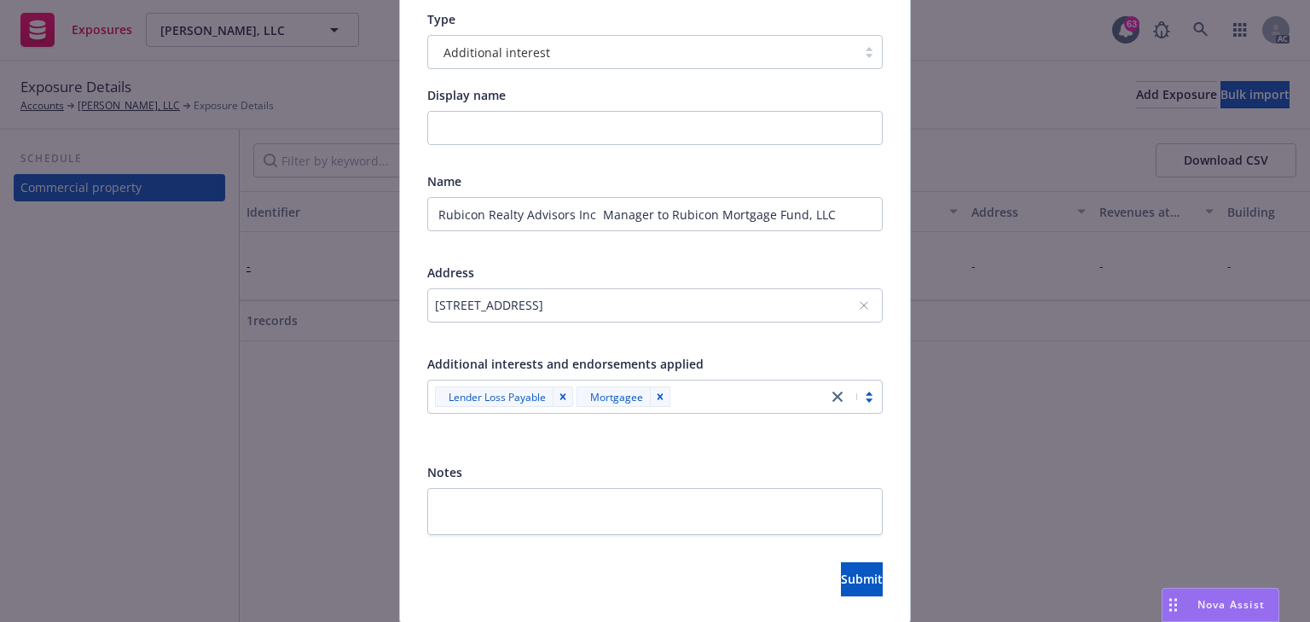
click at [824, 558] on div at bounding box center [654, 548] width 455 height 27
click at [841, 576] on span "Submit" at bounding box center [862, 578] width 42 height 16
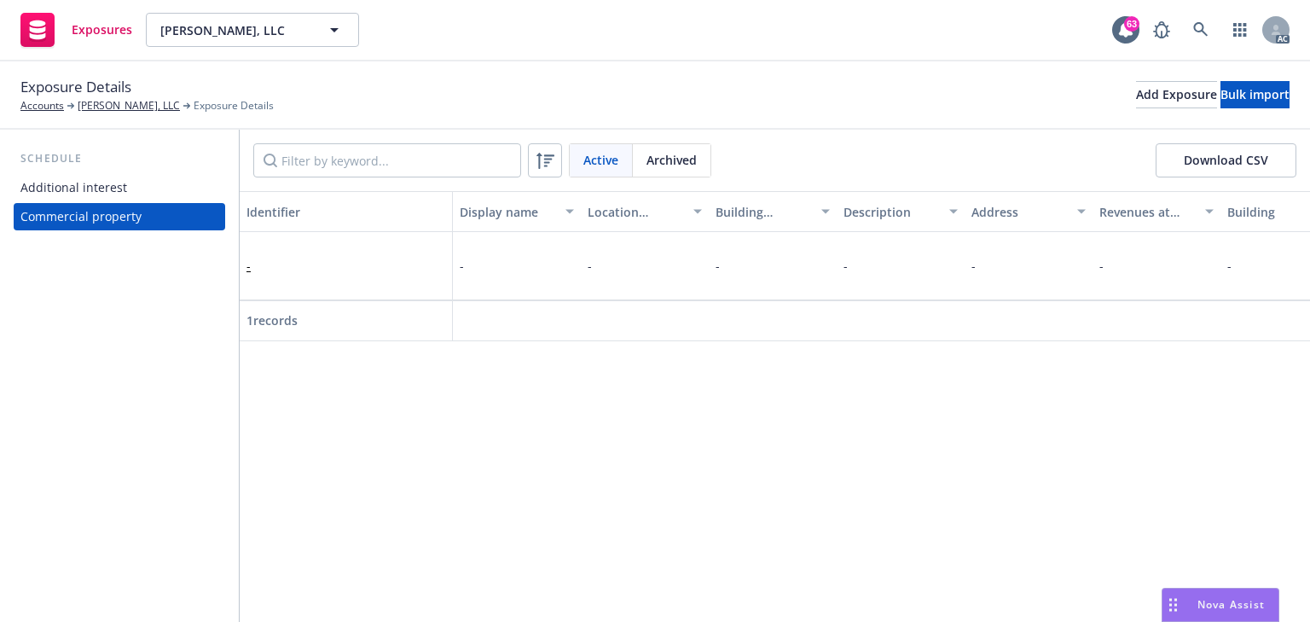
drag, startPoint x: 61, startPoint y: 518, endPoint x: 43, endPoint y: 232, distance: 286.2
click at [93, 177] on div "Additional interest" at bounding box center [73, 187] width 107 height 27
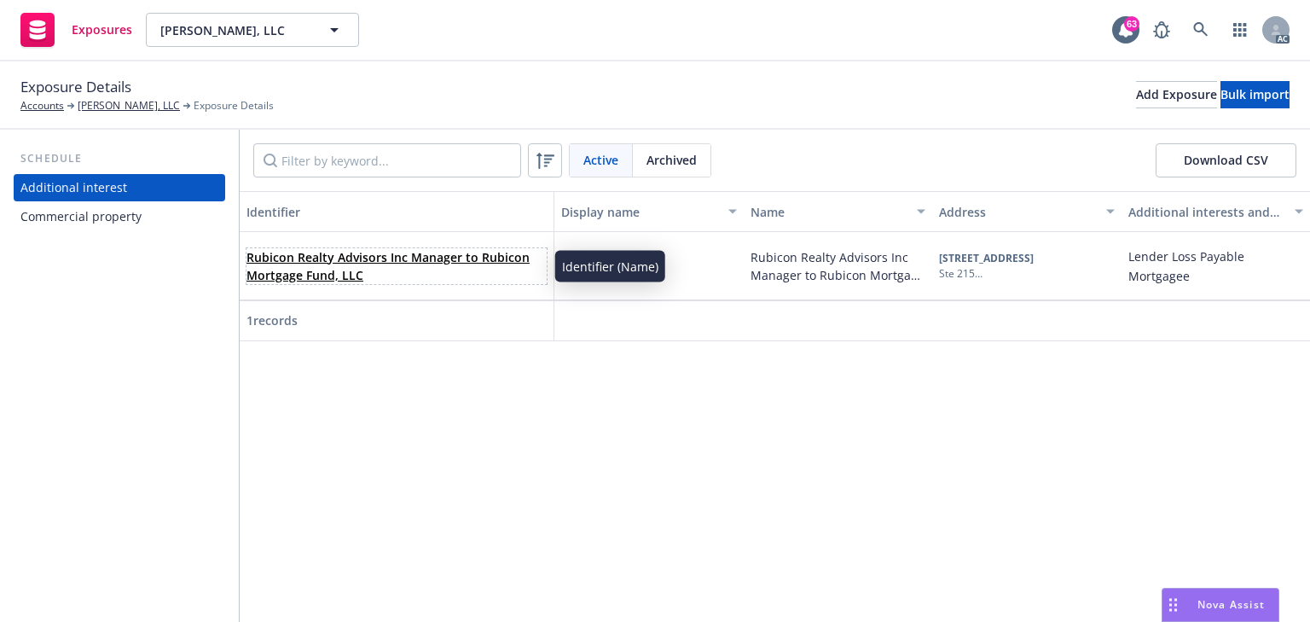
click at [408, 258] on link "Rubicon Realty Advisors Inc Manager to Rubicon Mortgage Fund, LLC" at bounding box center [387, 266] width 283 height 34
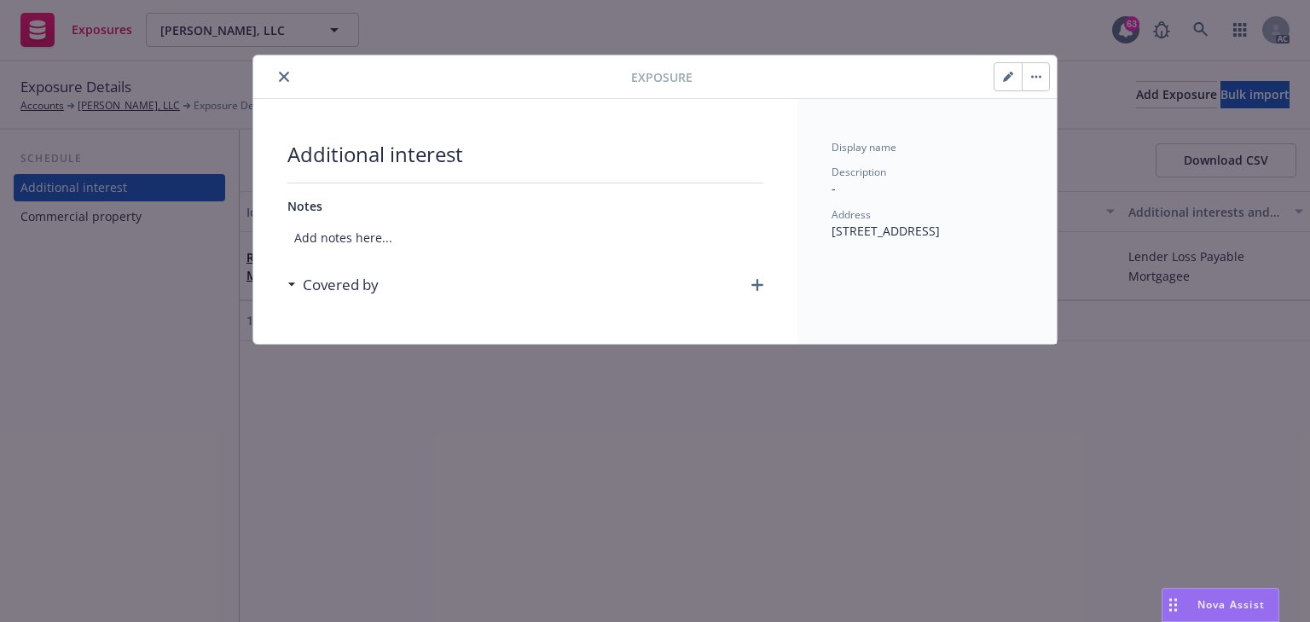
click at [757, 282] on icon "button" at bounding box center [757, 285] width 12 height 12
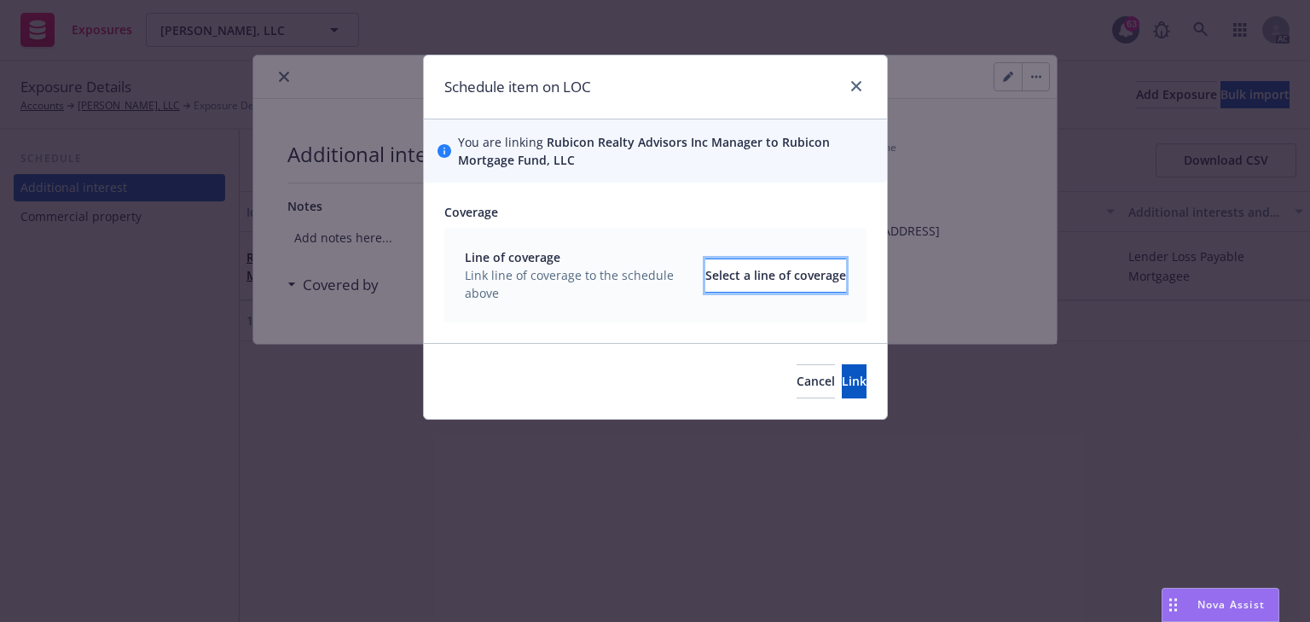
click at [757, 291] on button "Select a line of coverage" at bounding box center [775, 275] width 141 height 34
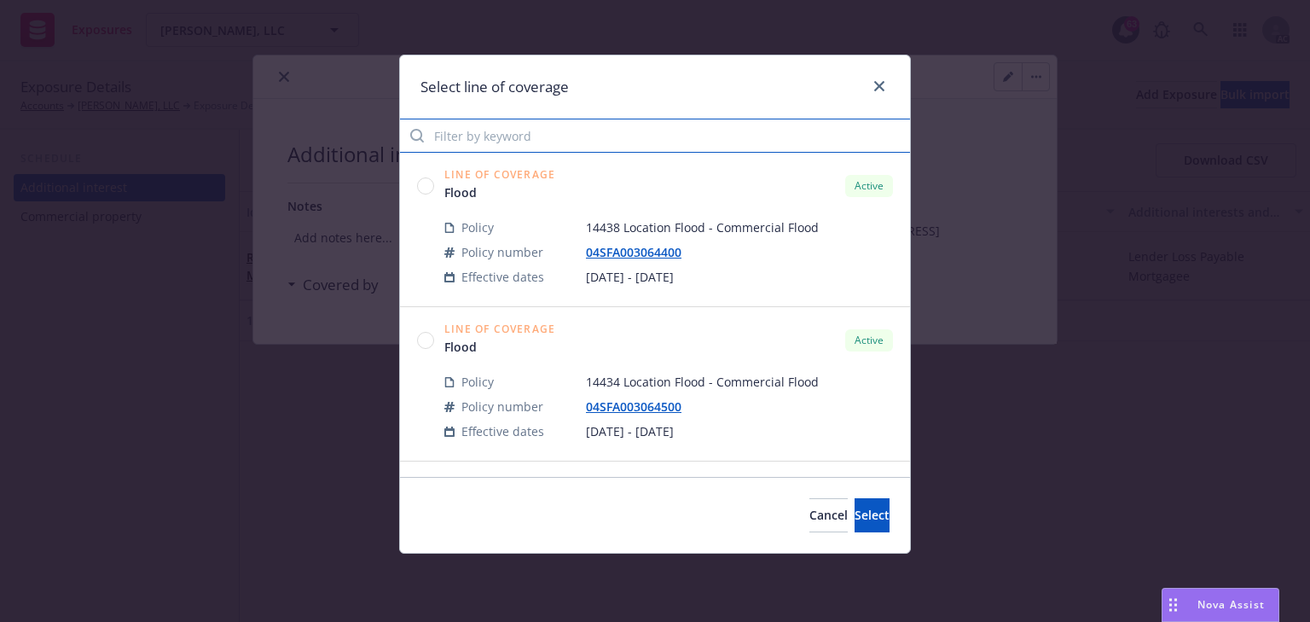
click at [503, 144] on input "Filter by keyword" at bounding box center [655, 136] width 510 height 34
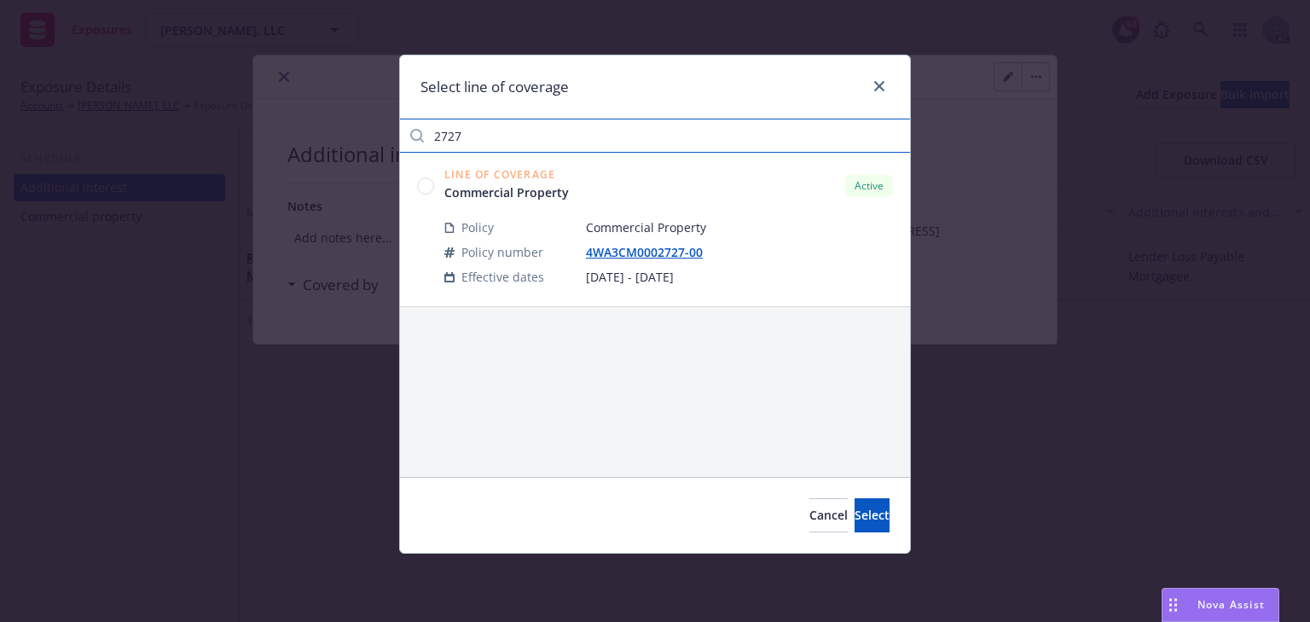
type input "2727"
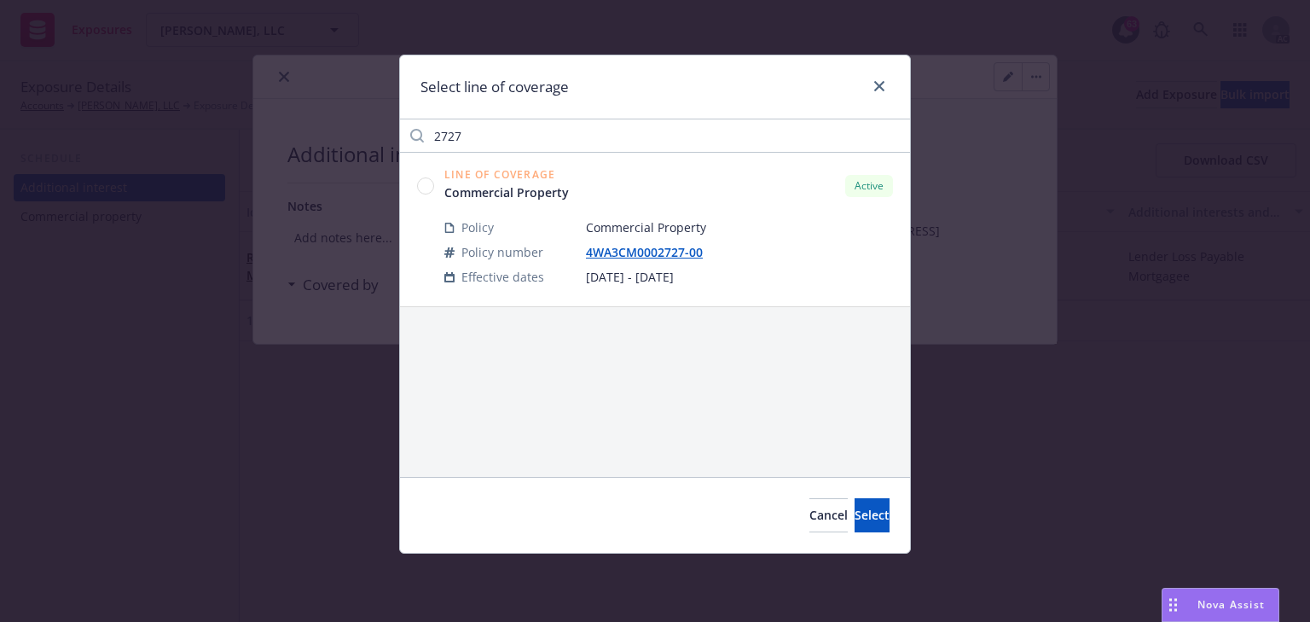
click at [423, 183] on circle at bounding box center [426, 185] width 16 height 16
click at [871, 527] on button "Select" at bounding box center [871, 515] width 35 height 34
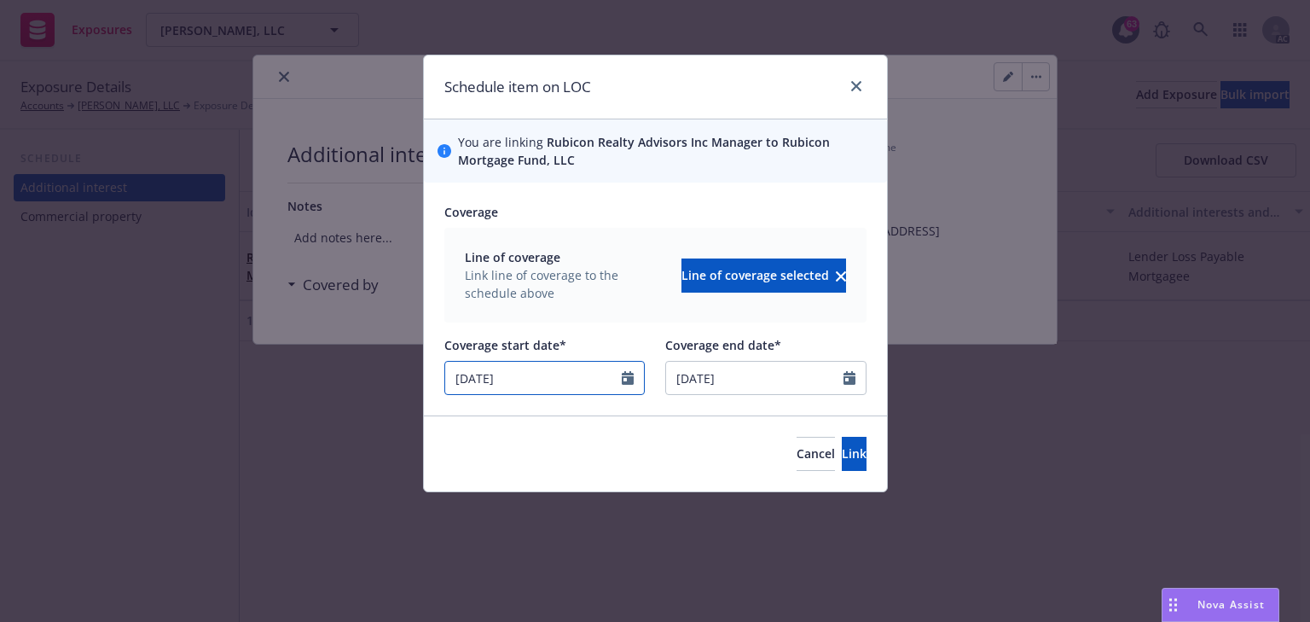
drag, startPoint x: 467, startPoint y: 385, endPoint x: 379, endPoint y: 384, distance: 88.7
click at [382, 383] on div "Schedule item on LOC You are linking Rubicon Realty Advisors Inc Manager to Rub…" at bounding box center [655, 311] width 1310 height 622
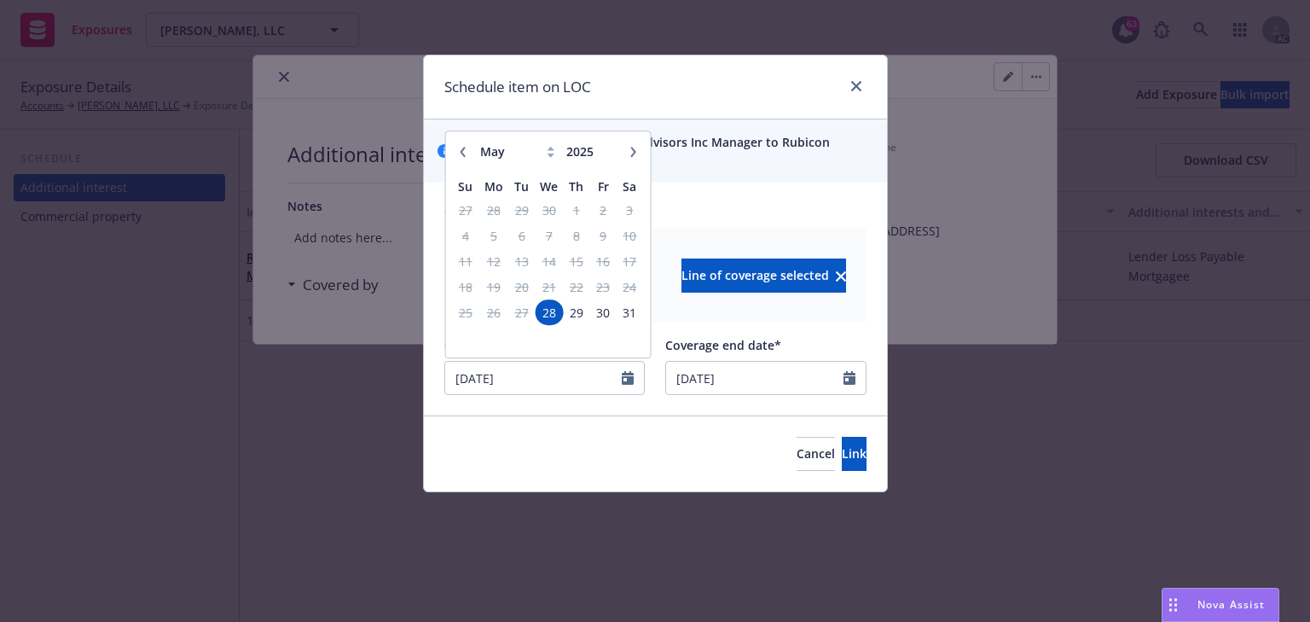
click at [628, 159] on button "button" at bounding box center [632, 152] width 20 height 20
select select "7"
click at [578, 312] on span "31" at bounding box center [575, 312] width 23 height 21
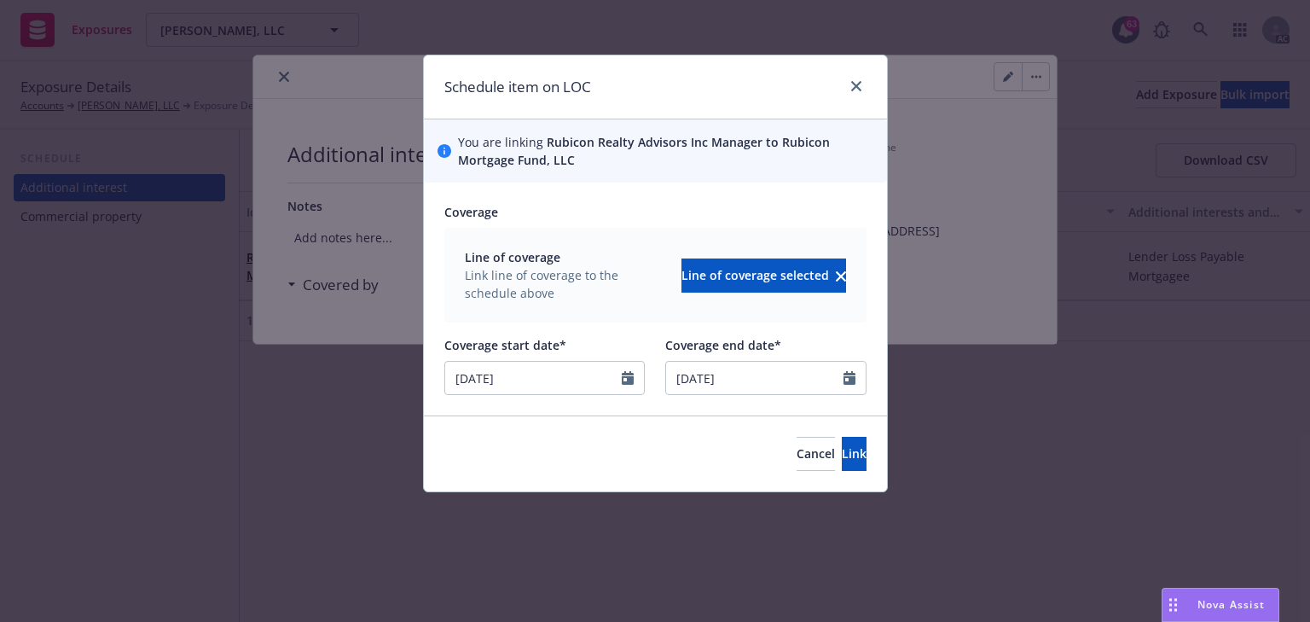
type input "[DATE]"
click at [842, 462] on button "Link" at bounding box center [854, 454] width 25 height 34
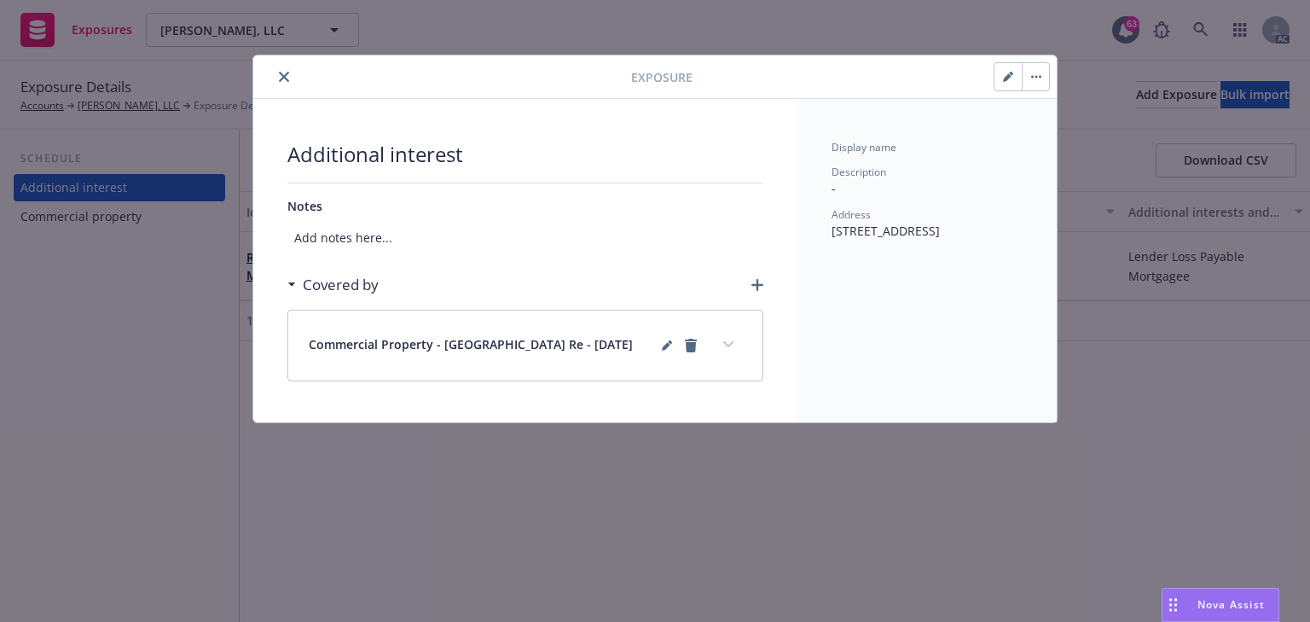
click at [281, 72] on icon "close" at bounding box center [284, 77] width 10 height 10
